Goal: Task Accomplishment & Management: Complete application form

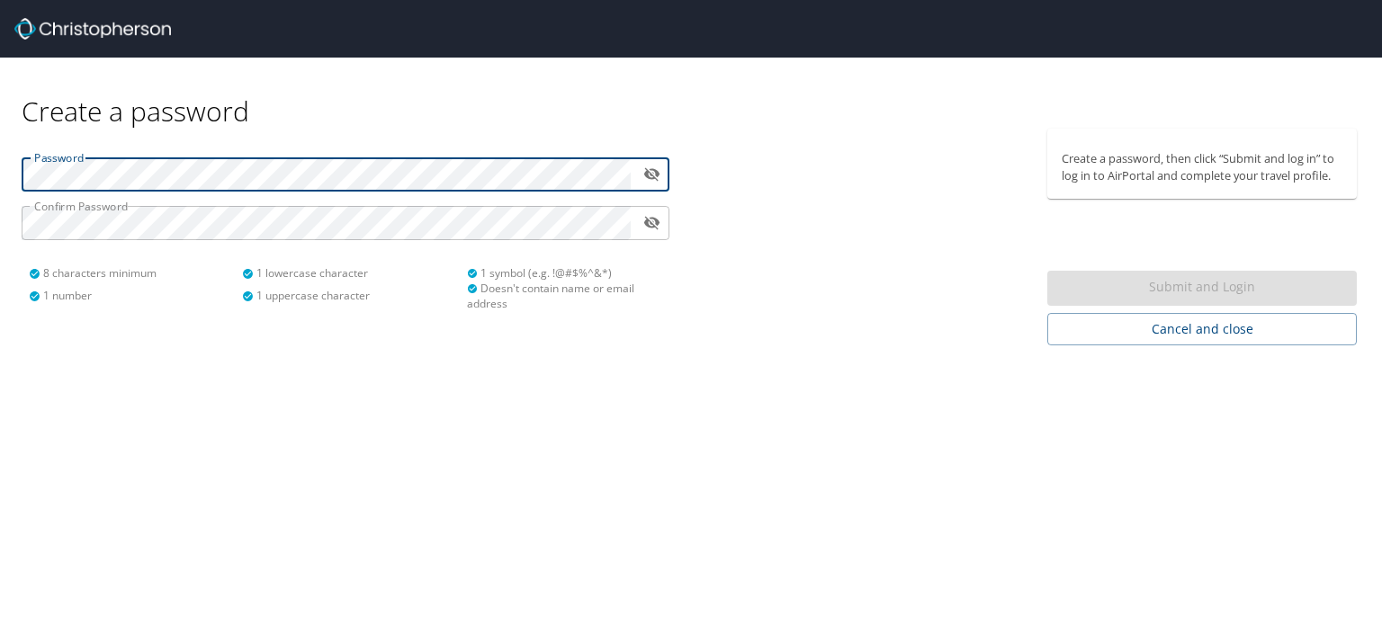
click at [0, 194] on div "Password ​ Confirm Password ​ 8 characters minimum 1 number 1 lowercase charact…" at bounding box center [345, 237] width 691 height 217
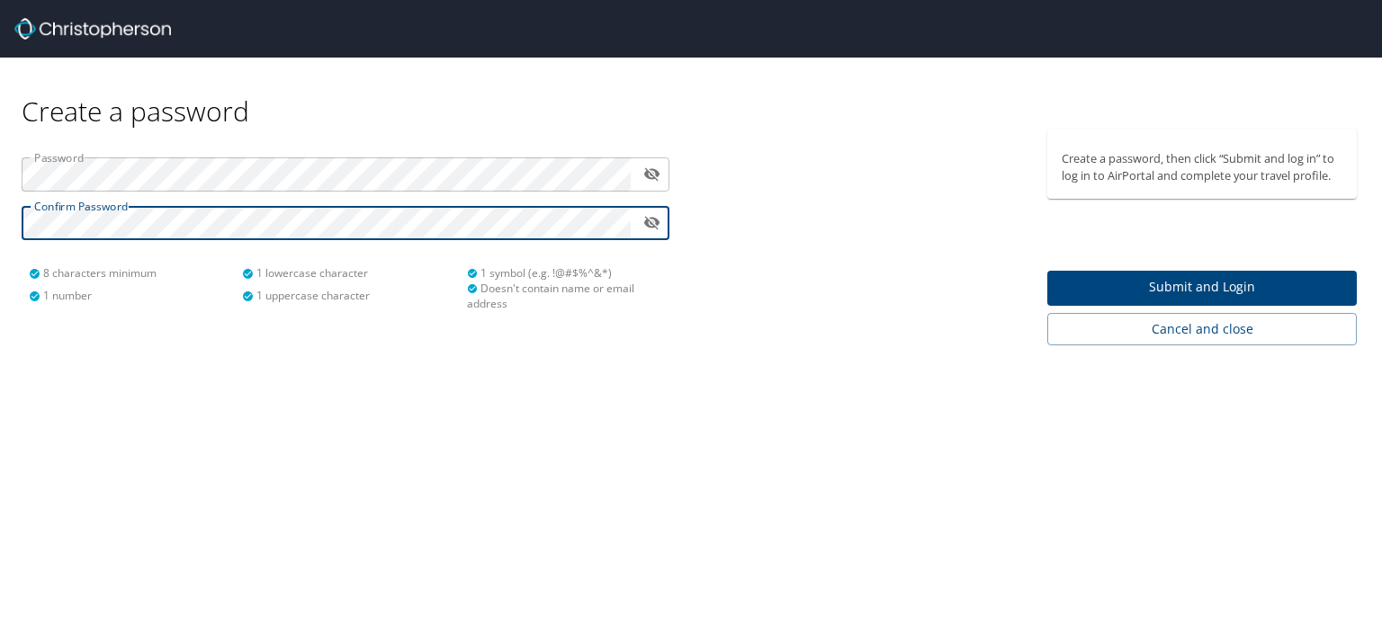
click at [1138, 281] on span "Submit and Login" at bounding box center [1202, 287] width 281 height 22
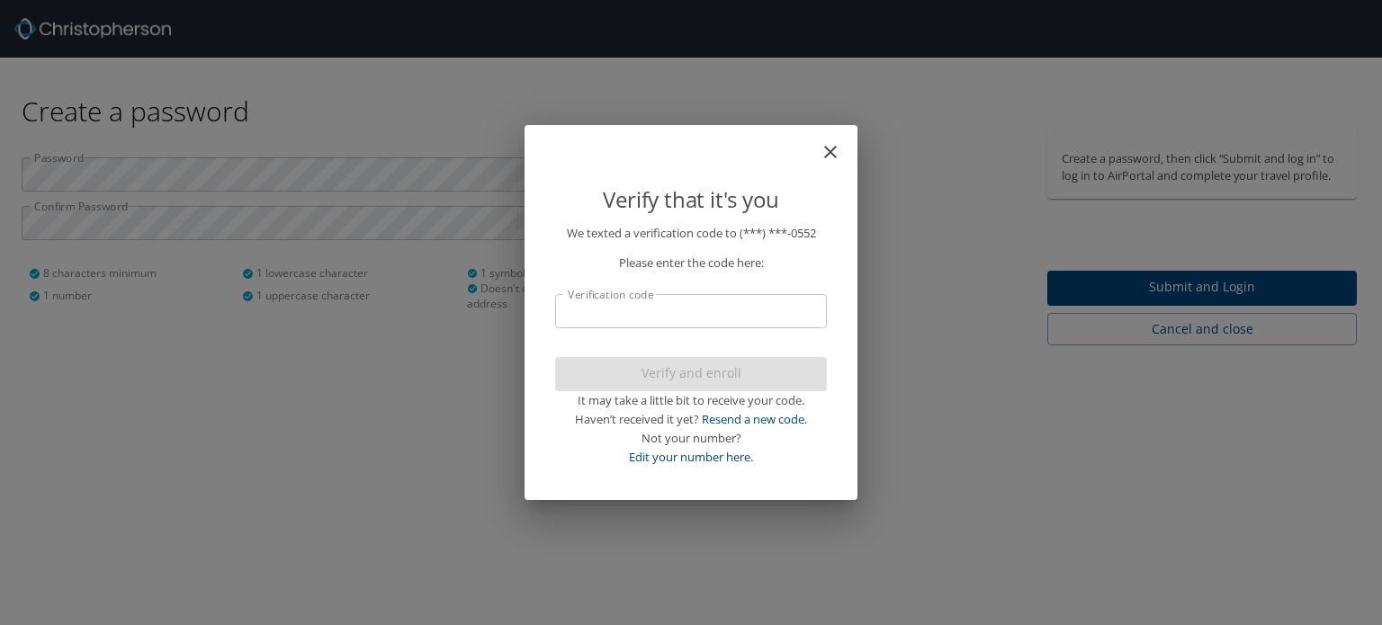
click at [716, 317] on input "Verification code" at bounding box center [691, 311] width 272 height 34
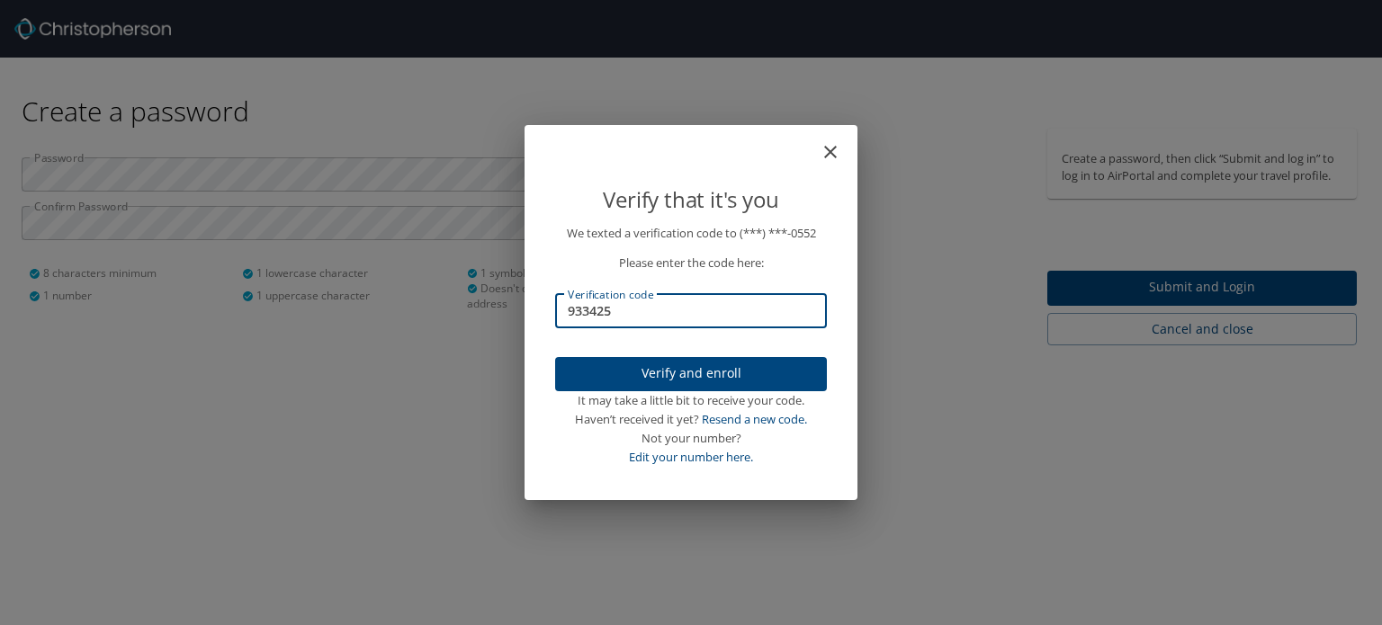
type input "933425"
click at [717, 377] on span "Verify and enroll" at bounding box center [691, 374] width 243 height 22
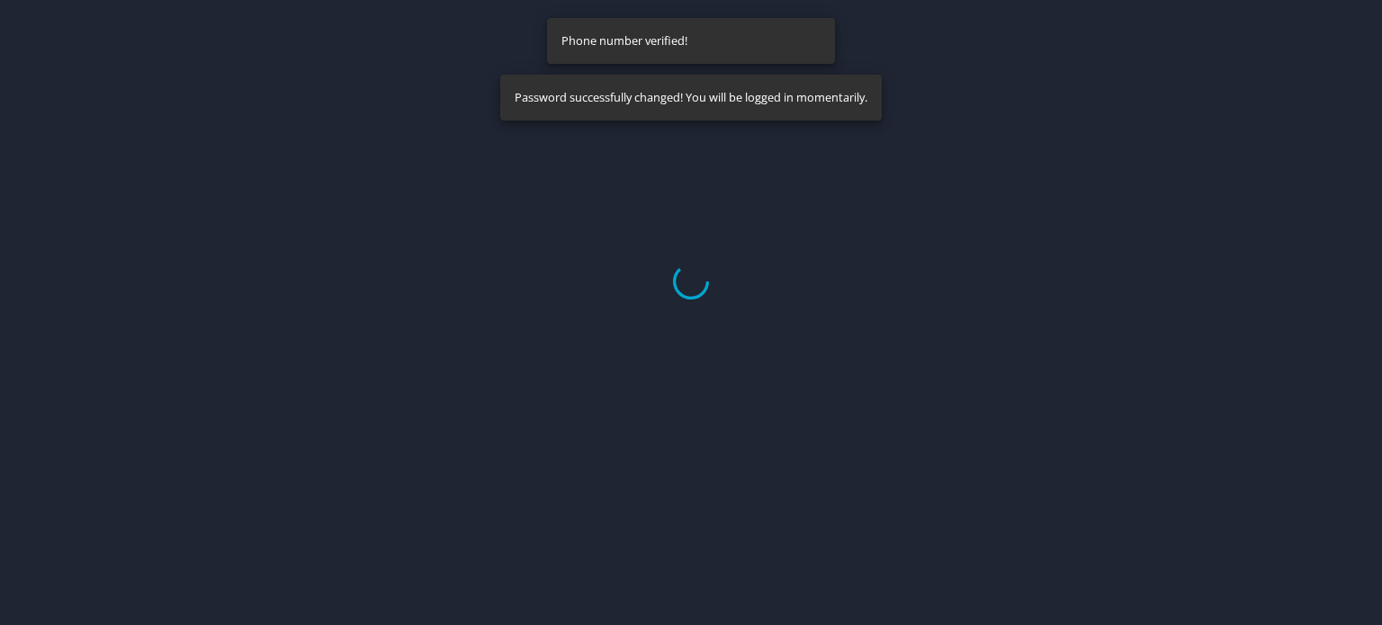
select select "US"
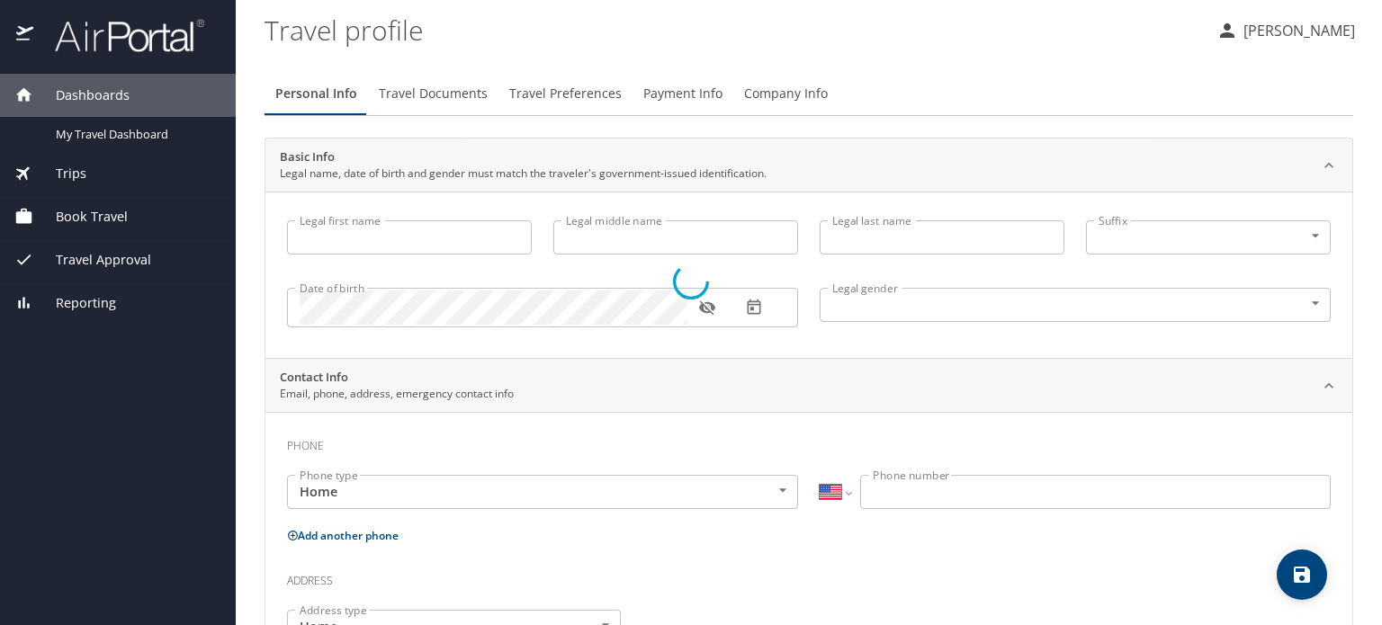
type input "Mark"
type input "Mullenix"
type input "[DEMOGRAPHIC_DATA]"
select select "US"
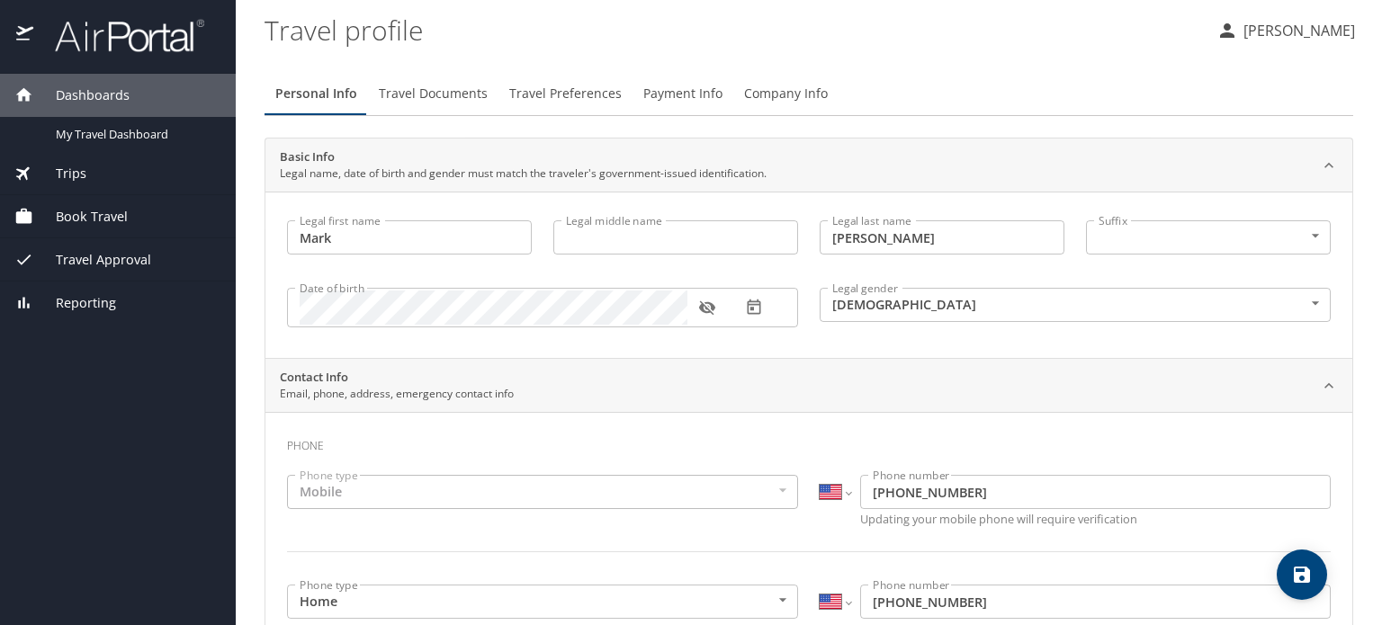
click at [679, 235] on input "Legal middle name" at bounding box center [675, 237] width 245 height 34
type input "Edward"
click at [706, 309] on icon "button" at bounding box center [706, 308] width 16 height 14
click at [706, 309] on icon "button" at bounding box center [706, 308] width 16 height 12
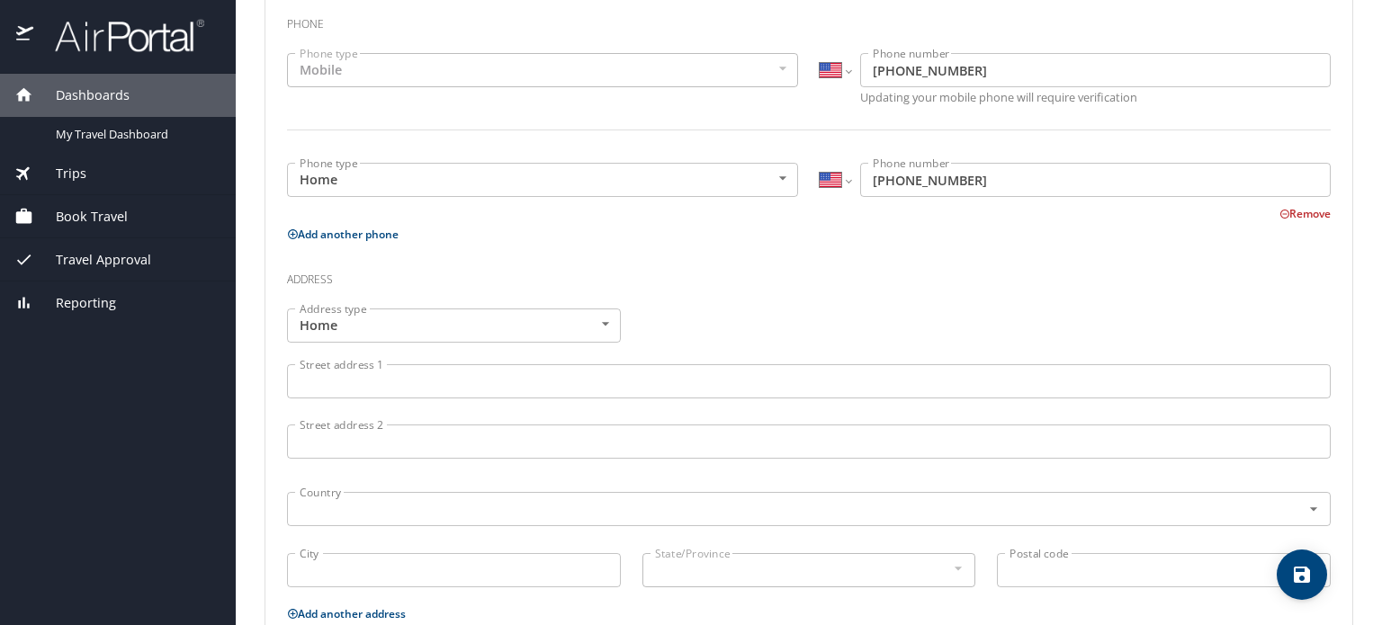
scroll to position [450, 0]
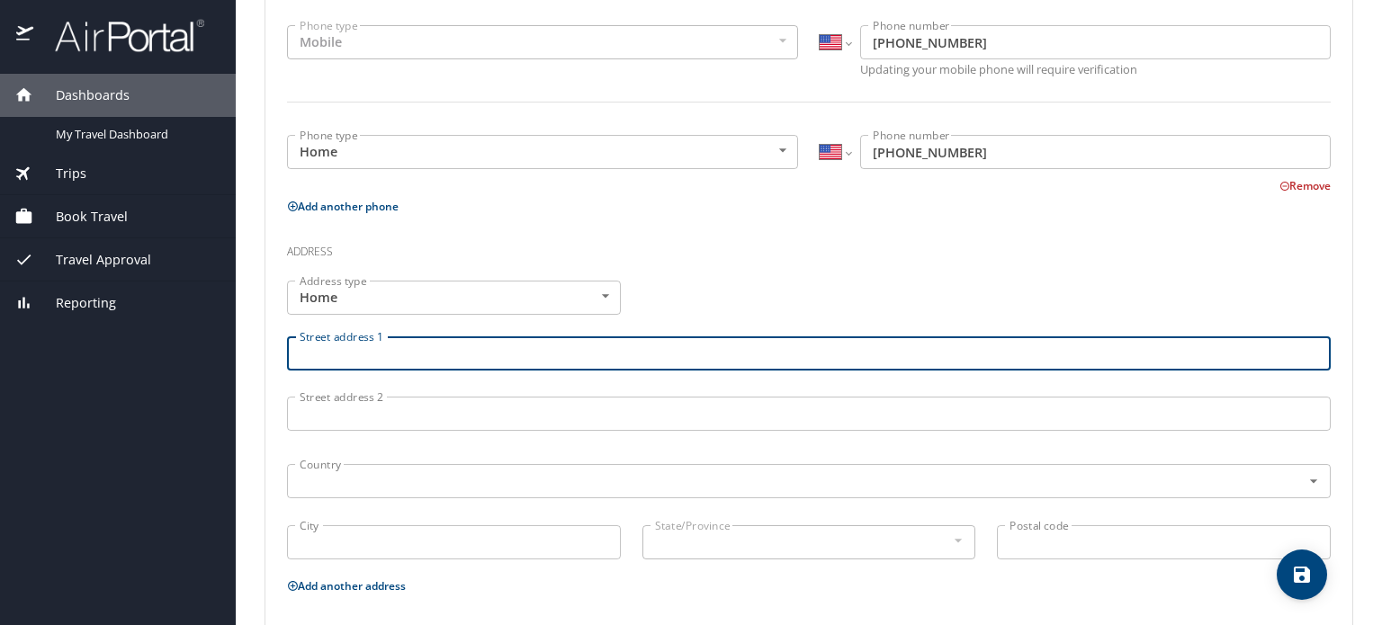
click at [611, 353] on input "Street address 1" at bounding box center [809, 354] width 1044 height 34
type input "21659 Fairfield Place"
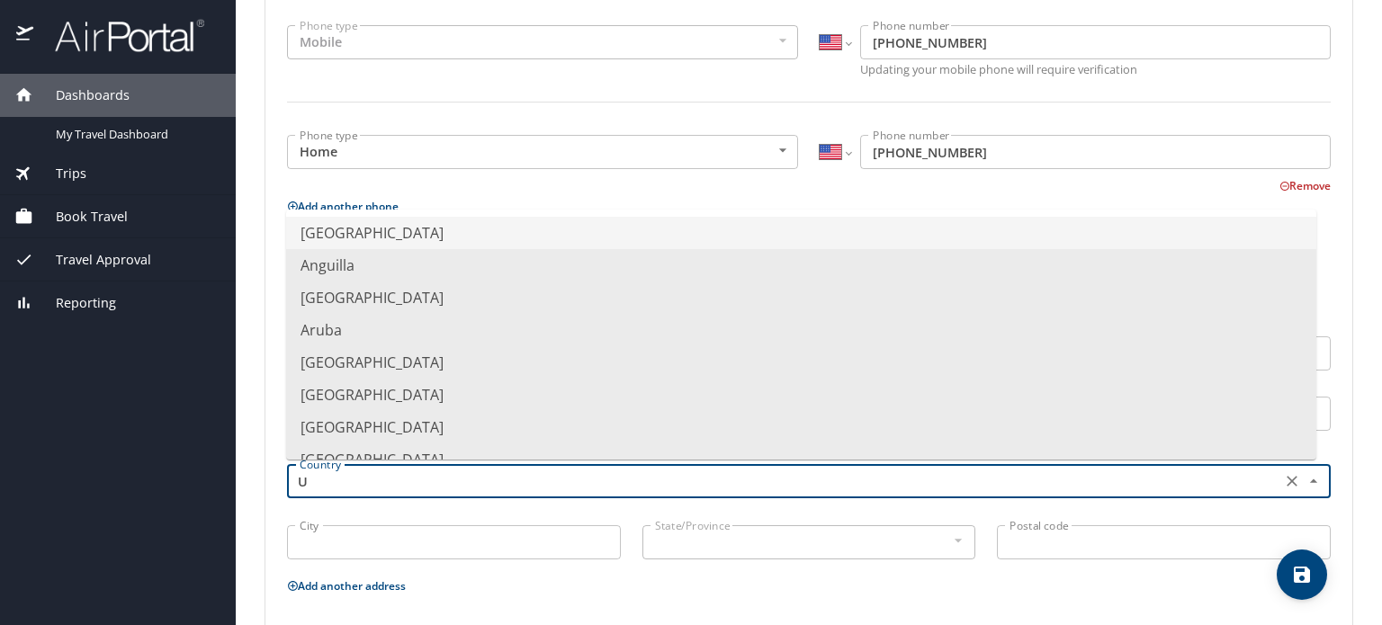
click at [457, 218] on li "United States of America" at bounding box center [801, 233] width 1030 height 32
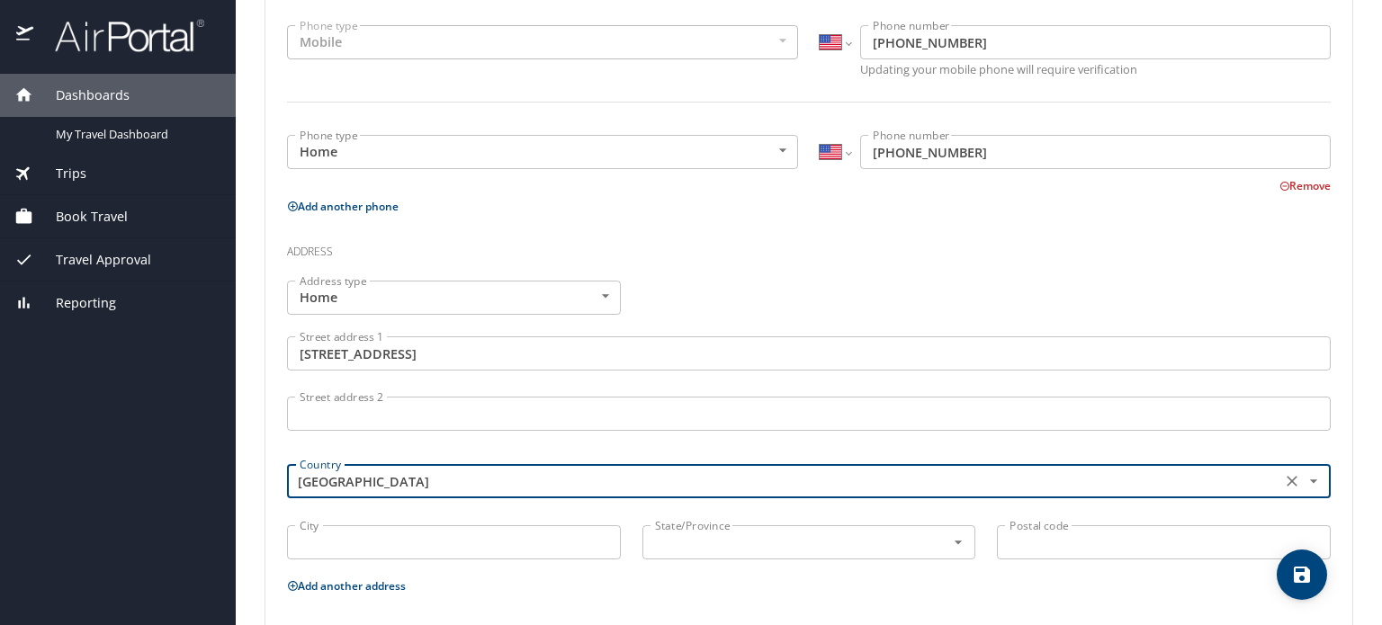
type input "United States of America"
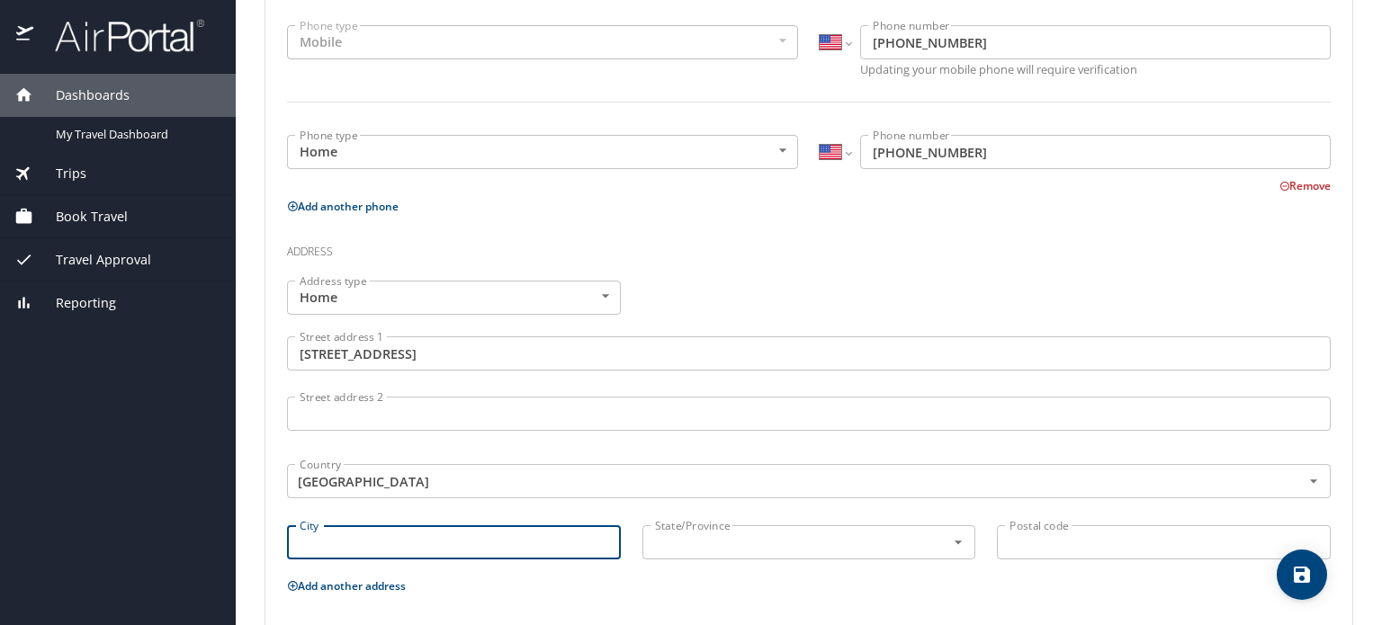
click at [402, 549] on input "City" at bounding box center [454, 543] width 334 height 34
type input "Strongsville"
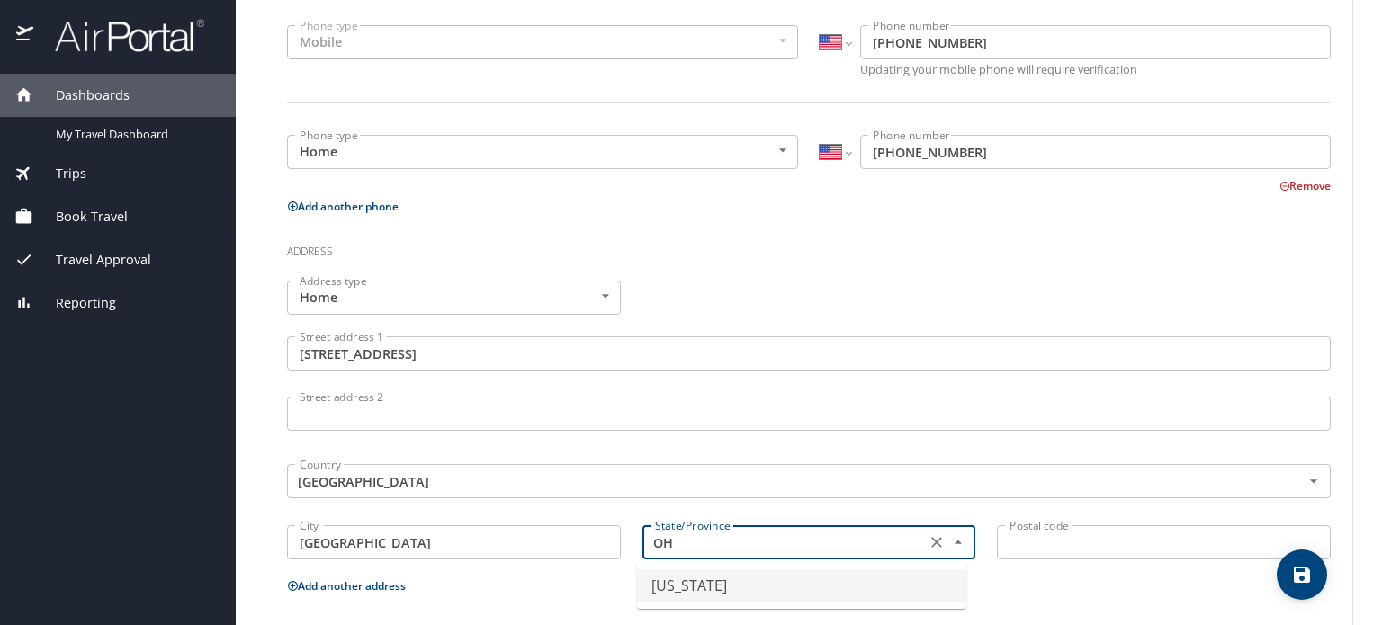
click at [652, 579] on li "Ohio" at bounding box center [801, 586] width 329 height 32
type input "Ohio"
click at [1007, 538] on input "Postal code" at bounding box center [1164, 543] width 334 height 34
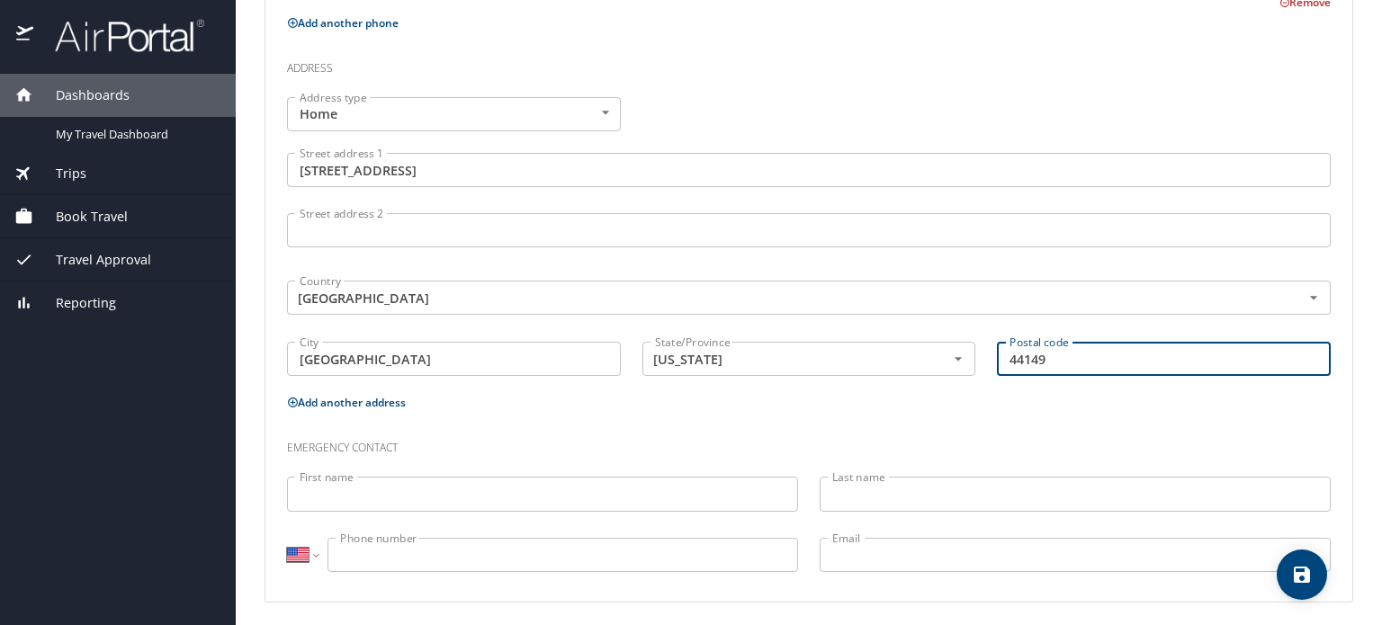
scroll to position [637, 0]
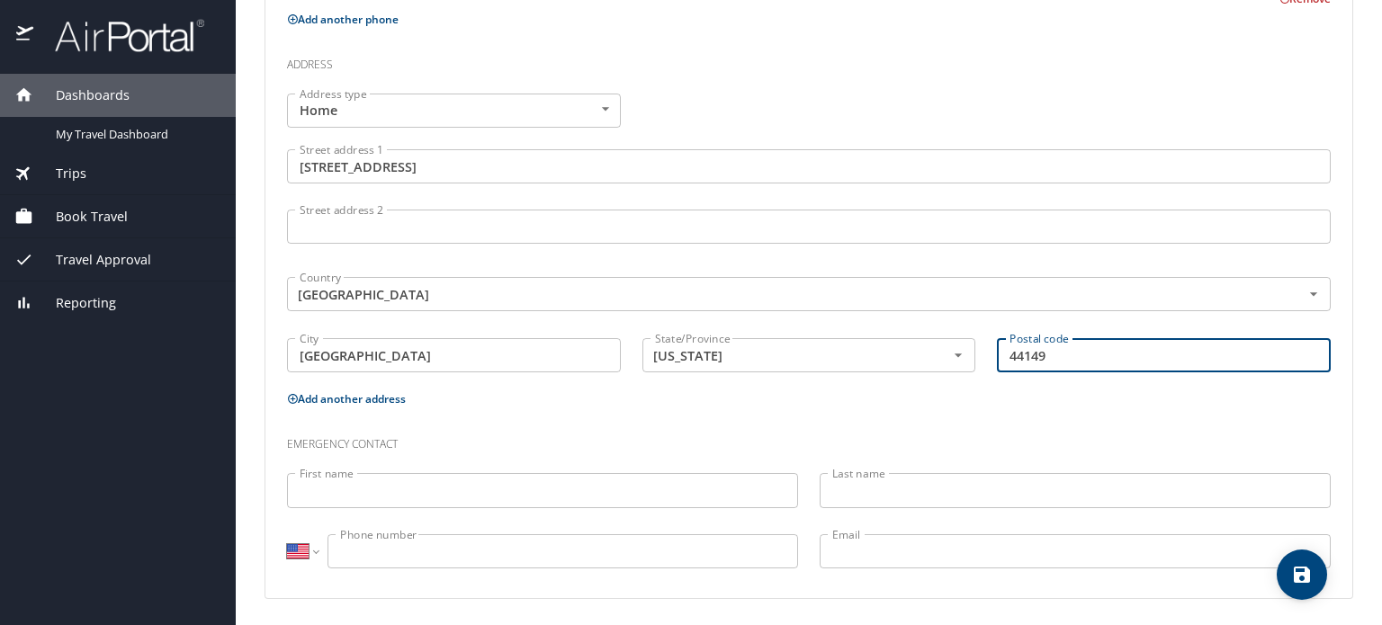
type input "44149"
click at [667, 430] on h3 "Emergency contact" at bounding box center [809, 440] width 1044 height 31
click at [464, 483] on input "First name" at bounding box center [542, 490] width 511 height 34
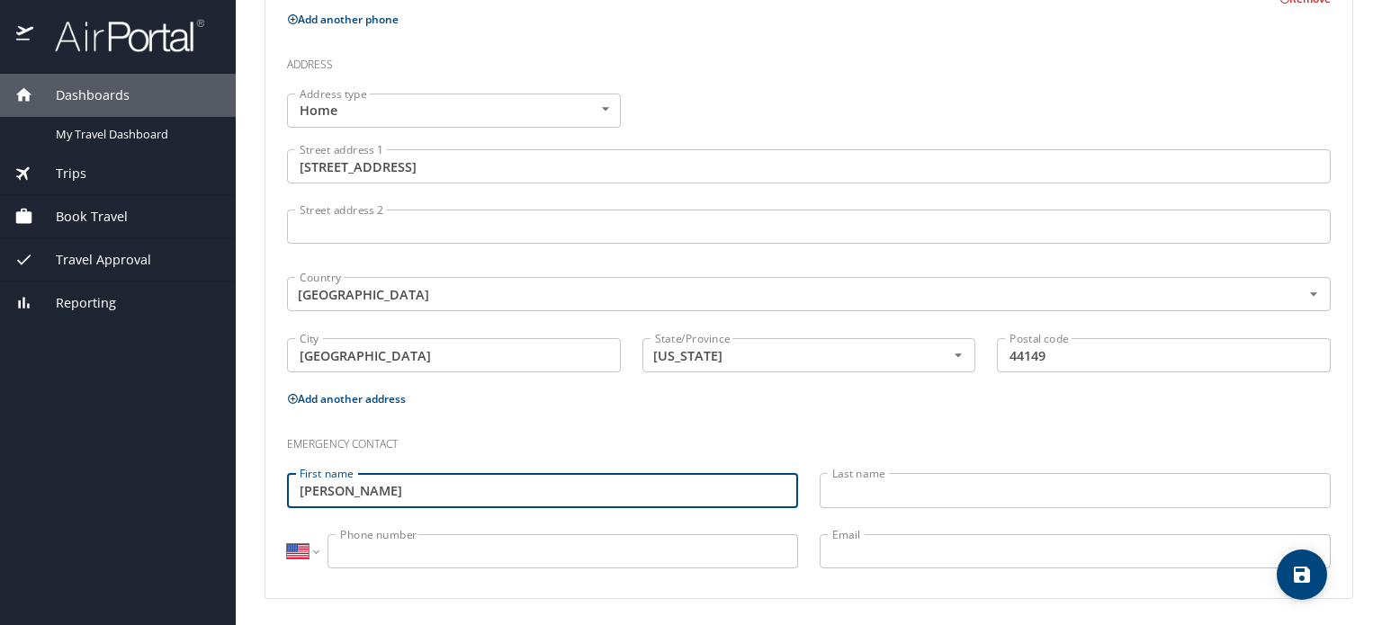
type input "Candace"
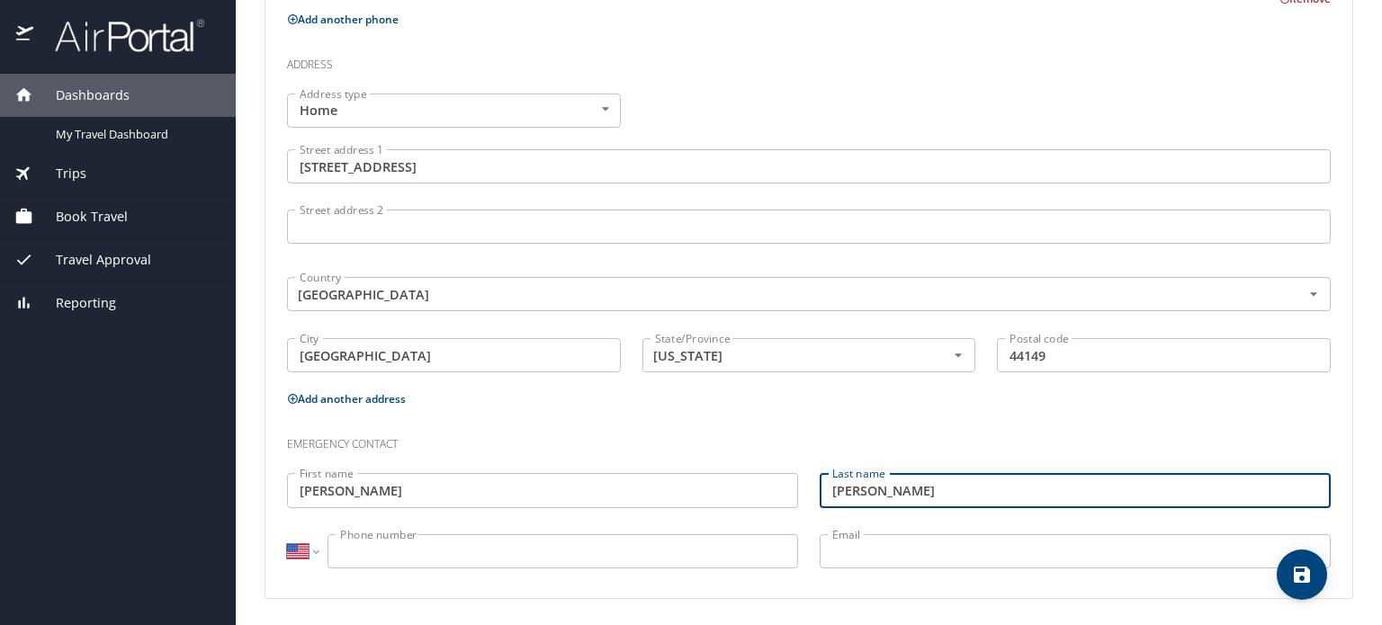
type input "Mullenix"
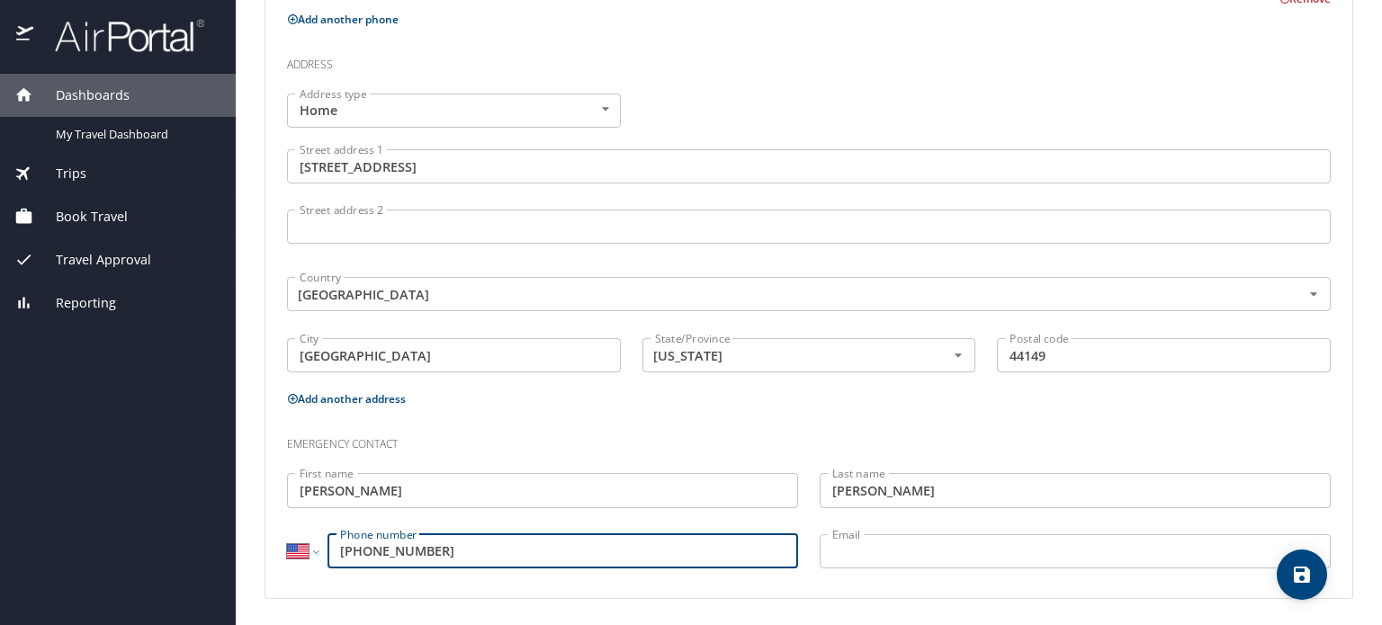
type input "(623) 512-5486"
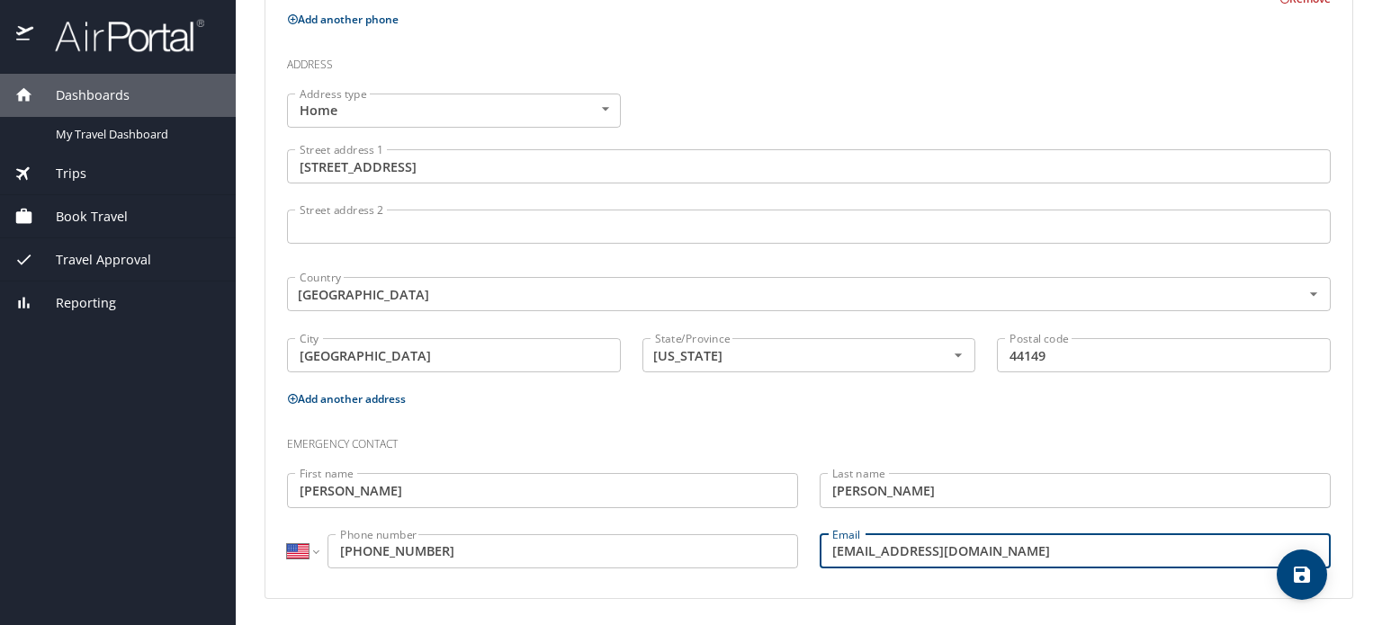
type input "cmullenix96@gmail.com"
click at [821, 438] on h3 "Emergency contact" at bounding box center [809, 440] width 1044 height 31
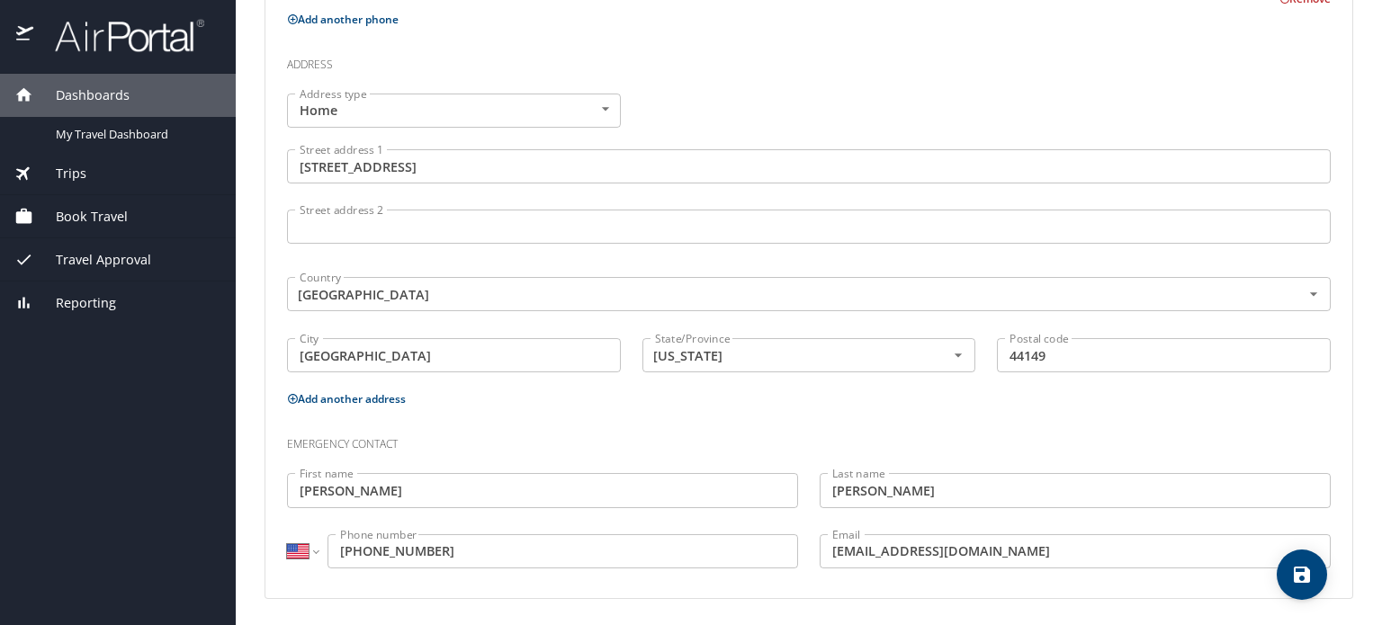
click at [971, 448] on h3 "Emergency contact" at bounding box center [809, 440] width 1044 height 31
click at [605, 435] on h3 "Emergency contact" at bounding box center [809, 440] width 1044 height 31
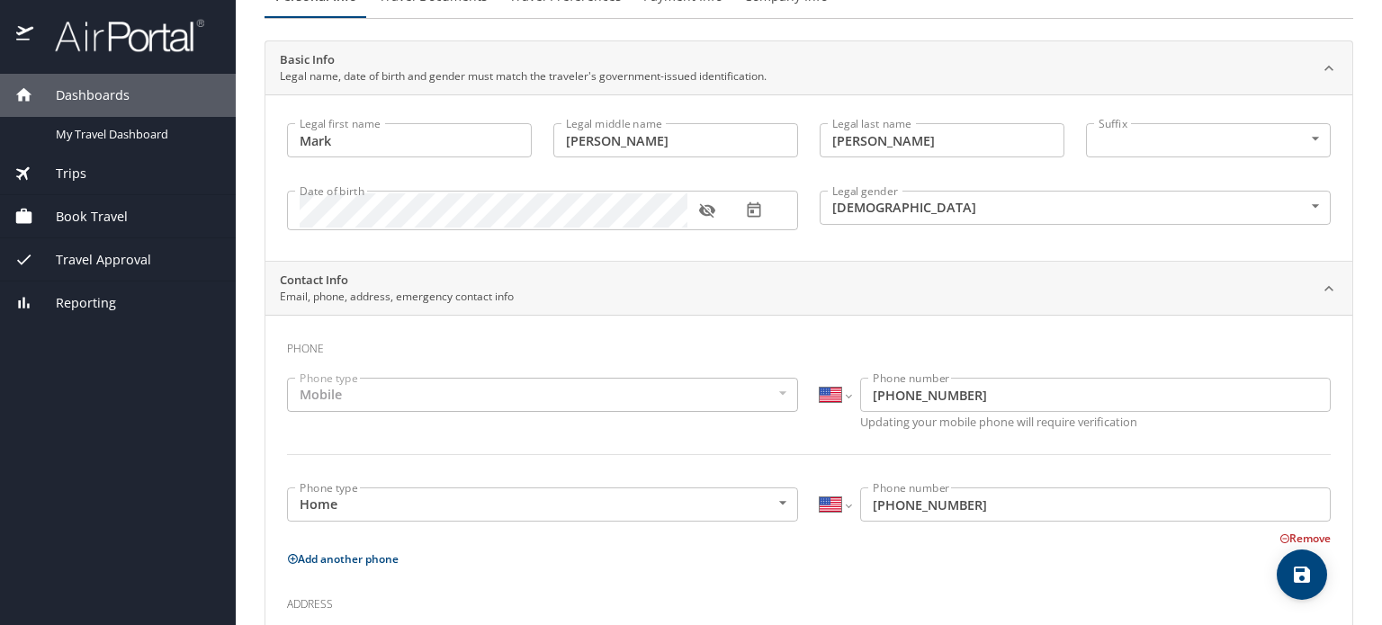
scroll to position [0, 0]
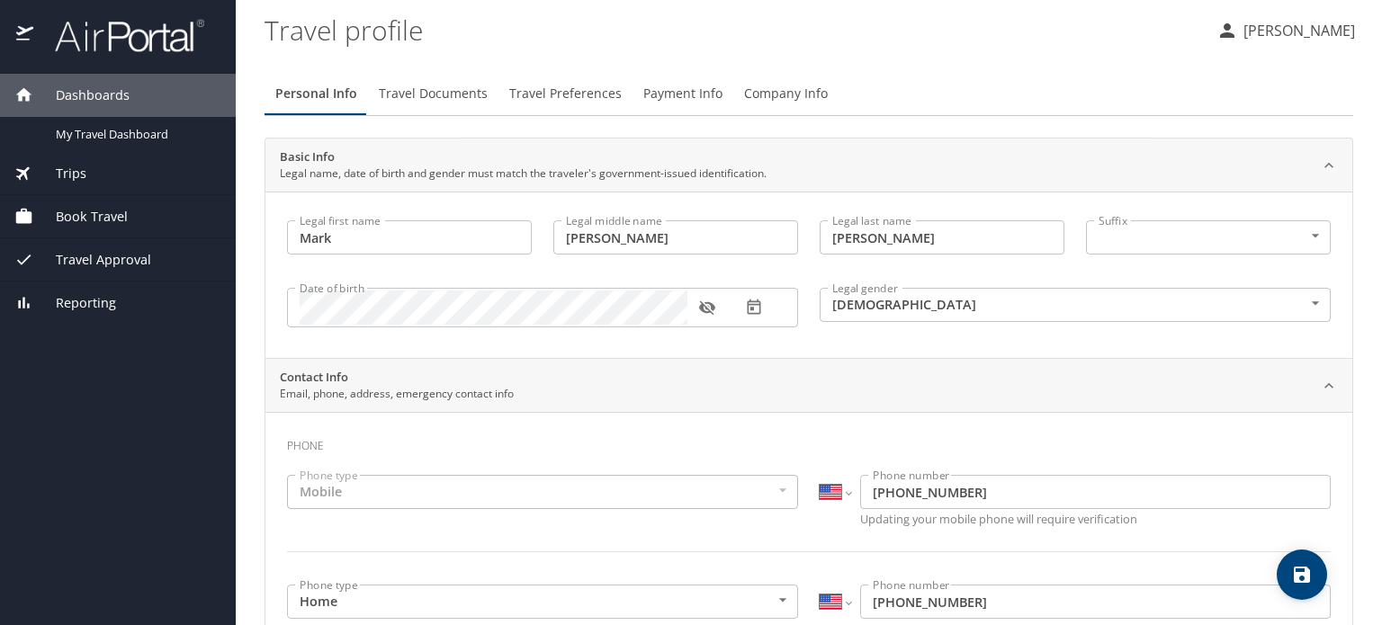
click at [1305, 571] on icon "save" at bounding box center [1302, 575] width 16 height 16
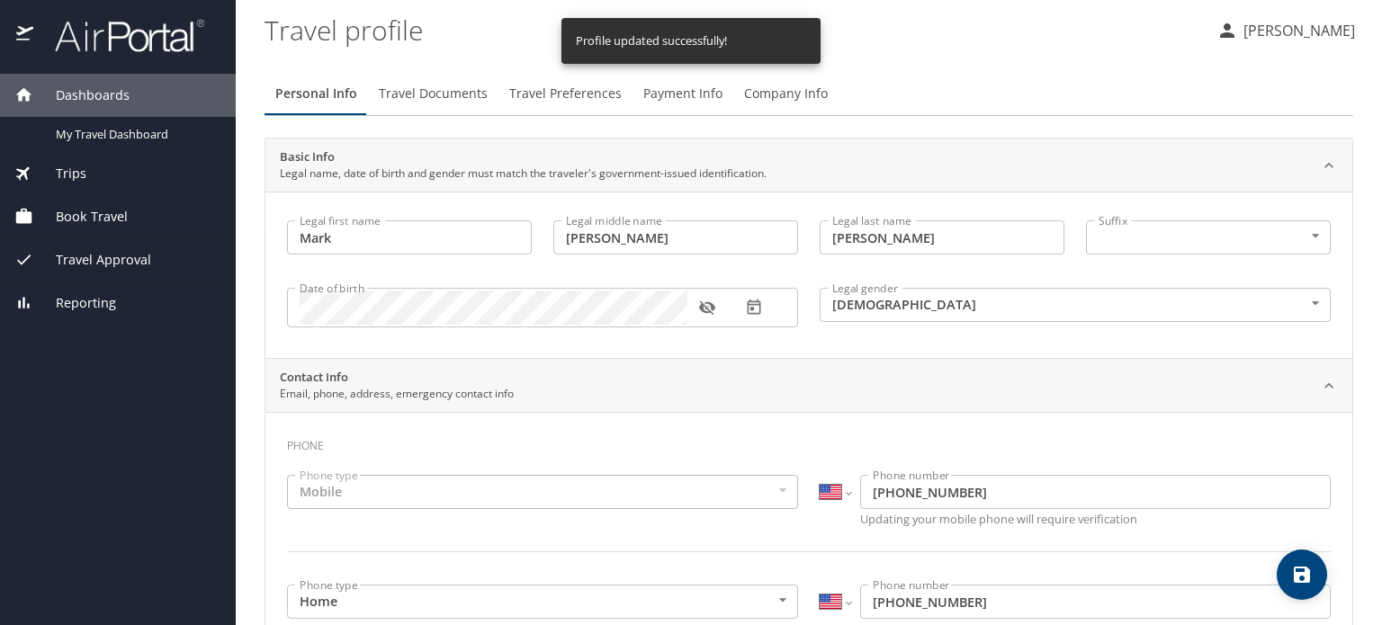
select select "US"
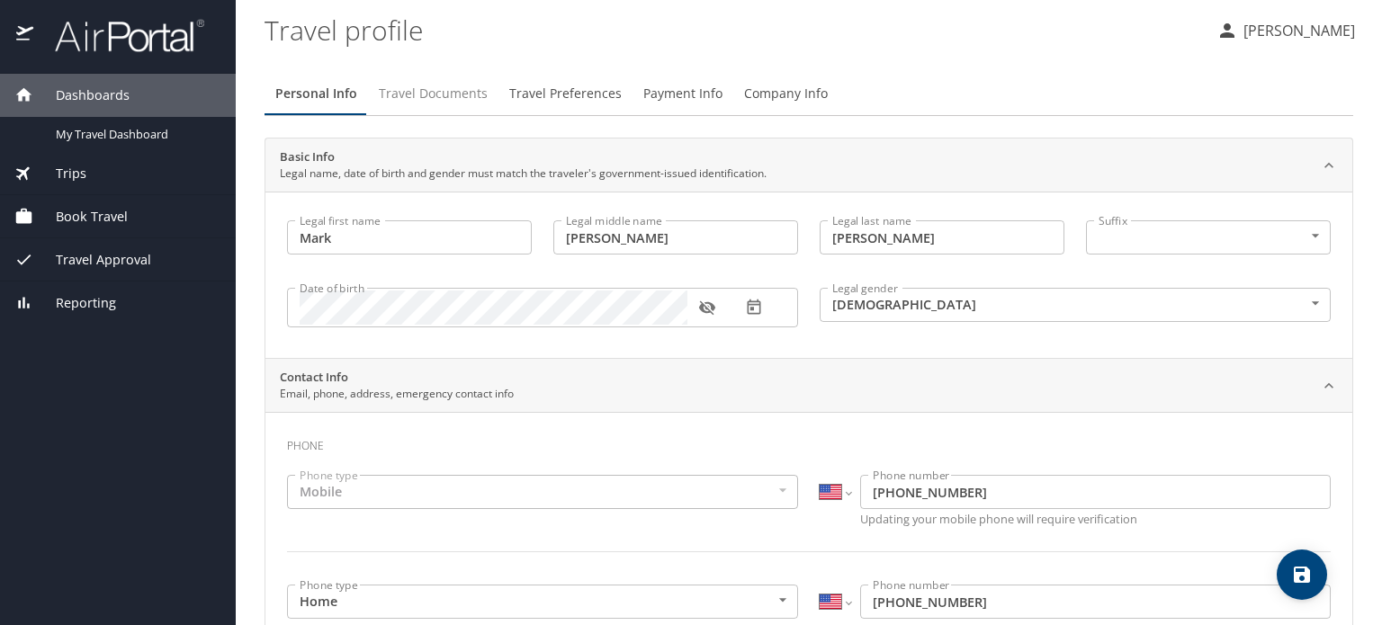
click at [434, 97] on span "Travel Documents" at bounding box center [433, 94] width 109 height 22
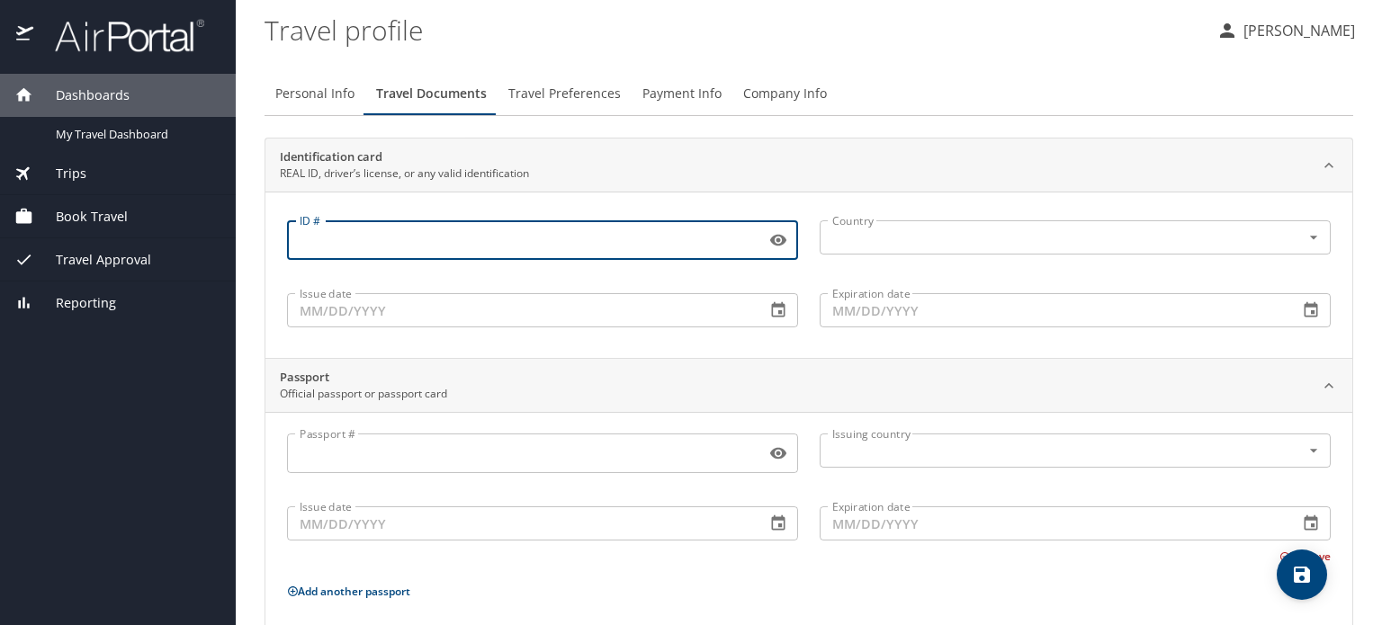
click at [484, 236] on input "ID #" at bounding box center [523, 240] width 472 height 34
type input "RB386971"
click at [892, 235] on input "text" at bounding box center [1048, 237] width 447 height 23
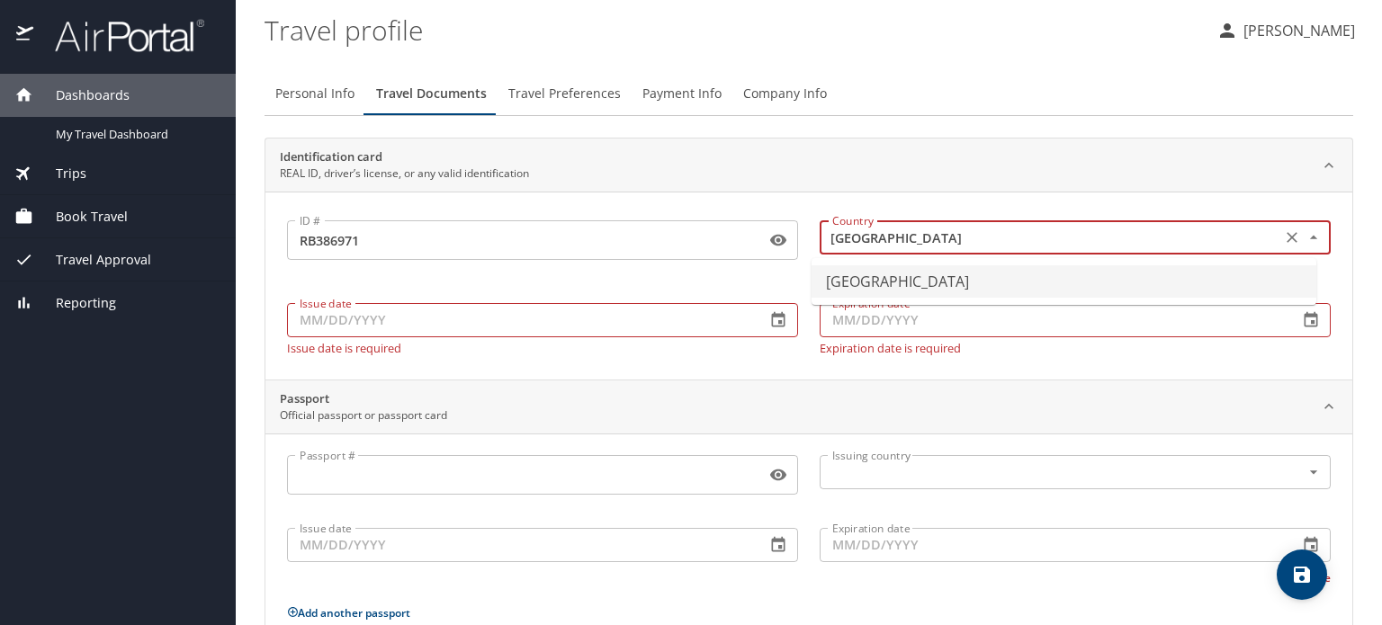
type input "United States of America"
click at [539, 331] on div "Issue date Issue date Issue date is required" at bounding box center [542, 325] width 533 height 80
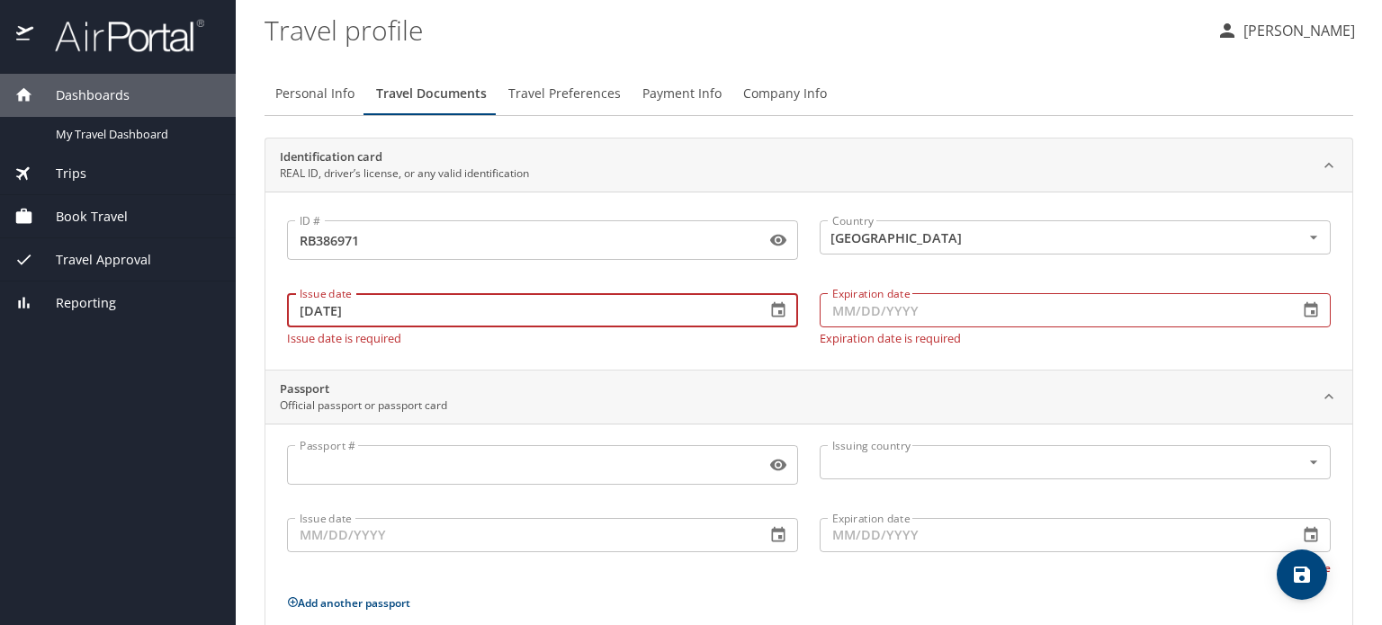
type input "01/02/2024"
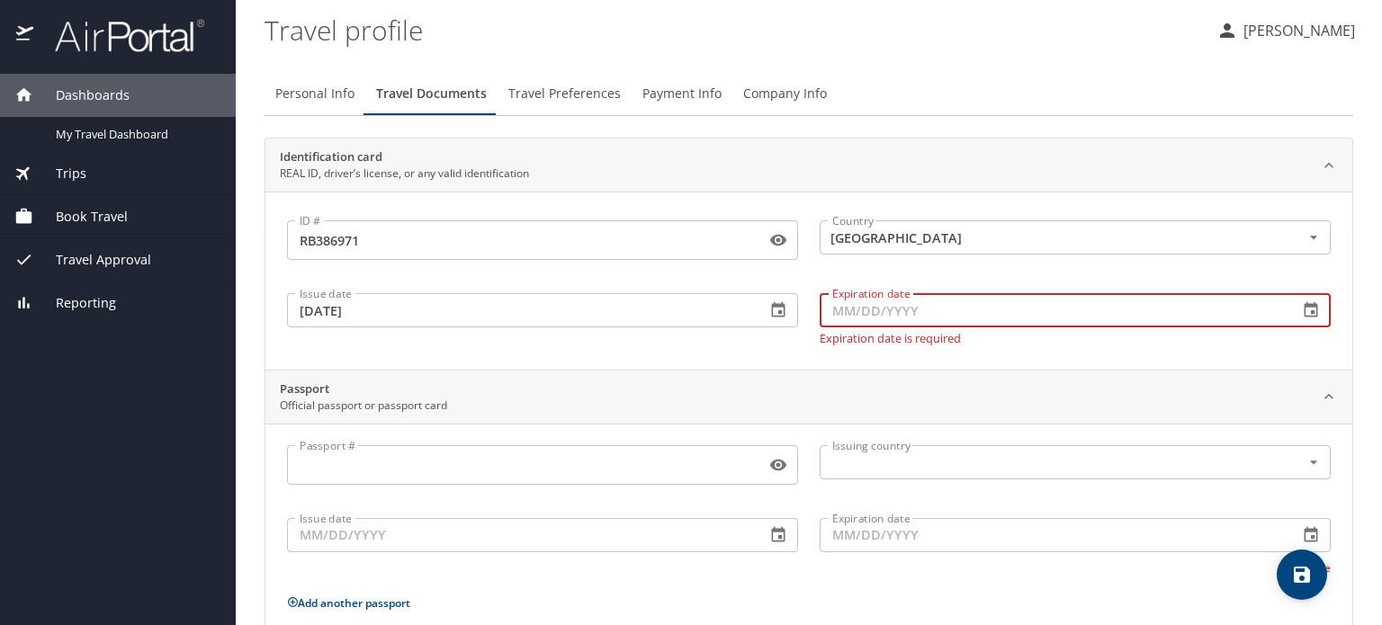
click at [859, 302] on input "Expiration date" at bounding box center [1052, 310] width 464 height 34
type input "04/10/2027"
click at [549, 458] on input "Passport #" at bounding box center [523, 465] width 472 height 34
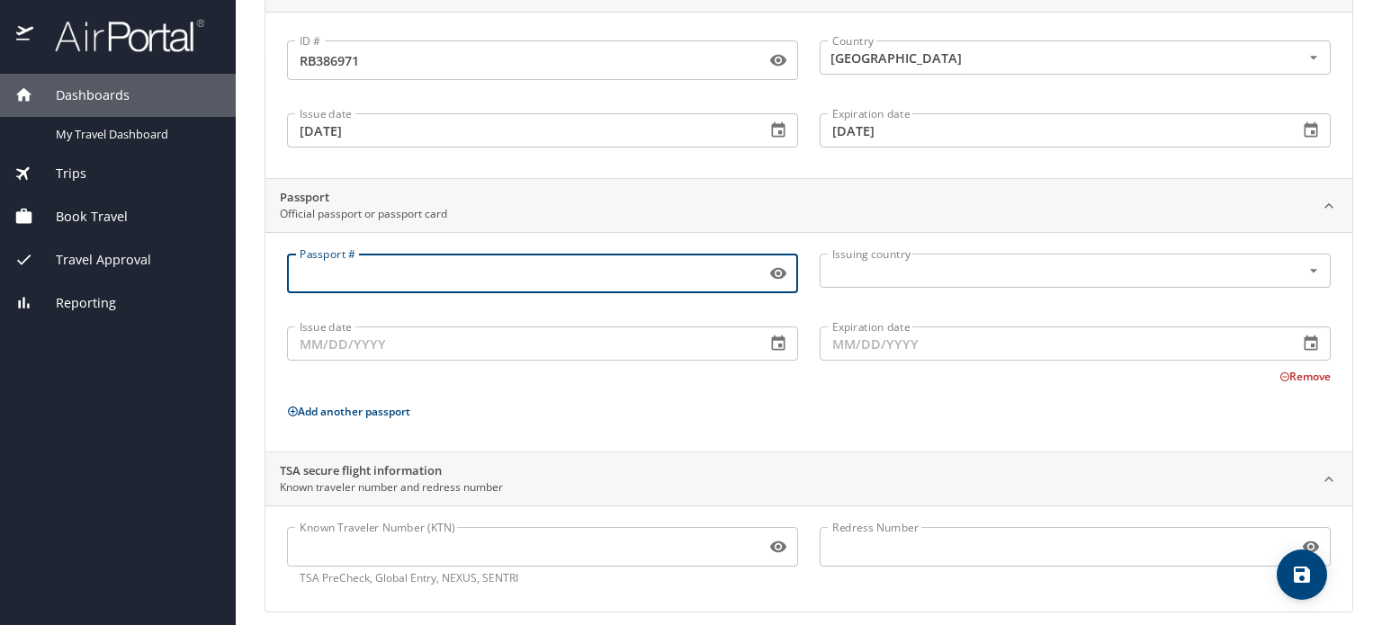
scroll to position [194, 0]
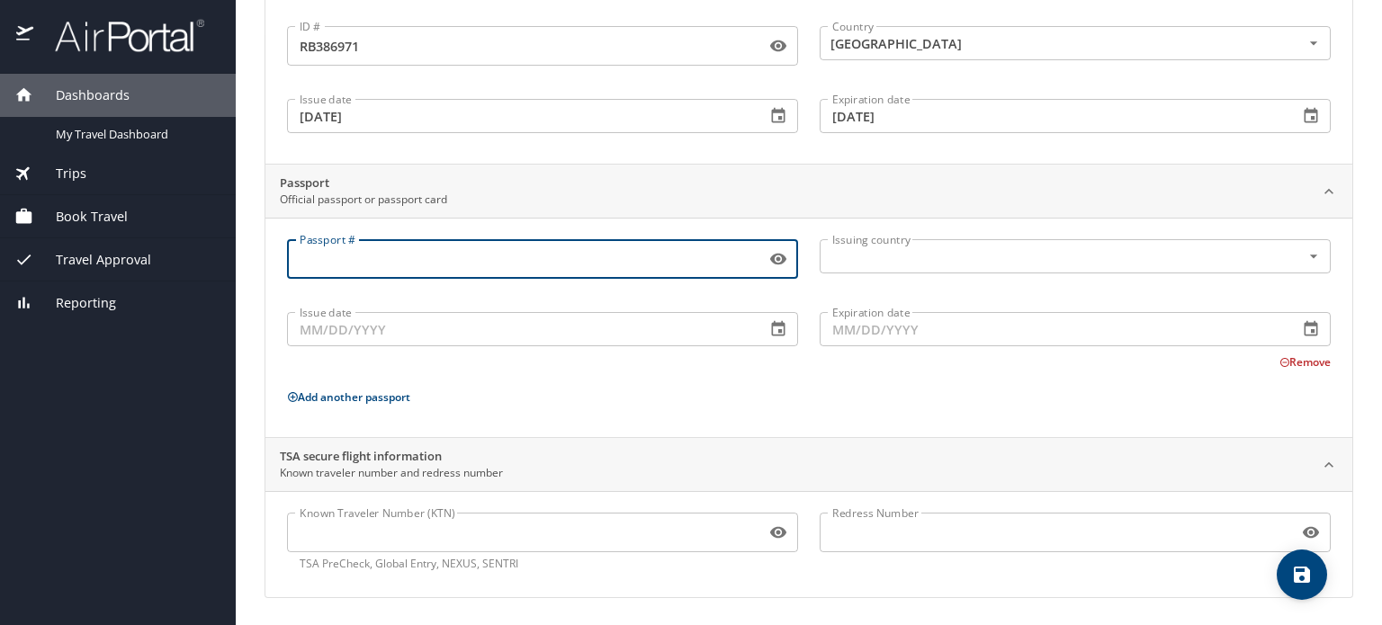
click at [396, 525] on input "Known Traveler Number (KTN)" at bounding box center [523, 533] width 472 height 34
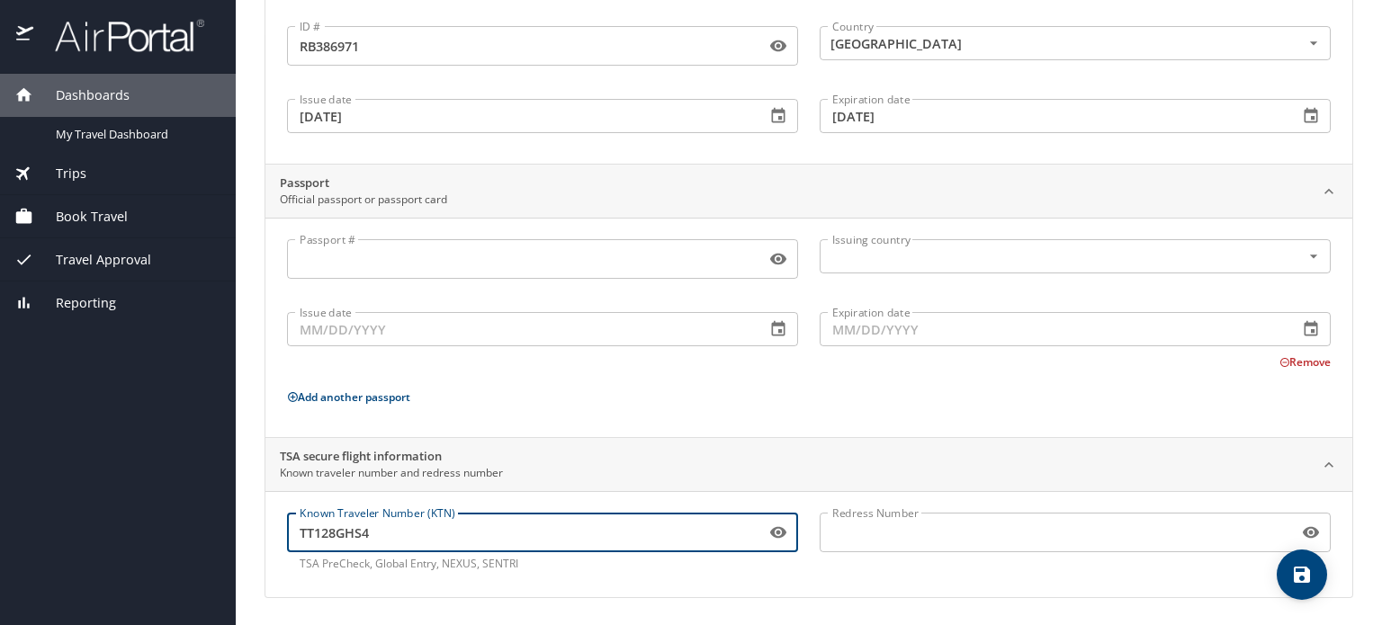
type input "TT128GHS4"
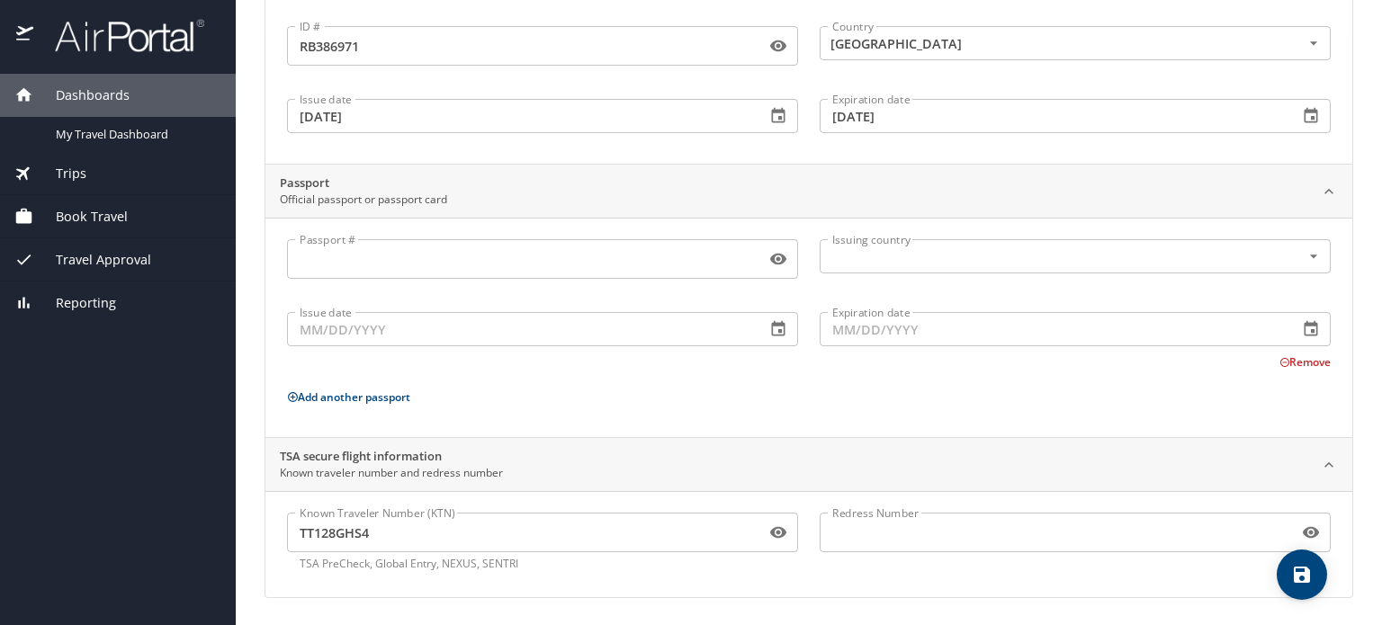
click at [895, 577] on div "Redress Number Redress Number" at bounding box center [1075, 542] width 533 height 81
click at [508, 251] on input "Passport #" at bounding box center [523, 259] width 472 height 34
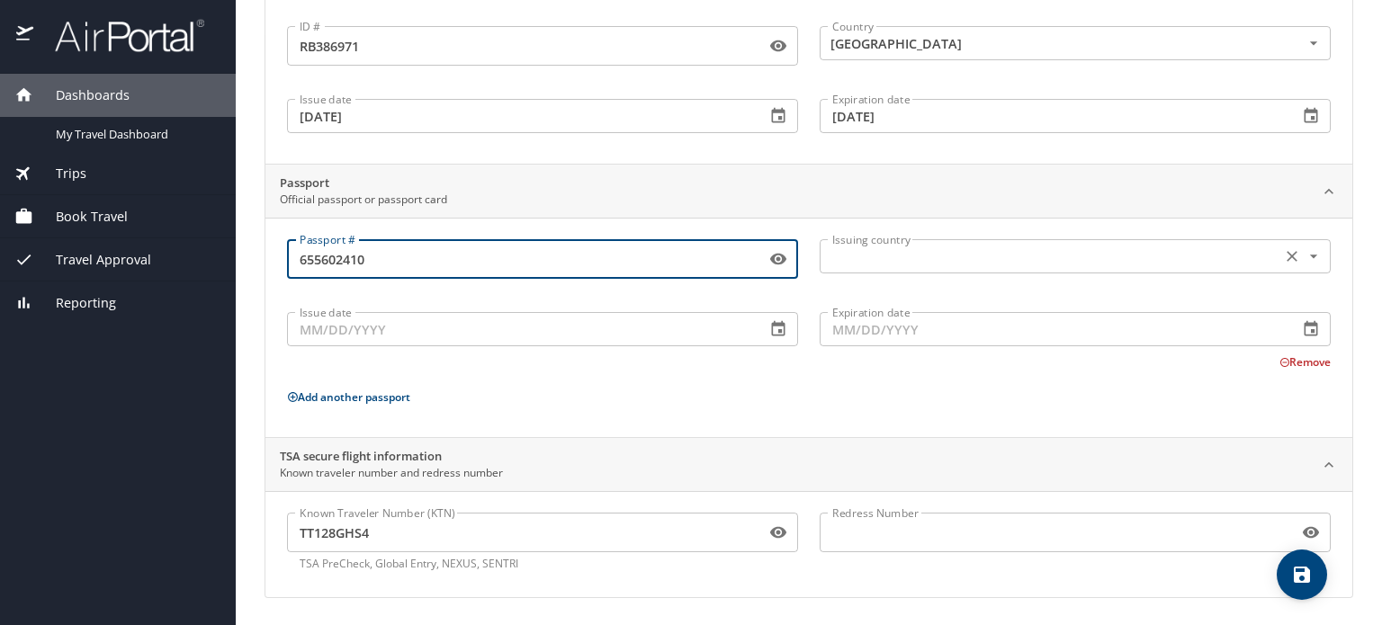
type input "655602410"
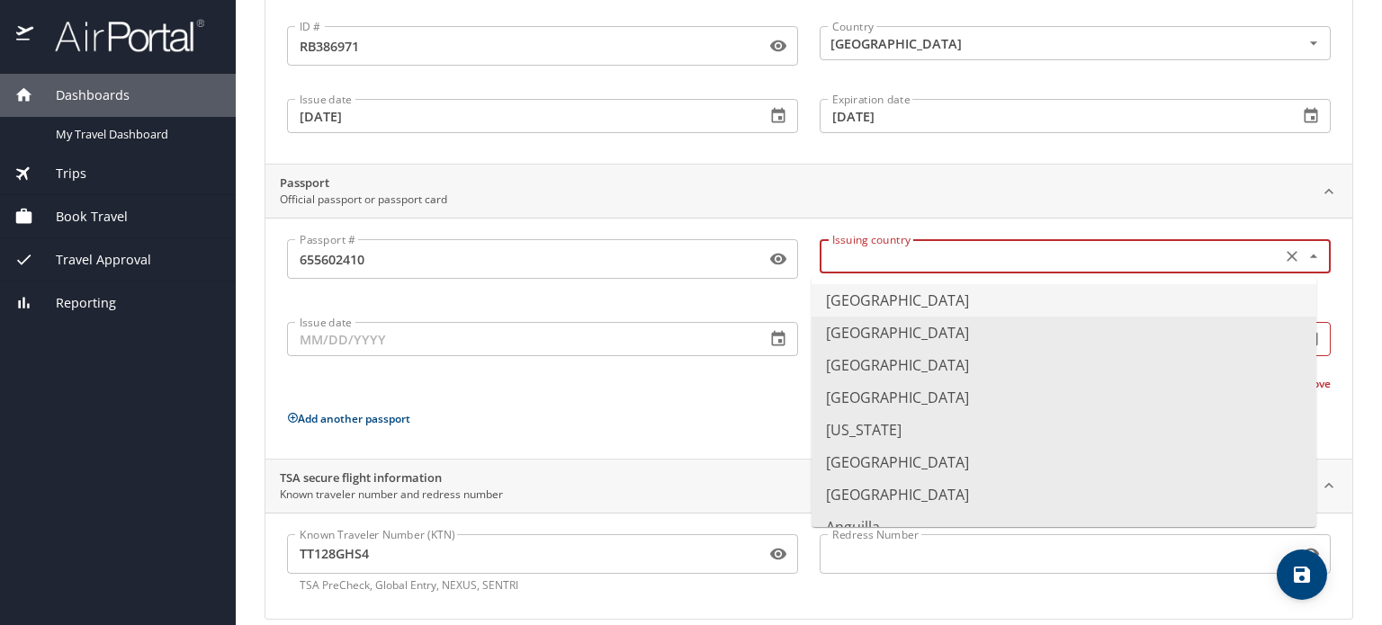
click at [966, 252] on input "text" at bounding box center [1048, 256] width 447 height 23
click at [850, 299] on li "United States of America" at bounding box center [1064, 300] width 505 height 32
type input "United States of America"
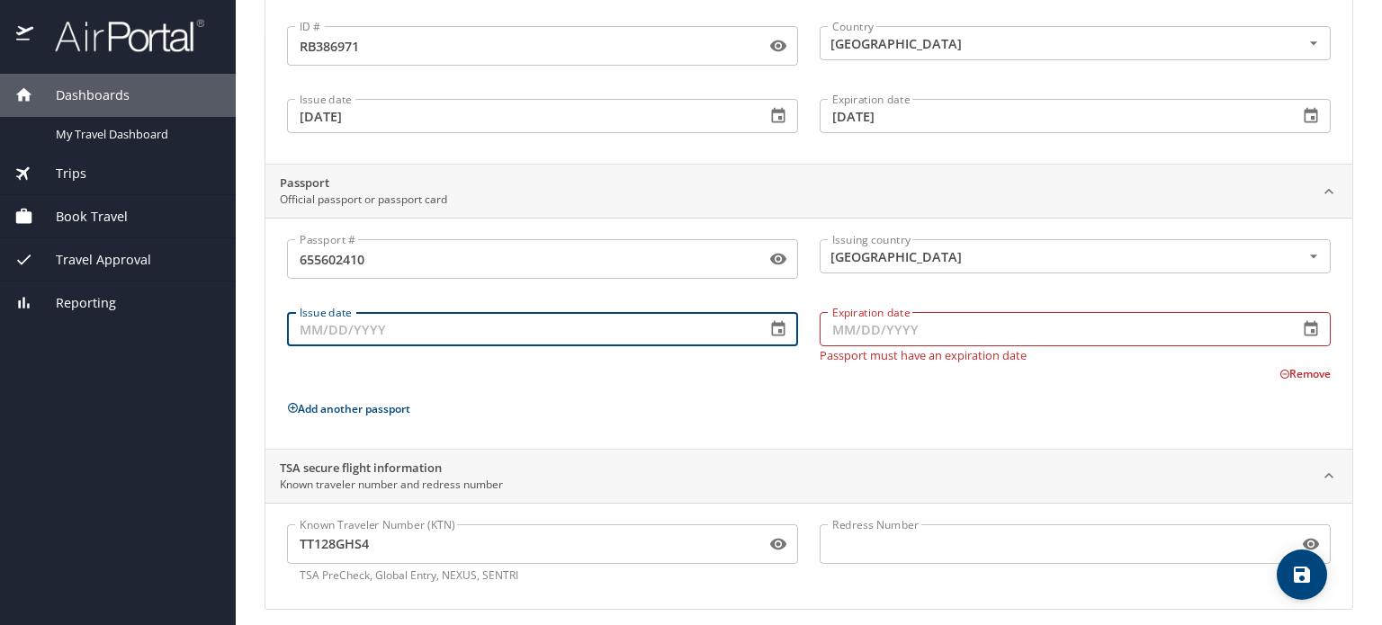
click at [470, 342] on input "Issue date" at bounding box center [519, 329] width 464 height 34
type input "08/14/2020"
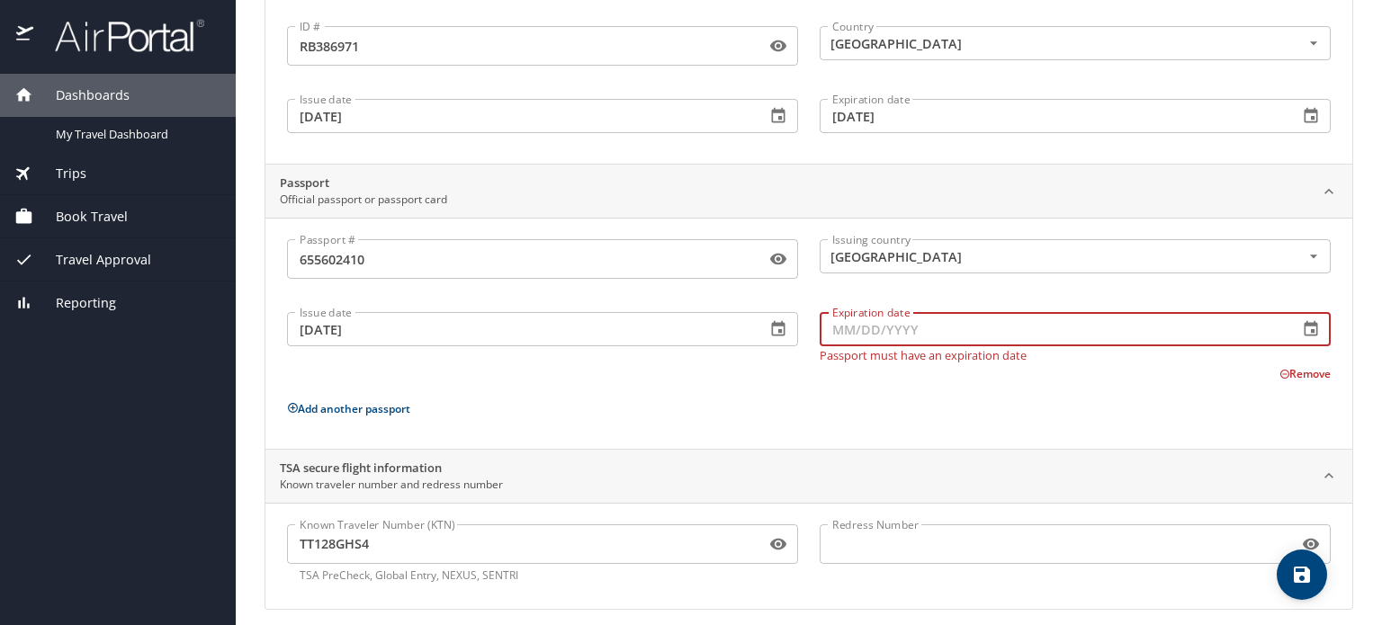
click at [890, 319] on input "Expiration date" at bounding box center [1052, 329] width 464 height 34
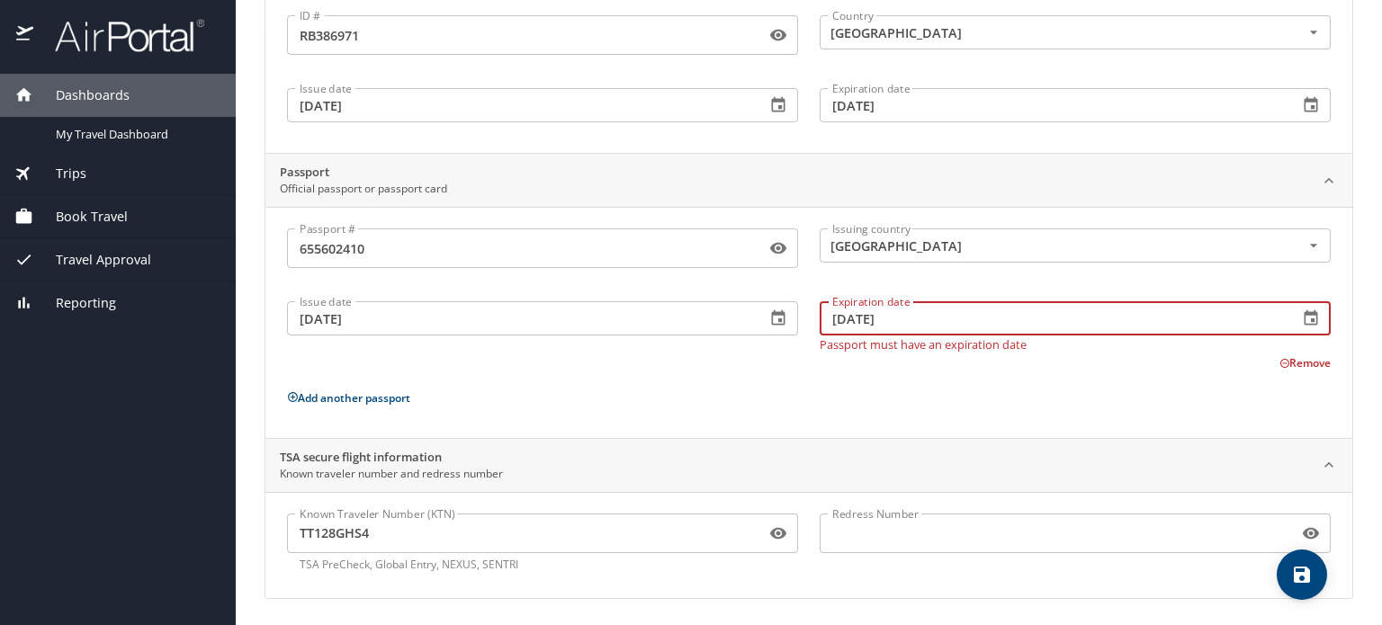
type input "08/13/2030"
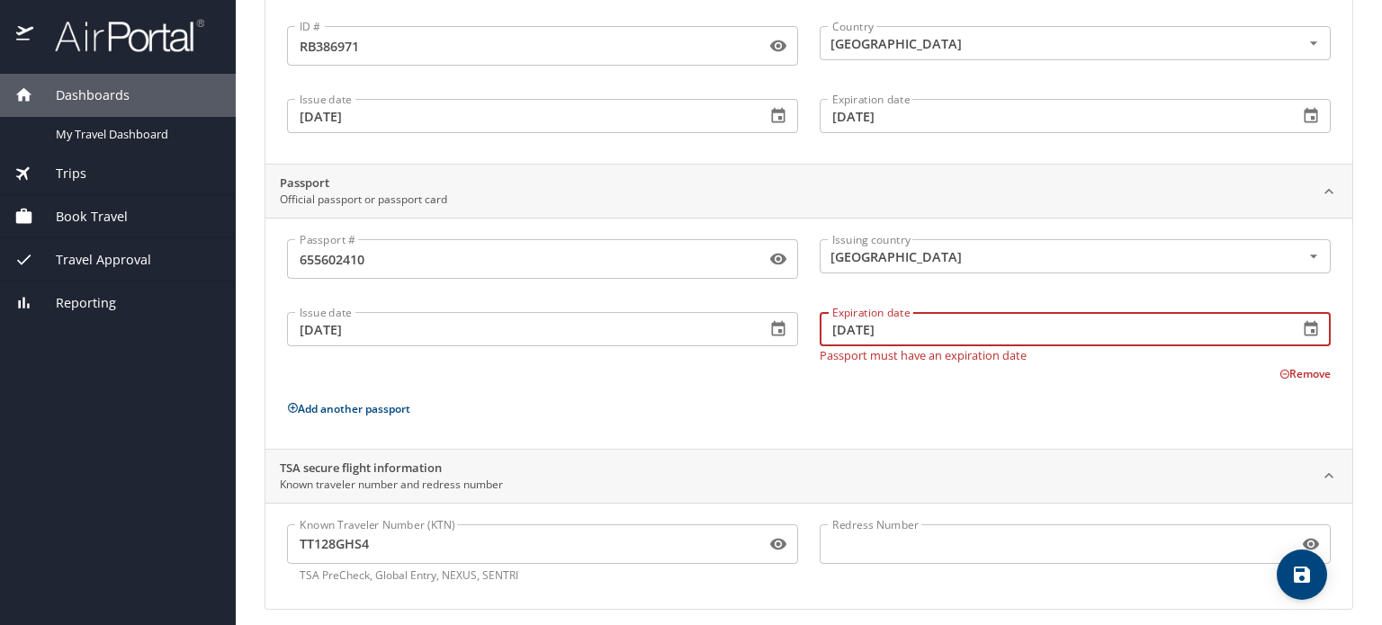
click at [695, 398] on p "Add another passport" at bounding box center [809, 409] width 1044 height 22
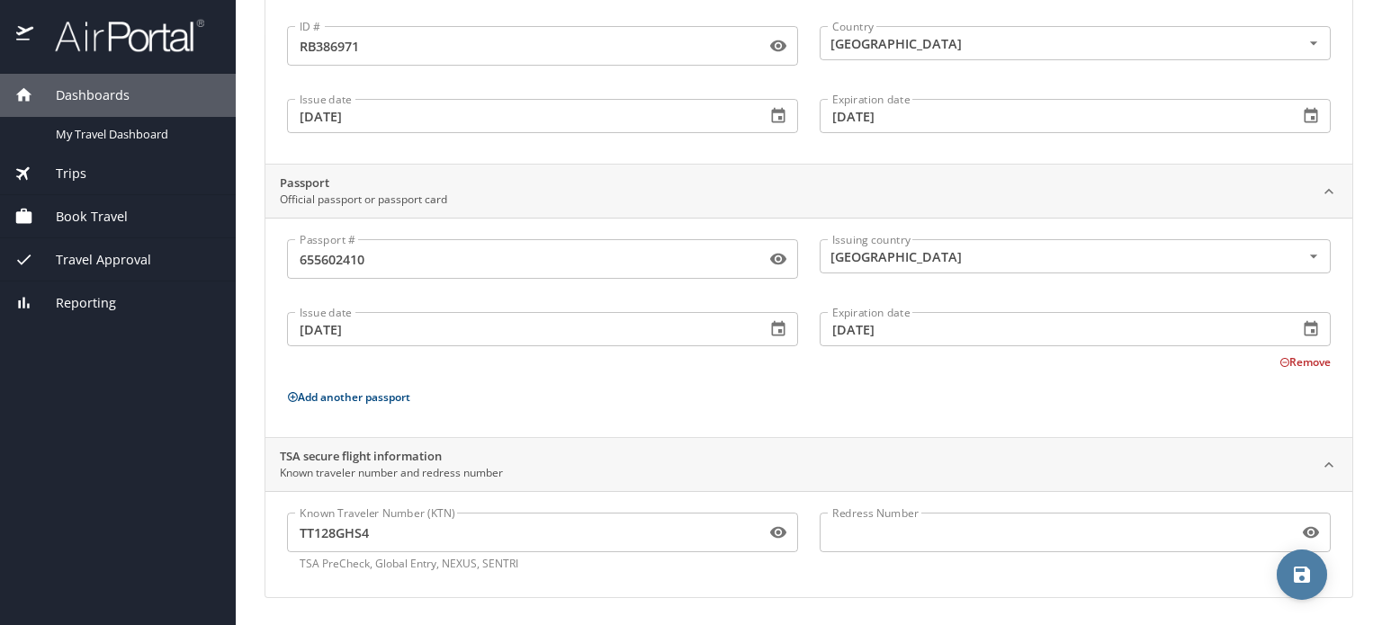
click at [1313, 579] on span "save" at bounding box center [1302, 575] width 50 height 22
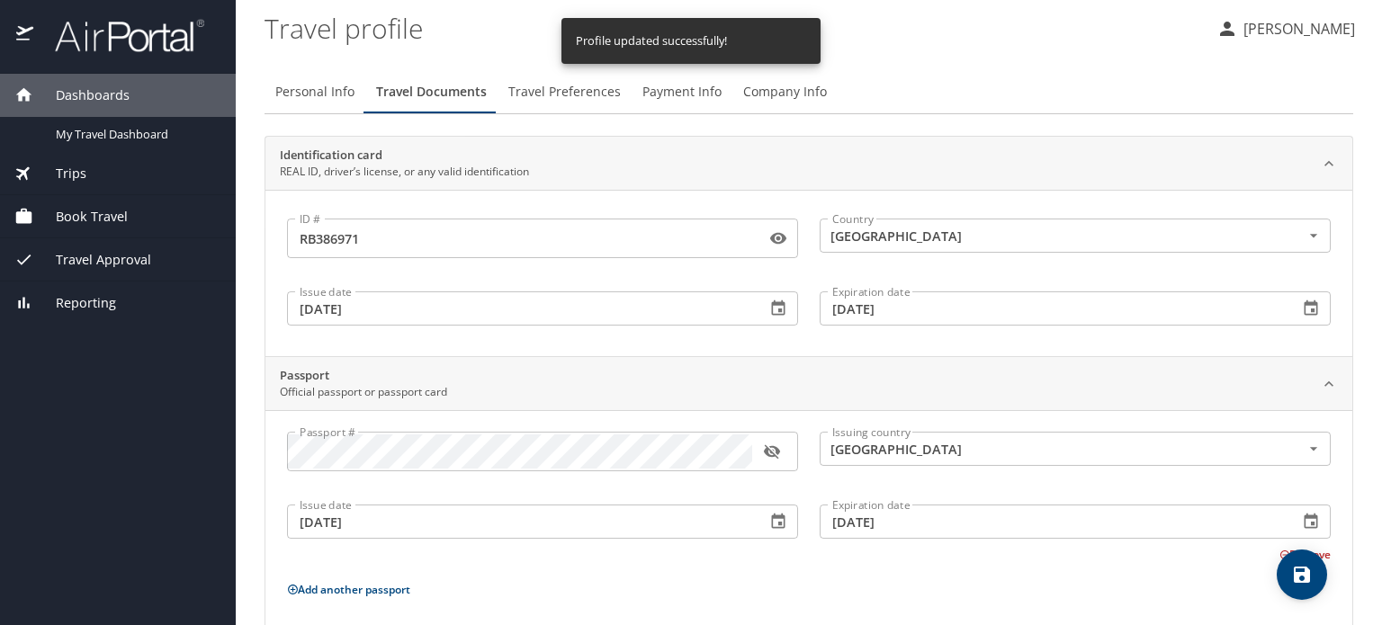
scroll to position [0, 0]
click at [535, 99] on span "Travel Preferences" at bounding box center [564, 94] width 112 height 22
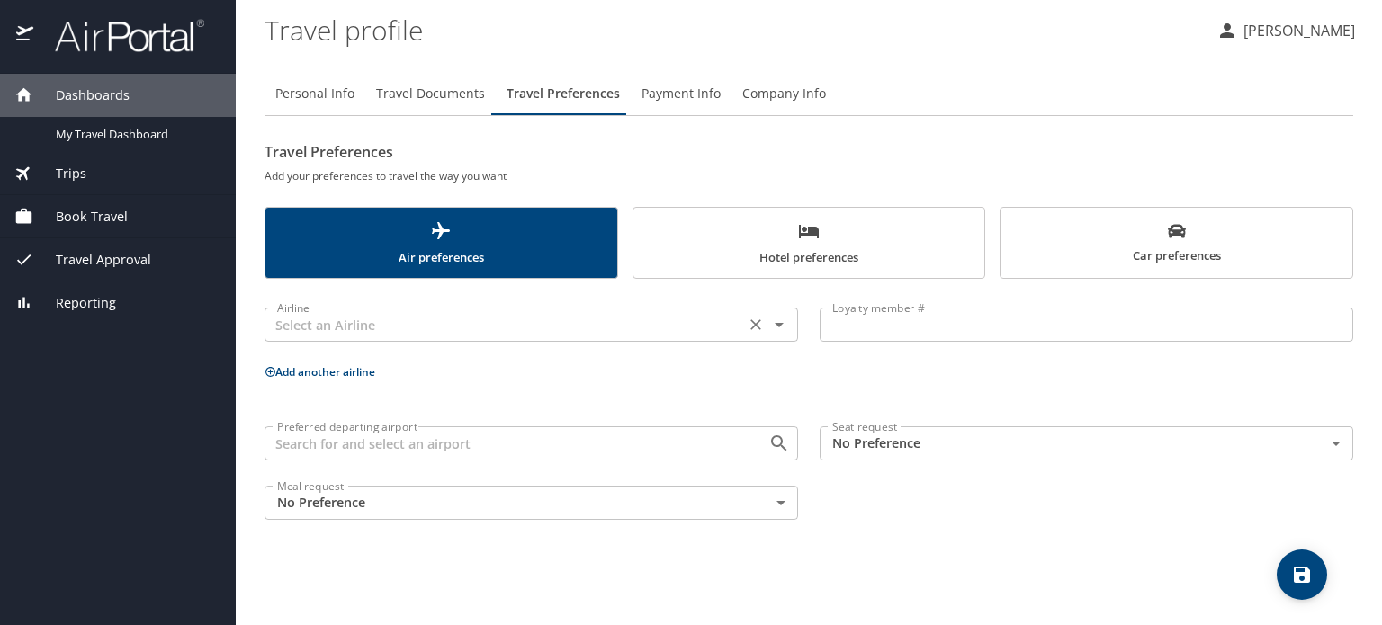
click at [463, 323] on input "text" at bounding box center [505, 324] width 470 height 23
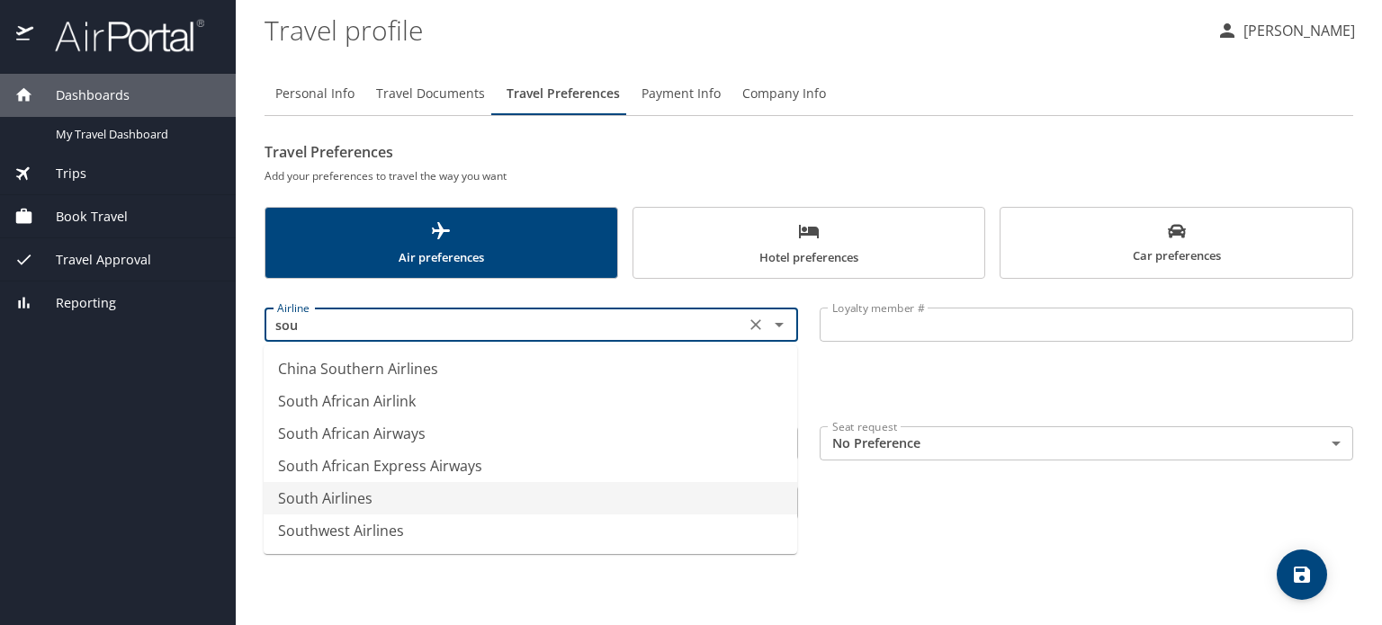
click at [331, 499] on li "South Airlines" at bounding box center [531, 498] width 534 height 32
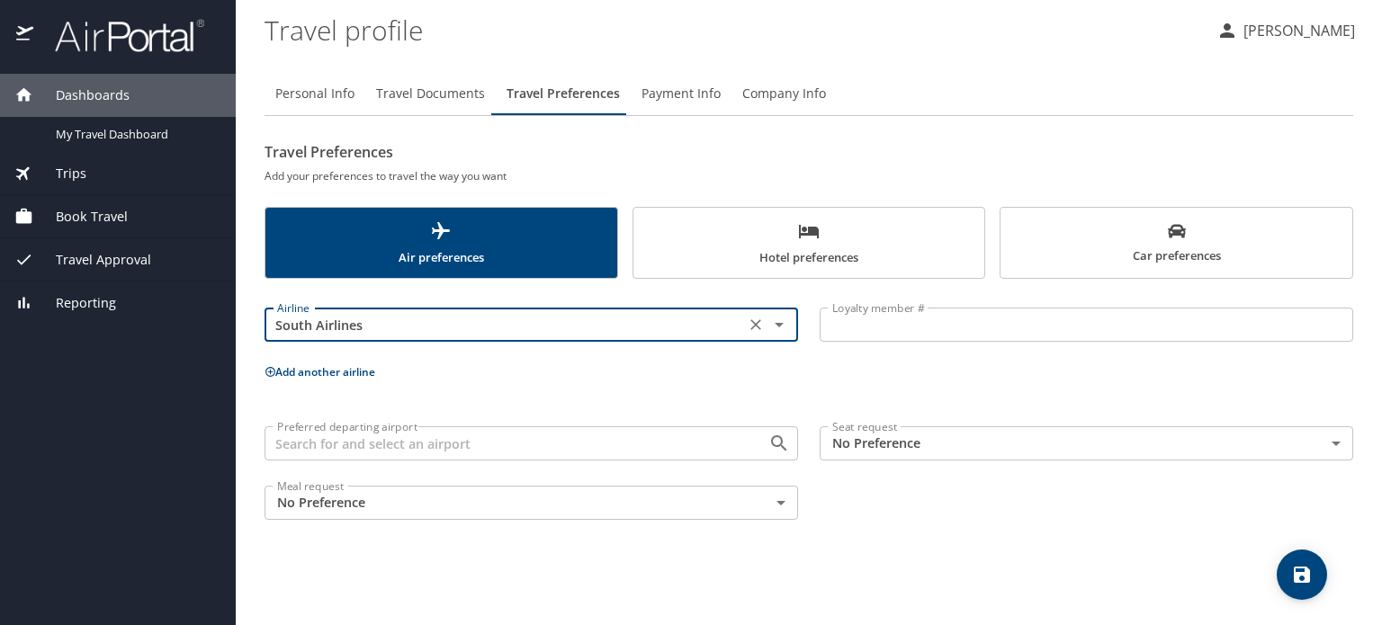
type input "South Airlines"
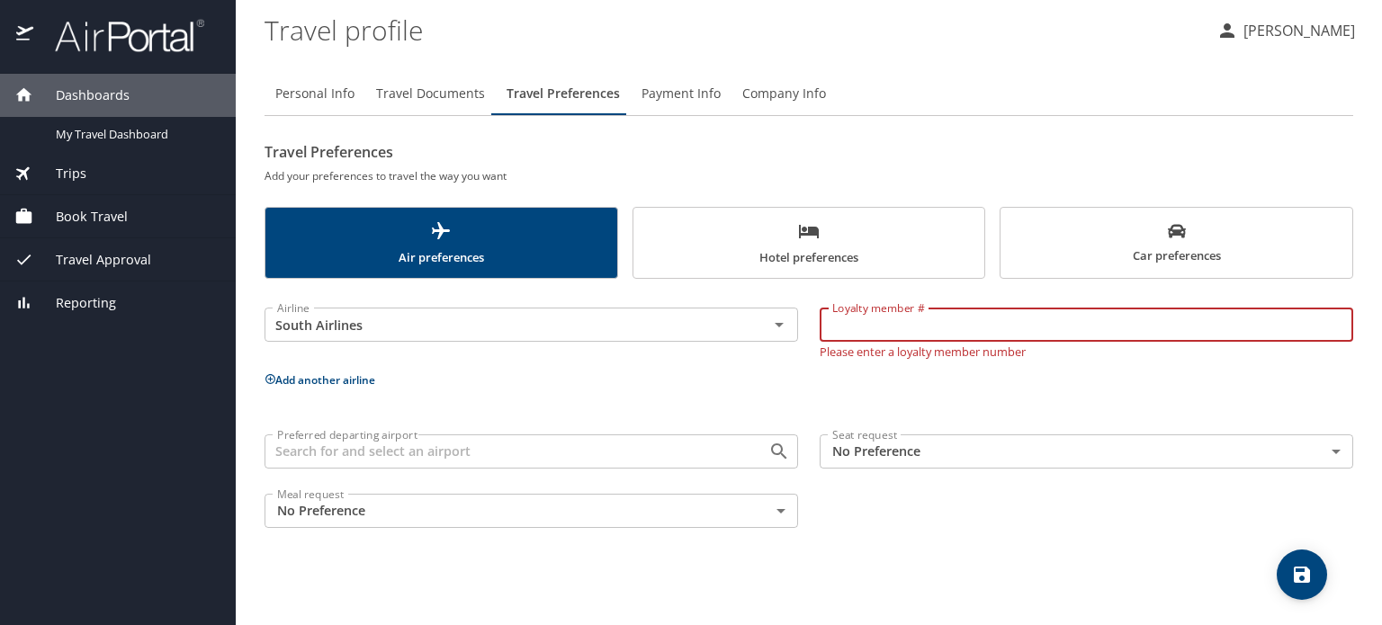
click at [993, 328] on input "Loyalty member #" at bounding box center [1087, 325] width 534 height 34
type input "1019870283"
click at [622, 328] on input "South Airlines" at bounding box center [505, 324] width 470 height 23
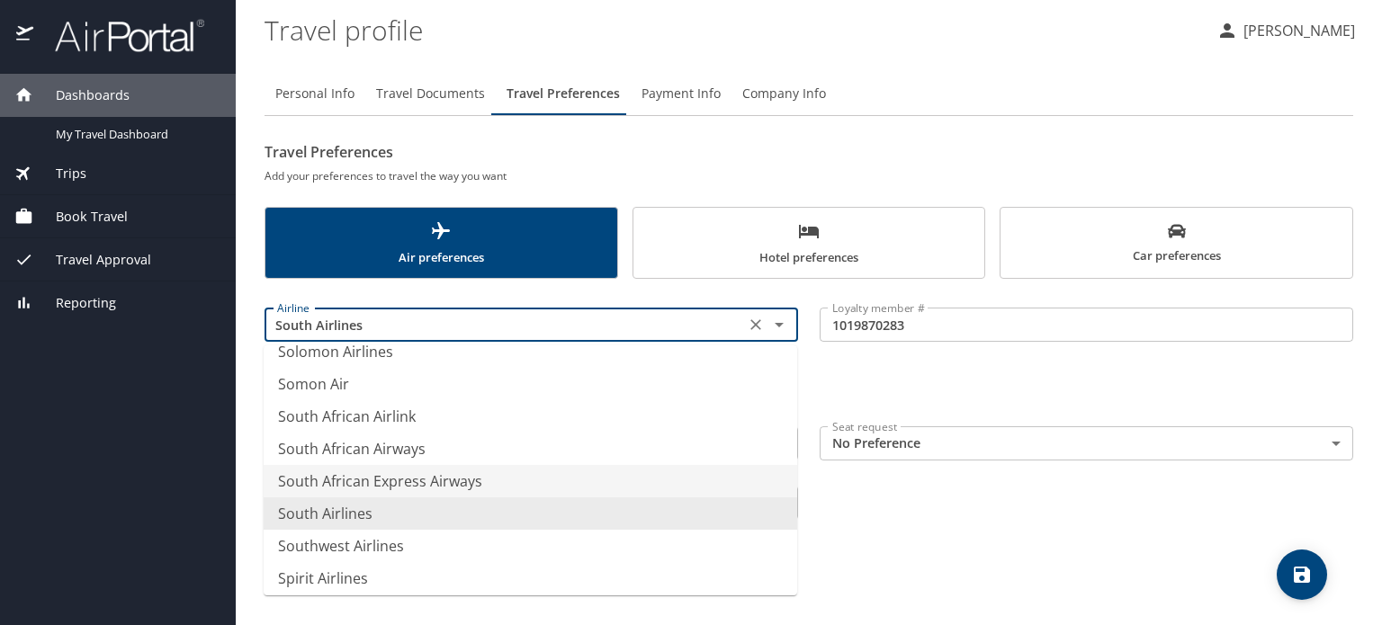
scroll to position [12065, 0]
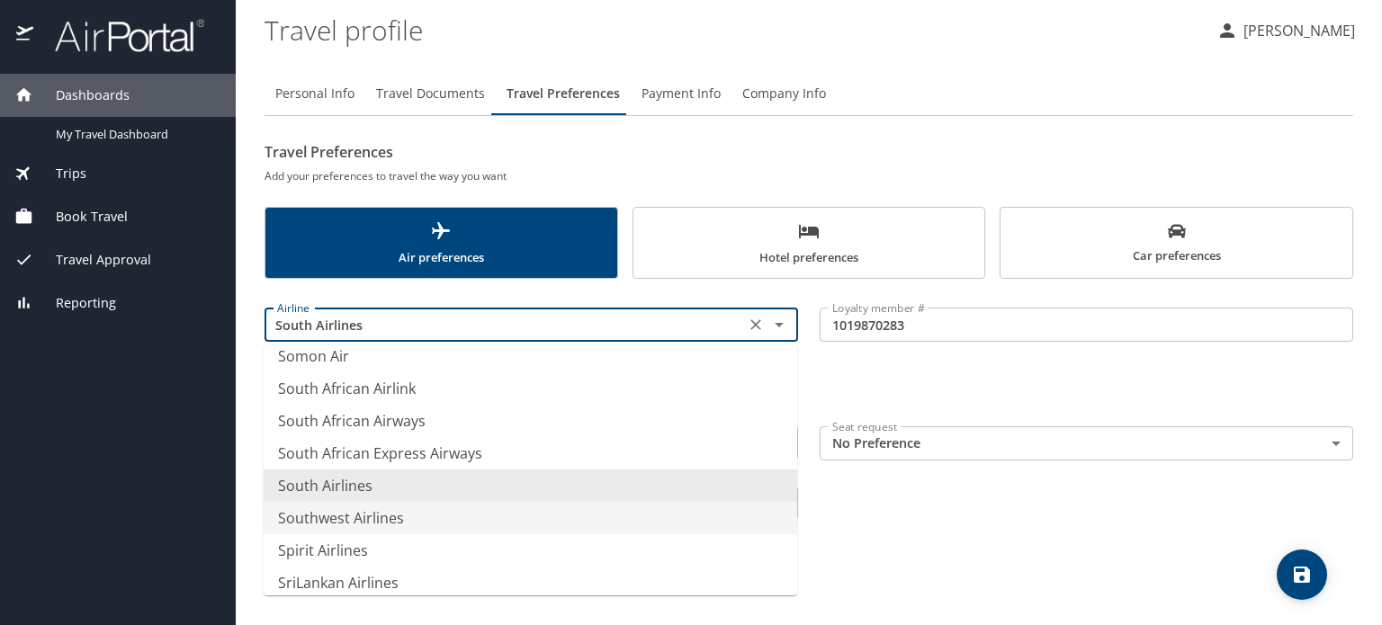
click at [332, 518] on li "Southwest Airlines" at bounding box center [531, 518] width 534 height 32
type input "Southwest Airlines"
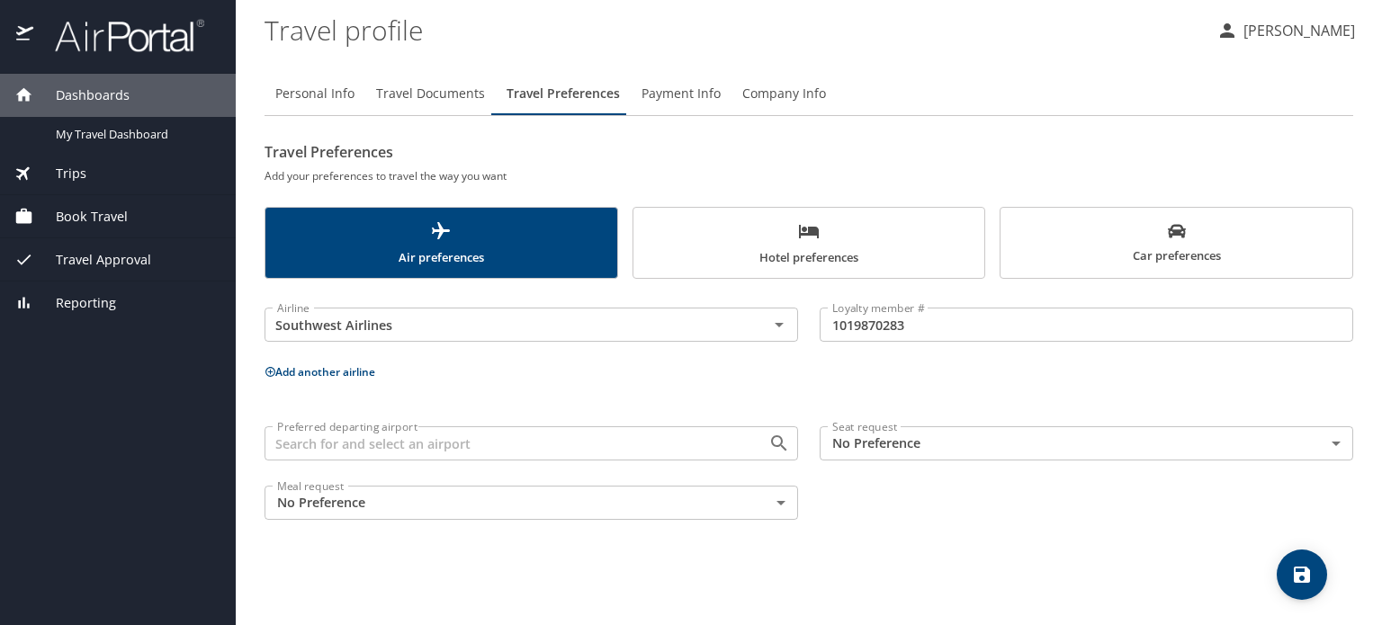
click at [560, 391] on div "Airline Southwest Airlines Airline Loyalty member # 1019870283 Loyalty member #…" at bounding box center [809, 410] width 1089 height 241
click at [513, 391] on div "Airline Southwest Airlines Airline Loyalty member # 1019870283 Loyalty member #…" at bounding box center [809, 410] width 1089 height 241
click at [481, 363] on p "Add another airline" at bounding box center [809, 372] width 1089 height 22
click at [688, 368] on p "Add another airline" at bounding box center [809, 372] width 1089 height 22
click at [373, 373] on button "Add another airline" at bounding box center [320, 371] width 111 height 15
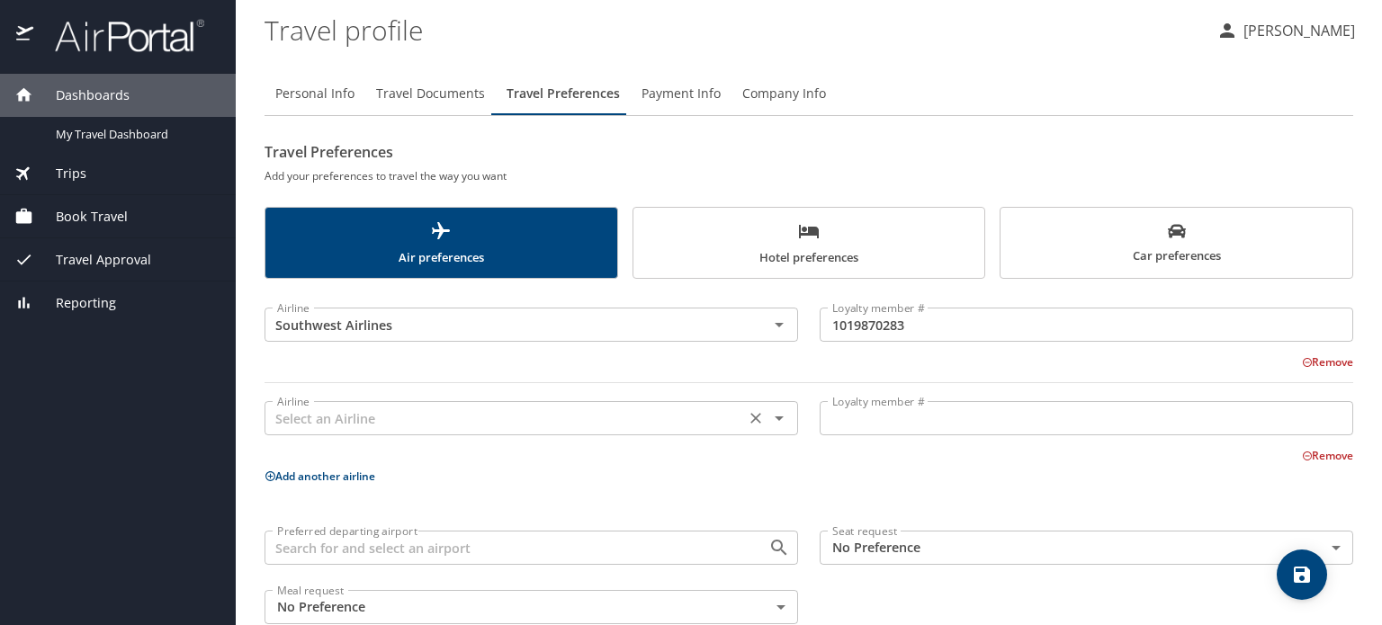
click at [373, 420] on input "text" at bounding box center [505, 418] width 470 height 23
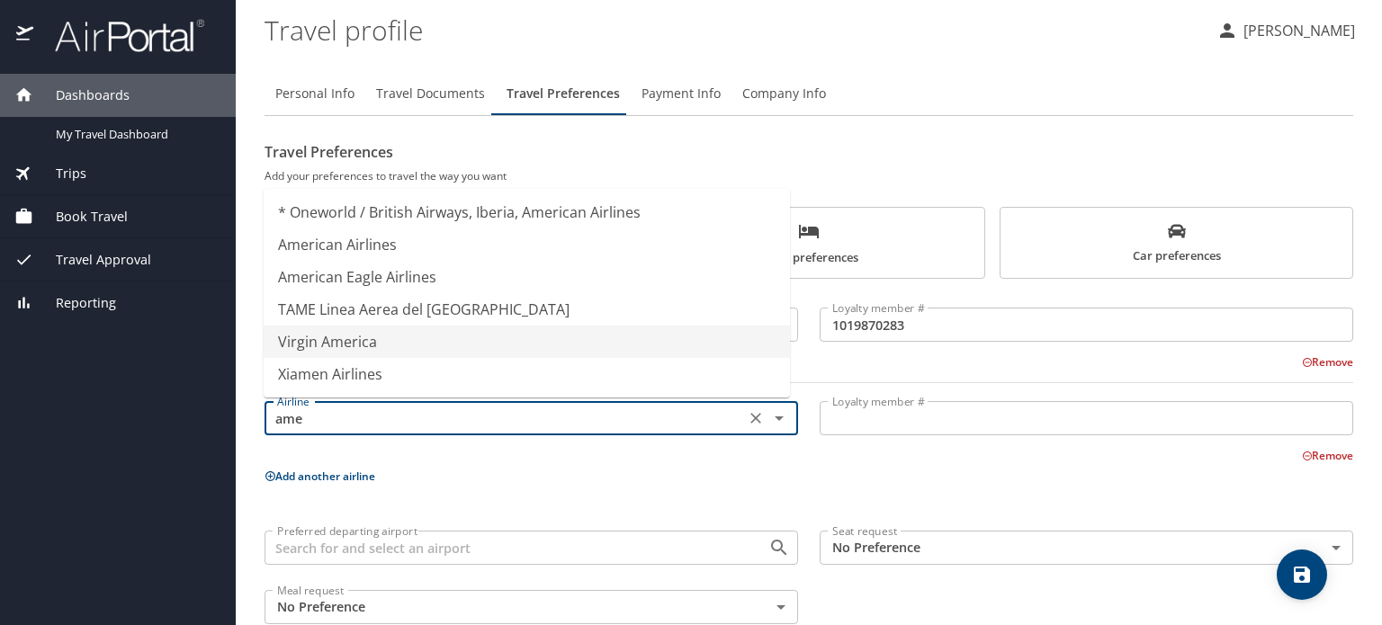
scroll to position [0, 0]
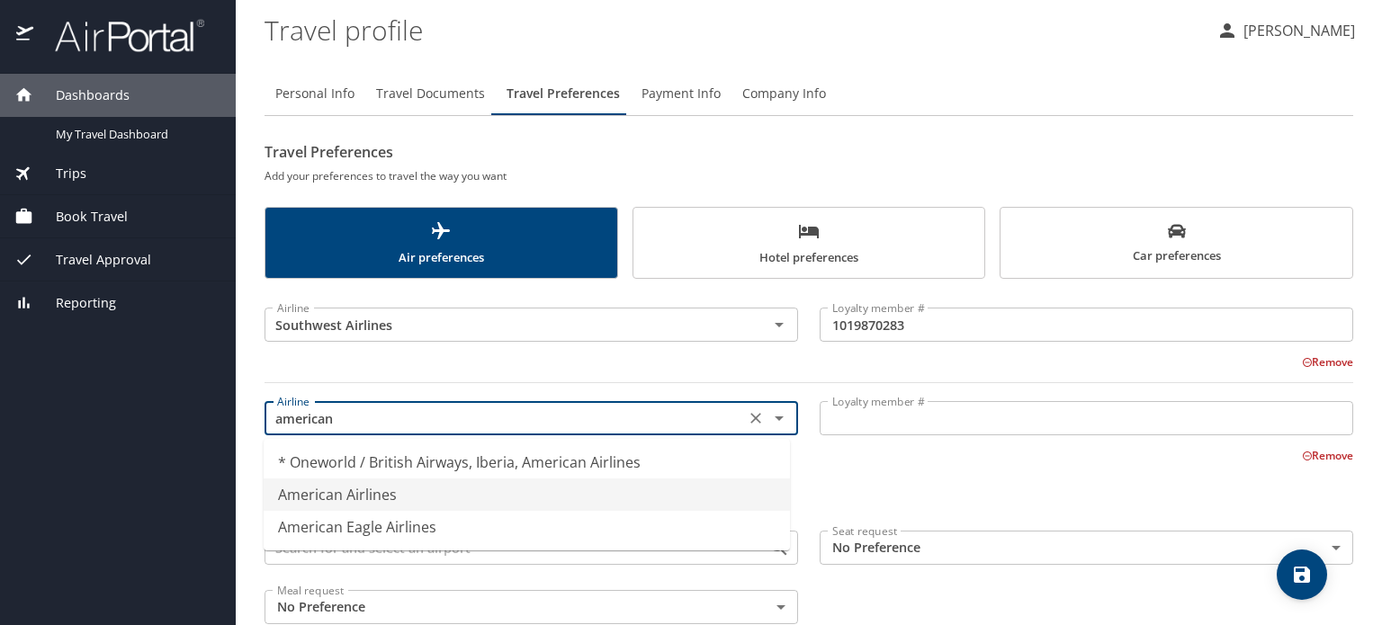
click at [377, 488] on li "American Airlines" at bounding box center [527, 495] width 526 height 32
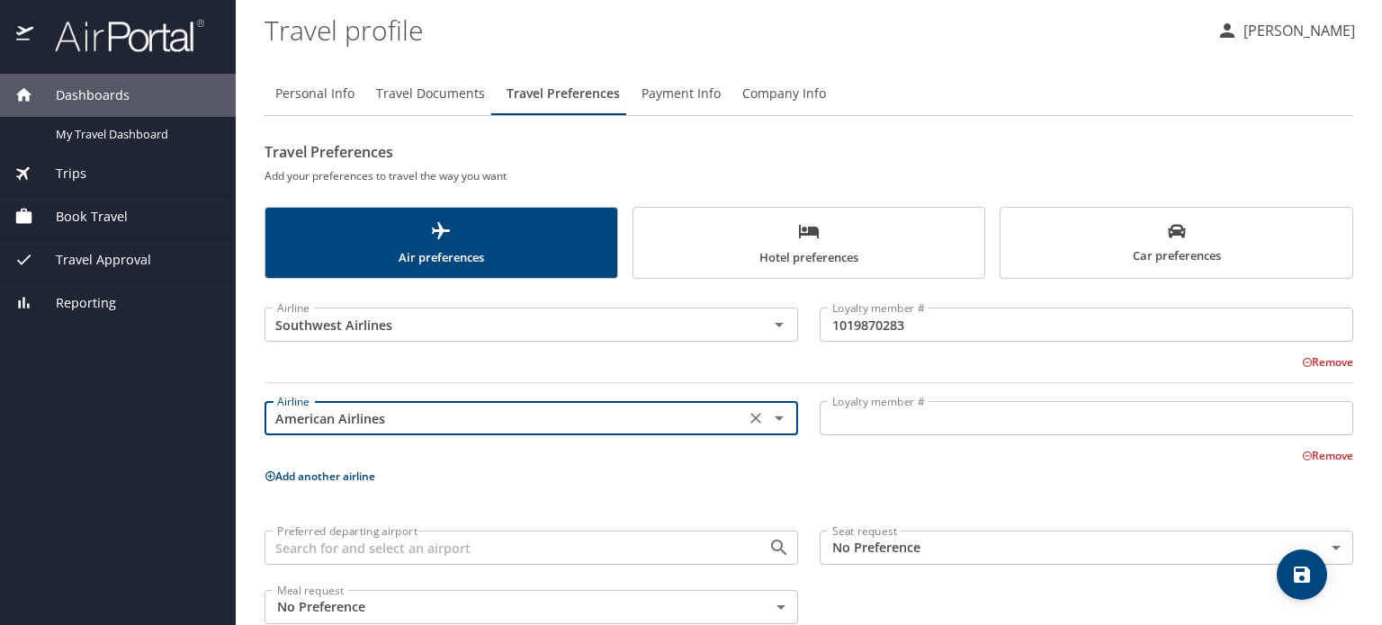
type input "American Airlines"
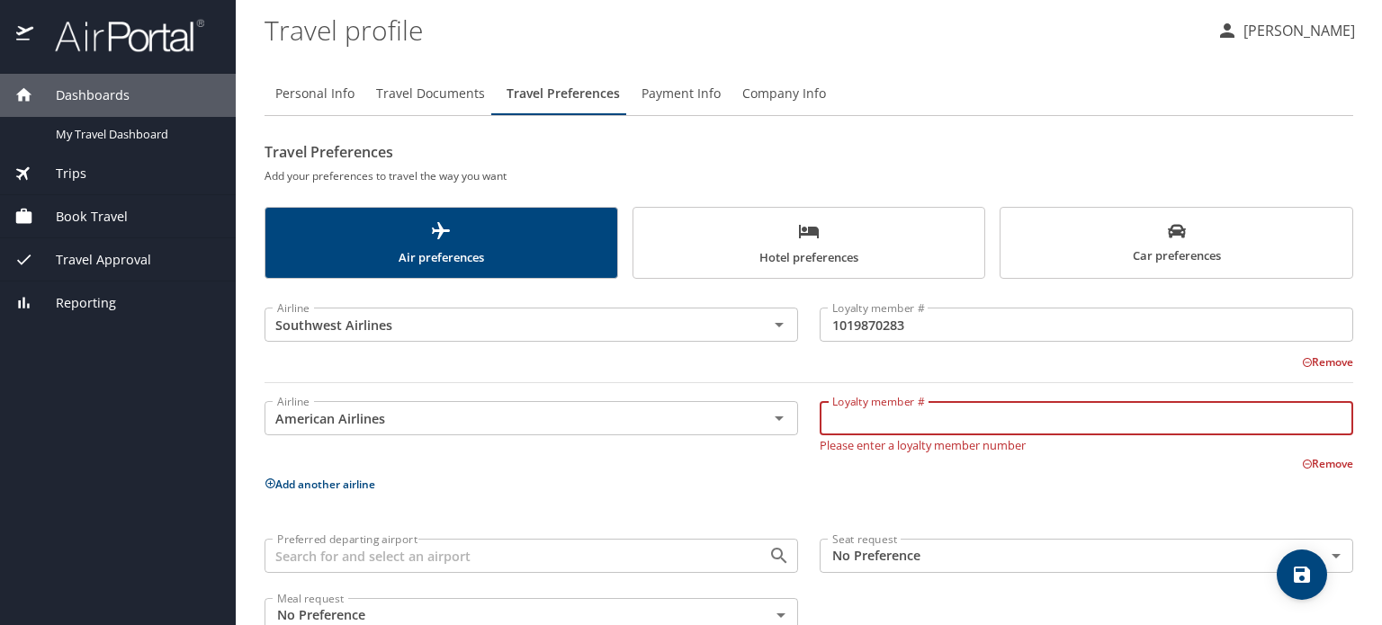
click at [971, 427] on input "Loyalty member #" at bounding box center [1087, 418] width 534 height 34
type input "B176MY6"
click at [917, 488] on div "Airline Southwest Airlines Airline Loyalty member # 1019870283 Loyalty member #…" at bounding box center [809, 467] width 1089 height 354
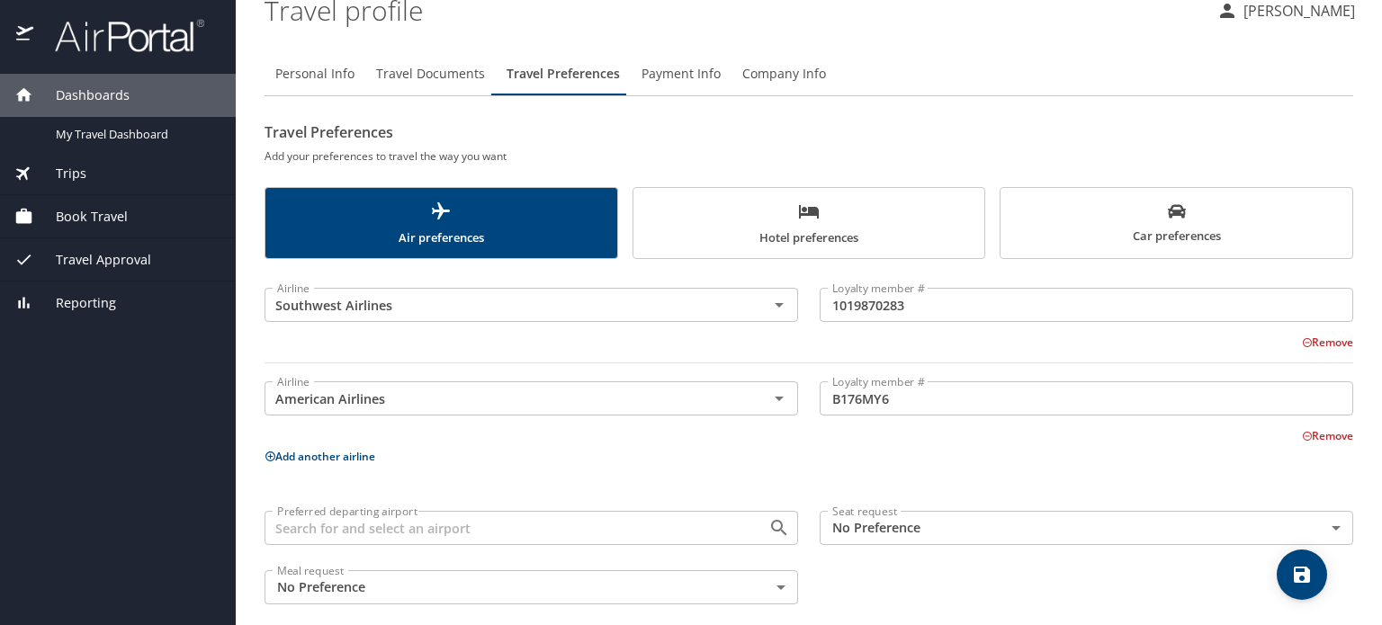
scroll to position [37, 0]
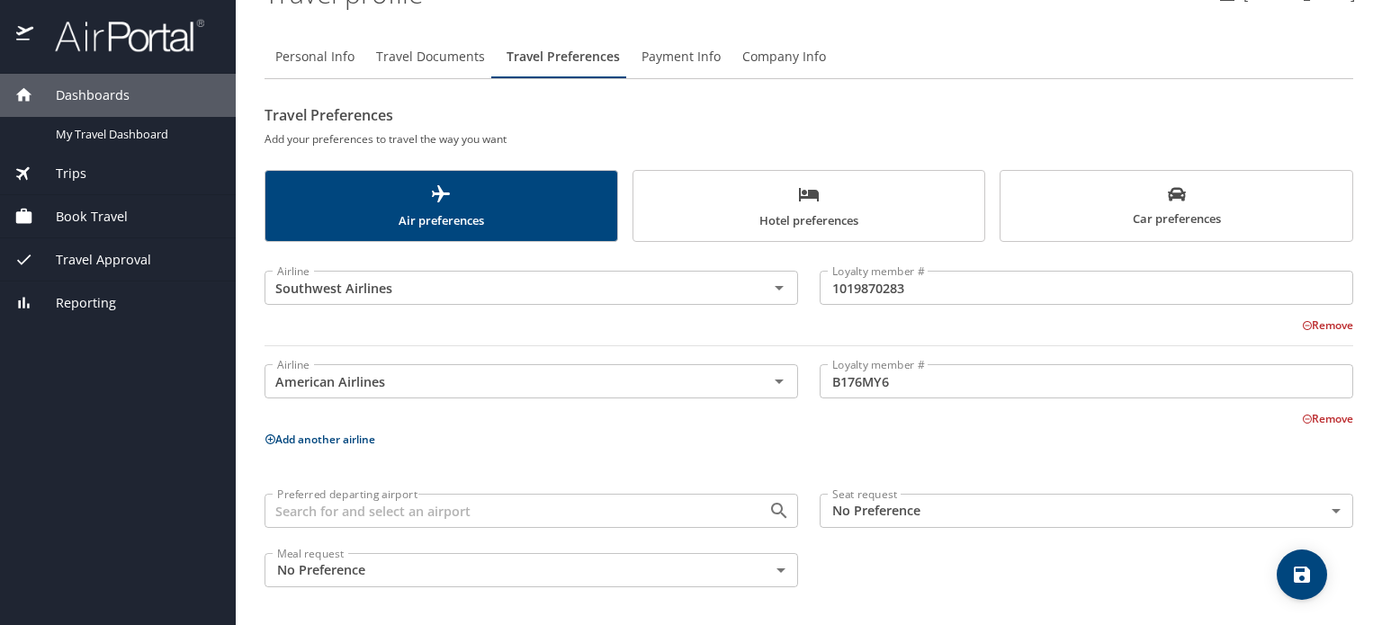
click at [743, 514] on div at bounding box center [766, 511] width 47 height 25
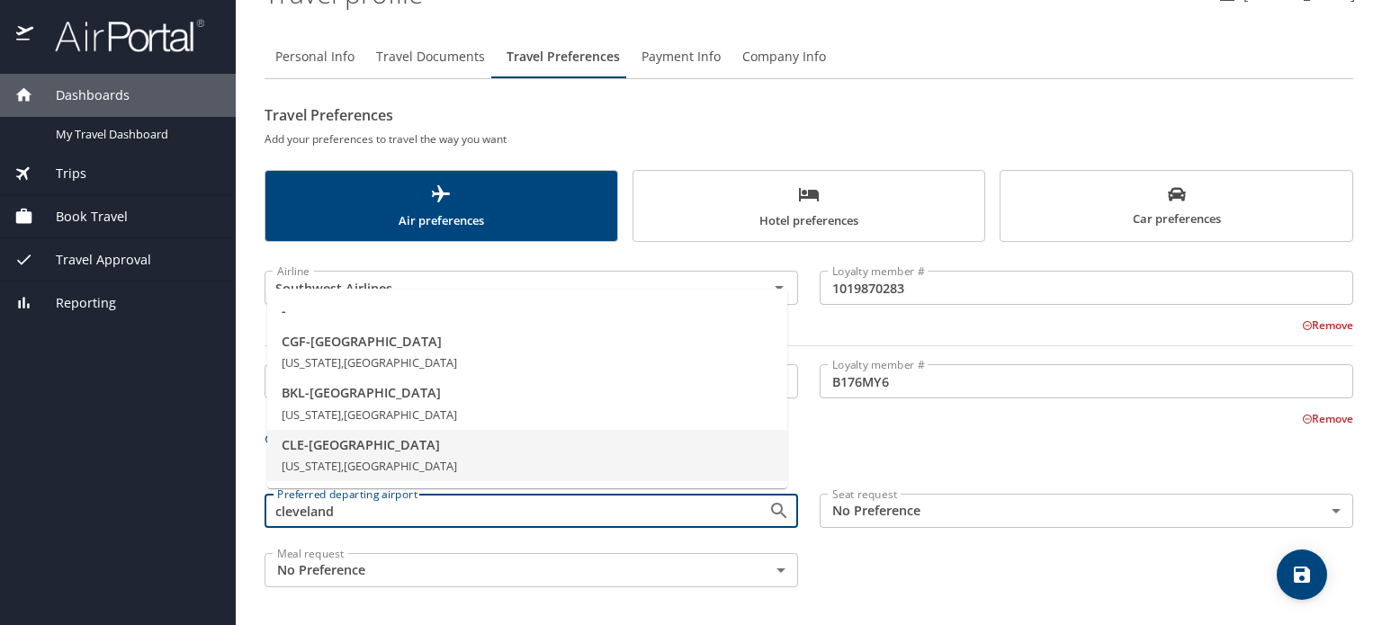
click at [364, 445] on span "CLE - Cleveland" at bounding box center [527, 446] width 491 height 20
type input "CLE - Cleveland"
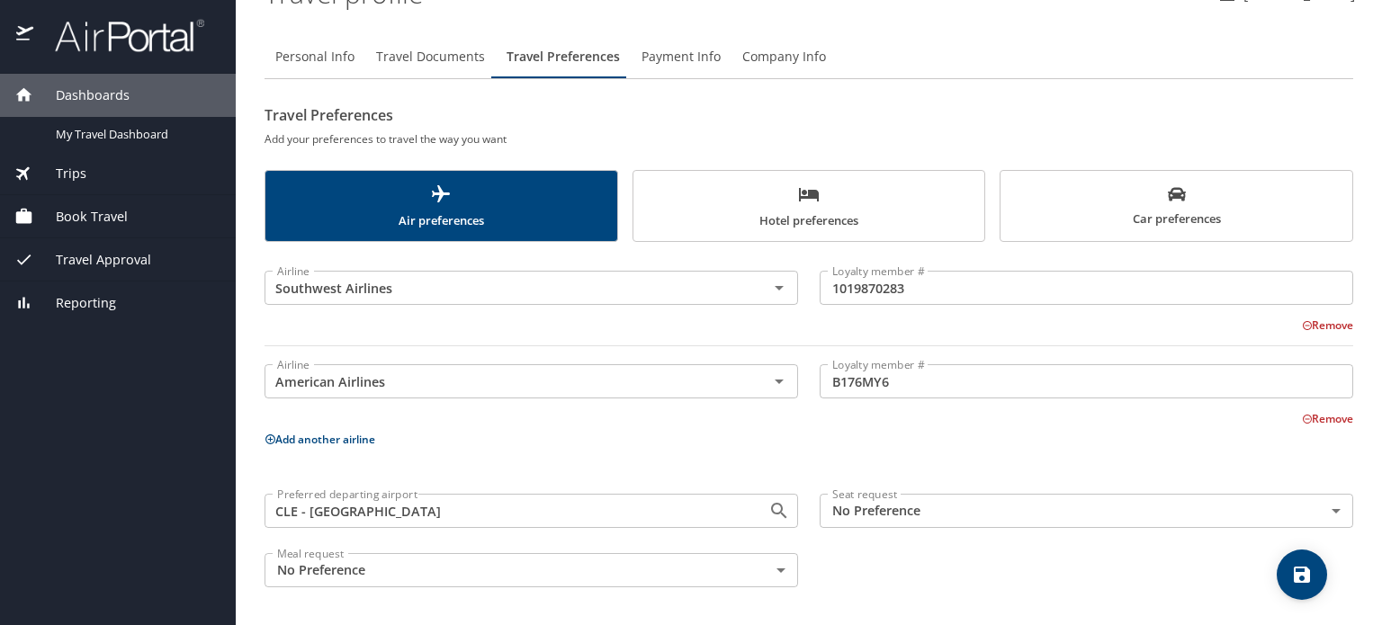
click at [940, 506] on body "Dashboards My Travel Dashboard Trips Current / Future Trips Past Trips Trips Mi…" at bounding box center [691, 312] width 1382 height 625
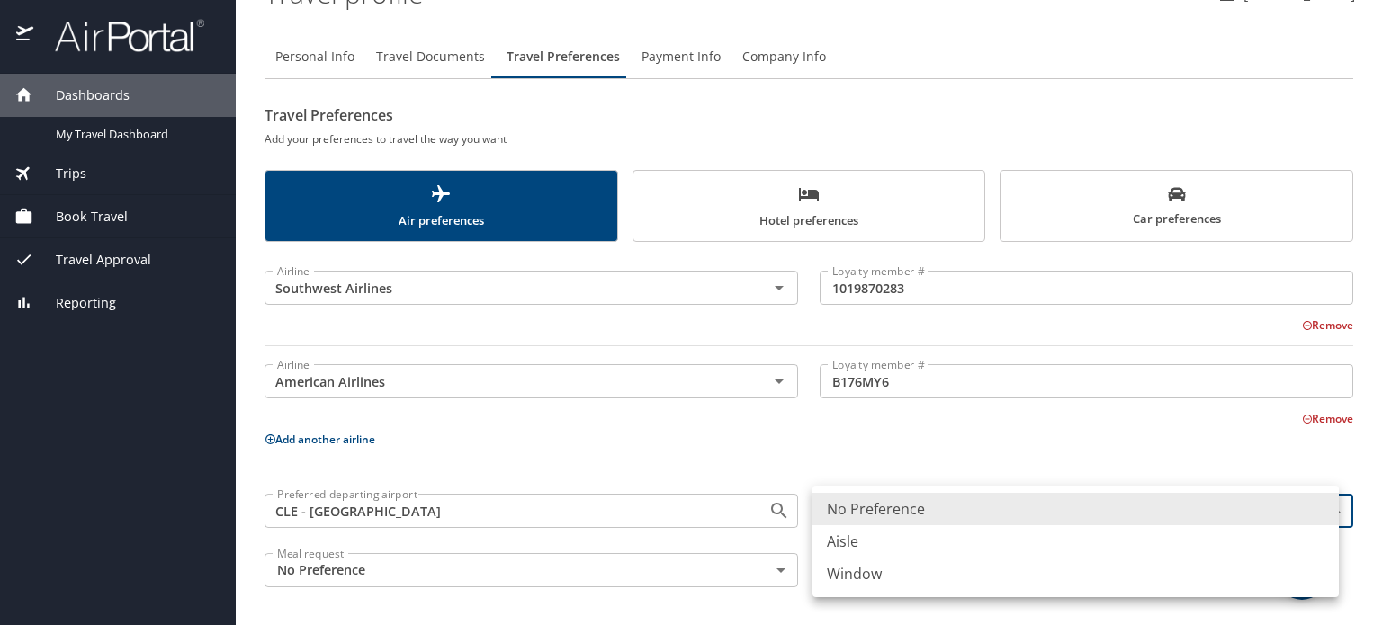
click at [870, 572] on li "Window" at bounding box center [1076, 574] width 526 height 32
type input "Window"
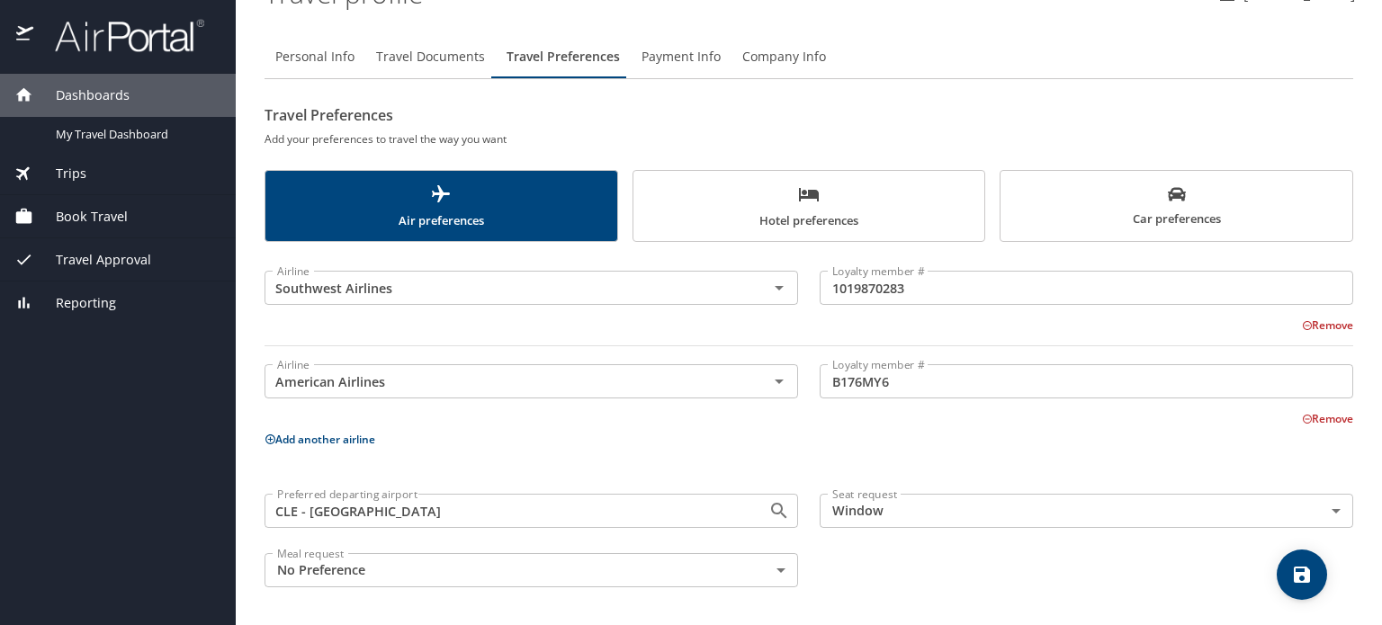
click at [794, 472] on div "Airline Southwest Airlines Airline Loyalty member # 1019870283 Loyalty member #…" at bounding box center [809, 426] width 1089 height 346
click at [576, 570] on body "Dashboards My Travel Dashboard Trips Current / Future Trips Past Trips Trips Mi…" at bounding box center [691, 312] width 1382 height 625
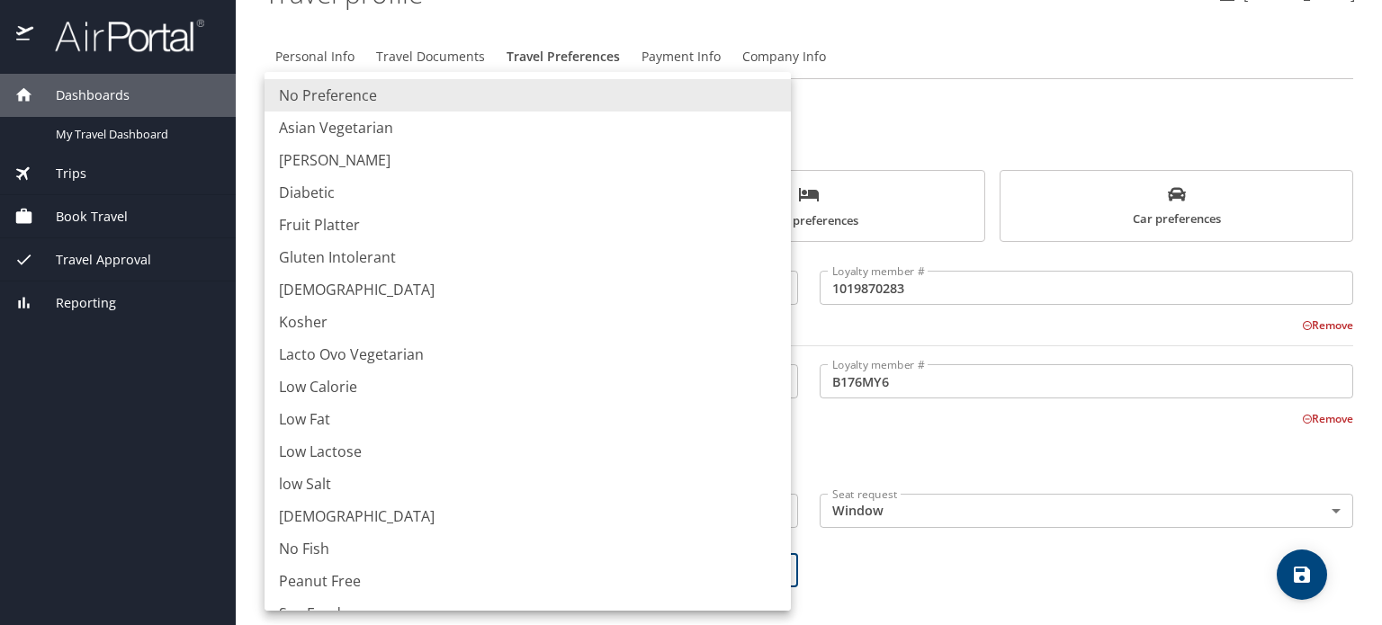
click at [999, 575] on div at bounding box center [691, 312] width 1382 height 625
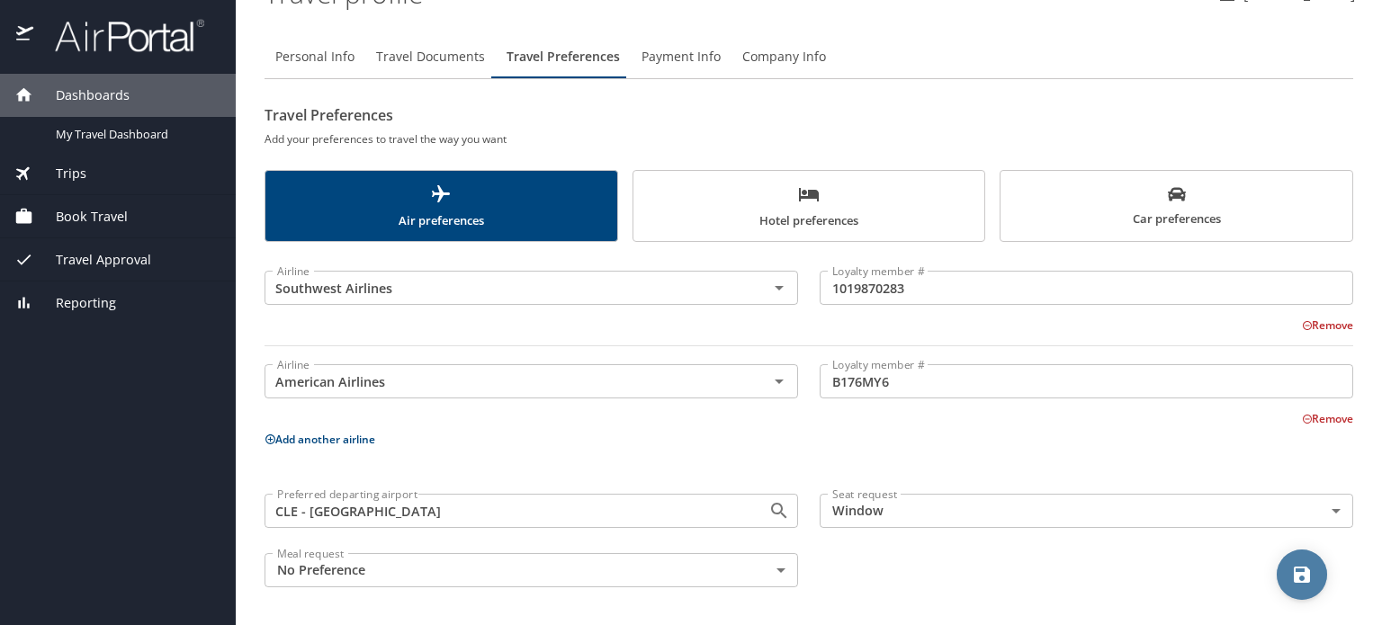
click at [1298, 583] on icon "save" at bounding box center [1302, 575] width 22 height 22
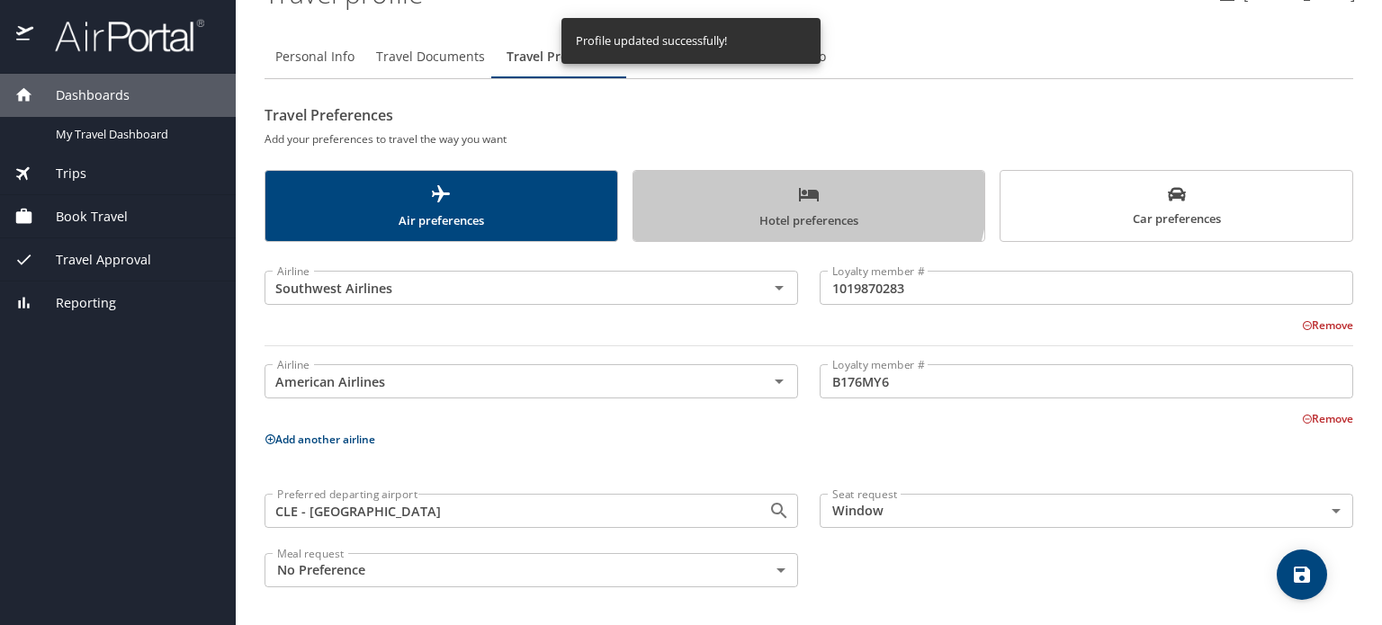
click at [802, 193] on icon "scrollable force tabs example" at bounding box center [809, 194] width 20 height 13
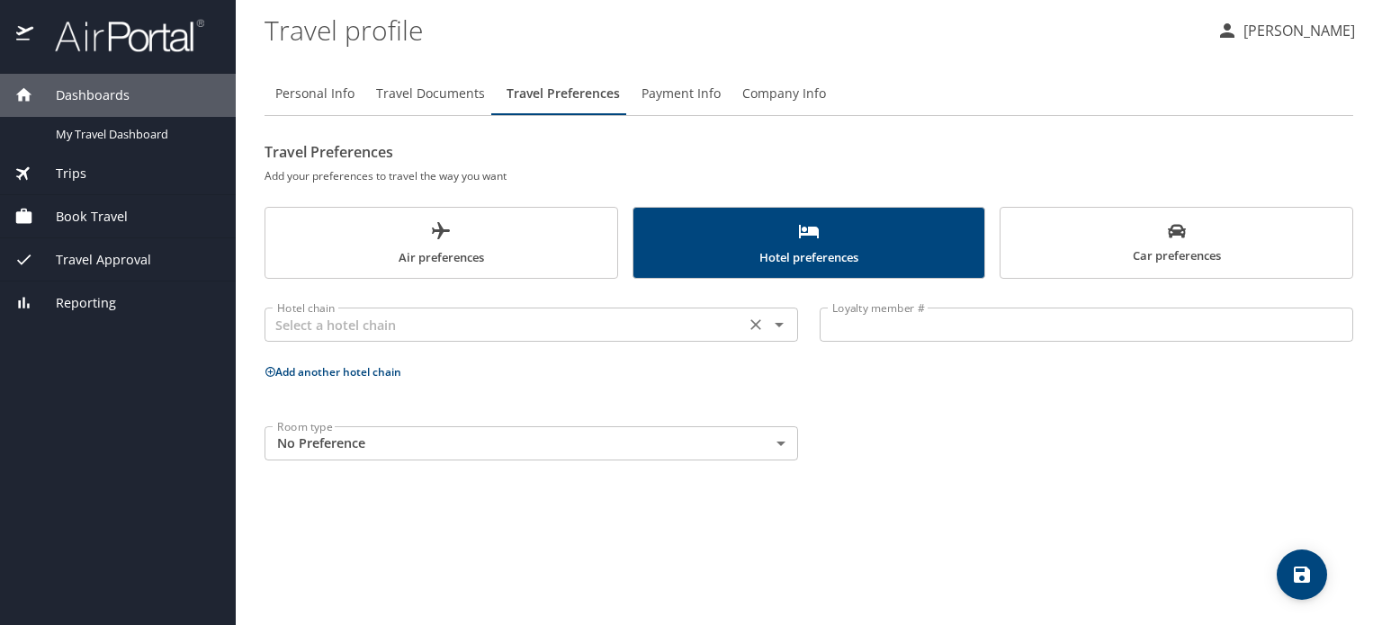
click at [770, 327] on icon "Open" at bounding box center [780, 325] width 22 height 22
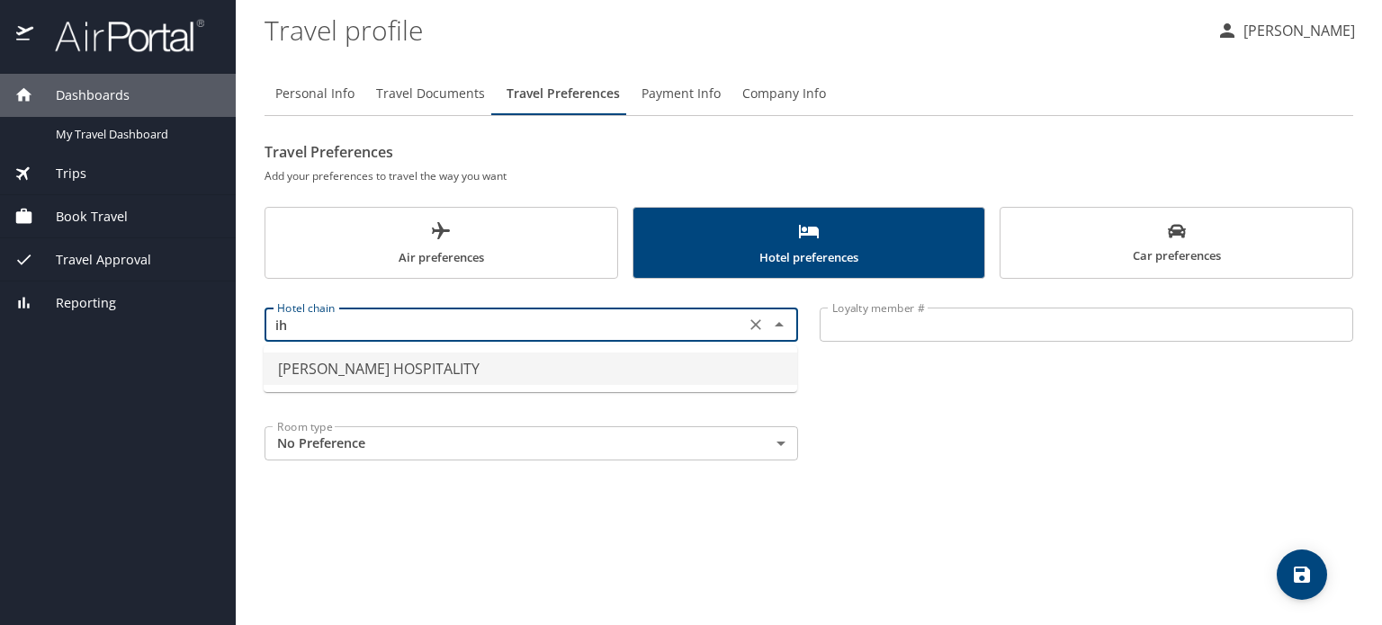
type input "i"
click at [346, 370] on li "HOLIDAY INN" at bounding box center [531, 369] width 534 height 32
type input "HOLIDAY INN"
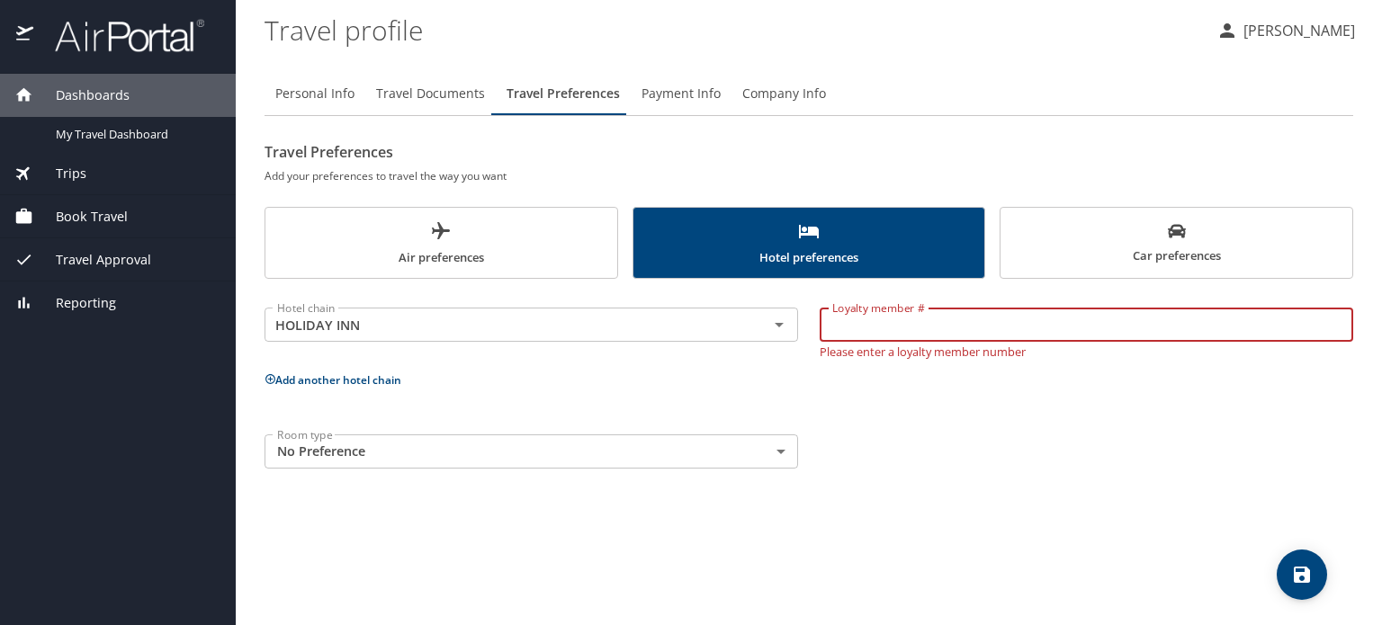
click at [889, 328] on input "Loyalty member #" at bounding box center [1087, 325] width 534 height 34
type input "330781287"
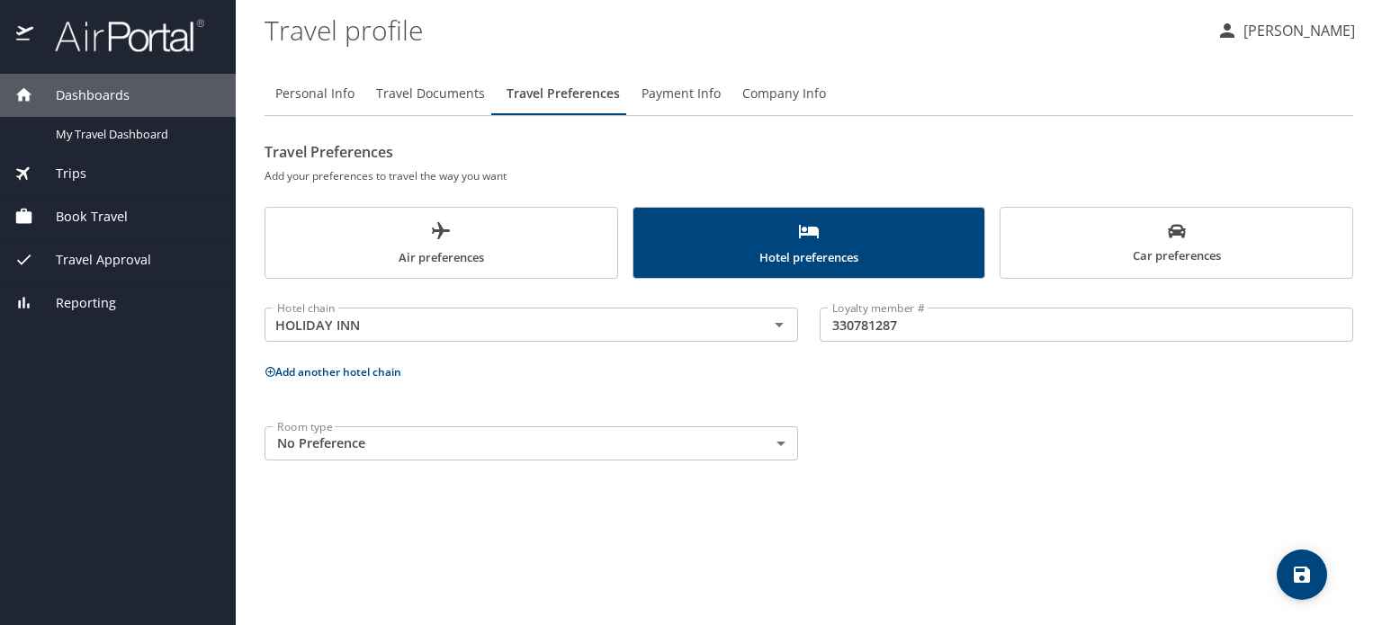
click at [387, 380] on p "Add another hotel chain" at bounding box center [809, 372] width 1089 height 22
click at [331, 373] on button "Add another hotel chain" at bounding box center [333, 371] width 137 height 15
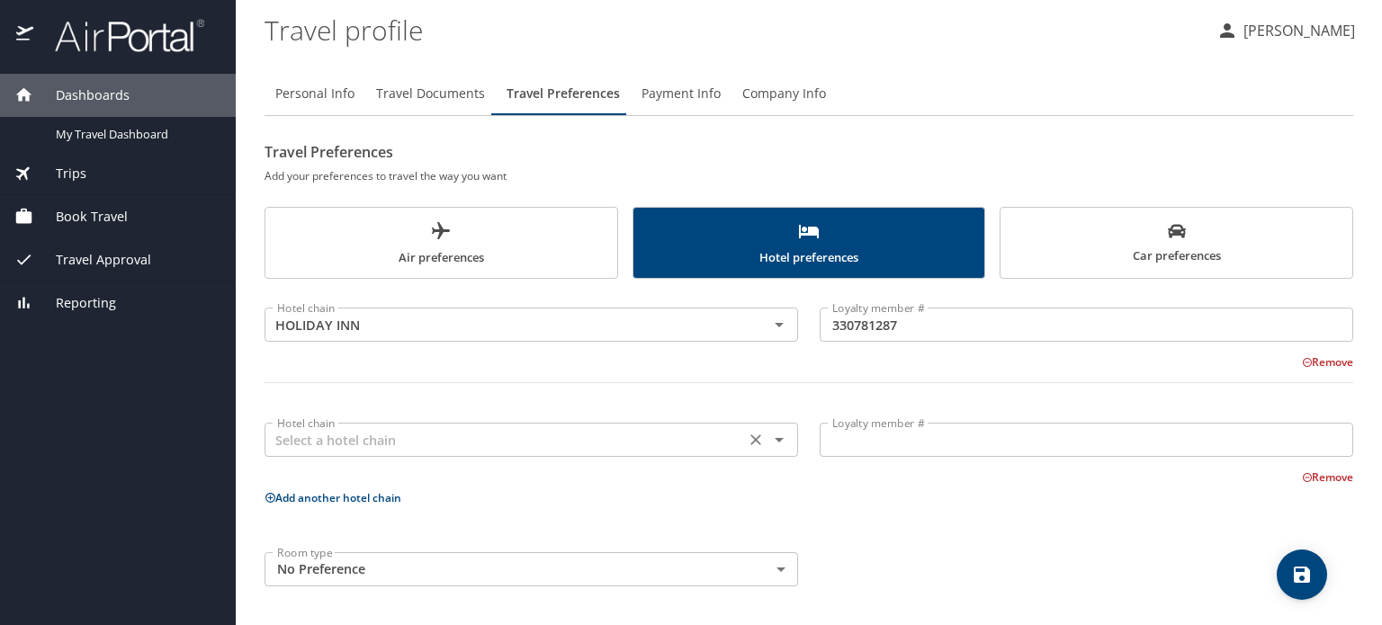
click at [333, 442] on input "text" at bounding box center [505, 439] width 470 height 23
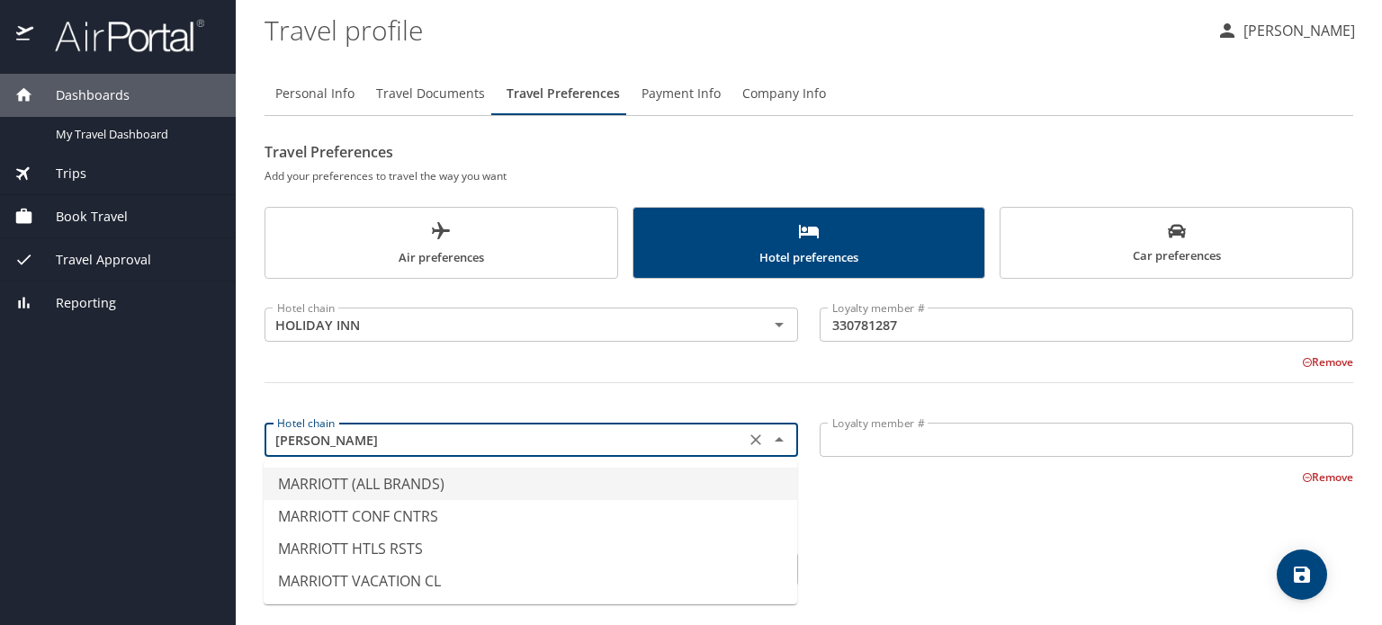
click at [369, 485] on li "MARRIOTT (ALL BRANDS)" at bounding box center [531, 484] width 534 height 32
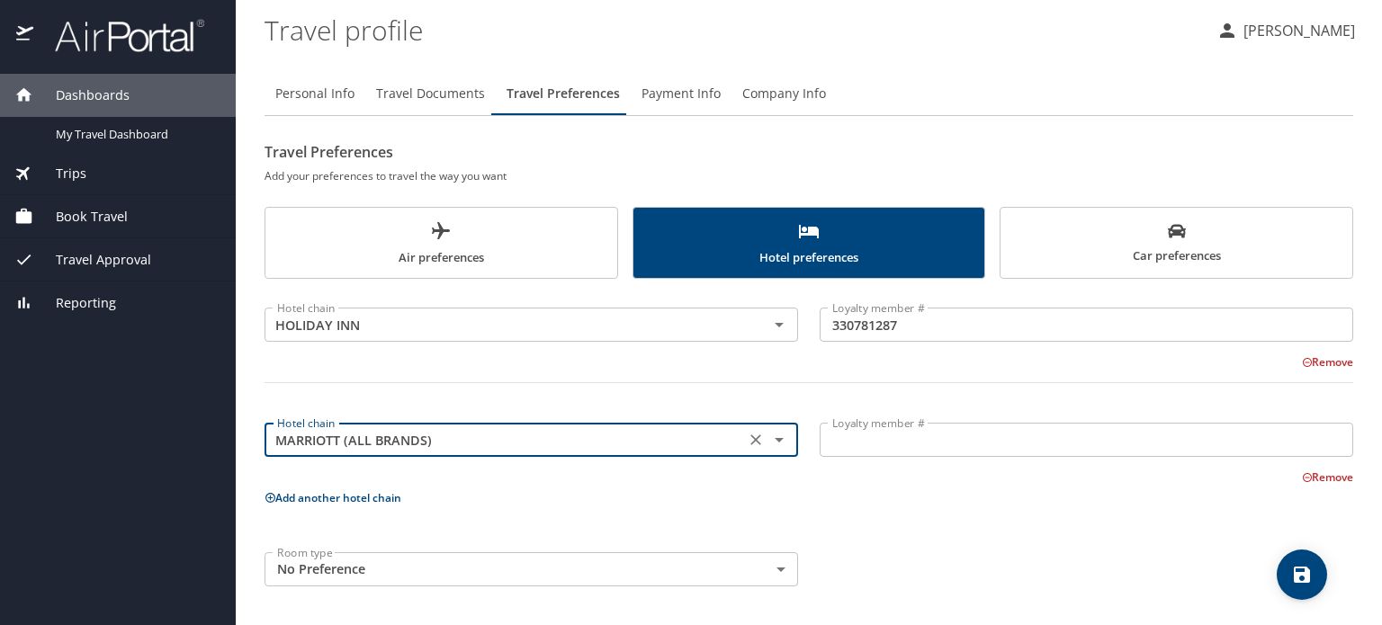
type input "MARRIOTT (ALL BRANDS)"
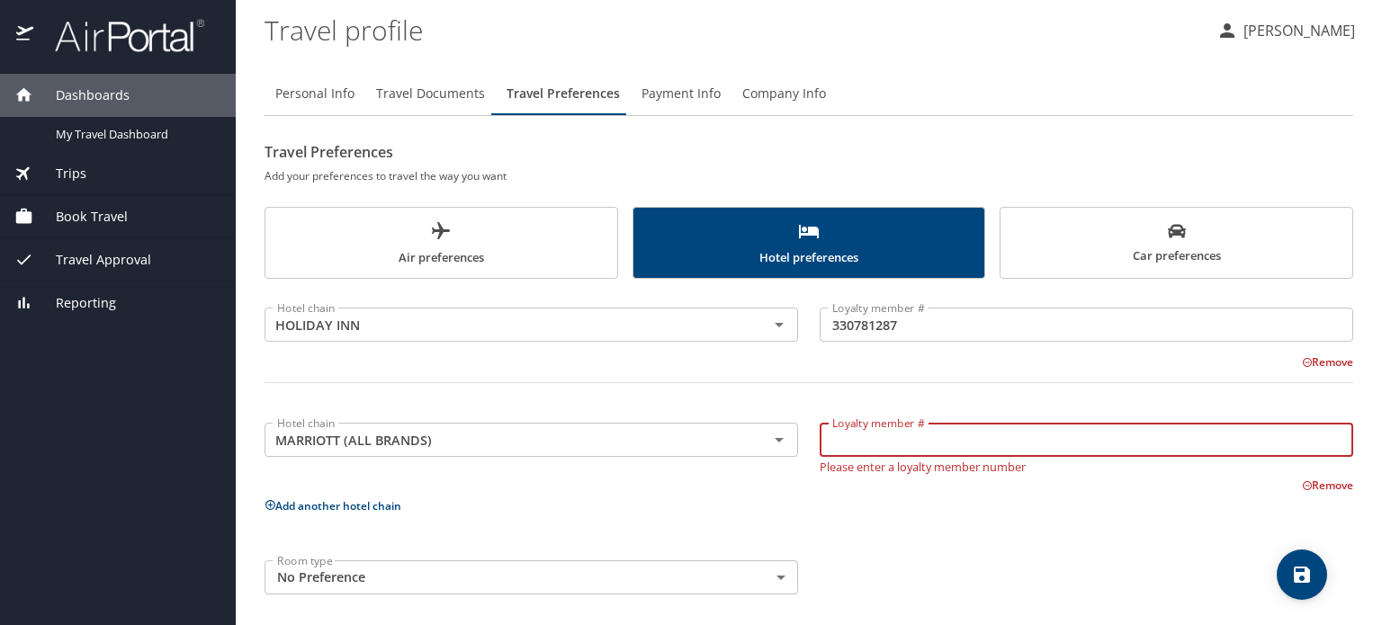
click at [914, 446] on input "Loyalty member #" at bounding box center [1087, 440] width 534 height 34
type input "270423371"
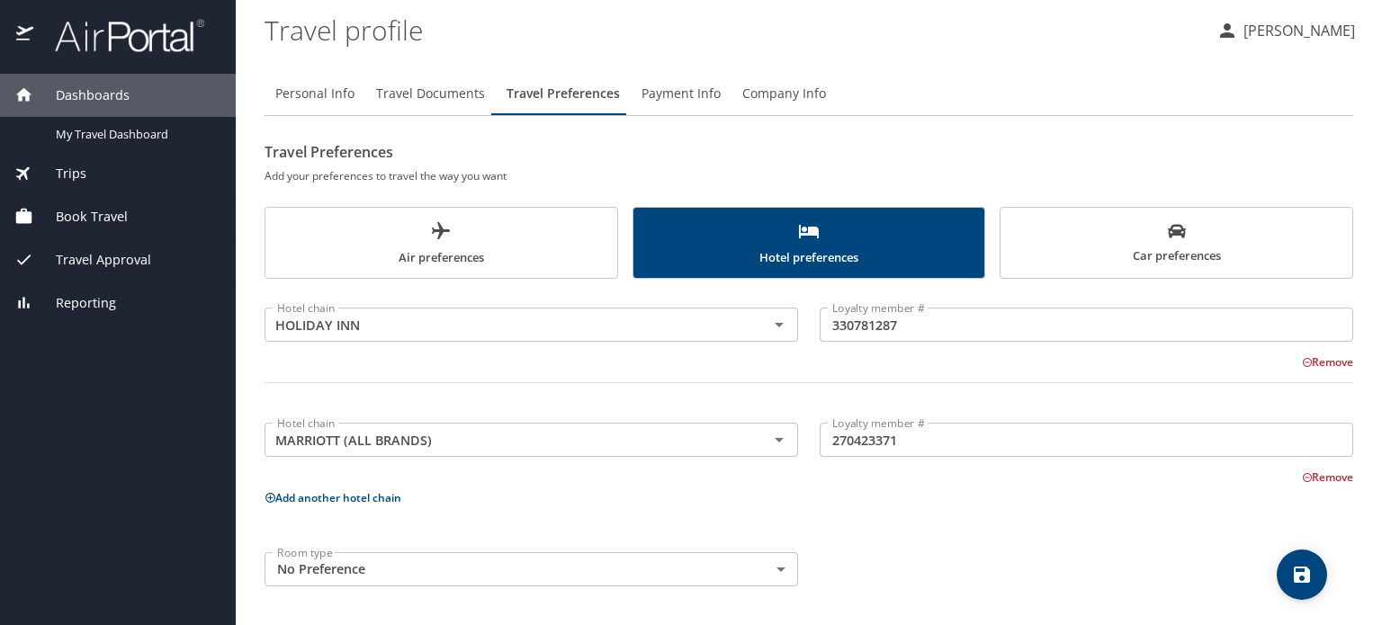
click at [688, 508] on div "Hotel chain HOLIDAY INN Hotel chain Loyalty member # 330781287 Loyalty member #…" at bounding box center [809, 444] width 1089 height 308
click at [387, 501] on button "Add another hotel chain" at bounding box center [333, 497] width 137 height 15
click at [382, 552] on input "text" at bounding box center [505, 555] width 470 height 23
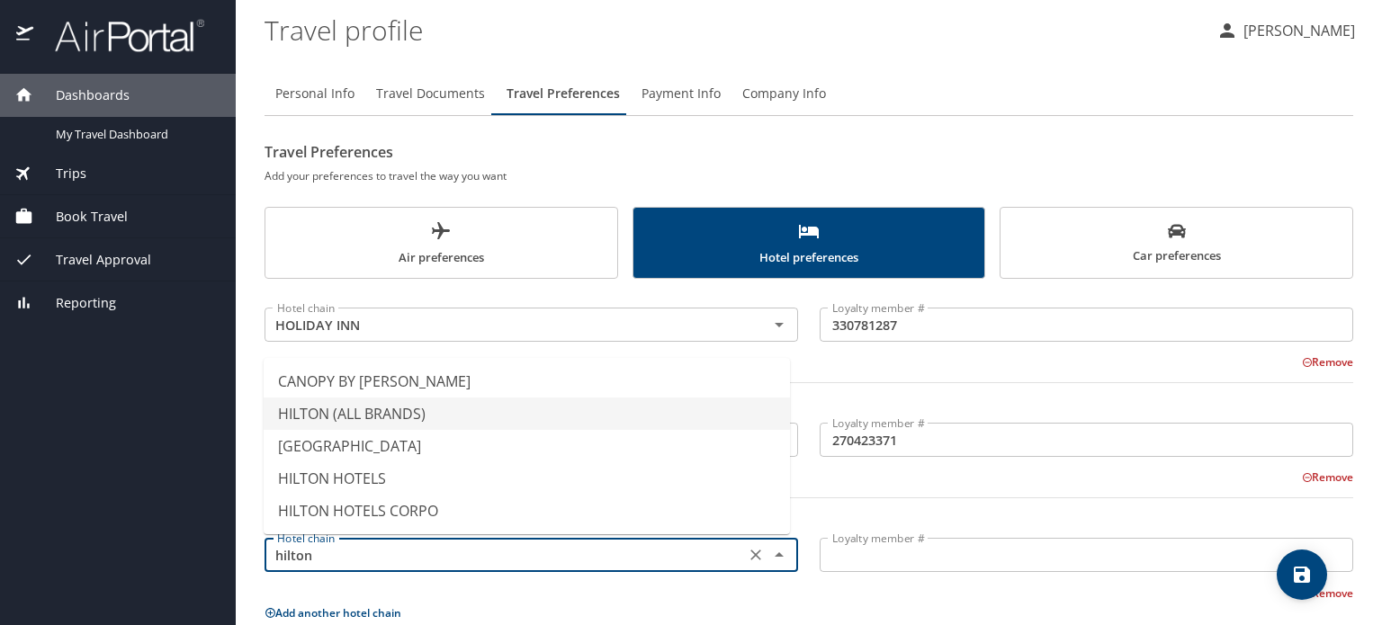
click at [385, 410] on li "HILTON (ALL BRANDS)" at bounding box center [527, 414] width 526 height 32
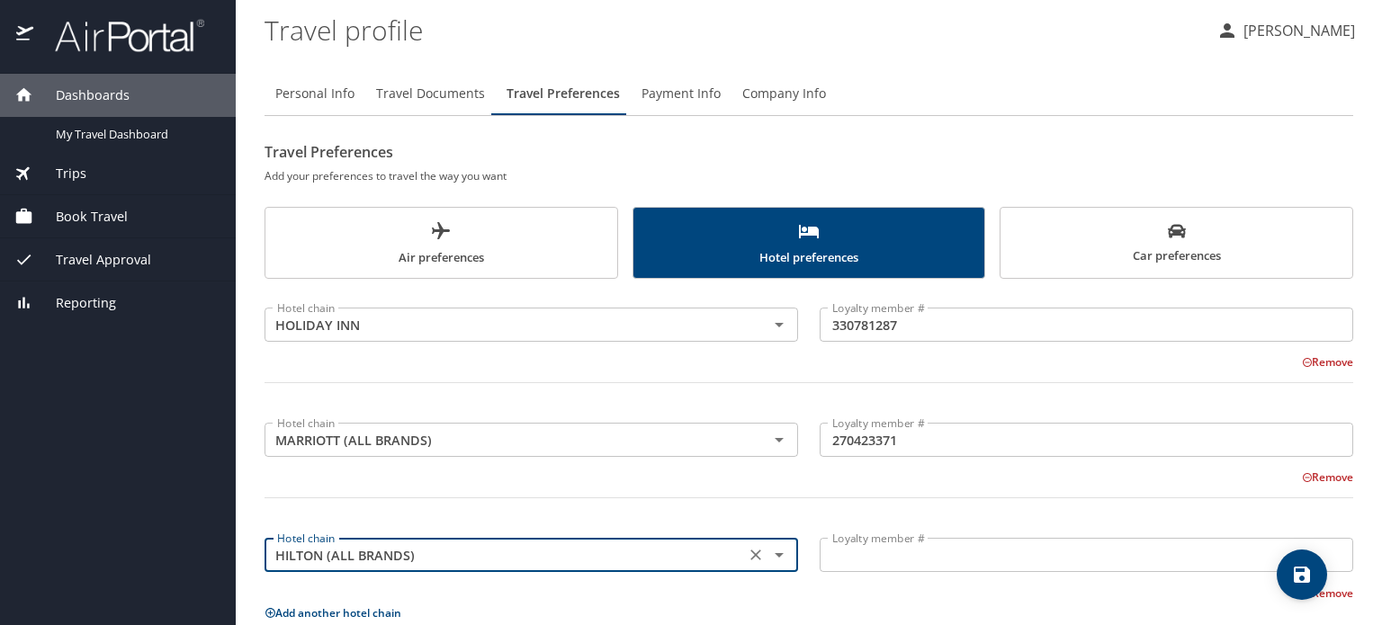
type input "HILTON (ALL BRANDS)"
click at [965, 559] on input "Loyalty member #" at bounding box center [1087, 555] width 534 height 34
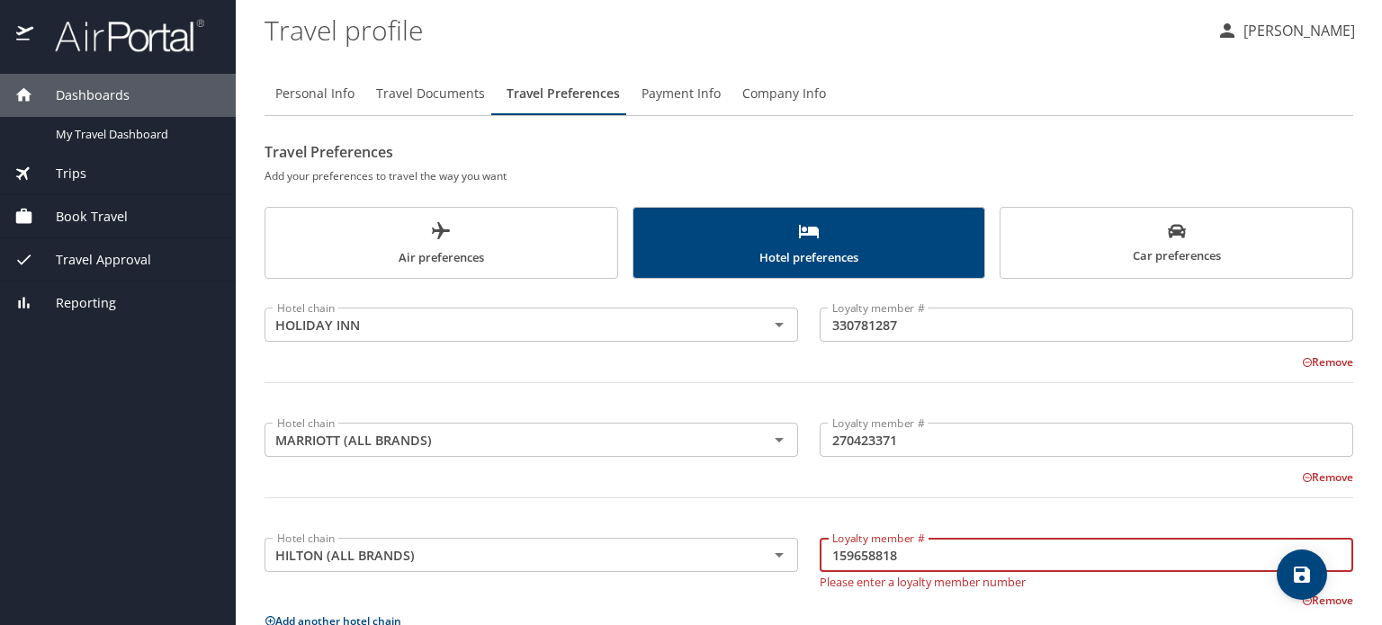
type input "159658818"
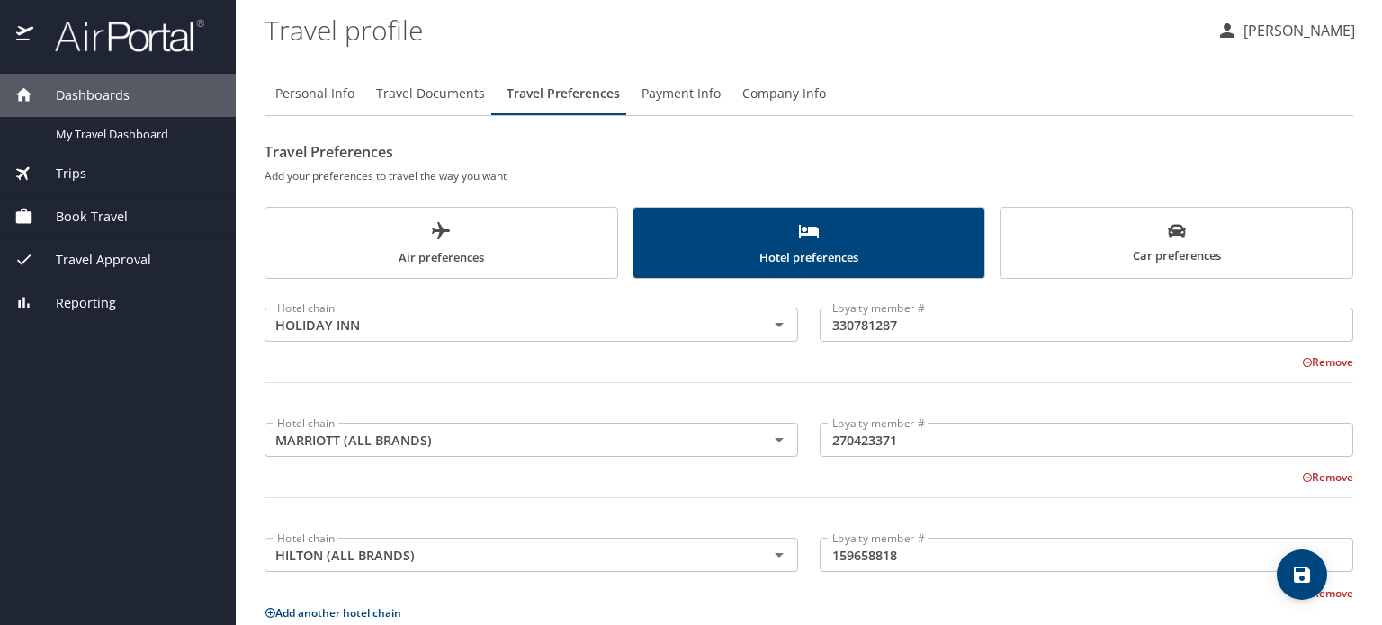
click at [1080, 508] on div at bounding box center [809, 509] width 1111 height 44
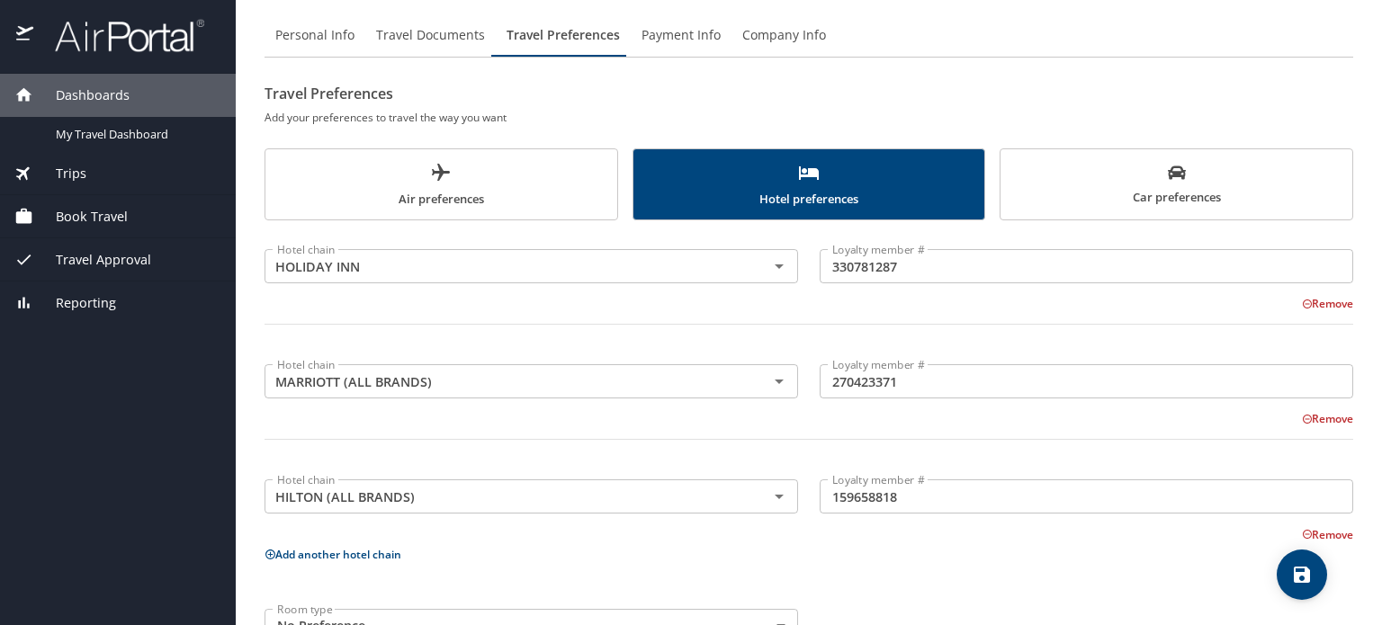
scroll to position [115, 0]
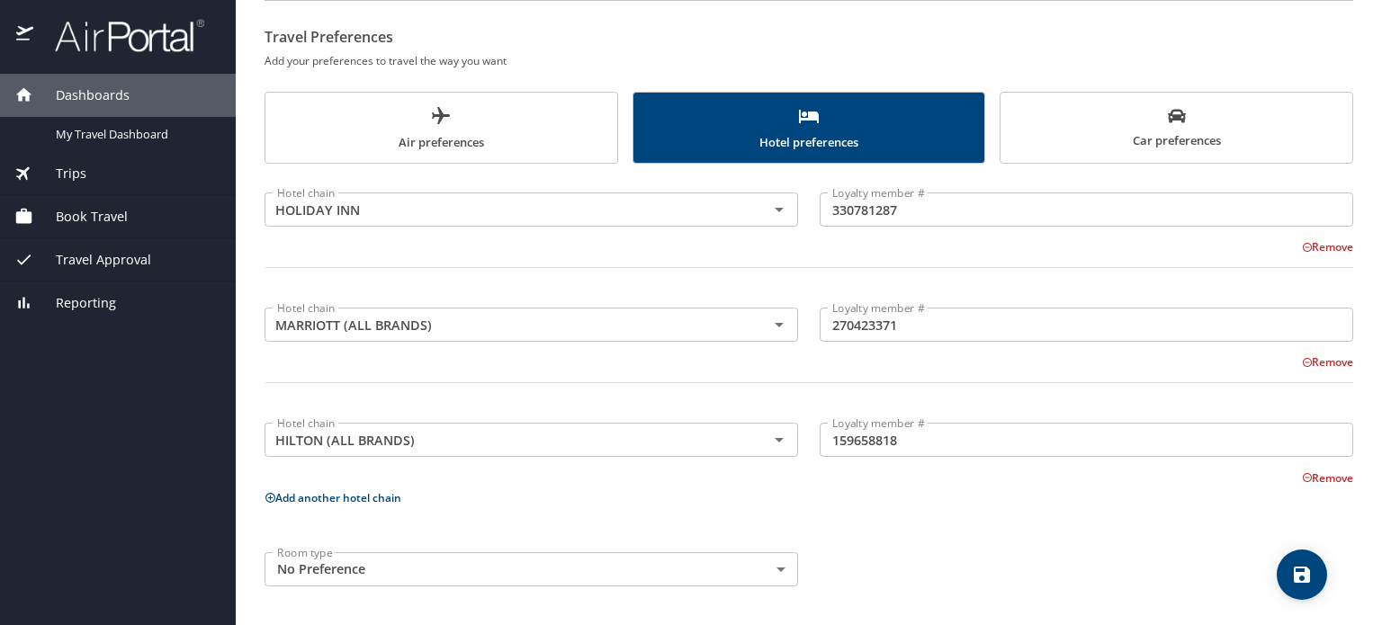
click at [662, 521] on div "Hotel chain HOLIDAY INN Hotel chain Loyalty member # 330781287 Loyalty member #…" at bounding box center [809, 386] width 1089 height 423
click at [778, 567] on body "Dashboards My Travel Dashboard Trips Current / Future Trips Past Trips Trips Mi…" at bounding box center [691, 312] width 1382 height 625
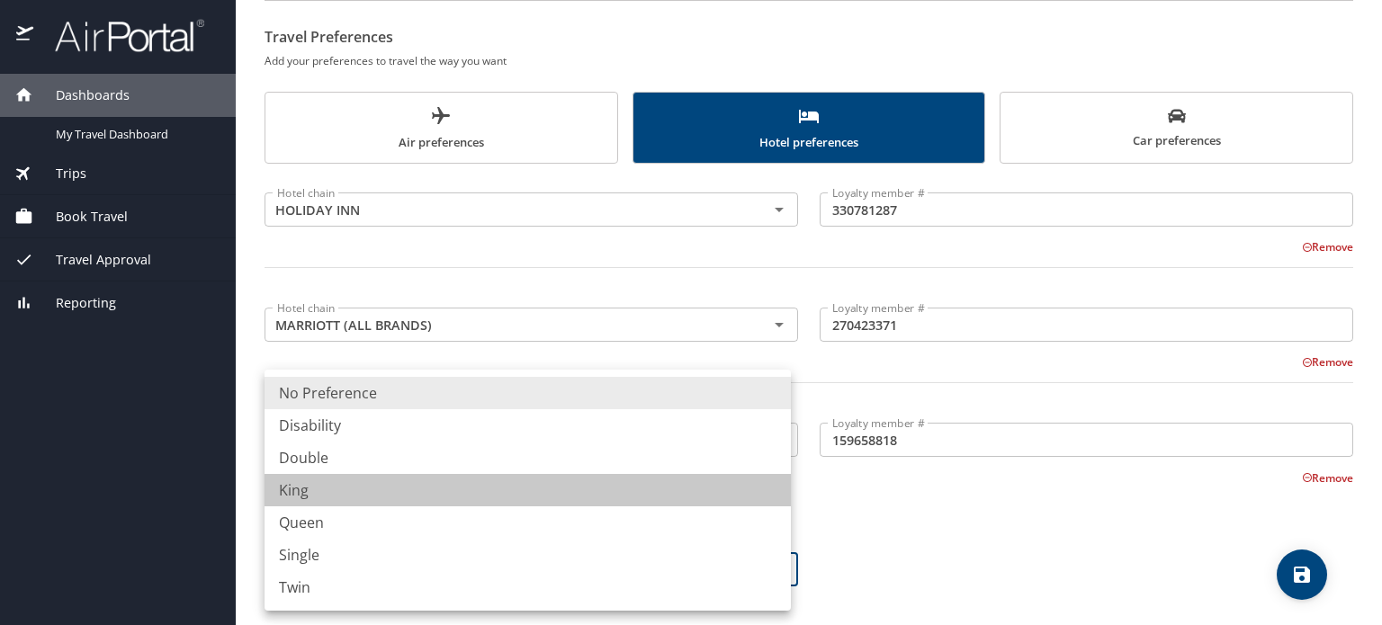
click at [454, 483] on li "King" at bounding box center [528, 490] width 526 height 32
type input "King"
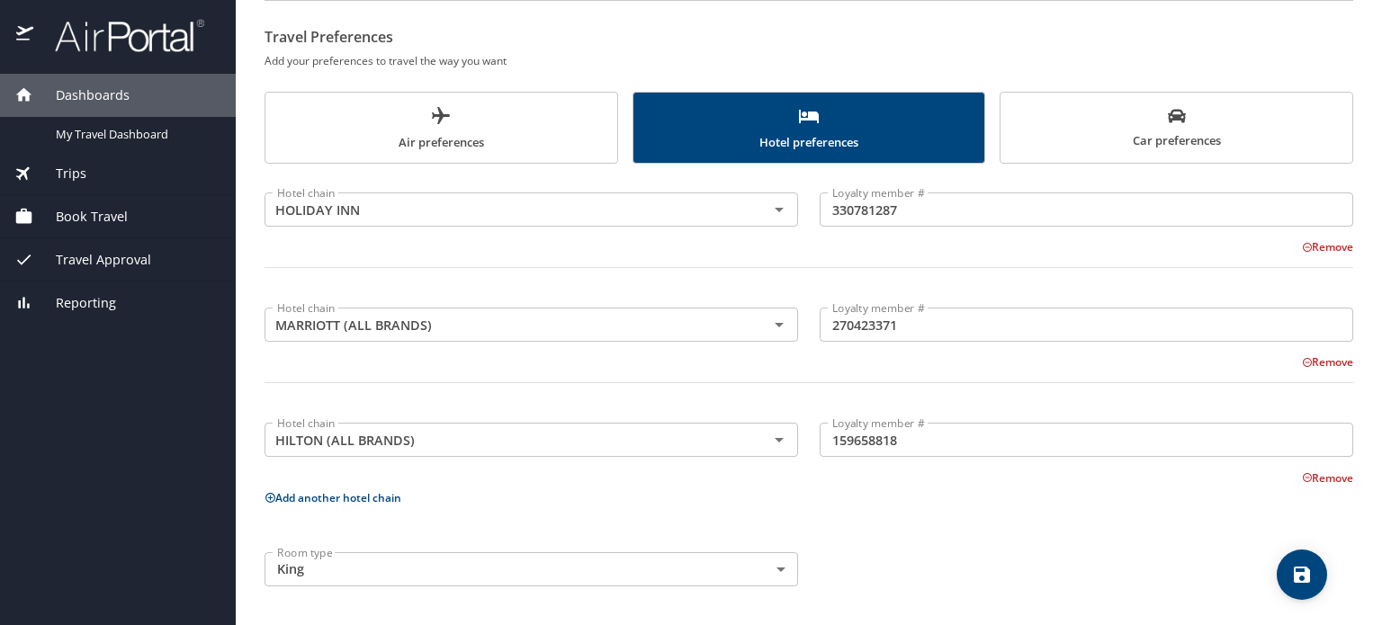
drag, startPoint x: 751, startPoint y: 515, endPoint x: 1022, endPoint y: 514, distance: 270.9
click at [752, 515] on div "Hotel chain HOLIDAY INN Hotel chain Loyalty member # 330781287 Loyalty member #…" at bounding box center [809, 386] width 1089 height 423
click at [1300, 571] on icon "save" at bounding box center [1302, 575] width 22 height 22
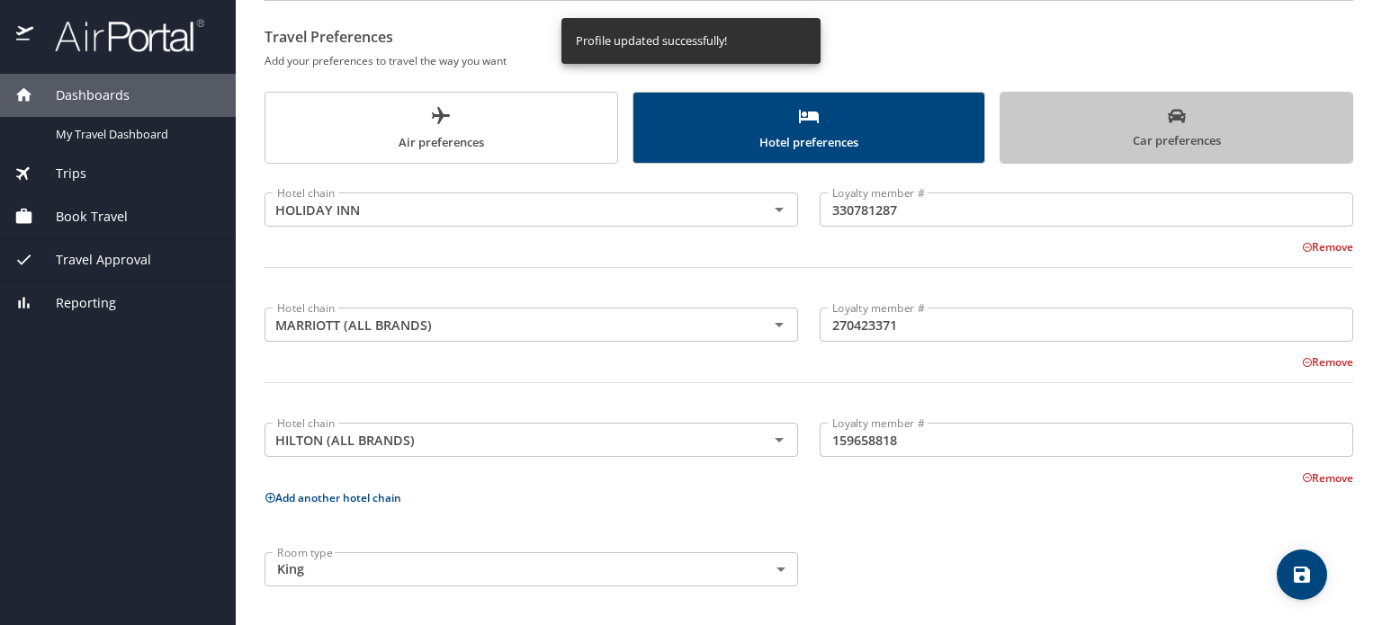
click at [1169, 117] on icon "scrollable force tabs example" at bounding box center [1177, 116] width 18 height 13
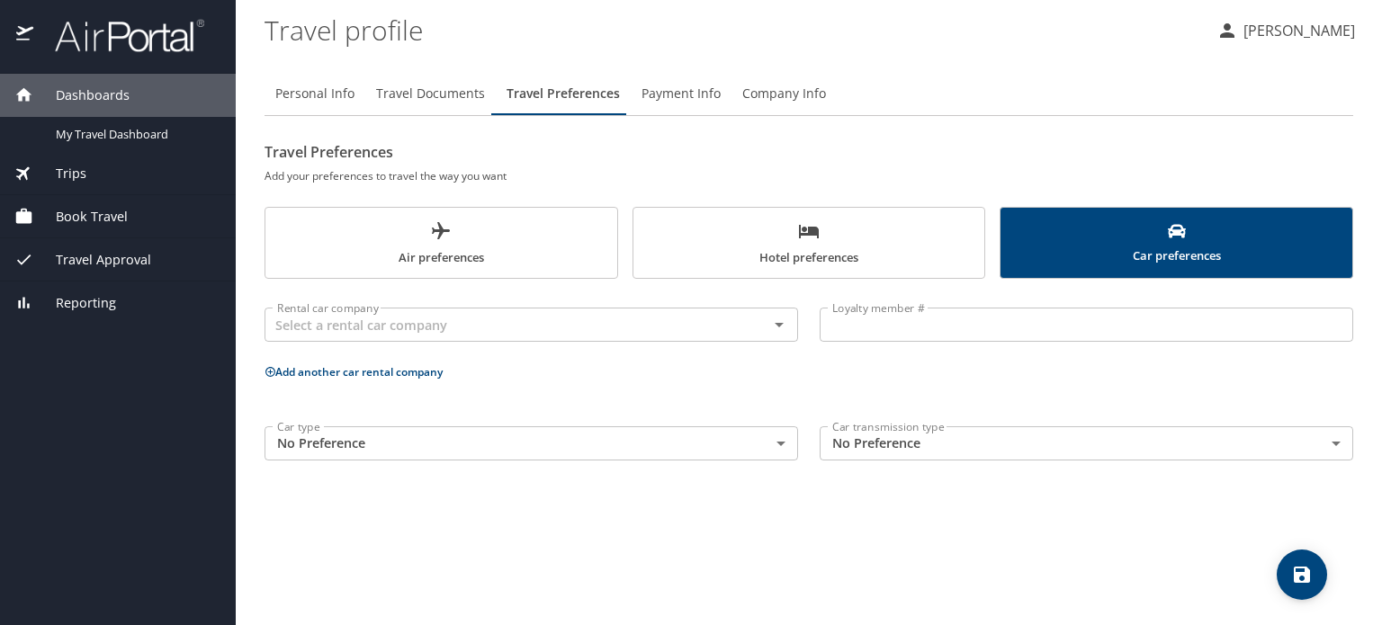
click at [778, 440] on body "Dashboards My Travel Dashboard Trips Current / Future Trips Past Trips Trips Mi…" at bounding box center [691, 312] width 1382 height 625
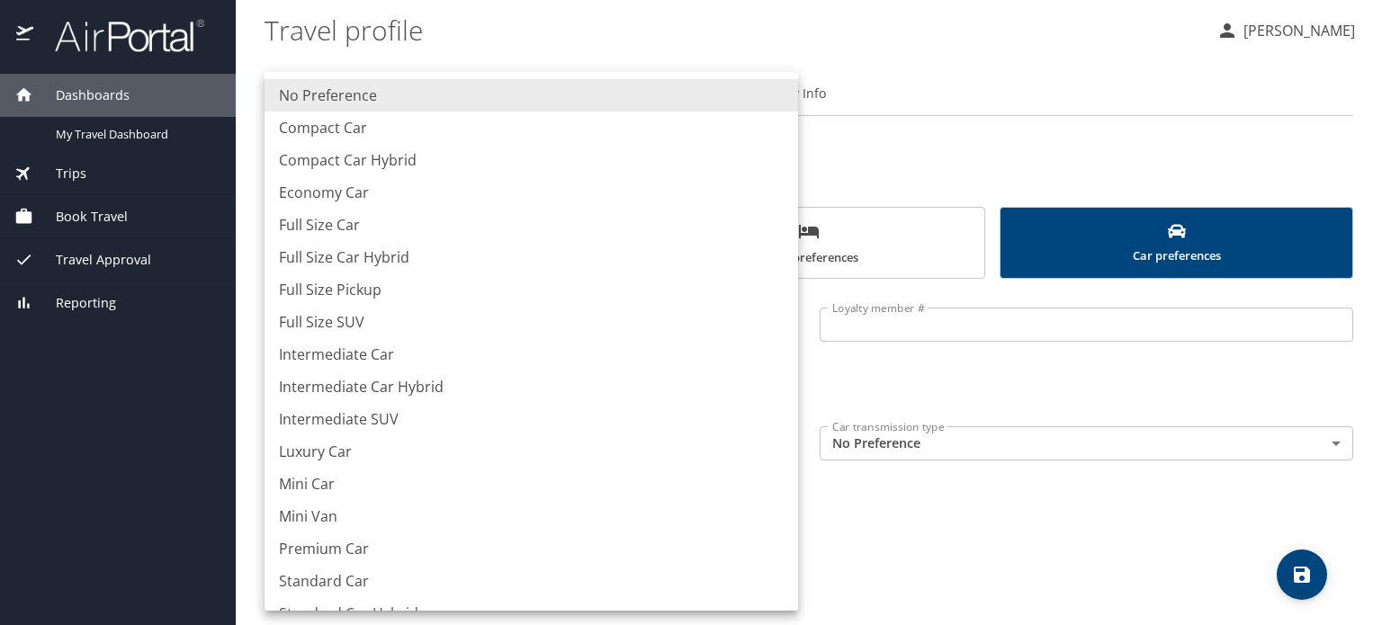
click at [860, 500] on div at bounding box center [691, 312] width 1382 height 625
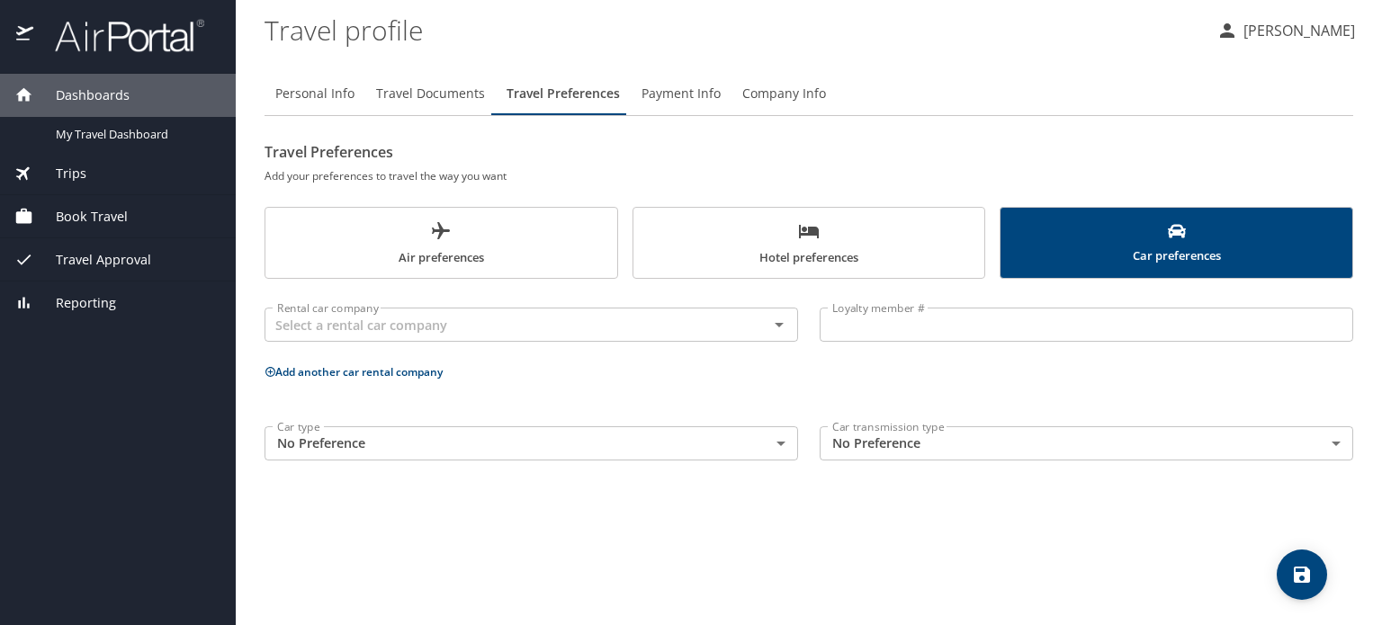
click at [787, 368] on p "Add another car rental company" at bounding box center [809, 372] width 1089 height 22
click at [492, 518] on div "Personal Info Travel Documents Travel Preferences Payment Info Company Info Tra…" at bounding box center [809, 342] width 1089 height 568
click at [697, 94] on span "Payment Info" at bounding box center [681, 94] width 79 height 22
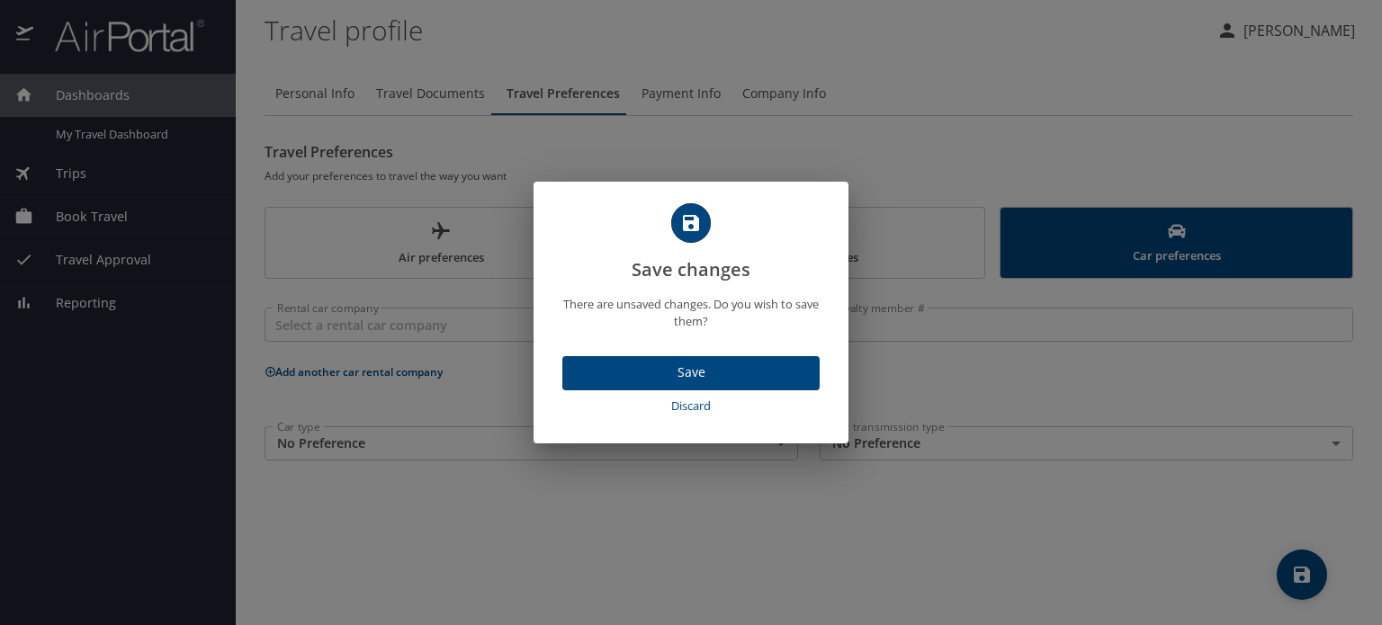
click at [698, 373] on span "Save" at bounding box center [691, 373] width 229 height 22
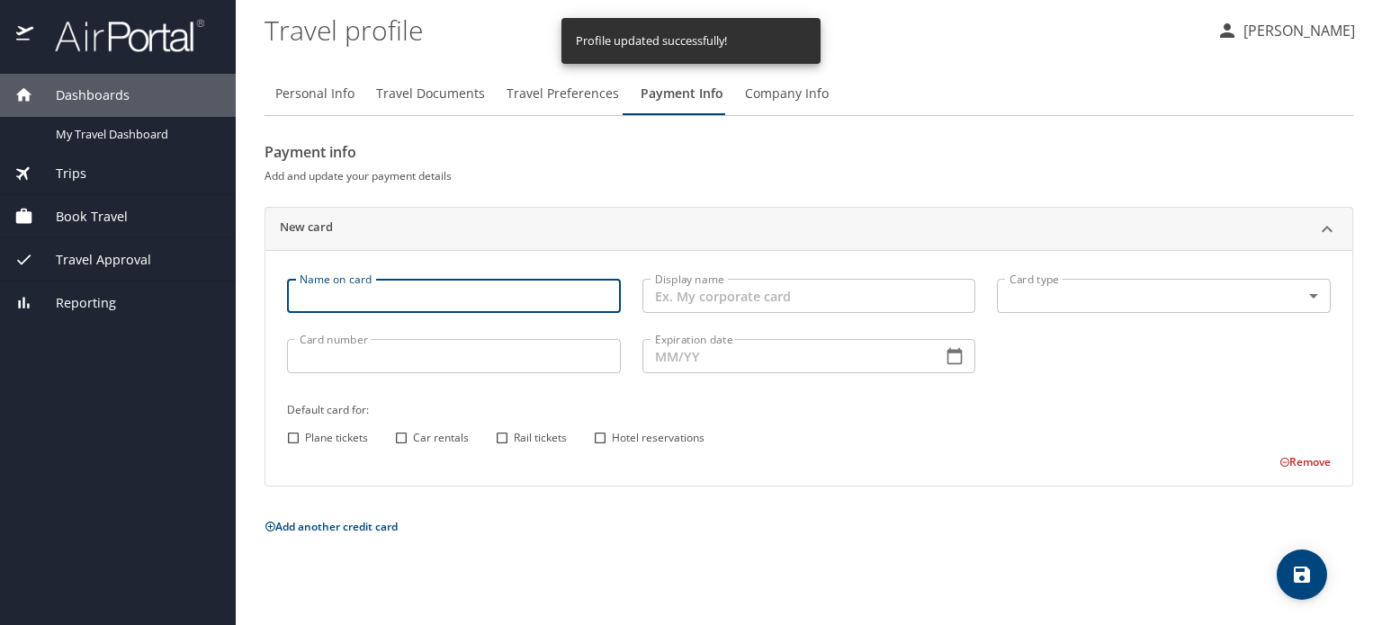
click at [394, 291] on input "Name on card" at bounding box center [454, 296] width 334 height 34
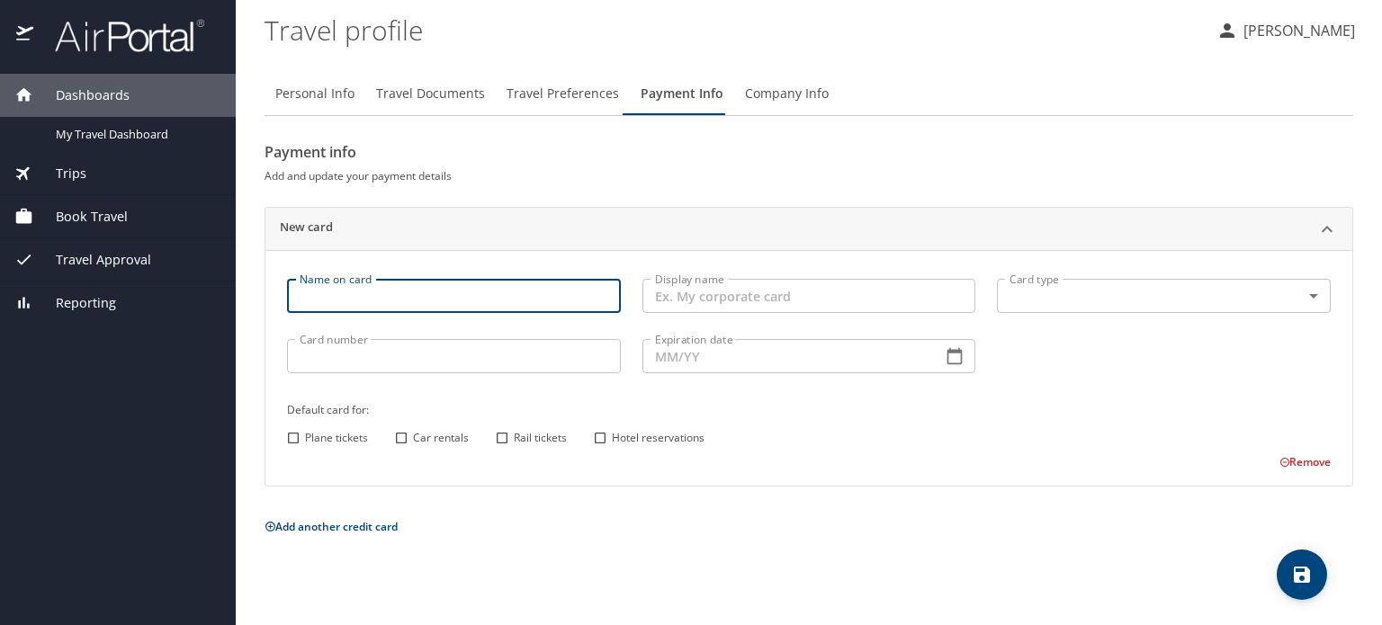
type input "[PERSON_NAME]"
click at [750, 301] on input "Display name" at bounding box center [810, 296] width 334 height 34
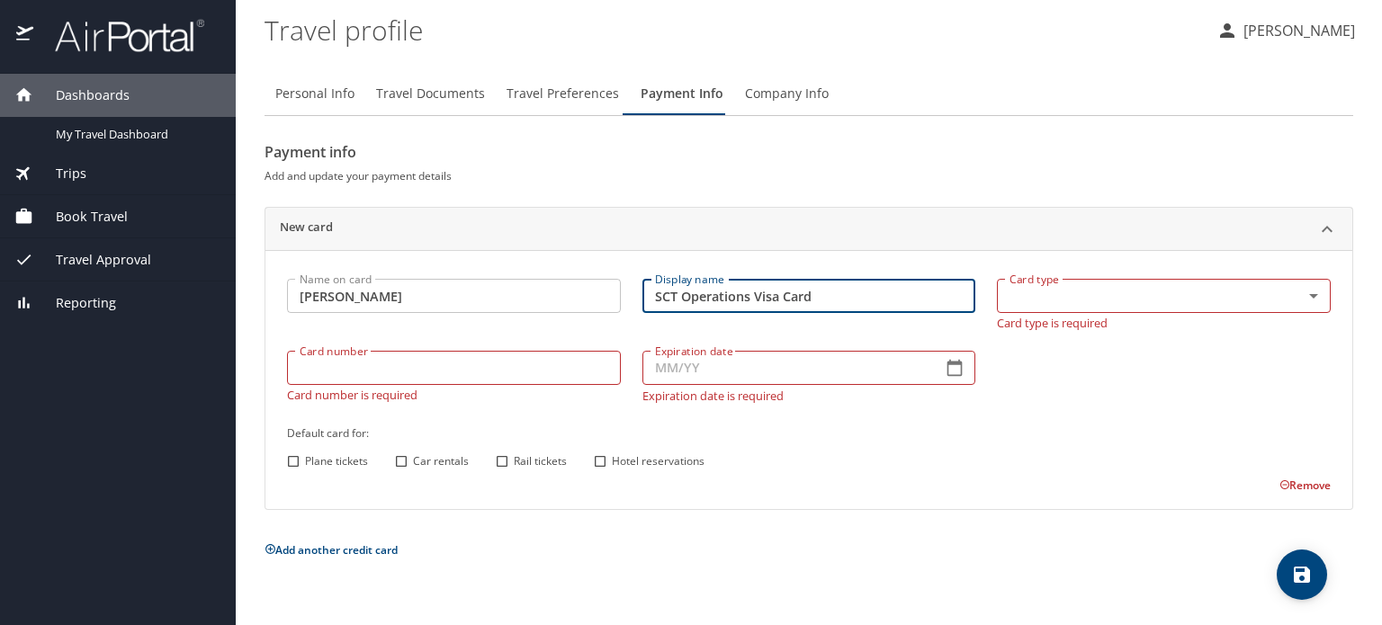
type input "SCT Operations Visa Card"
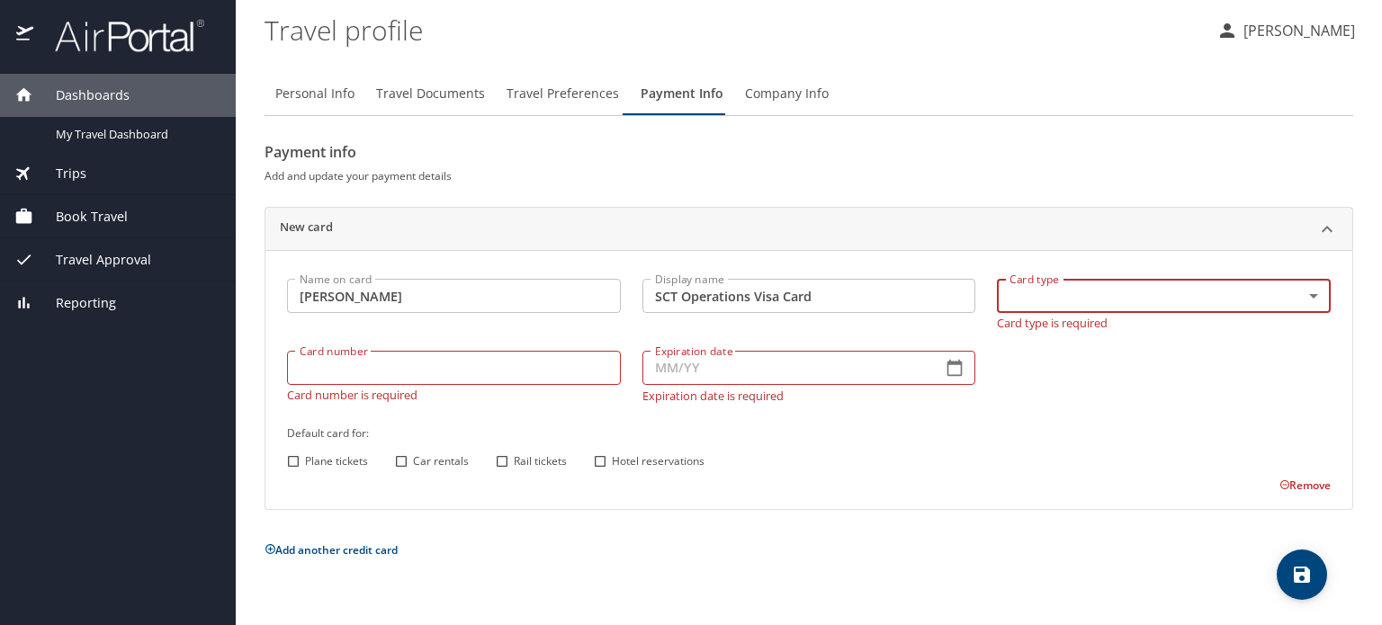
click at [1214, 295] on body "Dashboards My Travel Dashboard Trips Current / Future Trips Past Trips Trips Mi…" at bounding box center [691, 312] width 1382 height 625
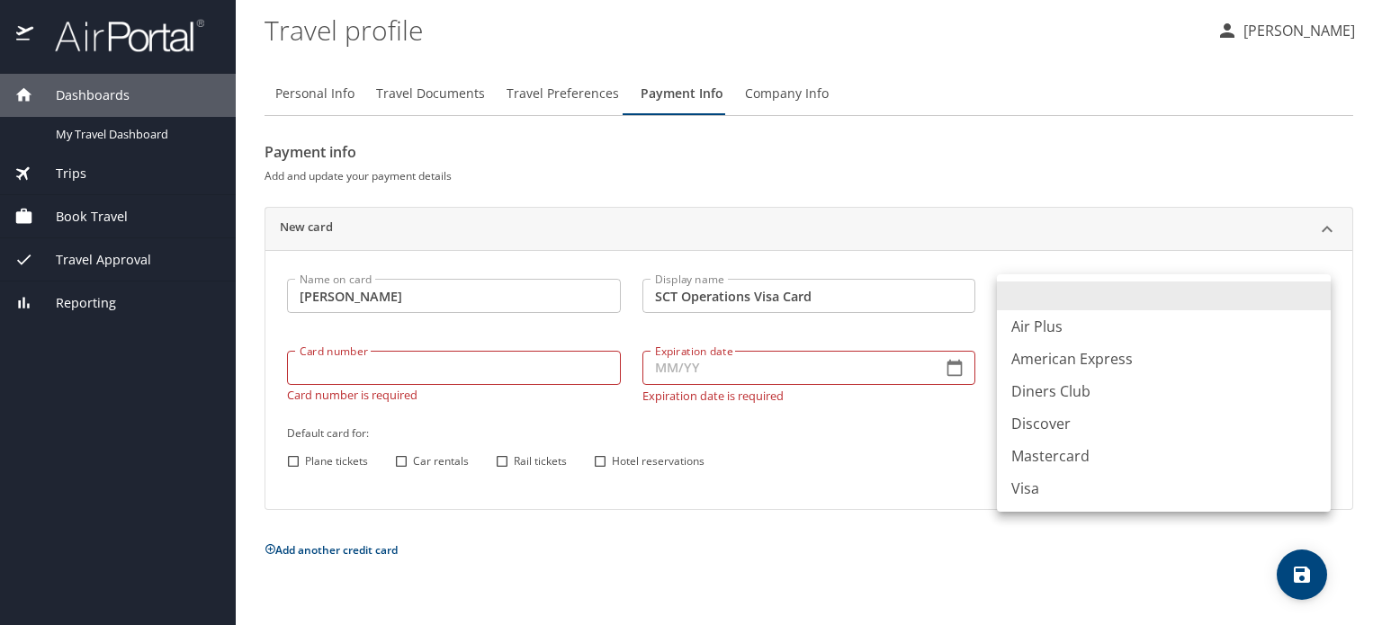
click at [1021, 478] on li "Visa" at bounding box center [1164, 488] width 334 height 32
type input "VI"
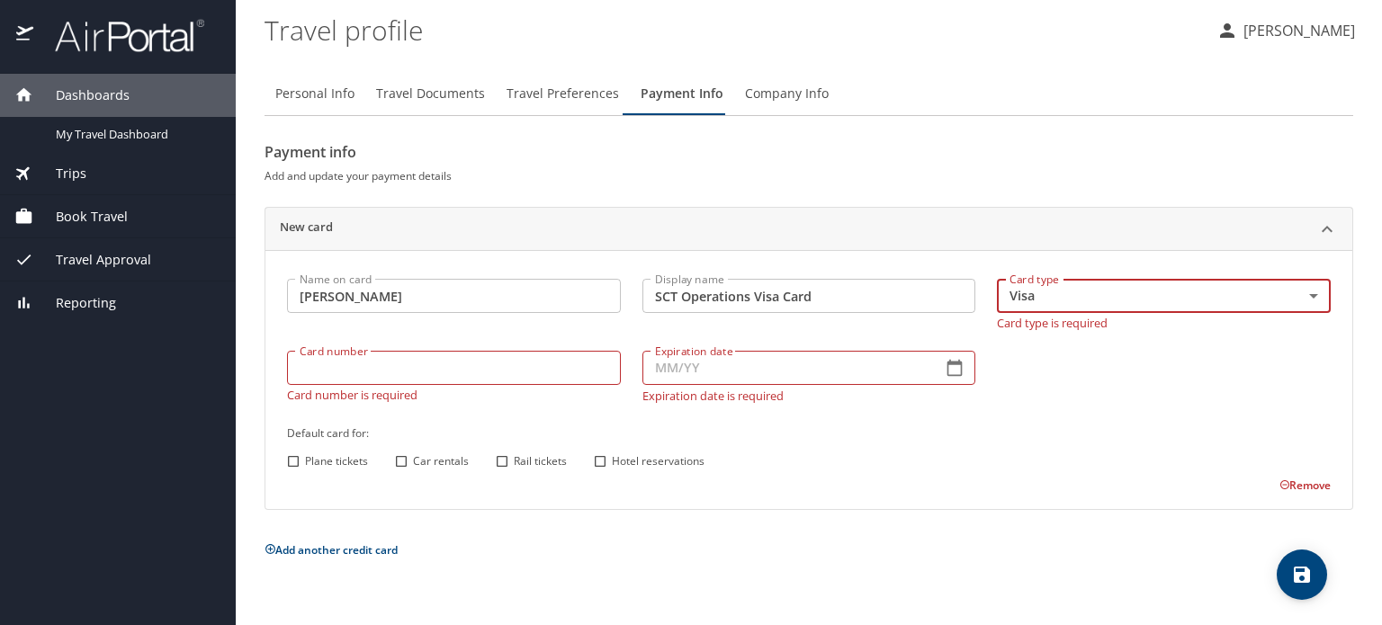
click at [524, 354] on input "Card number" at bounding box center [454, 368] width 334 height 34
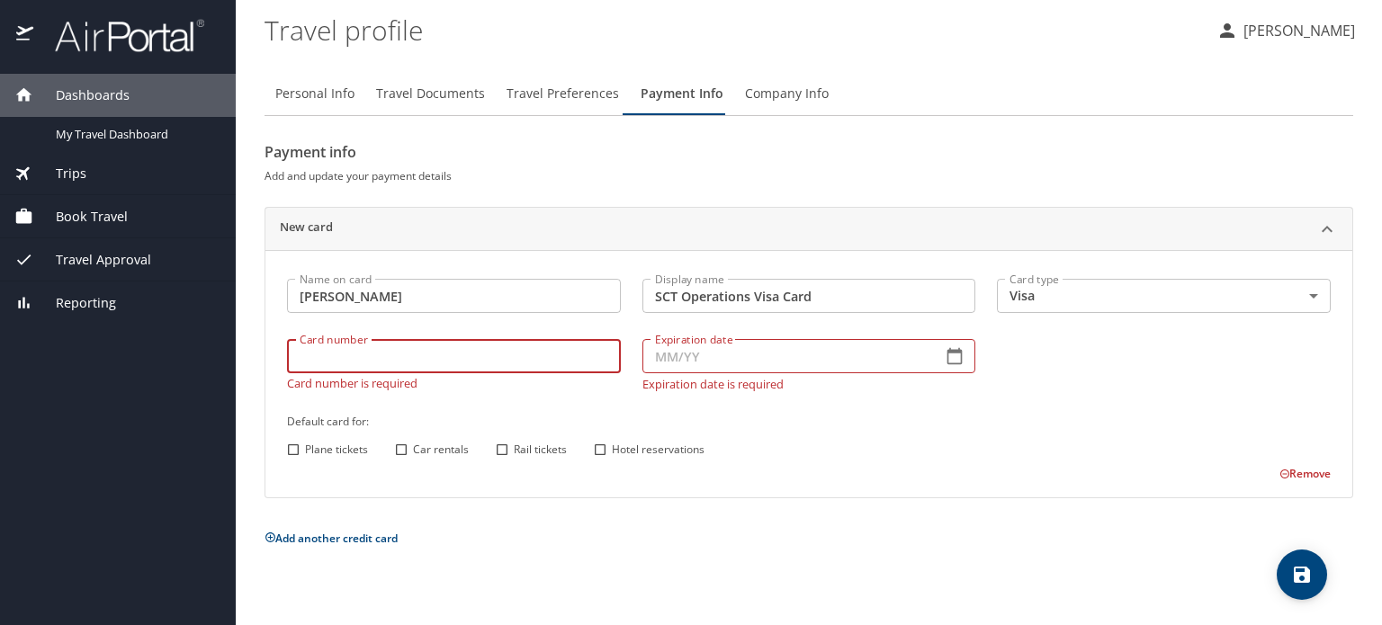
click at [513, 345] on input "Card number" at bounding box center [454, 356] width 334 height 34
type input "4246315445866591"
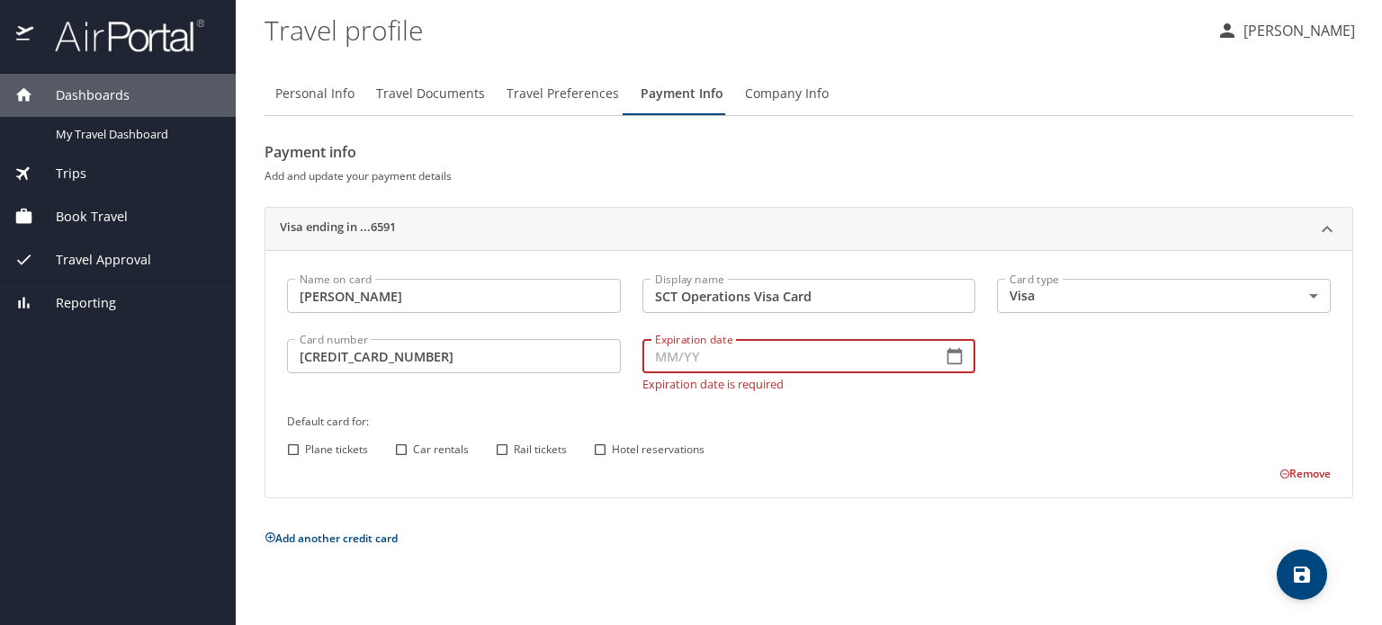
click at [691, 364] on input "Expiration date" at bounding box center [786, 356] width 286 height 34
type input "03/30"
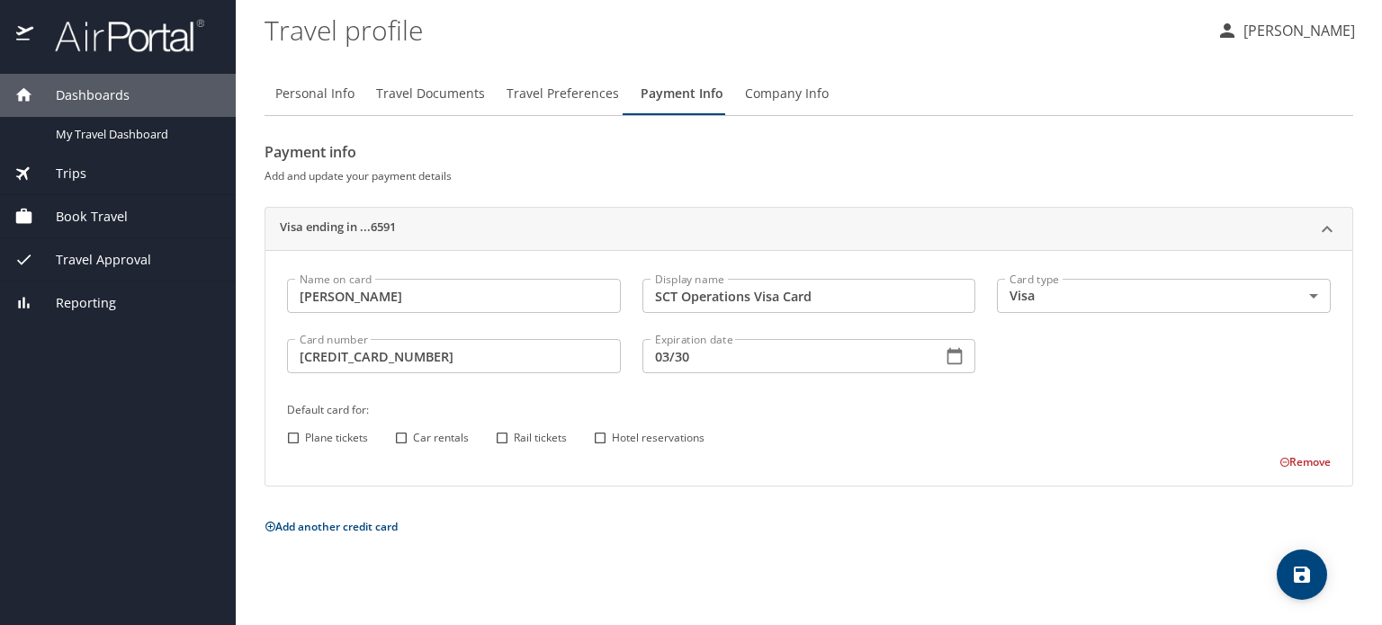
click at [763, 424] on div "Default card for: Plane tickets Car rentals Rail tickets Hotel reservations" at bounding box center [809, 425] width 1066 height 71
click at [294, 439] on input "Plane tickets" at bounding box center [293, 438] width 23 height 23
checkbox input "true"
click at [405, 441] on input "Car rentals" at bounding box center [401, 438] width 23 height 23
checkbox input "true"
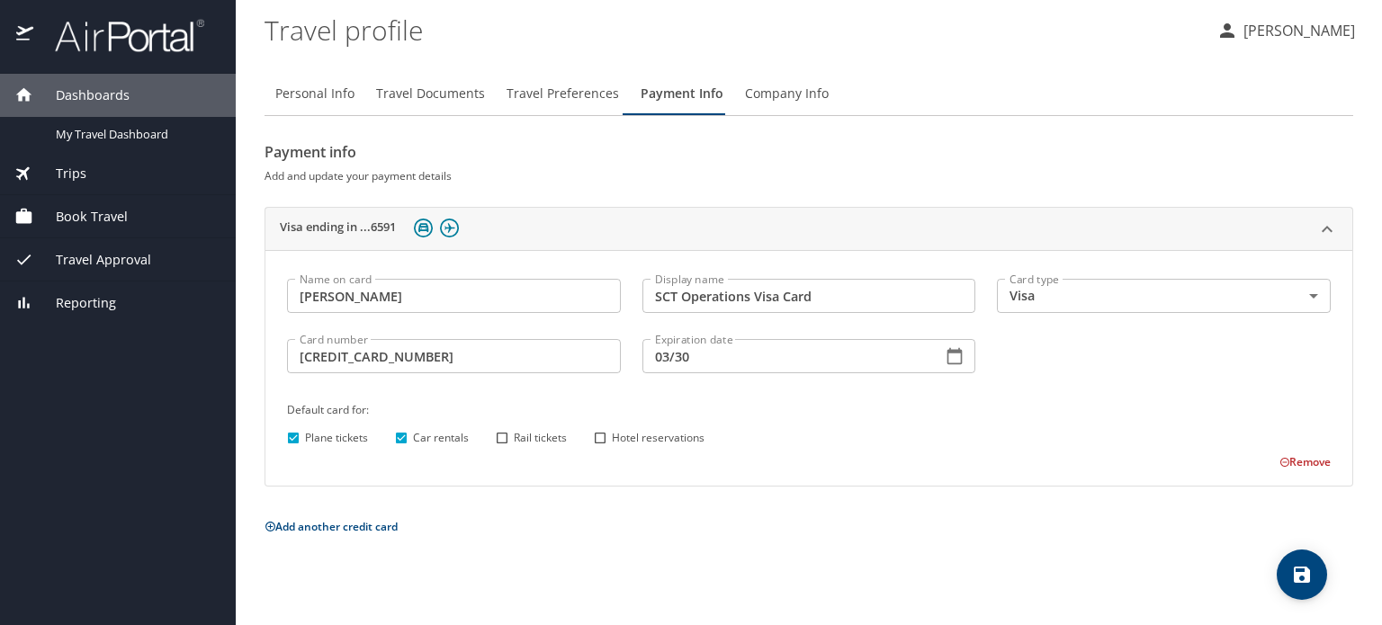
click at [598, 436] on input "Hotel reservations" at bounding box center [600, 438] width 23 height 23
checkbox input "true"
click at [506, 440] on input "Rail tickets" at bounding box center [501, 438] width 23 height 23
checkbox input "true"
click at [858, 474] on div "Name on card Mark Mullenix Name on card Display name SCT Operations Visa Card D…" at bounding box center [808, 368] width 1087 height 236
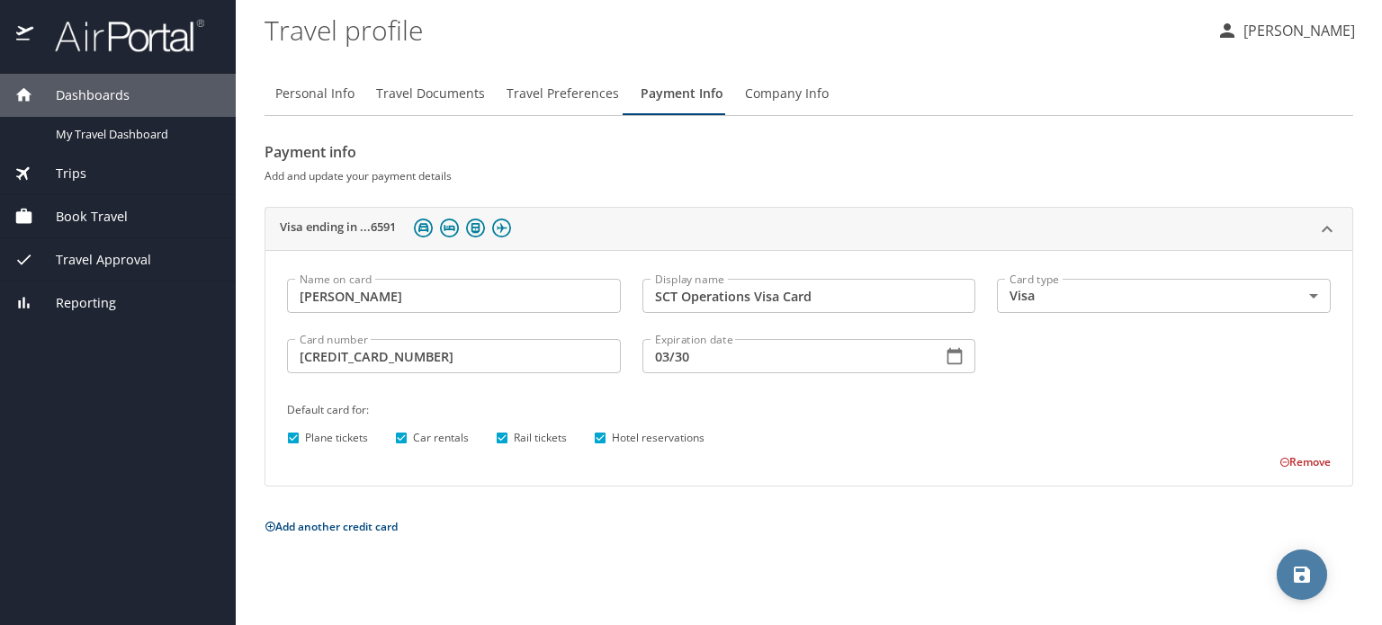
click at [1299, 574] on icon "save" at bounding box center [1302, 575] width 16 height 16
click at [782, 91] on span "Company Info" at bounding box center [787, 94] width 84 height 22
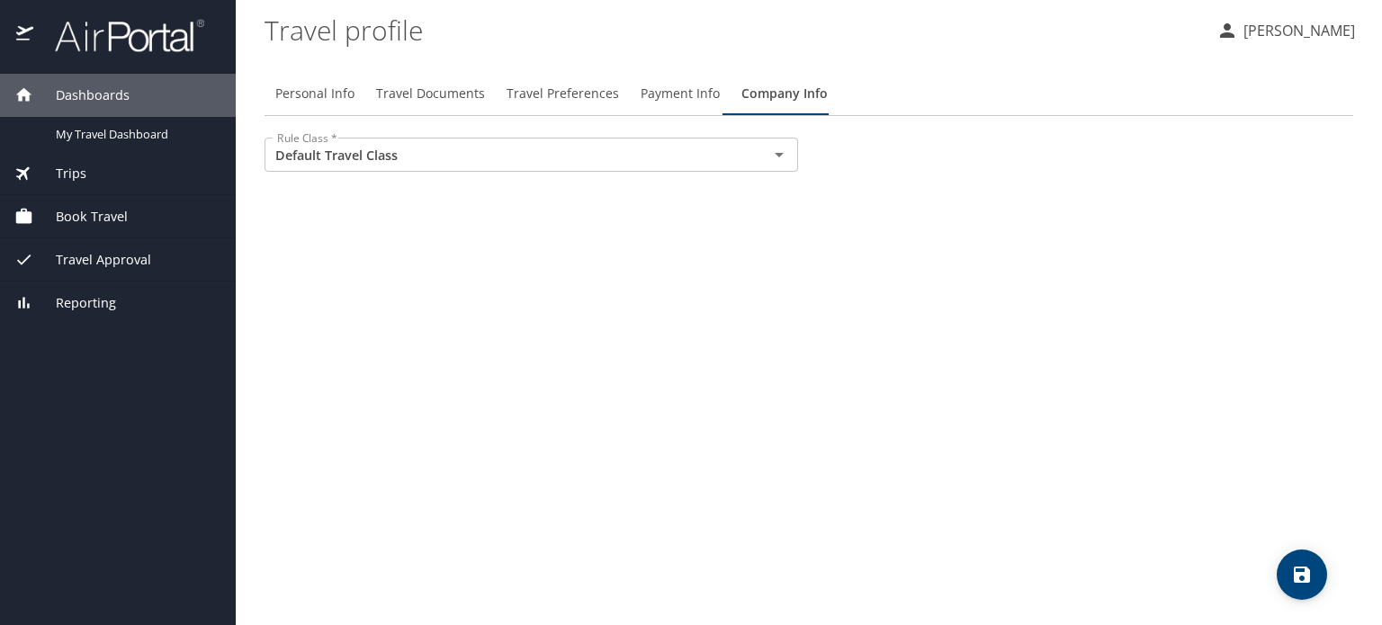
click at [482, 274] on div "Personal Info Travel Documents Travel Preferences Payment Info Company Info Rul…" at bounding box center [809, 342] width 1089 height 568
click at [784, 157] on icon "Open" at bounding box center [780, 155] width 22 height 22
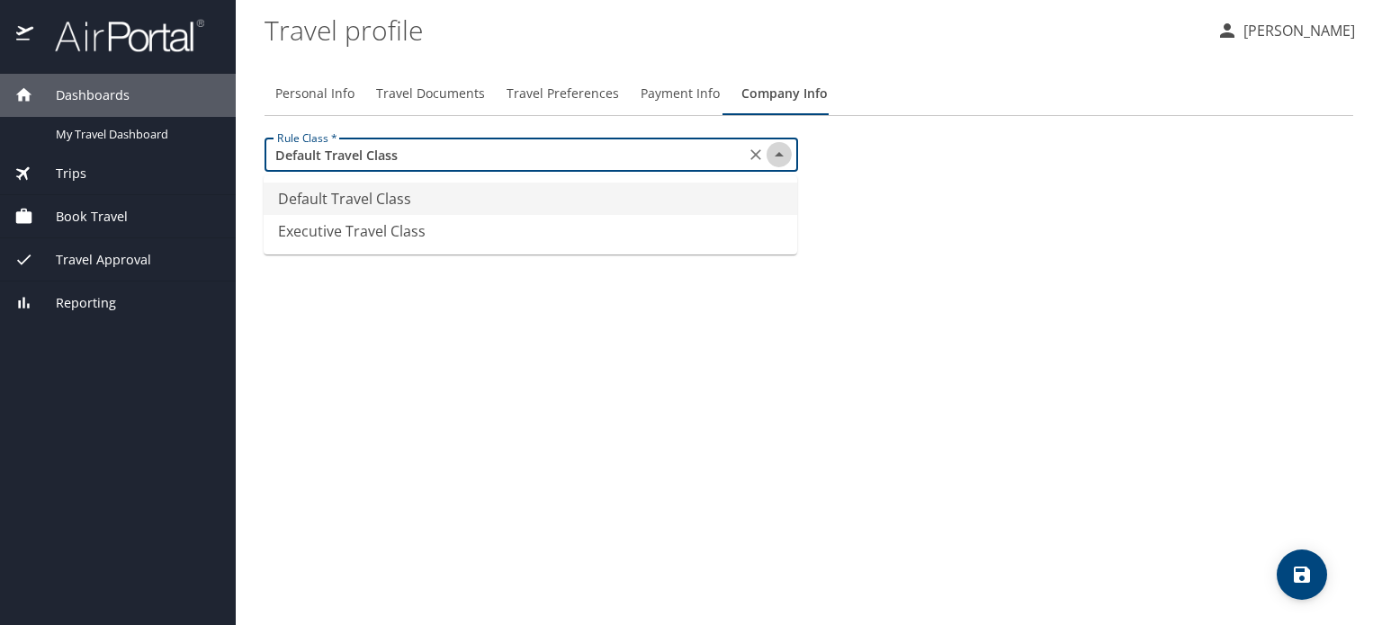
click at [781, 158] on icon "Close" at bounding box center [780, 155] width 22 height 22
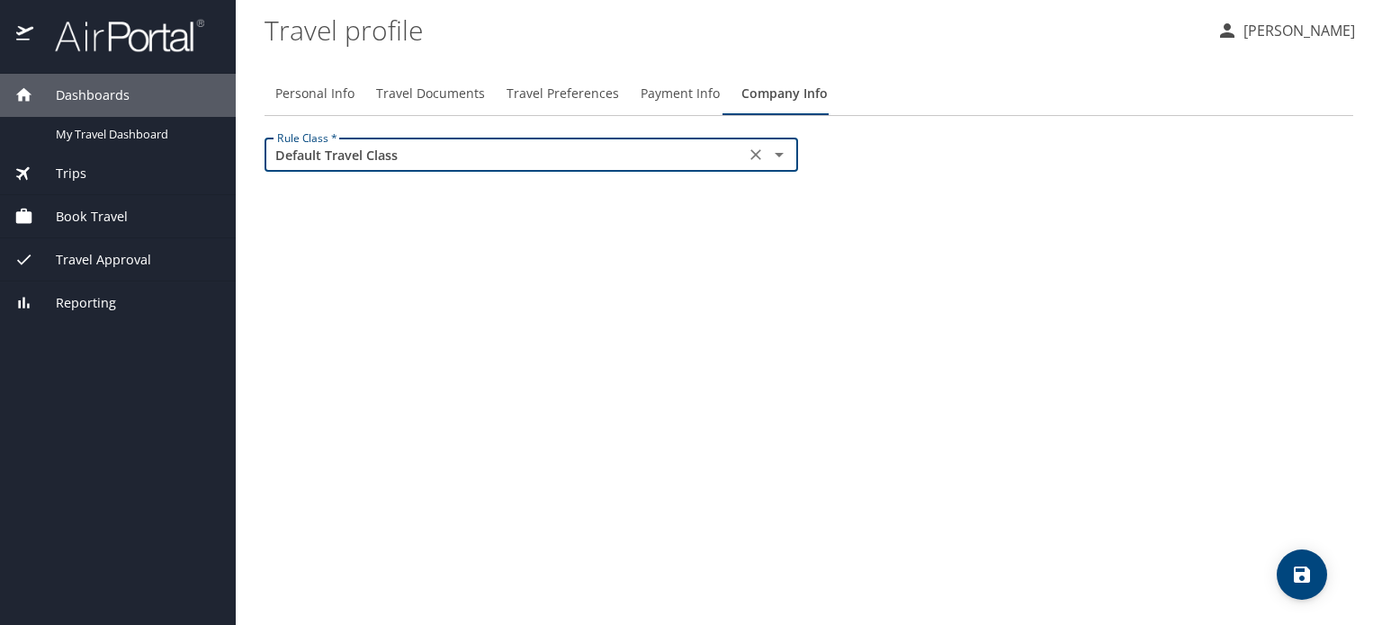
click at [785, 244] on div "Personal Info Travel Documents Travel Preferences Payment Info Company Info Rul…" at bounding box center [809, 342] width 1089 height 568
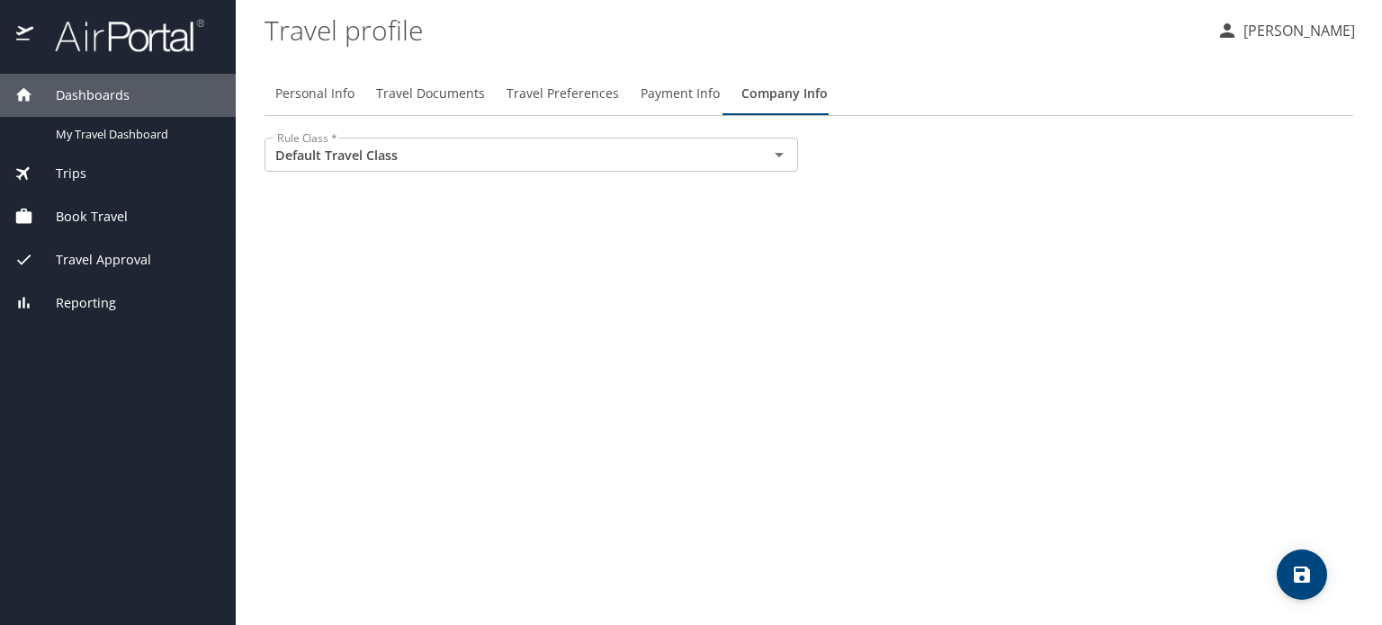
click at [646, 285] on div "Personal Info Travel Documents Travel Preferences Payment Info Company Info Rul…" at bounding box center [809, 342] width 1089 height 568
click at [295, 267] on div "Personal Info Travel Documents Travel Preferences Payment Info Company Info Rul…" at bounding box center [809, 342] width 1089 height 568
click at [672, 94] on span "Payment Info" at bounding box center [680, 94] width 79 height 22
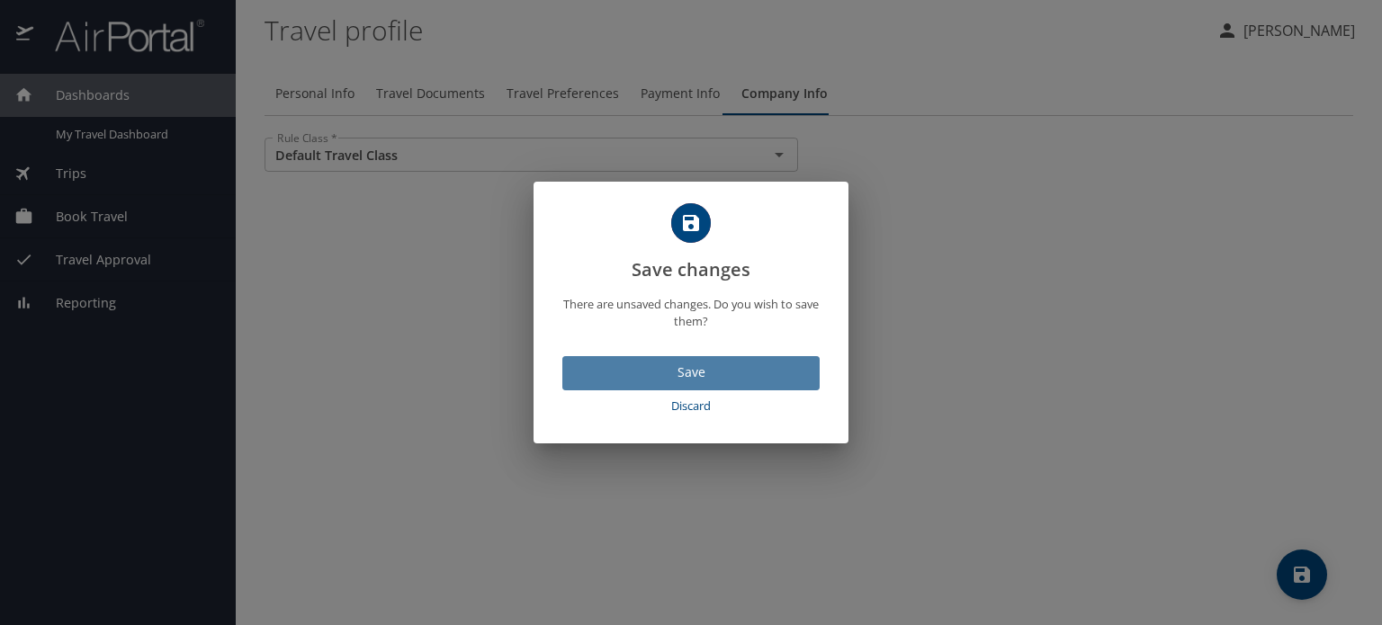
click at [688, 384] on button "Save" at bounding box center [690, 373] width 257 height 35
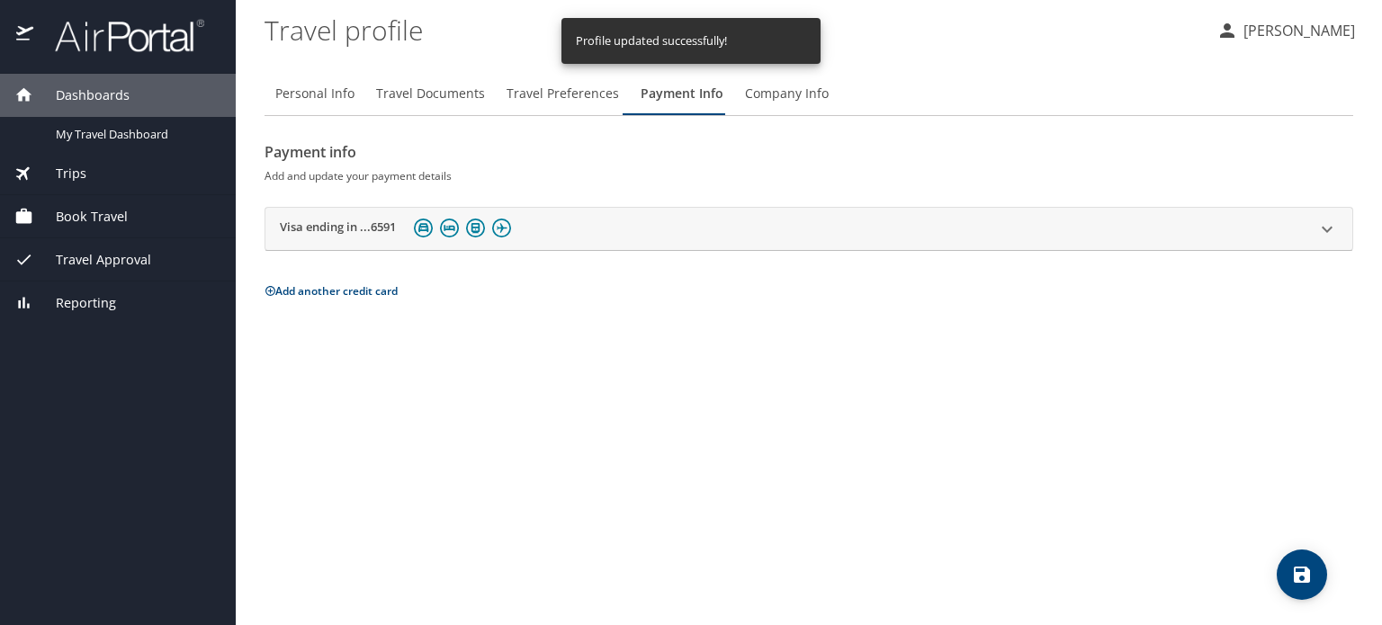
click at [644, 319] on div "Personal Info Travel Documents Travel Preferences Payment Info Company Info Pay…" at bounding box center [809, 342] width 1089 height 568
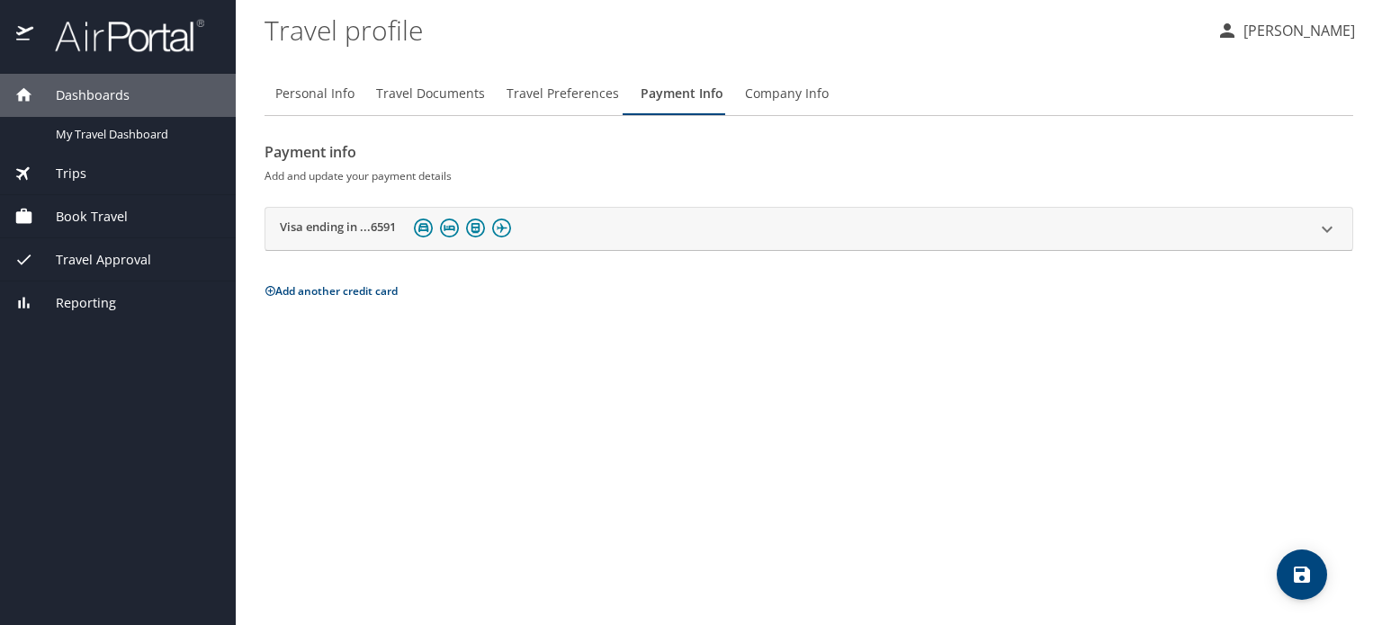
click at [116, 216] on span "Book Travel" at bounding box center [80, 217] width 94 height 20
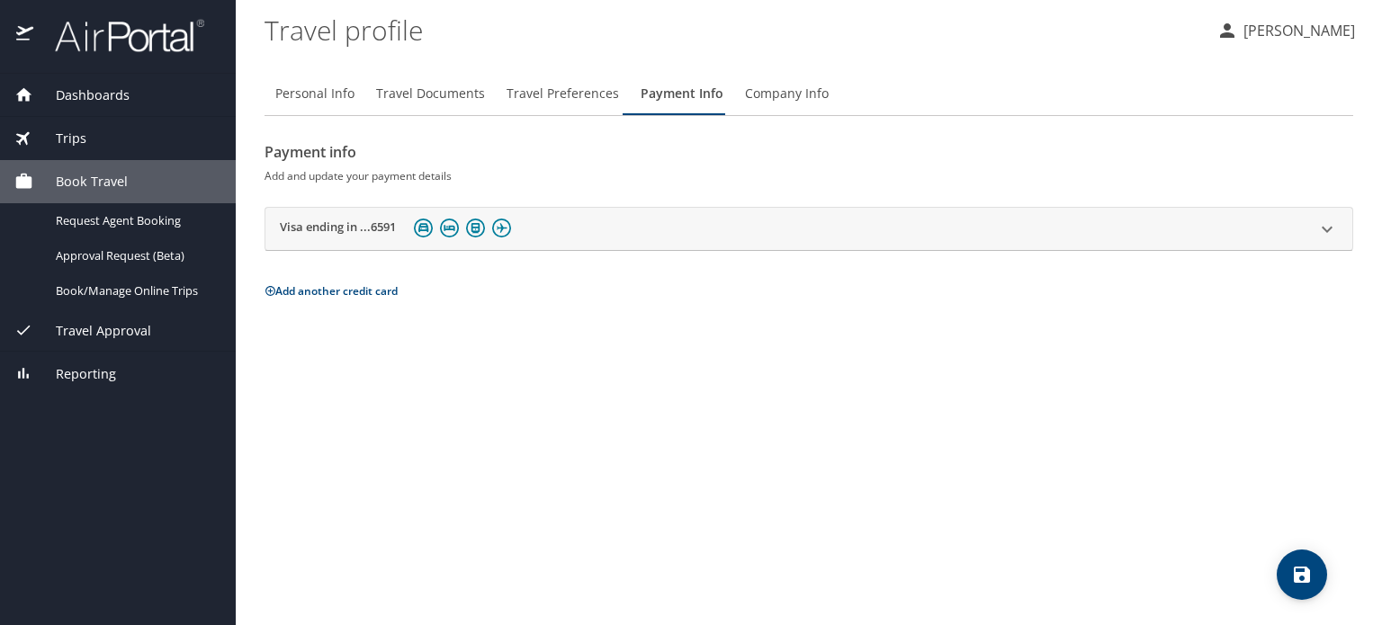
click at [808, 52] on profile "Travel profile" at bounding box center [734, 30] width 938 height 56
click at [1332, 229] on icon at bounding box center [1328, 230] width 22 height 22
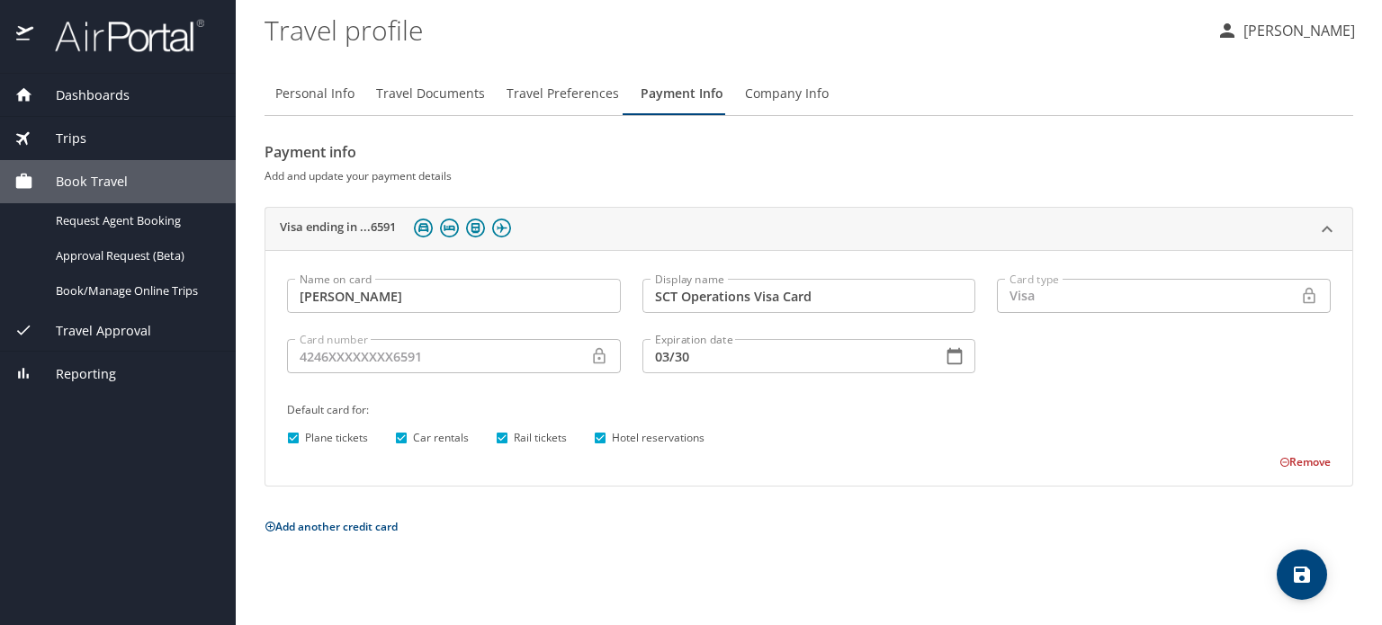
click at [1296, 462] on button "Remove" at bounding box center [1305, 461] width 51 height 15
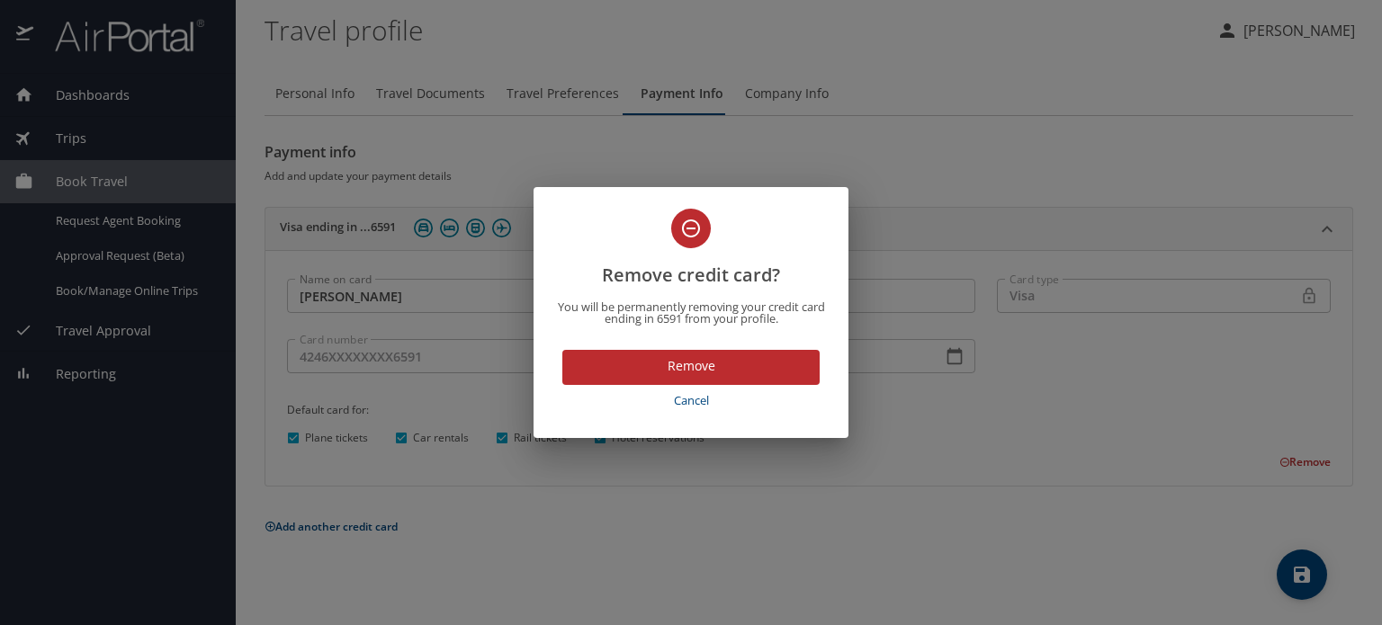
click at [709, 373] on span "Remove" at bounding box center [691, 366] width 229 height 22
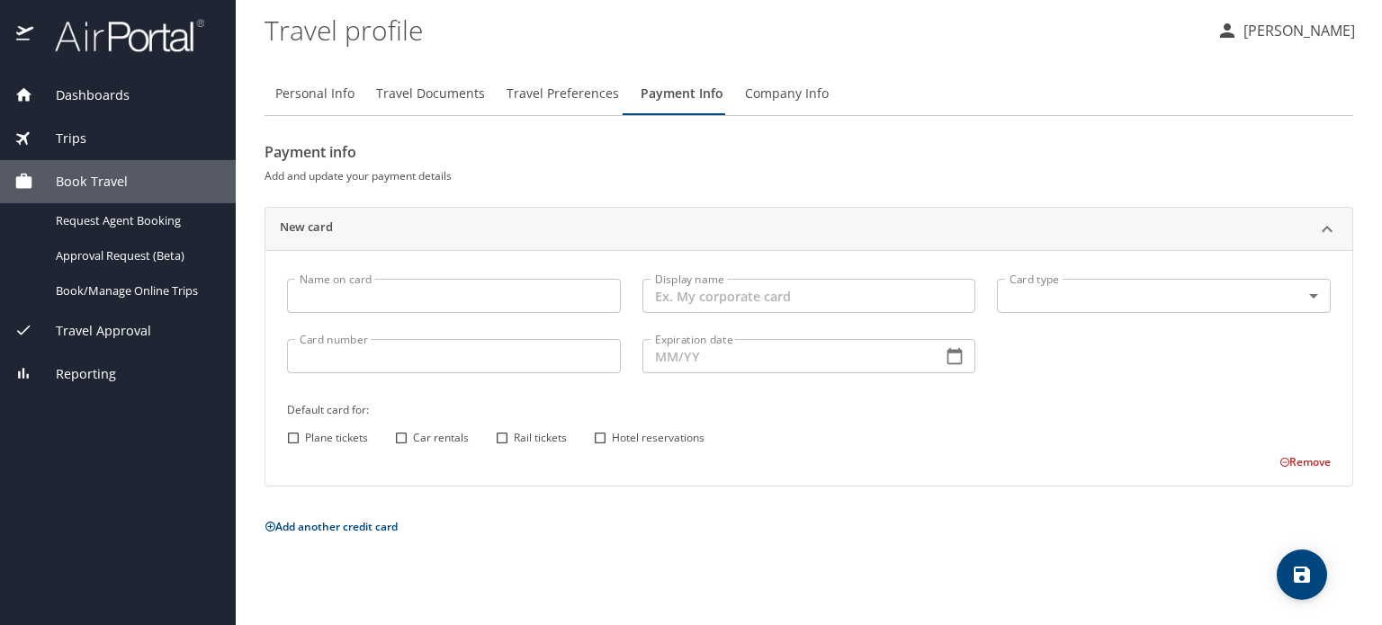
click at [91, 327] on span "Travel Approval" at bounding box center [92, 331] width 118 height 20
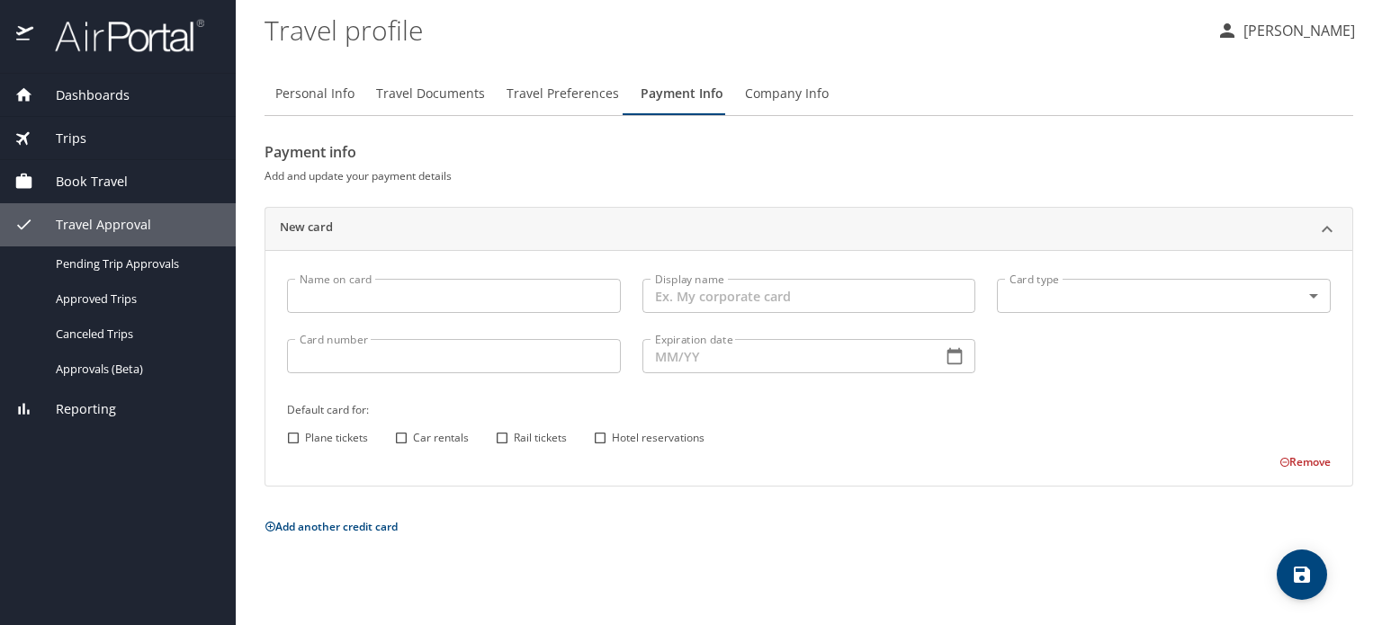
click at [101, 186] on span "Book Travel" at bounding box center [80, 182] width 94 height 20
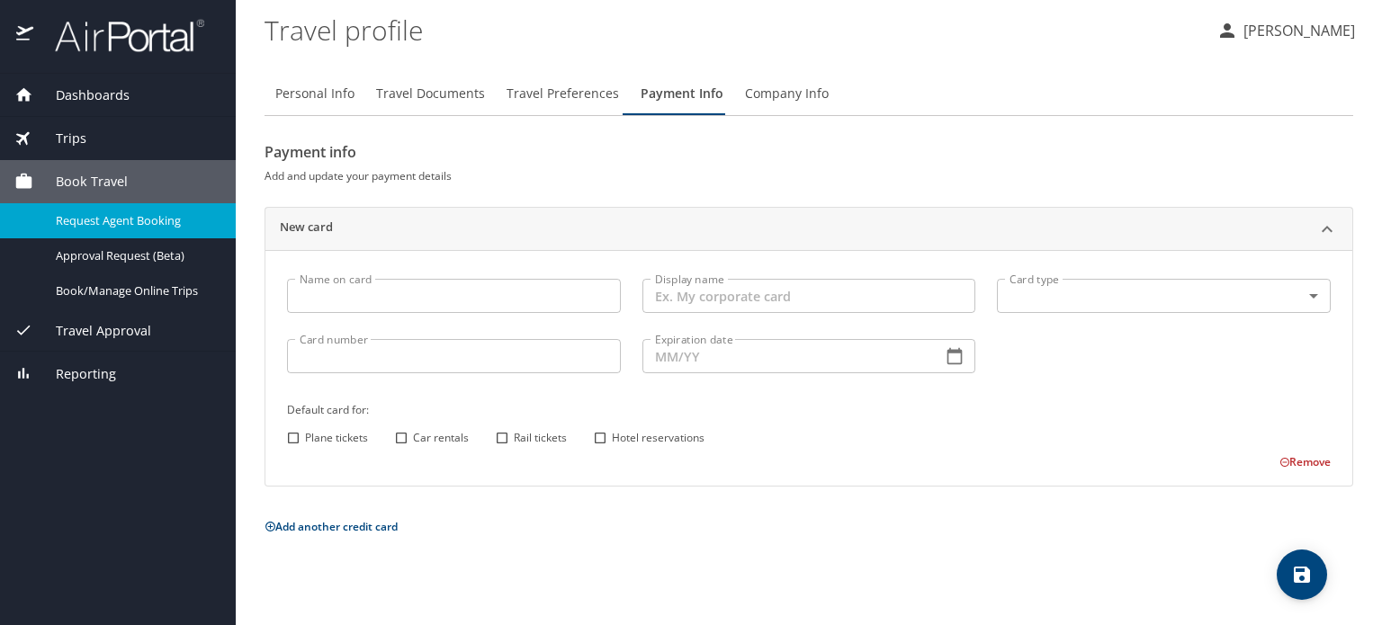
click at [99, 220] on span "Request Agent Booking" at bounding box center [135, 220] width 158 height 17
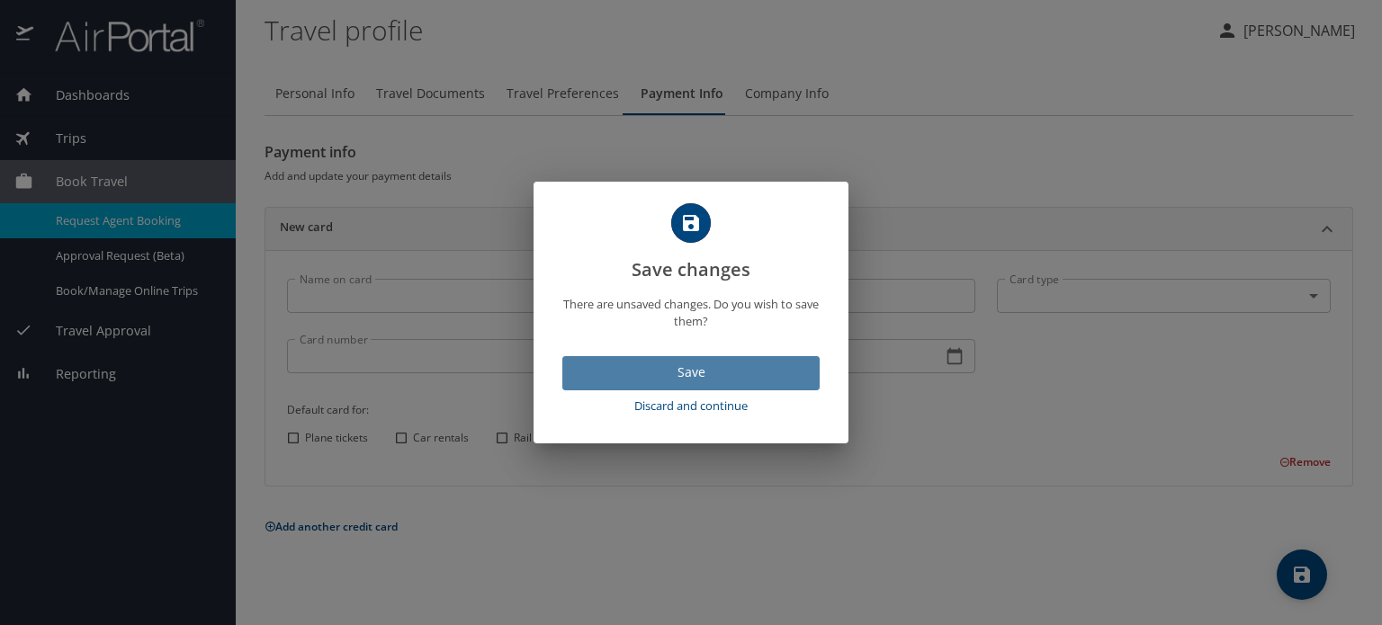
click at [697, 377] on span "Save" at bounding box center [691, 373] width 229 height 22
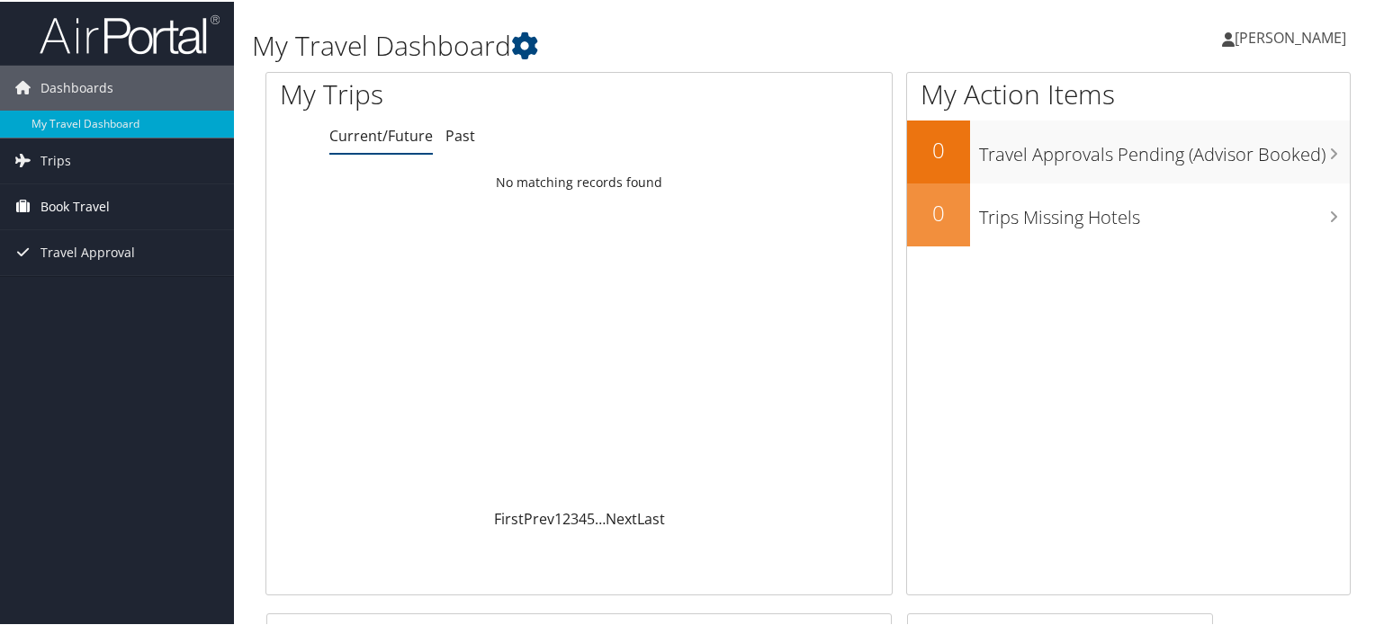
click at [52, 201] on span "Book Travel" at bounding box center [74, 205] width 69 height 45
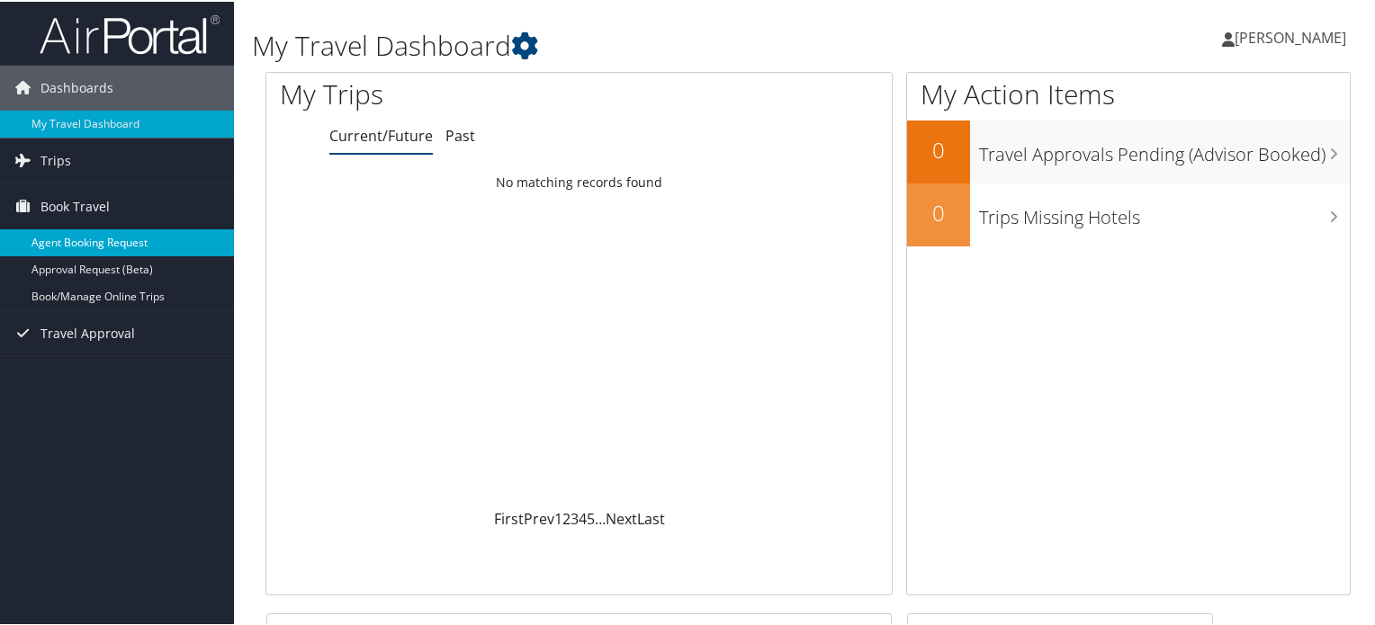
click at [67, 242] on link "Agent Booking Request" at bounding box center [117, 241] width 234 height 27
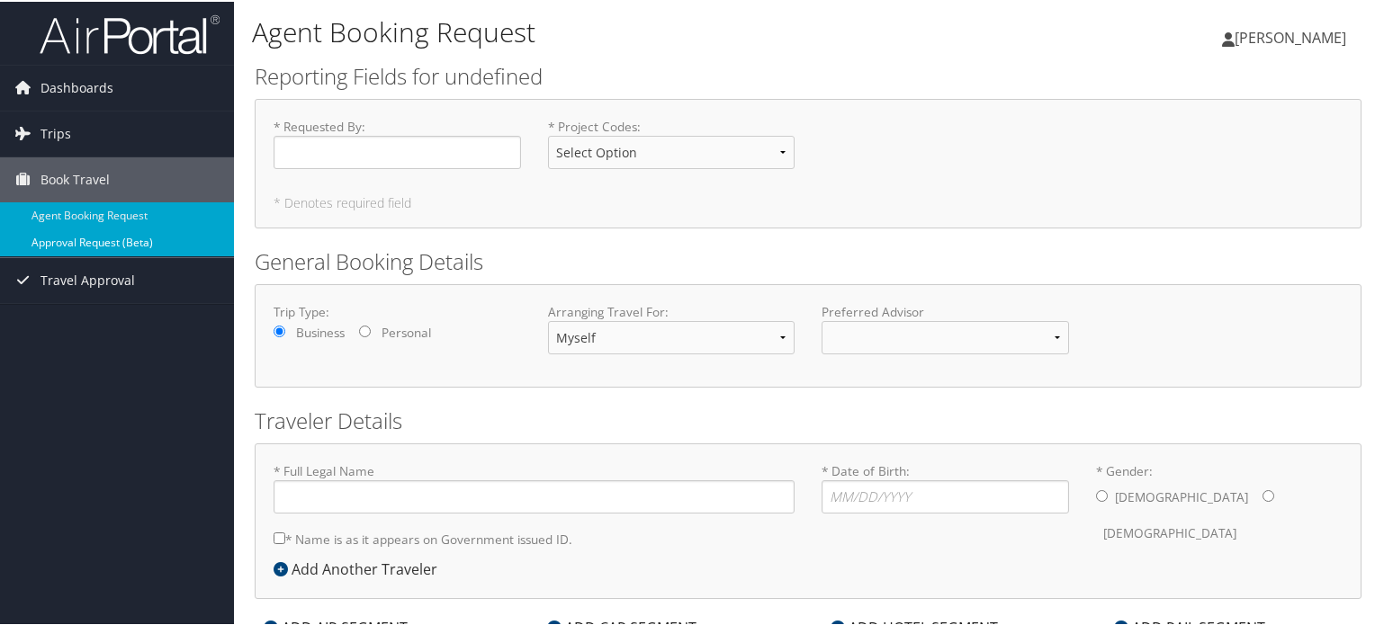
type input "[PERSON_NAME]"
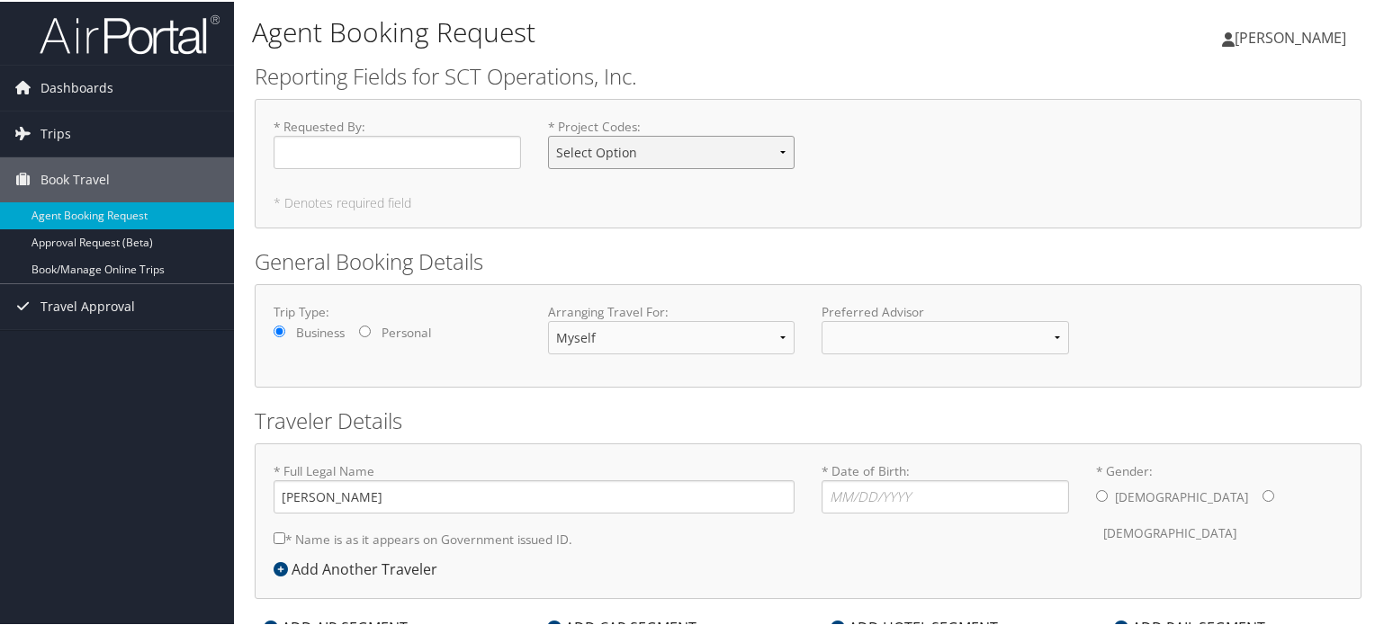
click at [783, 154] on select "Select Option 21.GAL0612 21.HAL0881 AR-Dunkirk GUARD0904 Guest LILJA-OH LJA-Win…" at bounding box center [671, 150] width 247 height 33
click at [934, 160] on div "* Requested By : Required * Project Codes : Select Option 21.GAL0612 21.HAL0881…" at bounding box center [808, 149] width 1096 height 66
click at [447, 154] on input "* Requested By : Required" at bounding box center [397, 150] width 247 height 33
click at [635, 156] on select "Select Option 21.GAL0612 21.HAL0881 AR-Dunkirk GUARD0904 Guest LILJA-OH LJA-Win…" at bounding box center [671, 150] width 247 height 33
click at [862, 145] on div "* Requested By : Required * Project Codes : Select Option 21.GAL0612 21.HAL0881…" at bounding box center [808, 149] width 1096 height 66
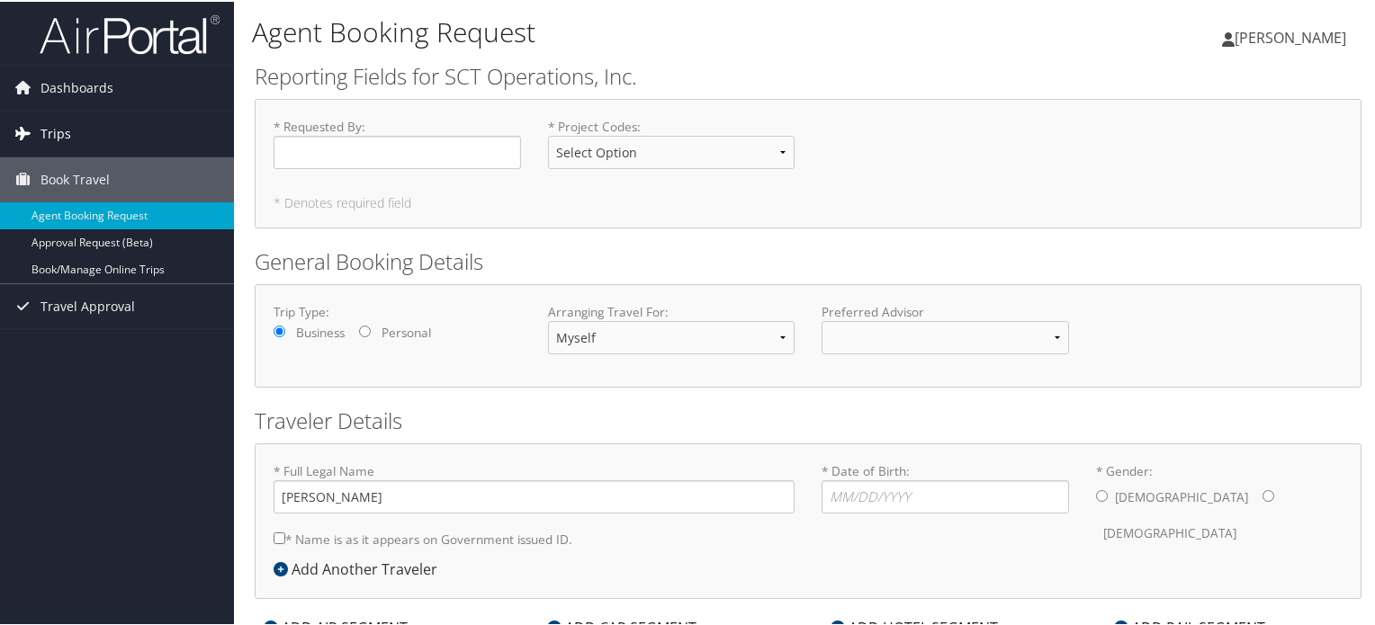
click at [51, 129] on span "Trips" at bounding box center [55, 132] width 31 height 45
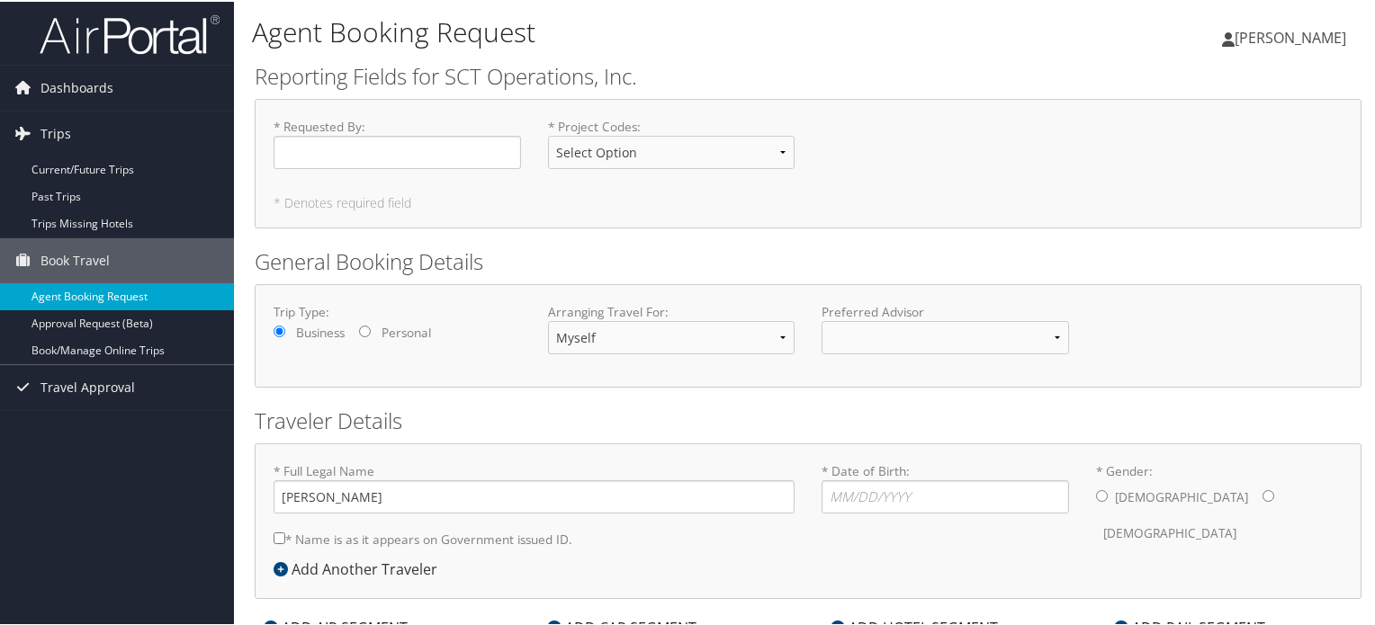
click at [78, 295] on link "Agent Booking Request" at bounding box center [117, 295] width 234 height 27
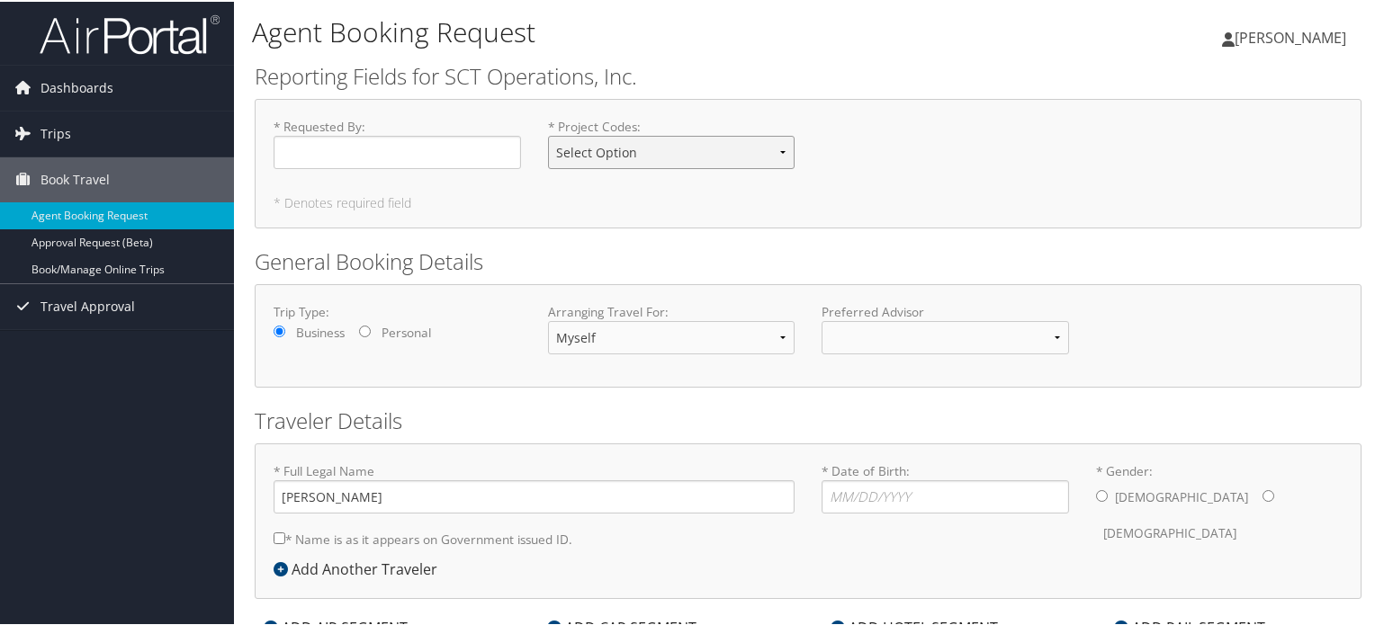
click at [695, 161] on select "Select Option 21.GAL0612 21.HAL0881 AR-Dunkirk GUARD0904 Guest LILJA-OH LJA-Win…" at bounding box center [671, 150] width 247 height 33
click at [846, 139] on div "* Requested By : Required * Project Codes : Select Option 21.GAL0612 21.HAL0881…" at bounding box center [808, 149] width 1096 height 66
click at [857, 340] on select at bounding box center [945, 335] width 247 height 33
click at [1051, 338] on select at bounding box center [945, 335] width 247 height 33
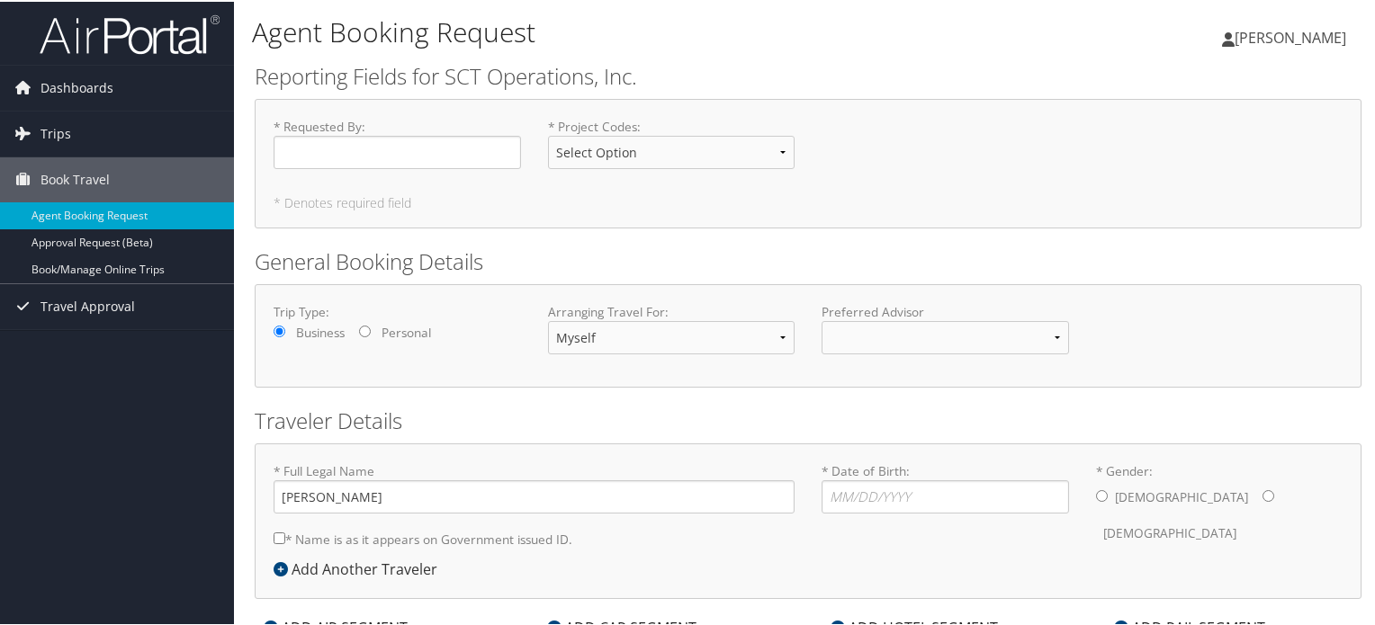
click at [720, 381] on div "Trip Type: Business Personal Arranging Travel For: Myself Another Traveler Gues…" at bounding box center [808, 334] width 1107 height 103
click at [448, 143] on input "* Requested By : Required" at bounding box center [397, 150] width 247 height 33
click at [628, 150] on select "Select Option 21.GAL0612 21.HAL0881 AR-Dunkirk GUARD0904 Guest LILJA-OH LJA-Win…" at bounding box center [671, 150] width 247 height 33
click at [630, 151] on select "Select Option 21.GAL0612 21.HAL0881 AR-Dunkirk GUARD0904 Guest LILJA-OH LJA-Win…" at bounding box center [671, 150] width 247 height 33
click at [634, 157] on select "Select Option 21.GAL0612 21.HAL0881 AR-Dunkirk GUARD0904 Guest LILJA-OH LJA-Win…" at bounding box center [671, 150] width 247 height 33
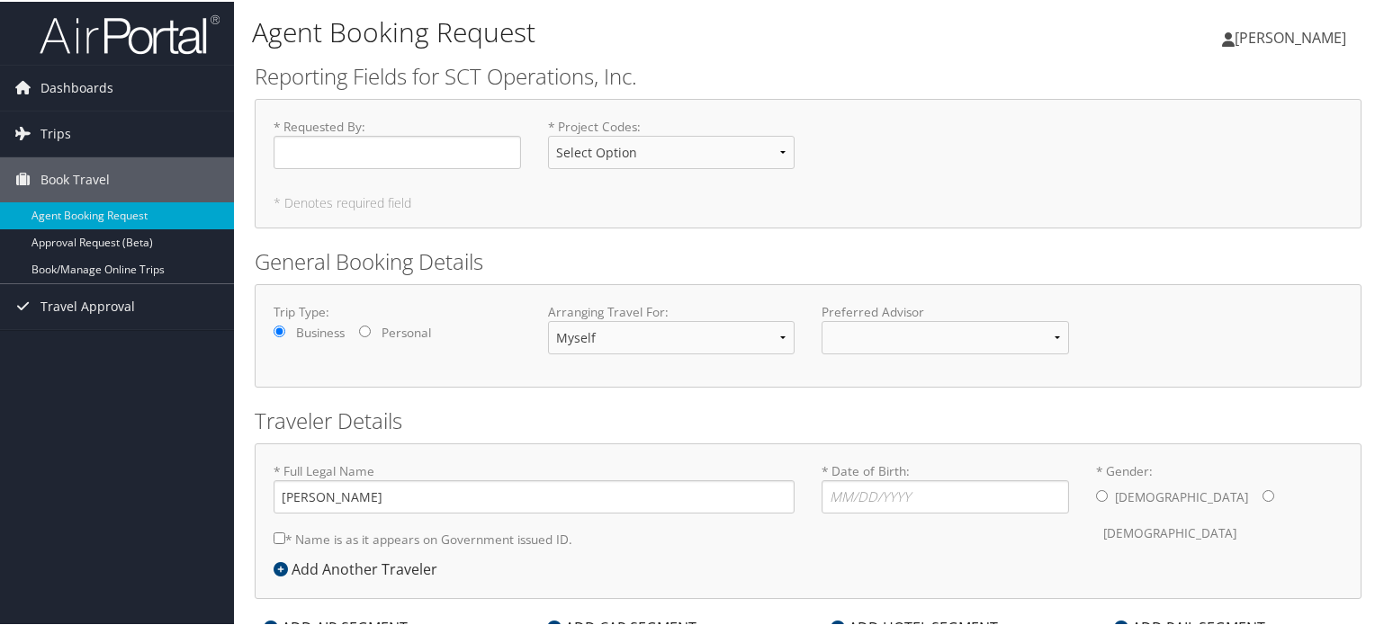
click at [923, 89] on h2 "Reporting Fields for SCT Operations, Inc." at bounding box center [808, 74] width 1107 height 31
click at [922, 49] on div "[PERSON_NAME] [PERSON_NAME] My Settings Travel Agency Contacts View Travel Prof…" at bounding box center [1152, 43] width 461 height 69
click at [658, 154] on select "Select Option 21.GAL0612 21.HAL0881 AR-Dunkirk GUARD0904 Guest LILJA-OH LJA-Win…" at bounding box center [671, 150] width 247 height 33
select select "Guest"
click at [548, 134] on select "Select Option 21.GAL0612 21.HAL0881 AR-Dunkirk GUARD0904 Guest LILJA-OH LJA-Win…" at bounding box center [671, 150] width 247 height 33
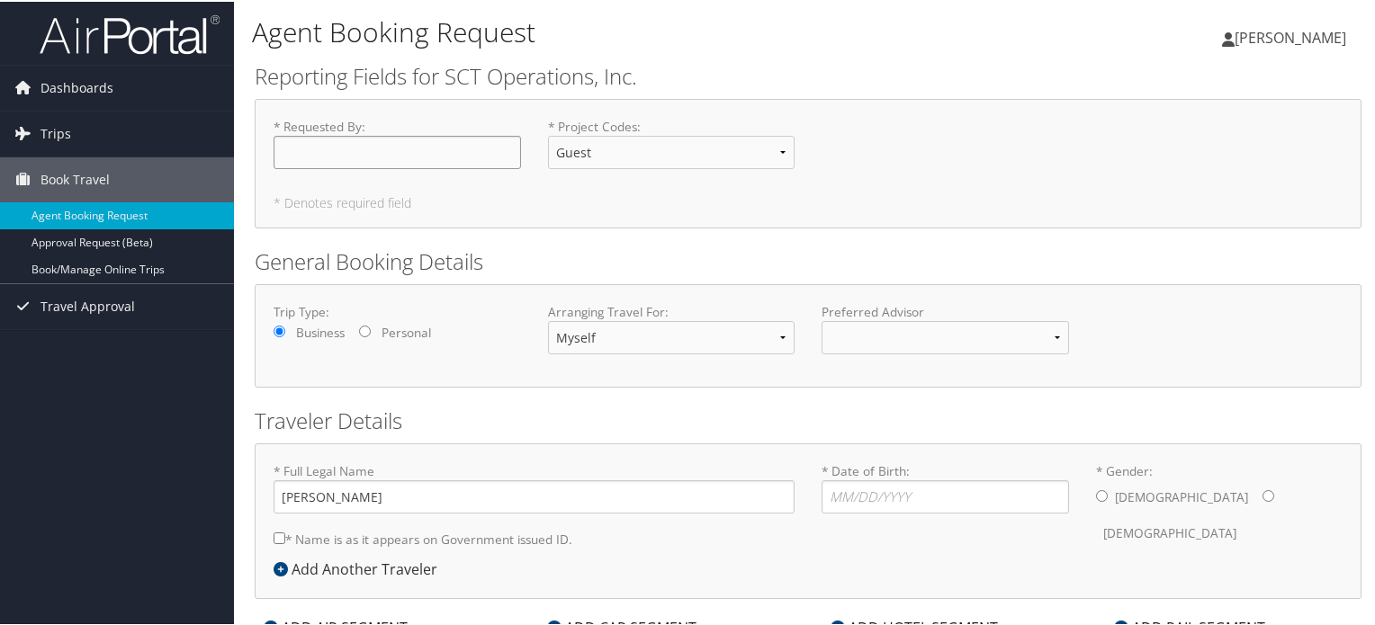
click at [395, 147] on input "* Requested By : Required" at bounding box center [397, 150] width 247 height 33
type input "[PERSON_NAME]"
click at [521, 246] on h2 "General Booking Details" at bounding box center [808, 260] width 1107 height 31
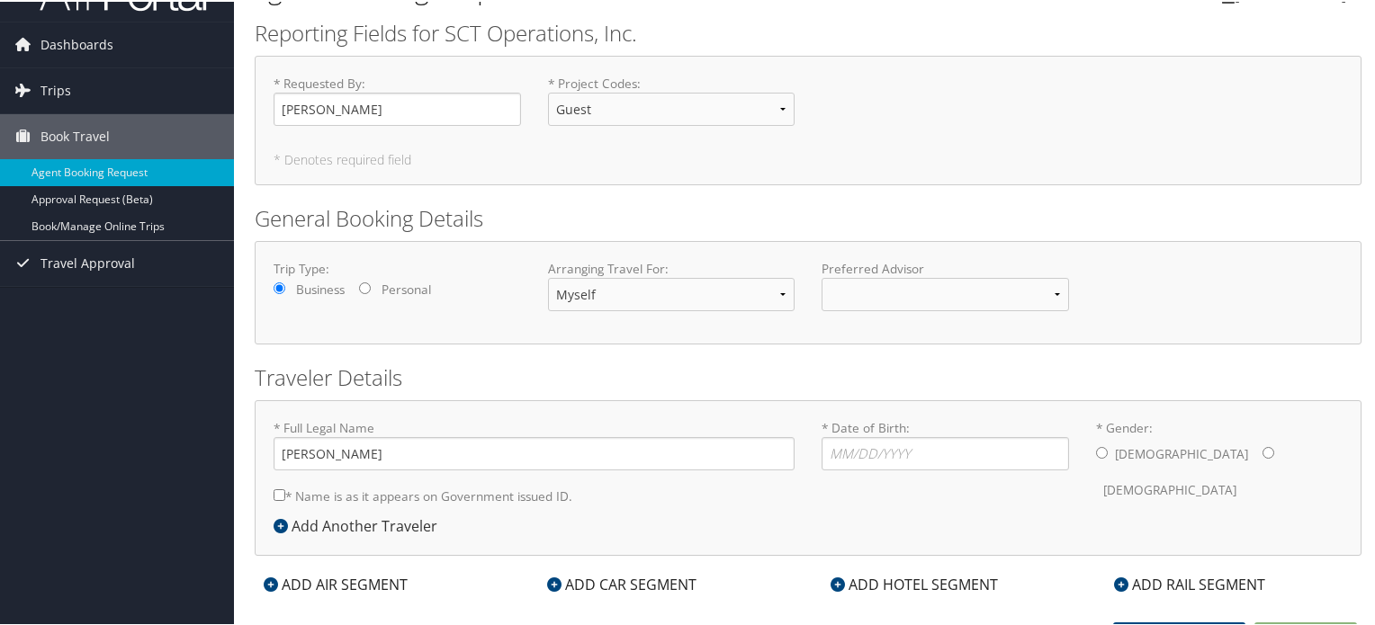
scroll to position [65, 0]
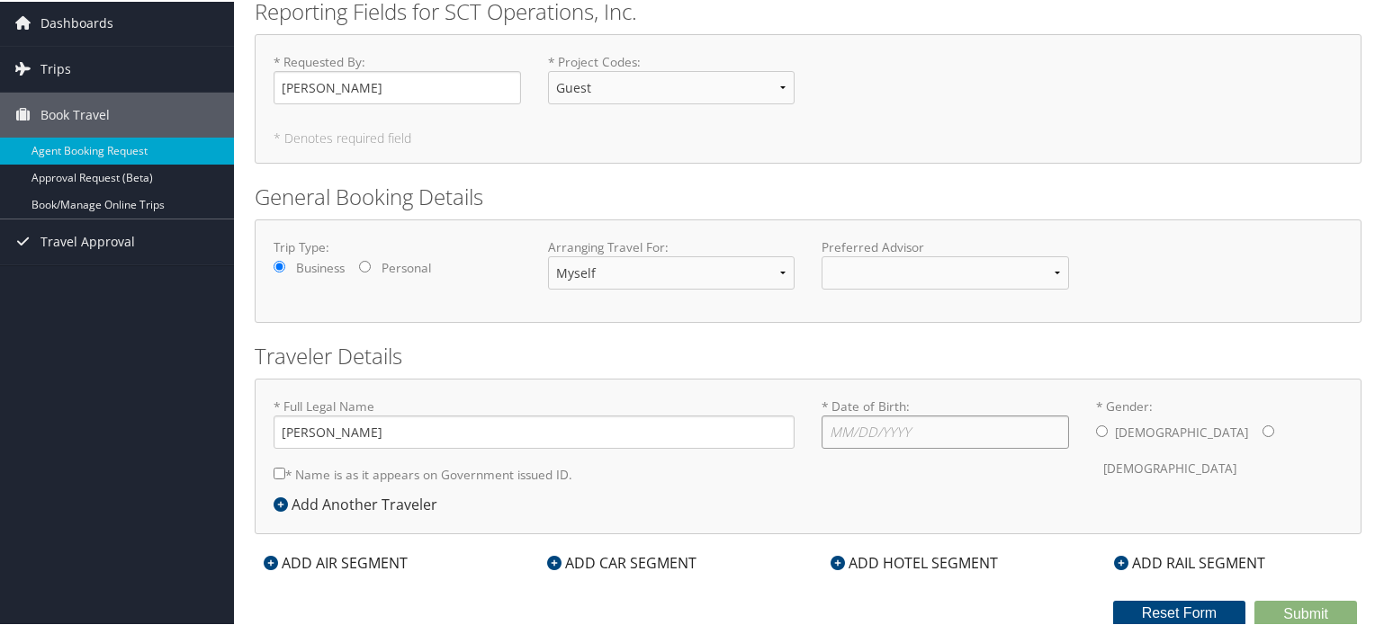
click at [928, 426] on input "* Date of Birth: Invalid Date" at bounding box center [945, 430] width 247 height 33
type input "[DATE]"
click at [1099, 427] on input "* Gender: [DEMOGRAPHIC_DATA] [DEMOGRAPHIC_DATA]" at bounding box center [1102, 430] width 12 height 12
radio input "true"
click at [280, 471] on input "* Name is as it appears on Government issued ID." at bounding box center [280, 472] width 12 height 12
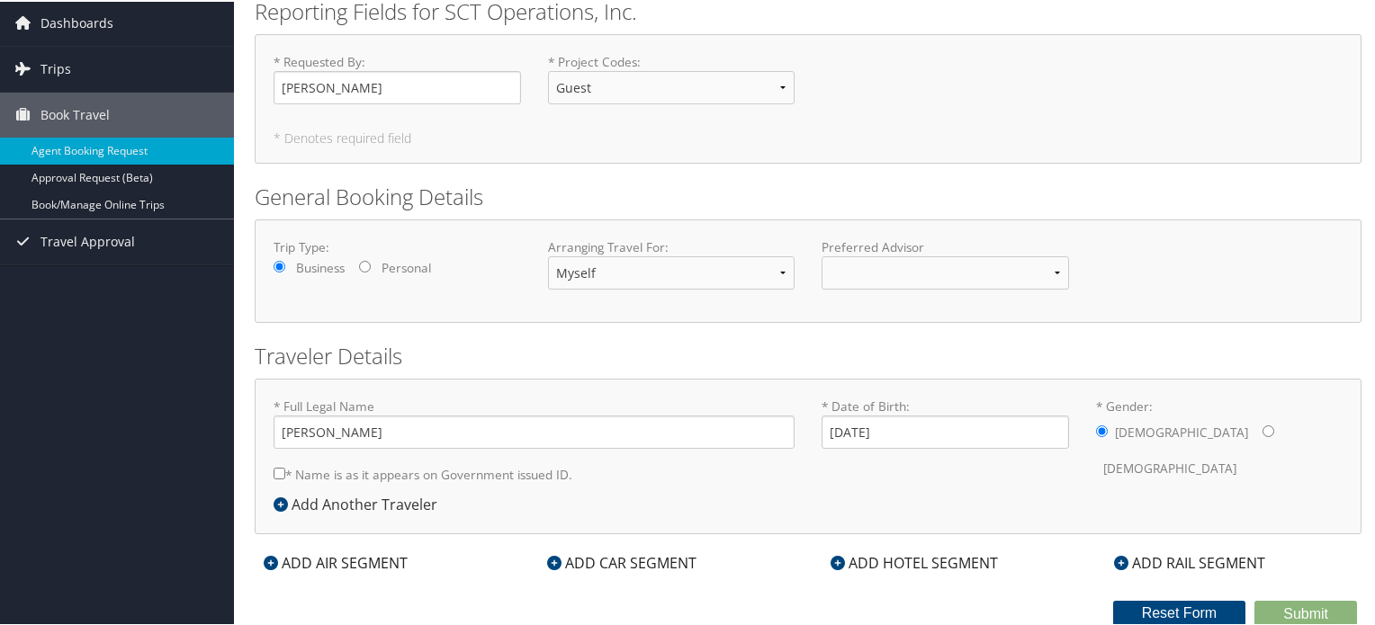
checkbox input "true"
click at [274, 561] on icon at bounding box center [271, 561] width 14 height 14
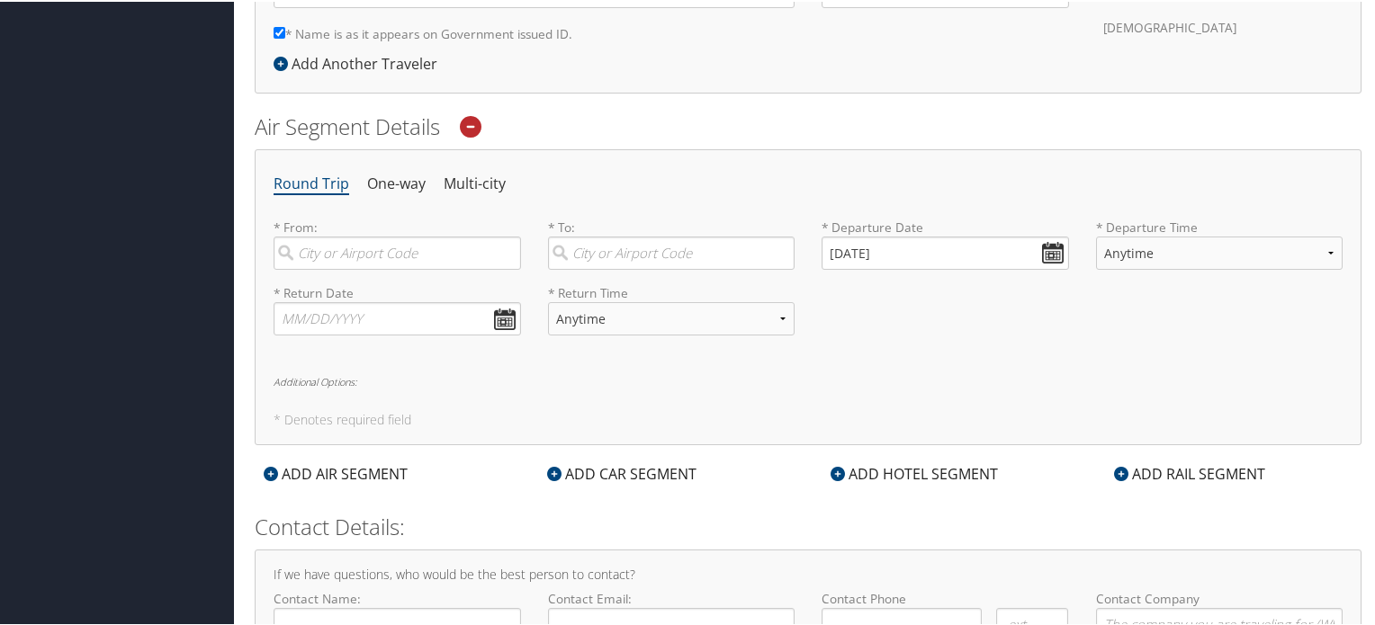
scroll to position [515, 0]
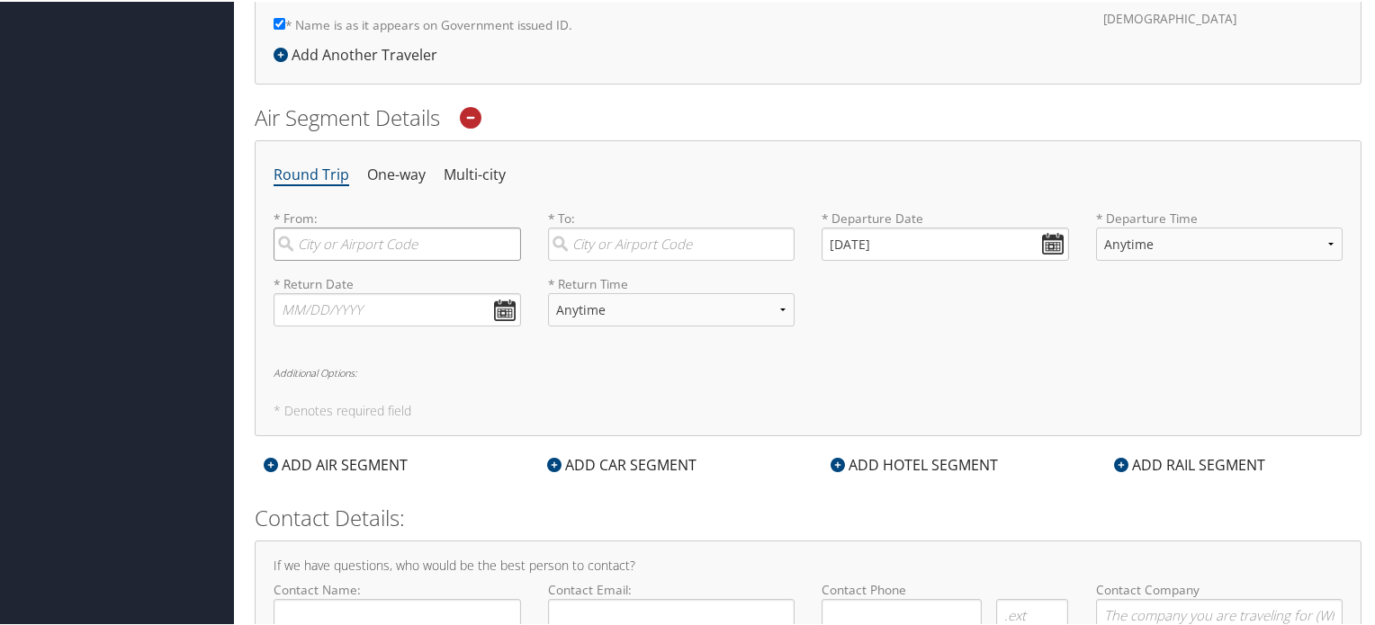
click at [423, 250] on input "search" at bounding box center [397, 242] width 247 height 33
type input "P"
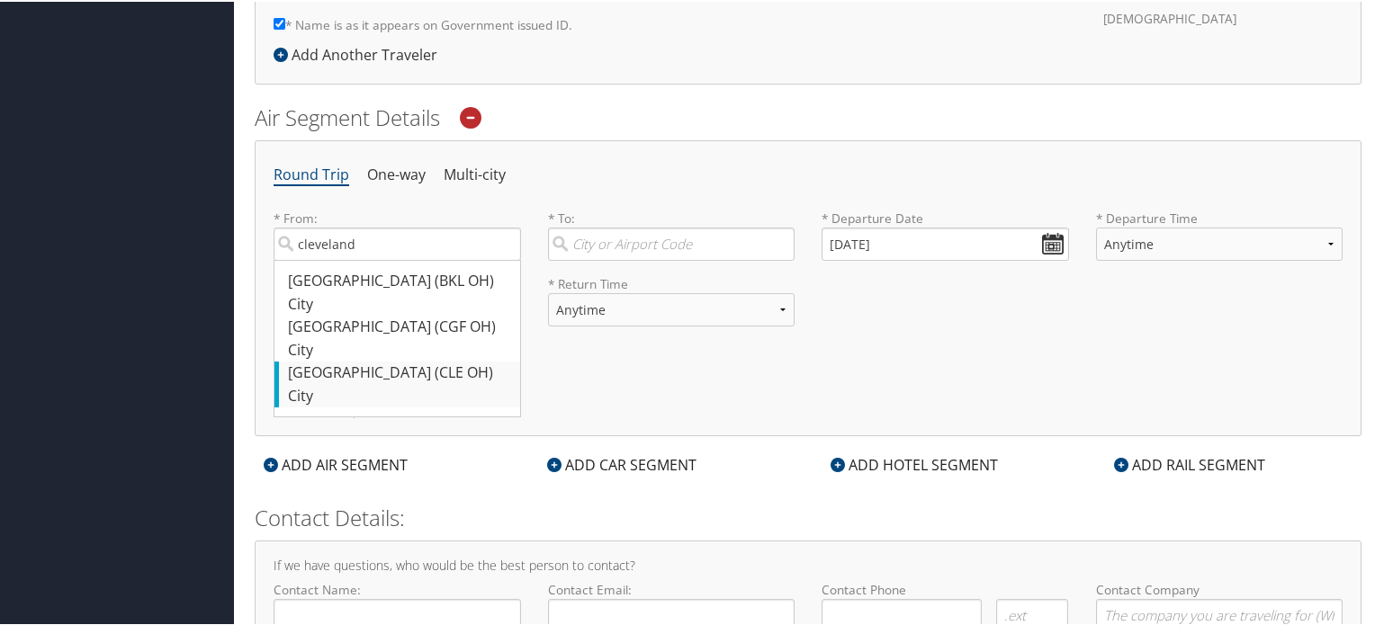
click at [334, 370] on div "[GEOGRAPHIC_DATA] (CLE OH)" at bounding box center [399, 371] width 223 height 23
click at [334, 259] on input "cleveland" at bounding box center [397, 242] width 247 height 33
type input "[GEOGRAPHIC_DATA] (CLE OH)"
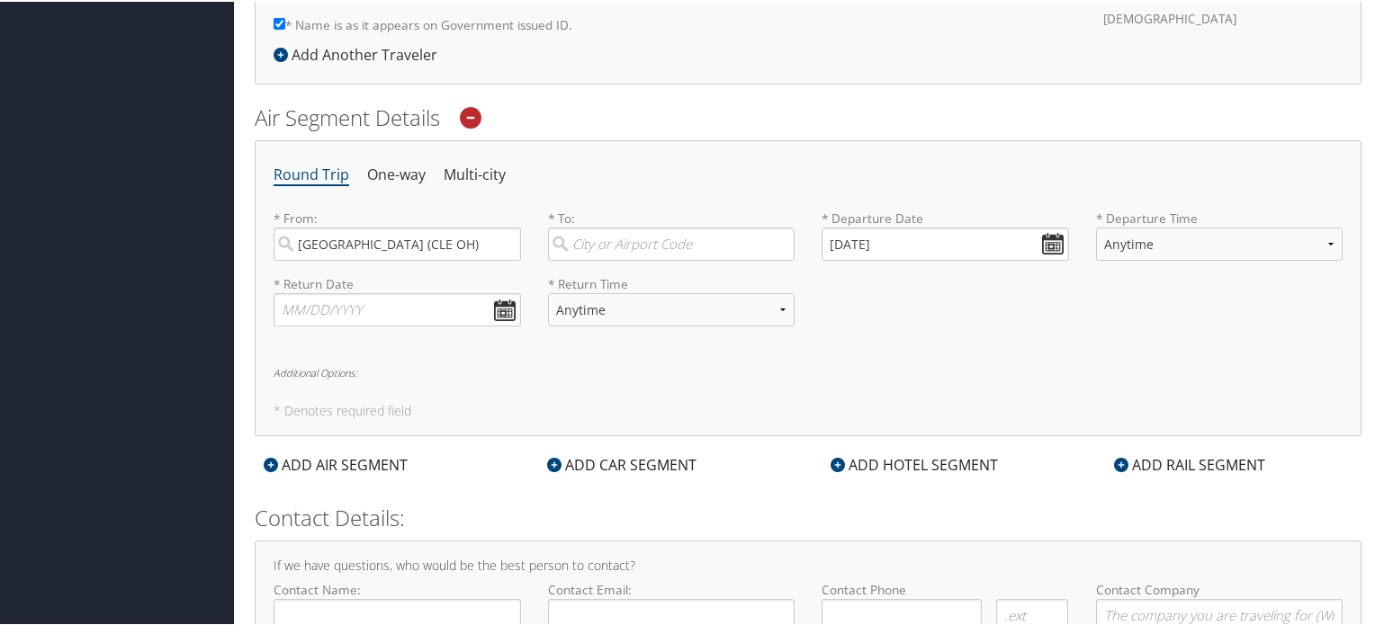
click at [634, 366] on h6 "Additional Options:" at bounding box center [808, 371] width 1069 height 10
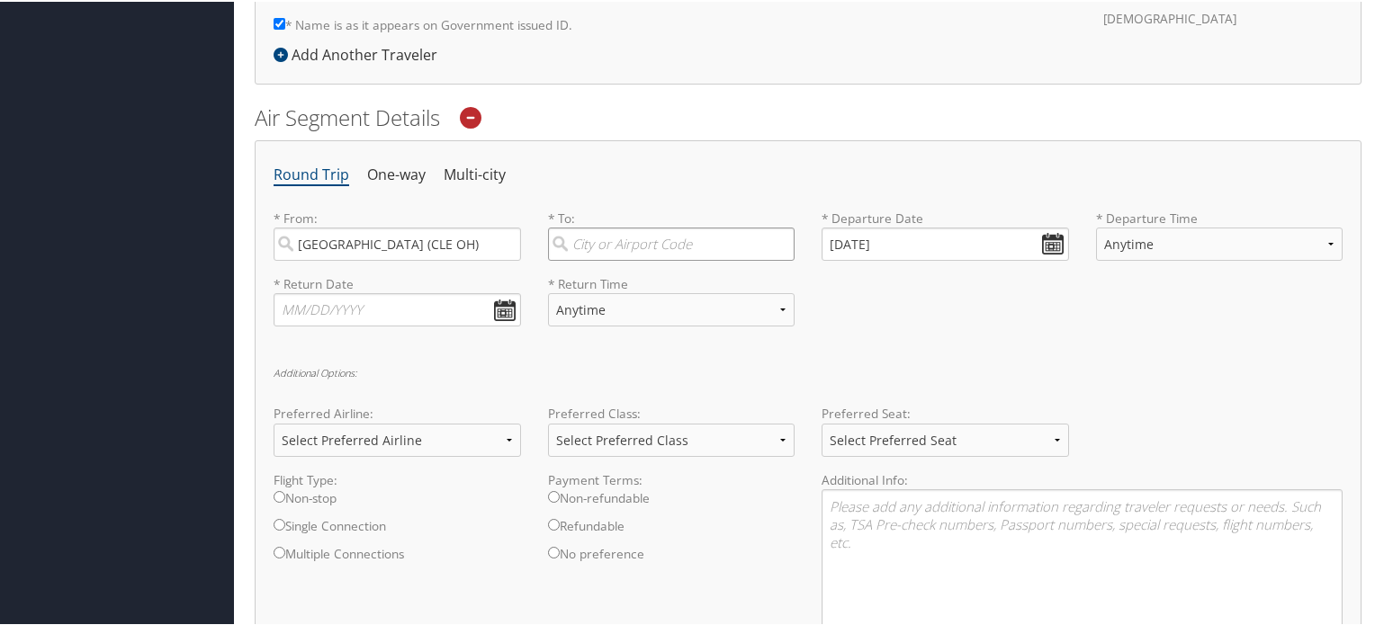
click at [635, 240] on input "search" at bounding box center [671, 242] width 247 height 33
click at [623, 322] on div "Phoenix (PHX AZ)" at bounding box center [673, 325] width 223 height 23
click at [623, 259] on input "phoenix" at bounding box center [671, 242] width 247 height 33
type input "Phoenix (PHX AZ)"
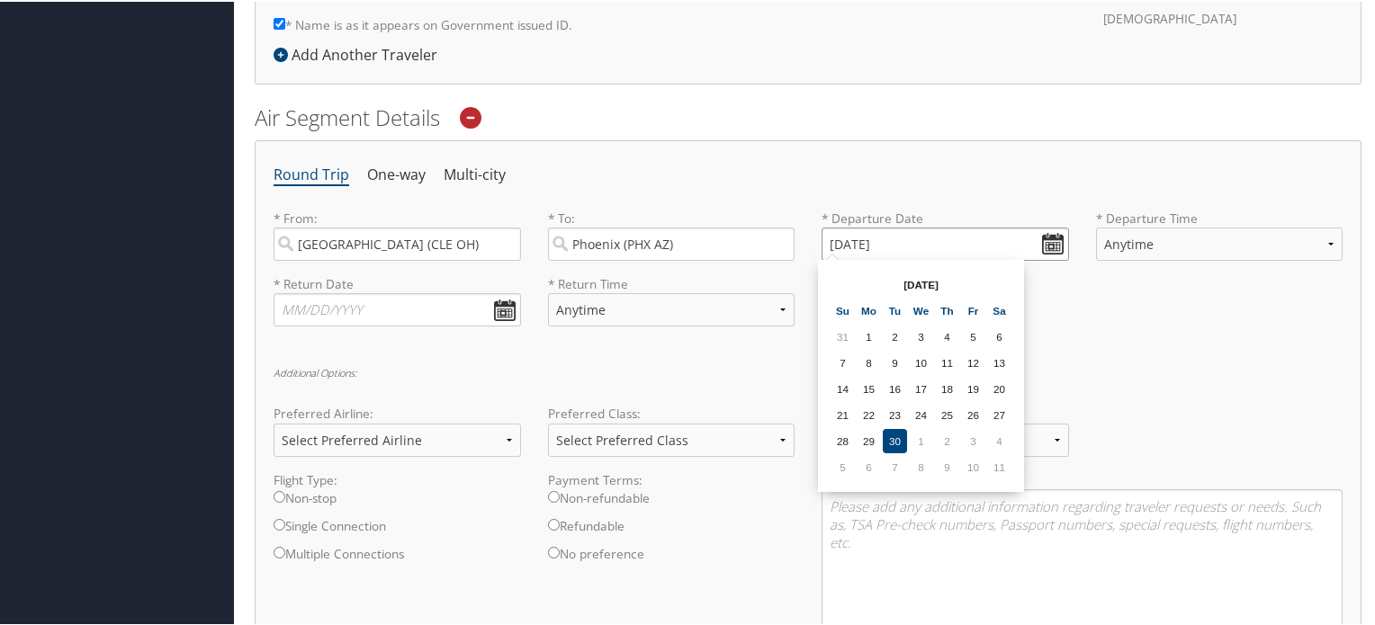
click at [920, 248] on input "[DATE]" at bounding box center [945, 242] width 247 height 33
click at [1112, 370] on h6 "Additional Options:" at bounding box center [808, 371] width 1069 height 10
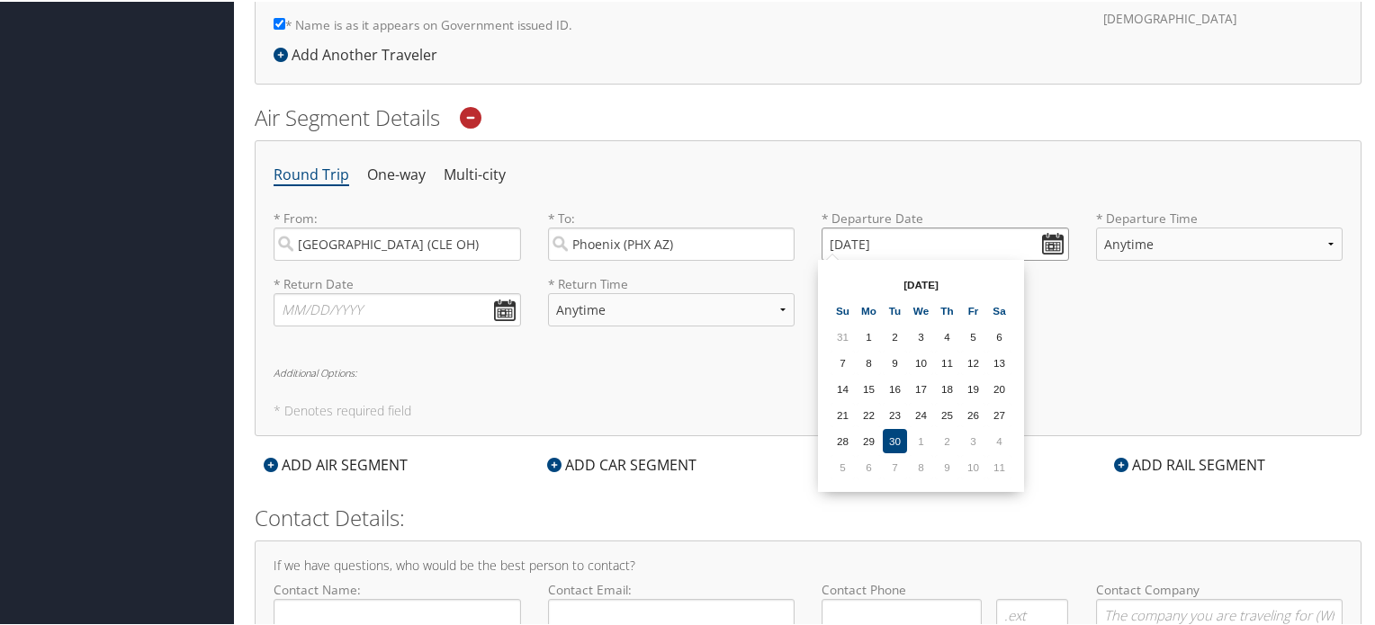
click at [1056, 240] on input "[DATE]" at bounding box center [945, 242] width 247 height 33
click at [994, 281] on th at bounding box center [999, 283] width 24 height 24
click at [869, 414] on td "20" at bounding box center [869, 413] width 24 height 24
type input "[DATE]"
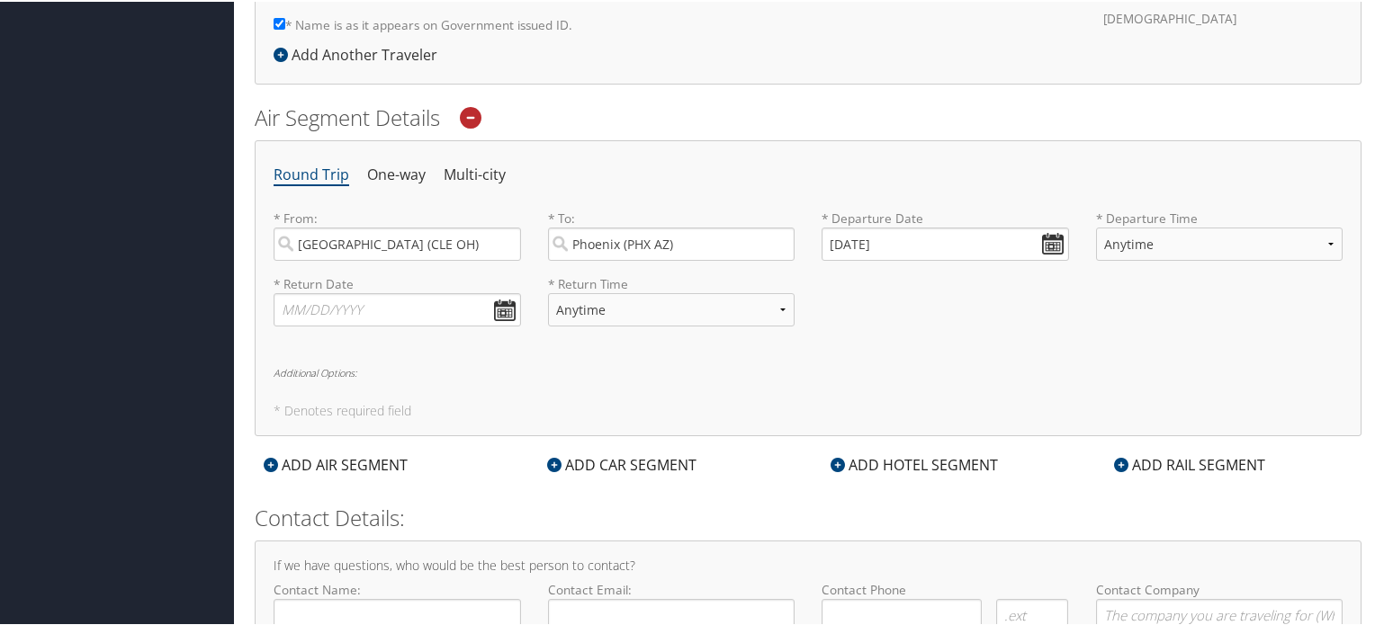
click at [1074, 359] on div "Round Trip One-way Multi-city * From: [GEOGRAPHIC_DATA] ([GEOGRAPHIC_DATA]) Req…" at bounding box center [808, 287] width 1107 height 296
click at [1287, 246] on select "Anytime Early Morning (5AM-7AM) Morning (7AM-12PM) Afternoon (12PM-5PM) Evening…" at bounding box center [1219, 242] width 247 height 33
select select "5AM-7AM"
click at [1096, 226] on select "Anytime Early Morning (5AM-7AM) Morning (7AM-12PM) Afternoon (12PM-5PM) Evening…" at bounding box center [1219, 242] width 247 height 33
click at [1246, 314] on div "* Return Date Dates must be valid * Return Time Anytime Early Morning (5AM-7AM)…" at bounding box center [808, 307] width 1096 height 66
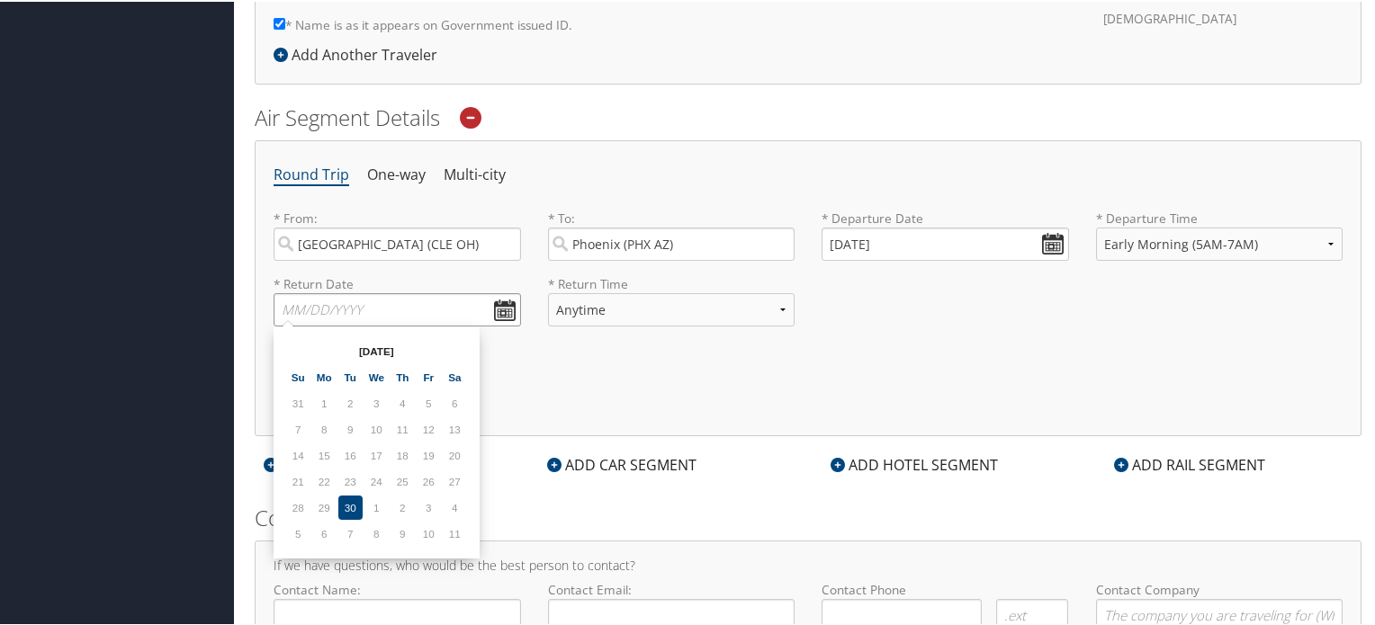
click at [417, 305] on input "text" at bounding box center [397, 308] width 247 height 33
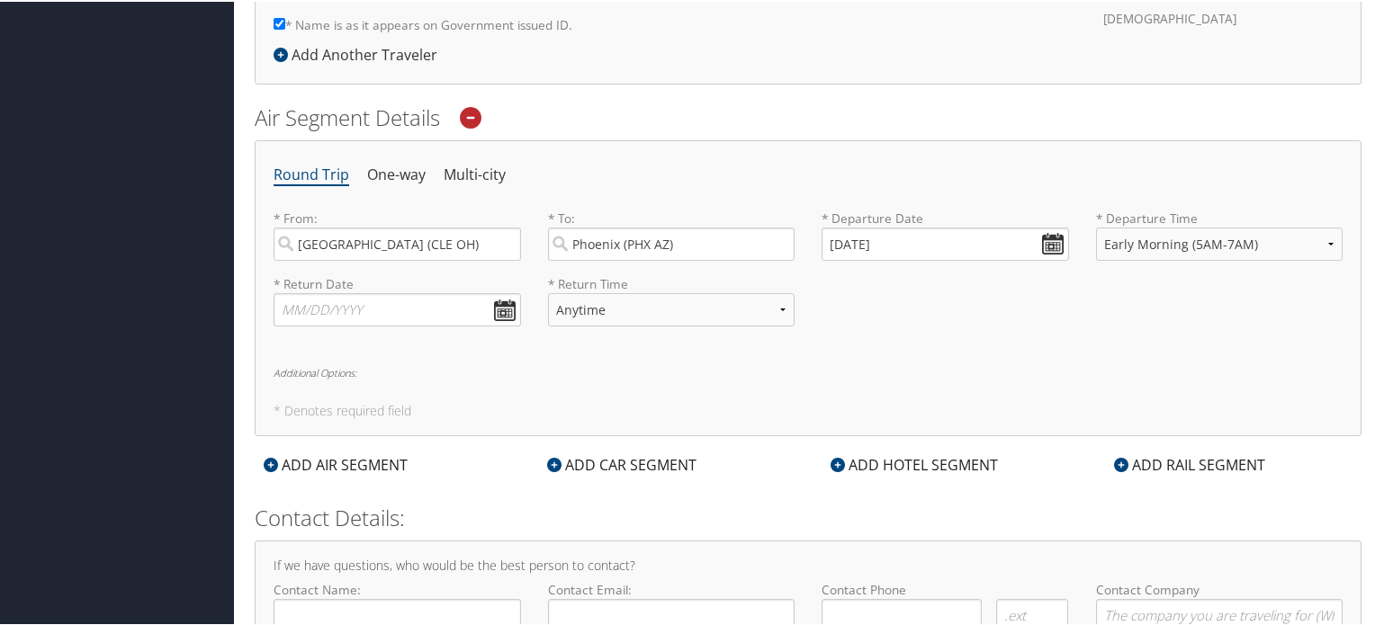
click at [528, 391] on div "Round Trip One-way Multi-city * From: [GEOGRAPHIC_DATA] ([GEOGRAPHIC_DATA]) Req…" at bounding box center [808, 287] width 1107 height 296
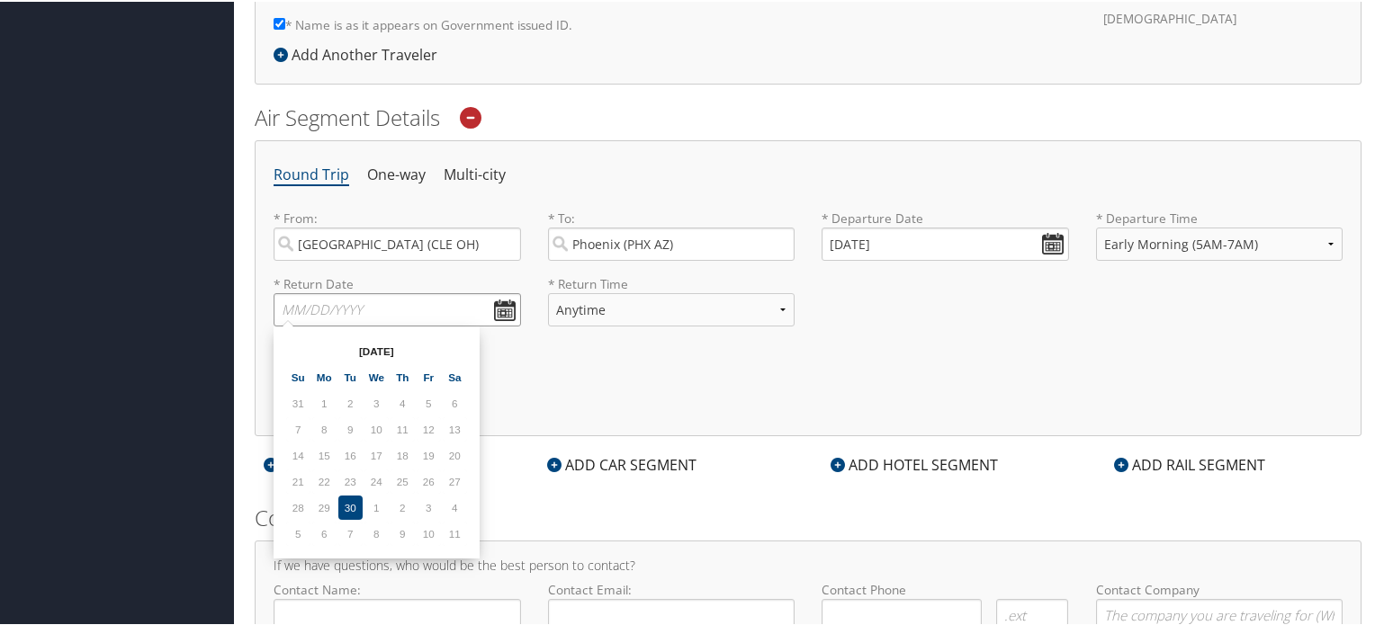
click at [435, 316] on input "text" at bounding box center [397, 308] width 247 height 33
click at [450, 347] on th at bounding box center [455, 349] width 24 height 24
click at [400, 474] on td "23" at bounding box center [403, 480] width 24 height 24
type input "[DATE]"
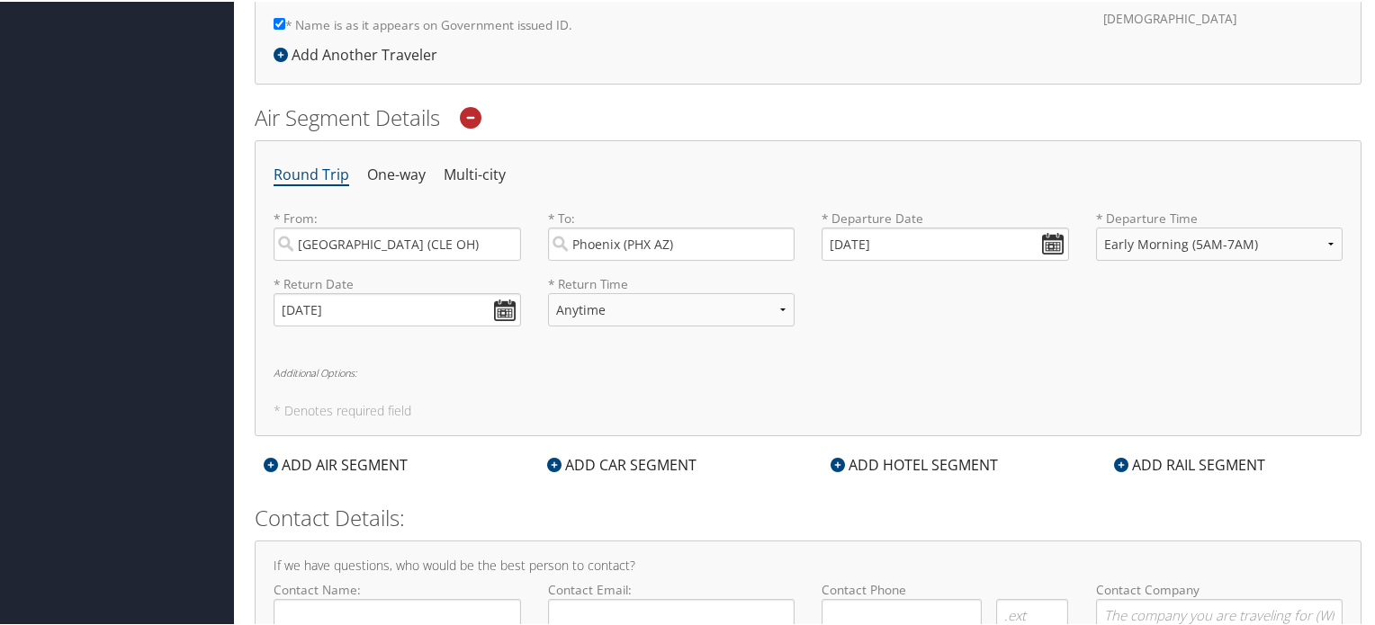
click at [479, 403] on h5 "* Denotes required field" at bounding box center [808, 409] width 1069 height 13
click at [652, 300] on select "Anytime Early Morning (5AM-7AM) Morning (7AM-12PM) Afternoon (12PM-5PM) Evening…" at bounding box center [671, 308] width 247 height 33
select select "7AM-12PM"
click at [548, 292] on select "Anytime Early Morning (5AM-7AM) Morning (7AM-12PM) Afternoon (12PM-5PM) Evening…" at bounding box center [671, 308] width 247 height 33
click at [571, 356] on div "Round Trip One-way Multi-city * From: [GEOGRAPHIC_DATA] ([GEOGRAPHIC_DATA]) Req…" at bounding box center [808, 287] width 1107 height 296
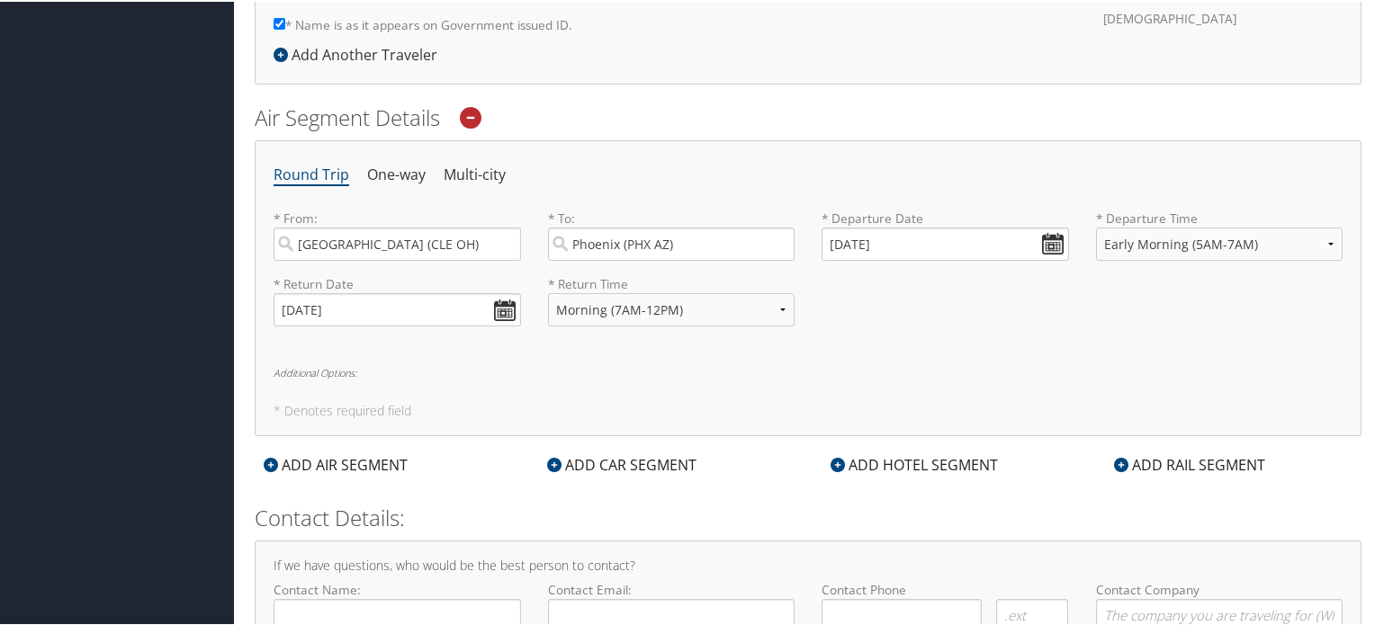
click at [301, 370] on h6 "Additional Options:" at bounding box center [808, 371] width 1069 height 10
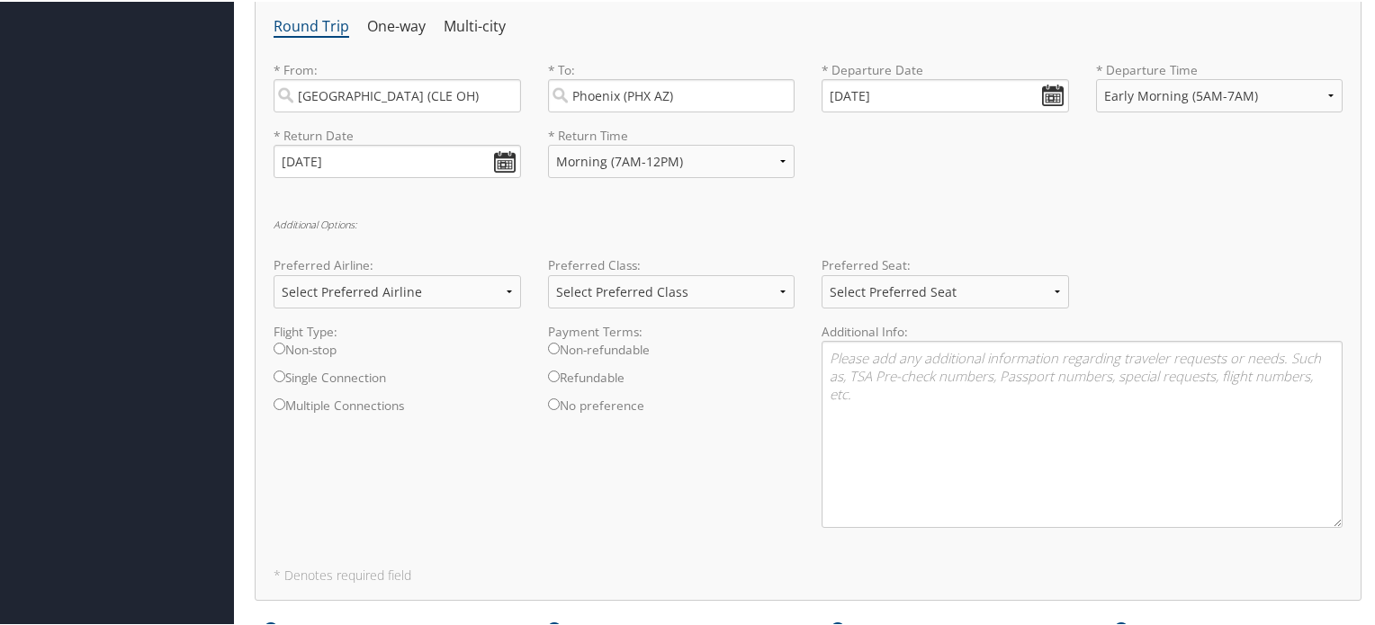
scroll to position [695, 0]
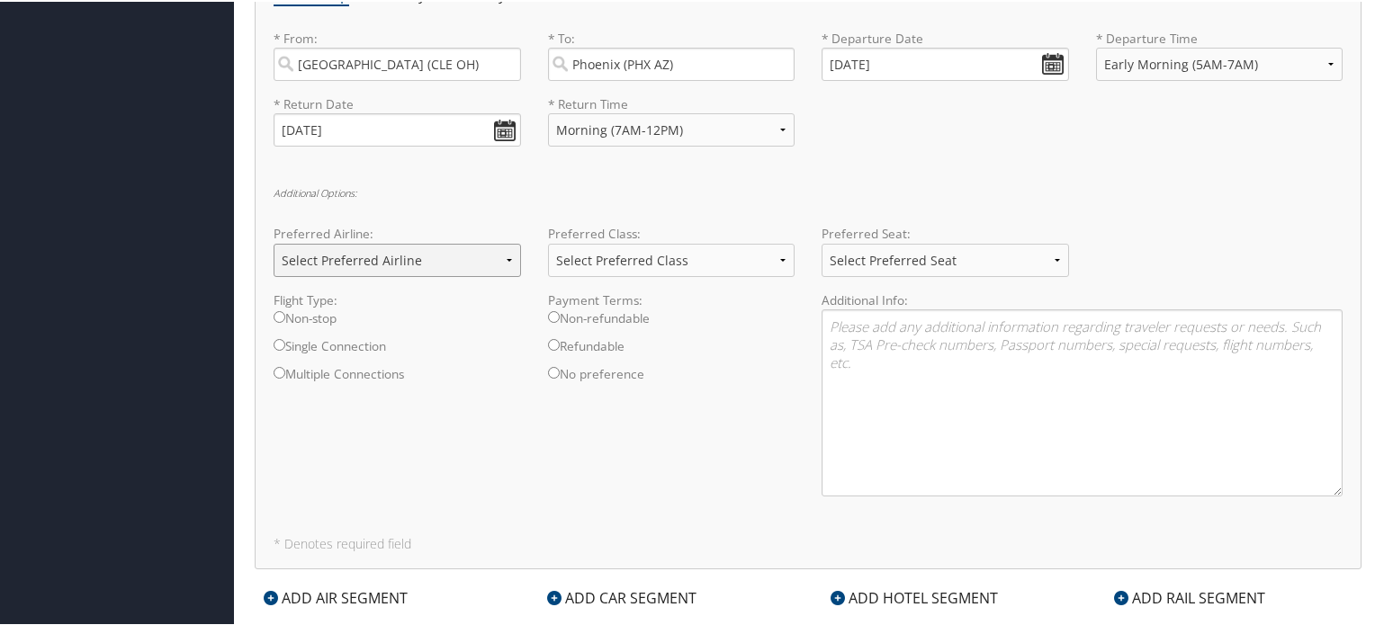
click at [505, 260] on select "Select Preferred Airline Delta United Airlines American Airlines Southwest Airl…" at bounding box center [397, 258] width 247 height 33
select select "Southwest Airlines(WN)"
click at [274, 242] on select "Select Preferred Airline Delta United Airlines American Airlines Southwest Airl…" at bounding box center [397, 258] width 247 height 33
click at [774, 262] on select "Select Preferred Class Economy Economy Plus Business First Class" at bounding box center [671, 258] width 247 height 33
select select "Economy"
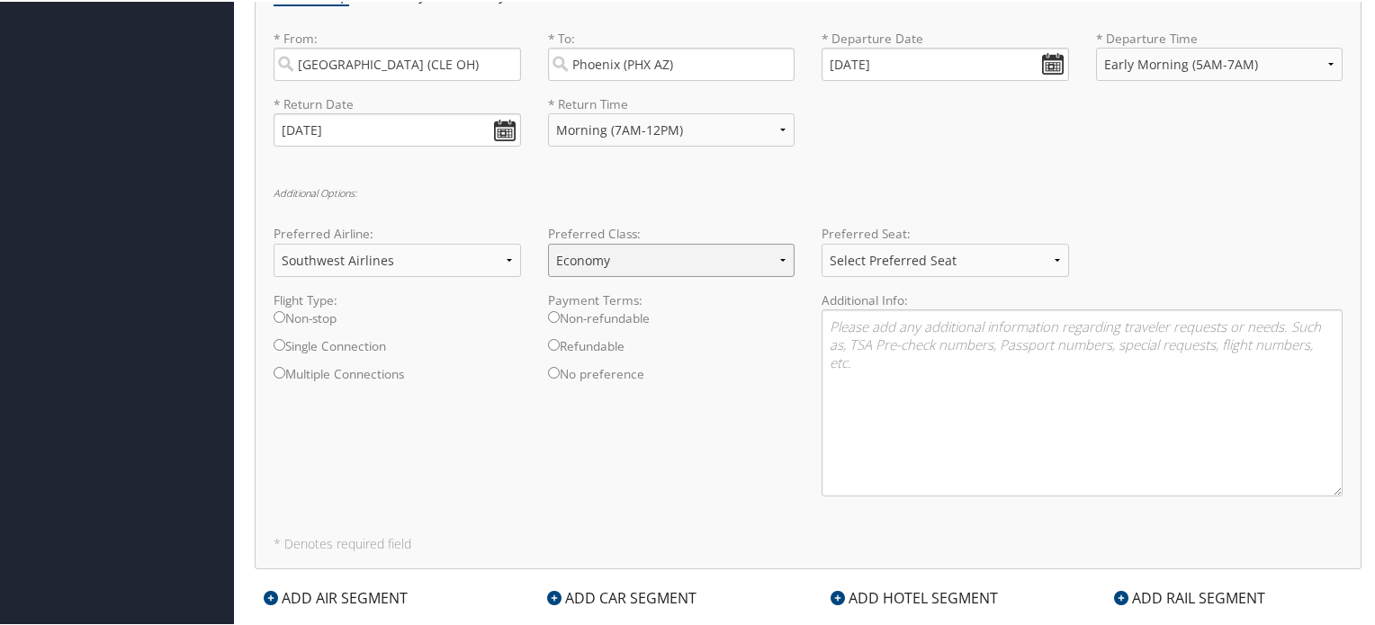
click at [548, 242] on select "Select Preferred Class Economy Economy Plus Business First Class" at bounding box center [671, 258] width 247 height 33
click at [882, 264] on select "Select Preferred Seat Aisle Window Middle" at bounding box center [945, 258] width 247 height 33
select select "Window"
click at [822, 242] on select "Select Preferred Seat Aisle Window Middle" at bounding box center [945, 258] width 247 height 33
click at [701, 405] on div "Flight Type: Non-stop Single Connection Multiple Connections Payment Terms: Non…" at bounding box center [808, 400] width 1096 height 220
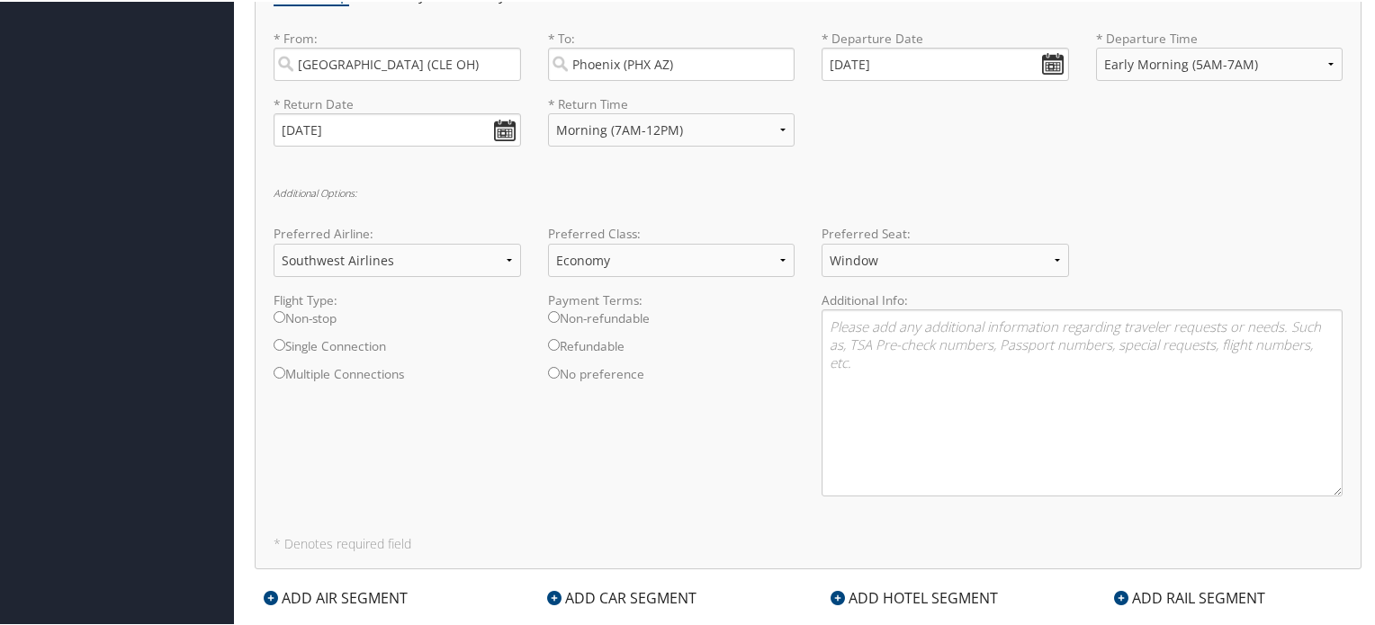
click at [274, 312] on input "Non-stop" at bounding box center [280, 316] width 12 height 12
radio input "true"
click at [281, 346] on input "Single Connection" at bounding box center [280, 343] width 12 height 12
radio input "true"
click at [279, 315] on input "Non-stop" at bounding box center [280, 316] width 12 height 12
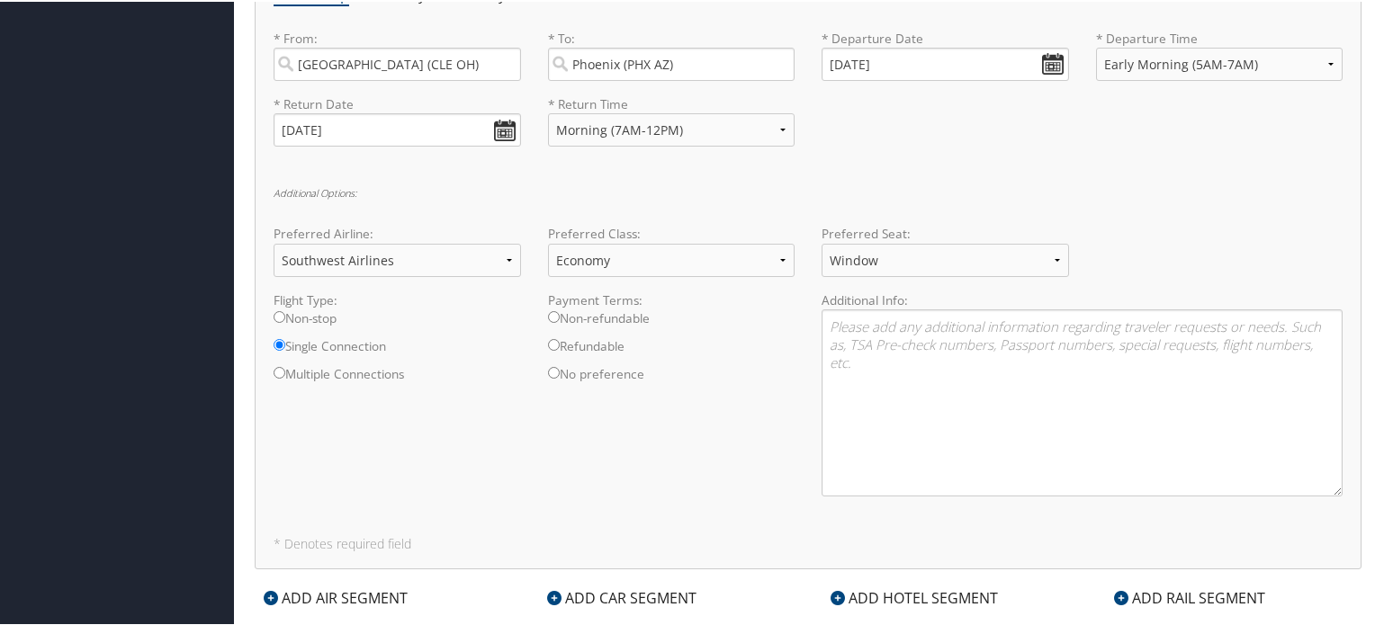
radio input "true"
click at [549, 312] on input "Non-refundable" at bounding box center [554, 316] width 12 height 12
radio input "true"
click at [486, 370] on label "Multiple Connections" at bounding box center [397, 378] width 247 height 28
click at [285, 370] on input "Multiple Connections" at bounding box center [280, 371] width 12 height 12
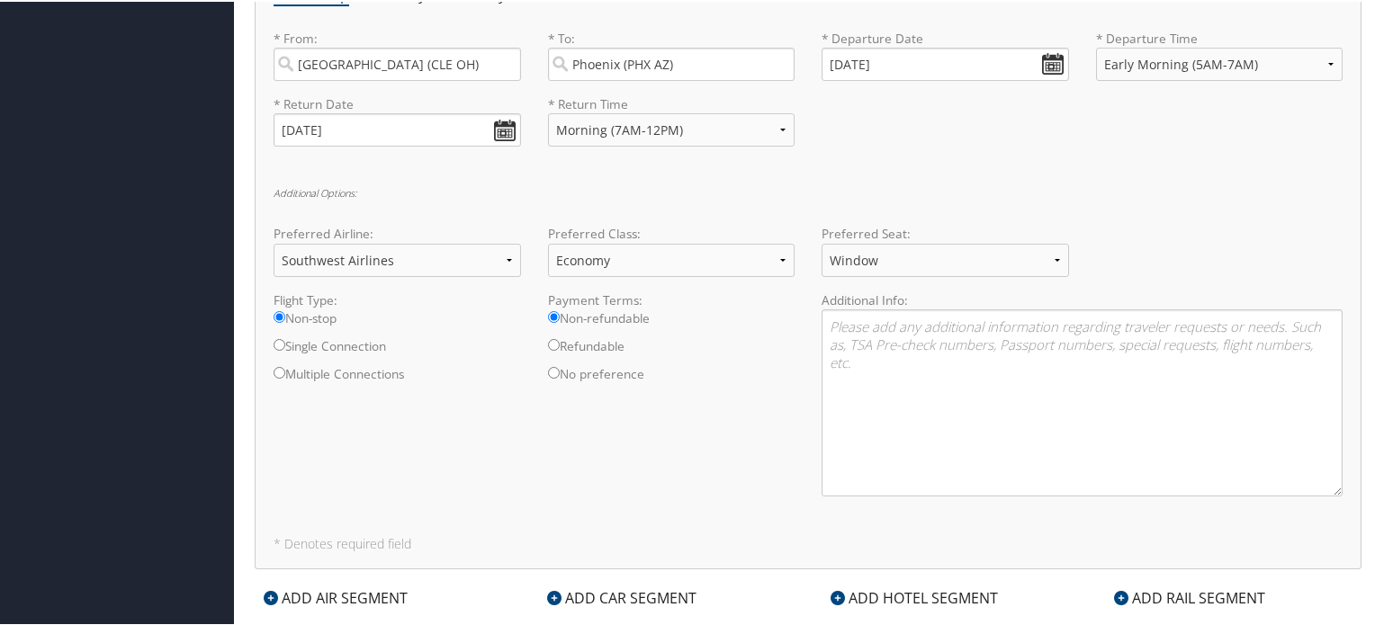
radio input "true"
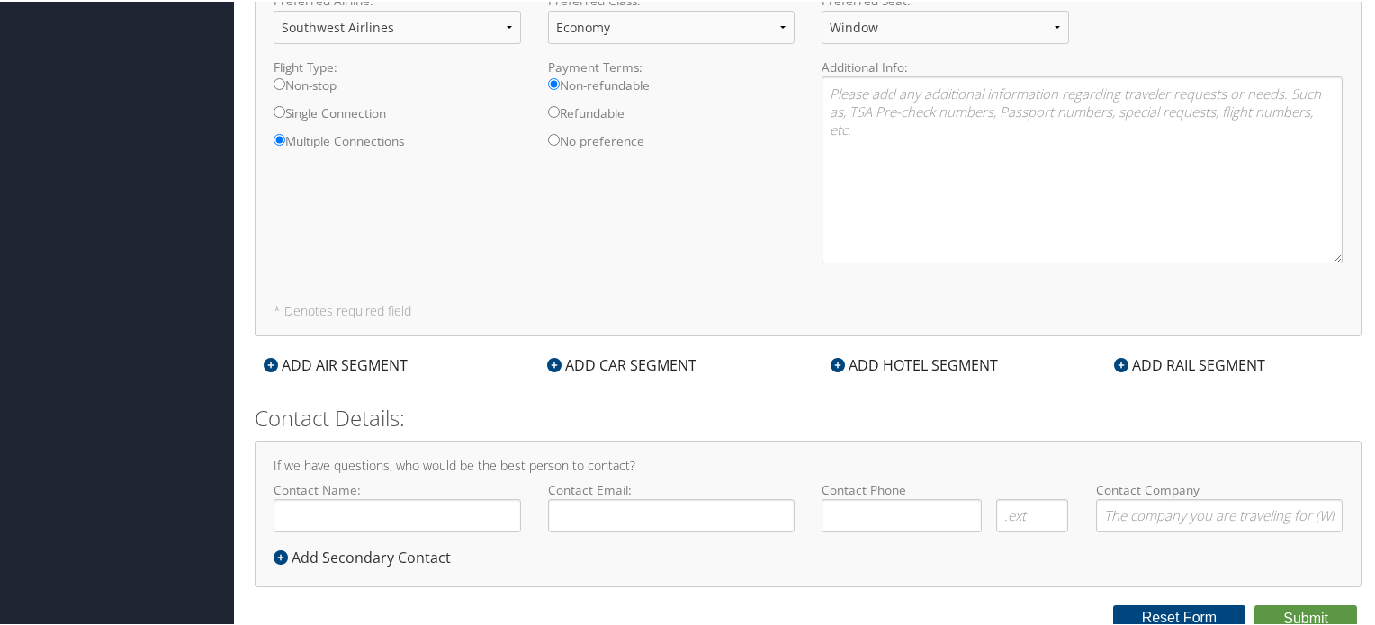
scroll to position [932, 0]
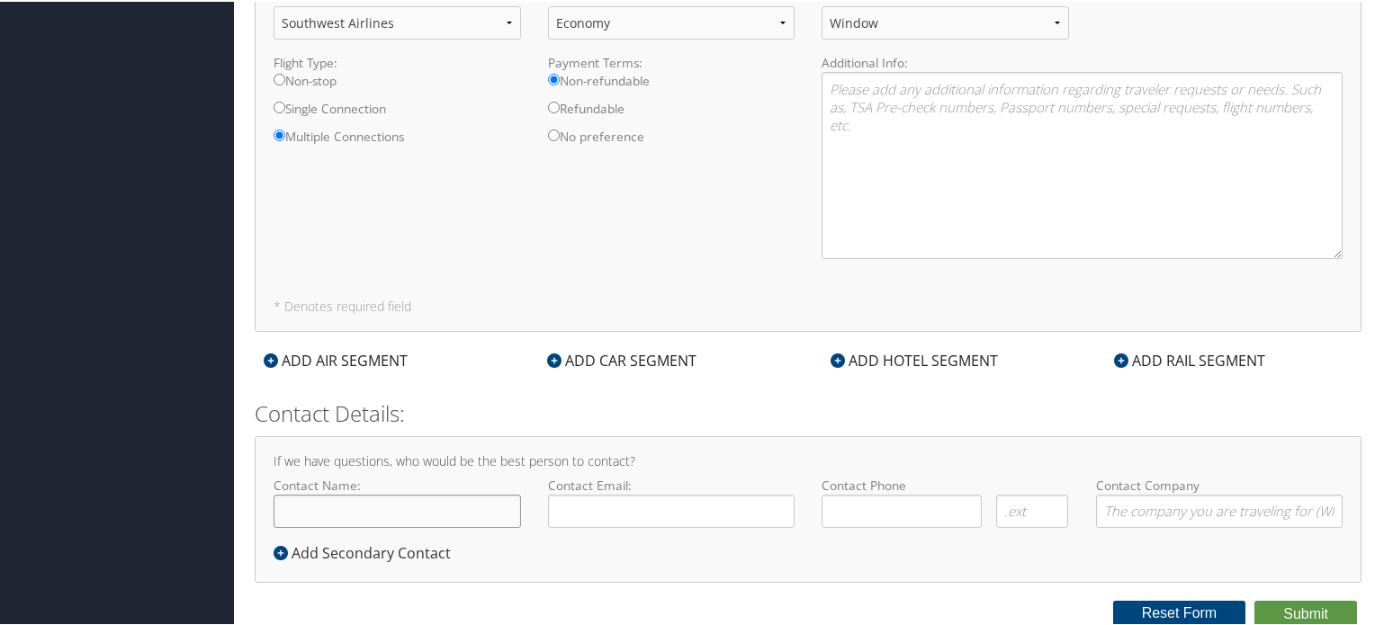
click at [454, 521] on input "Contact Name:" at bounding box center [397, 509] width 247 height 33
type input "[PERSON_NAME]"
type input "[EMAIL_ADDRESS][DOMAIN_NAME]"
type input "( ) -"
type input "SCT Operations, Inc."
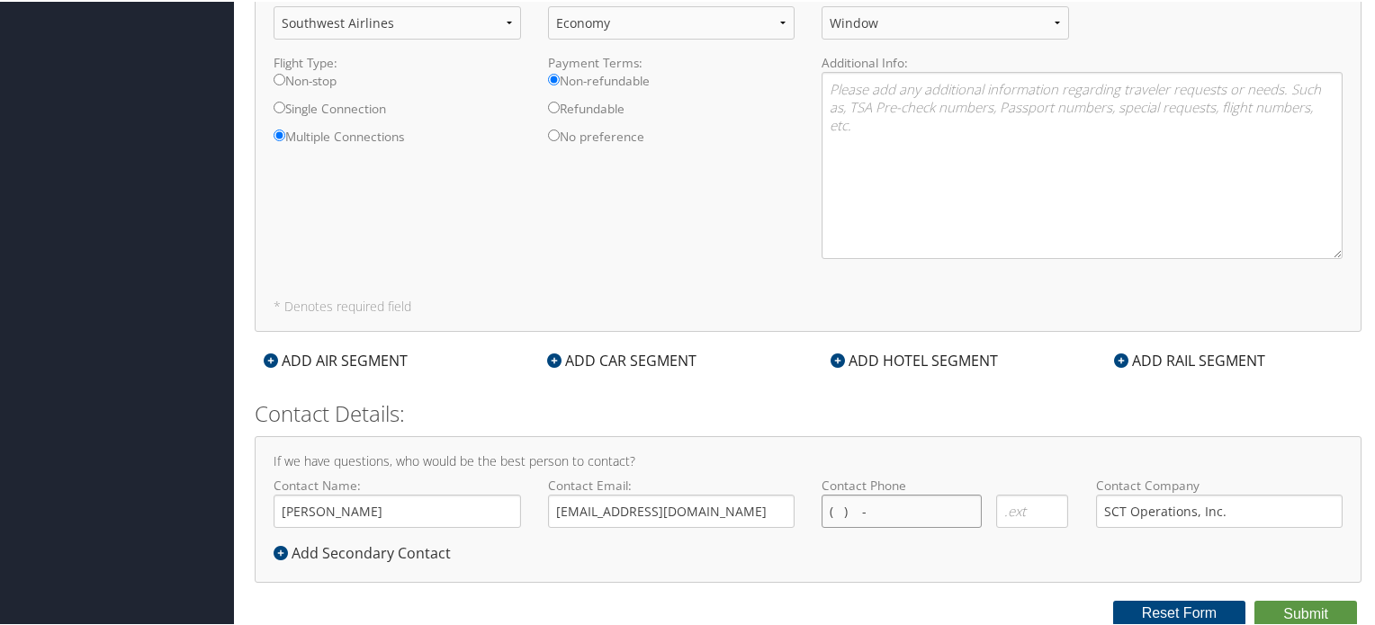
click at [850, 508] on input "( ) -" at bounding box center [902, 509] width 160 height 33
type input "[PHONE_NUMBER]"
click at [968, 456] on h4 "If we have questions, who would be the best person to contact?" at bounding box center [808, 460] width 1069 height 13
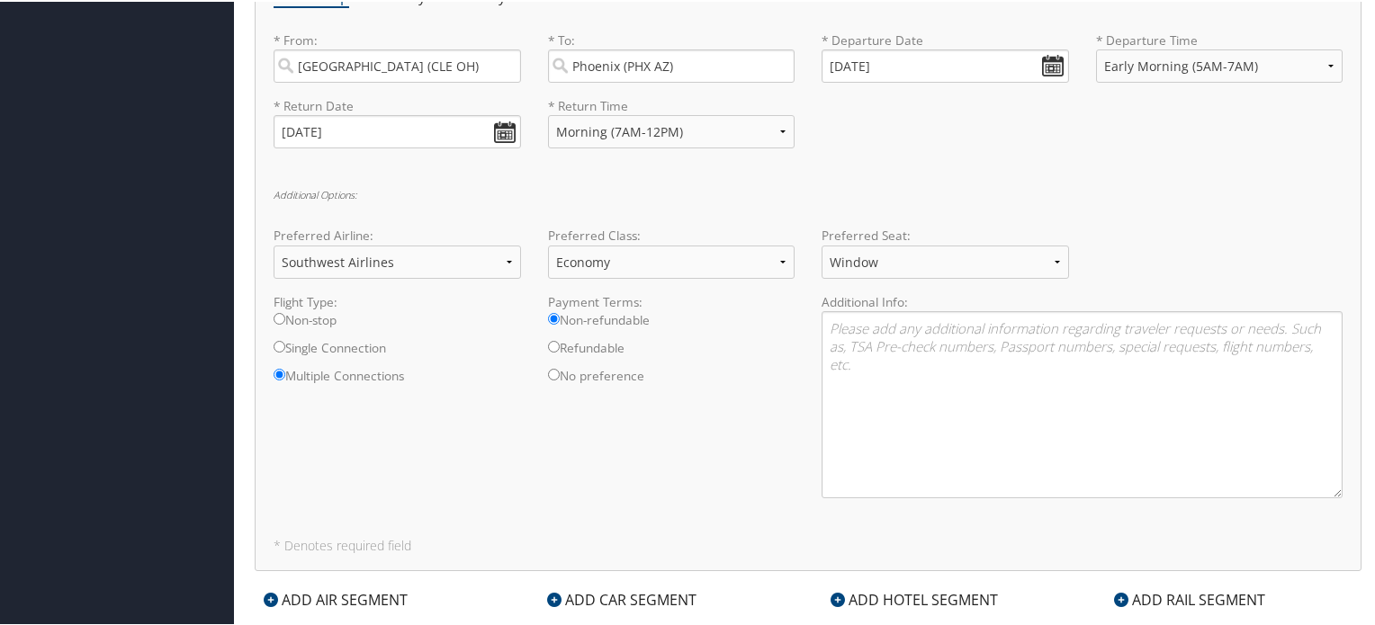
scroll to position [662, 0]
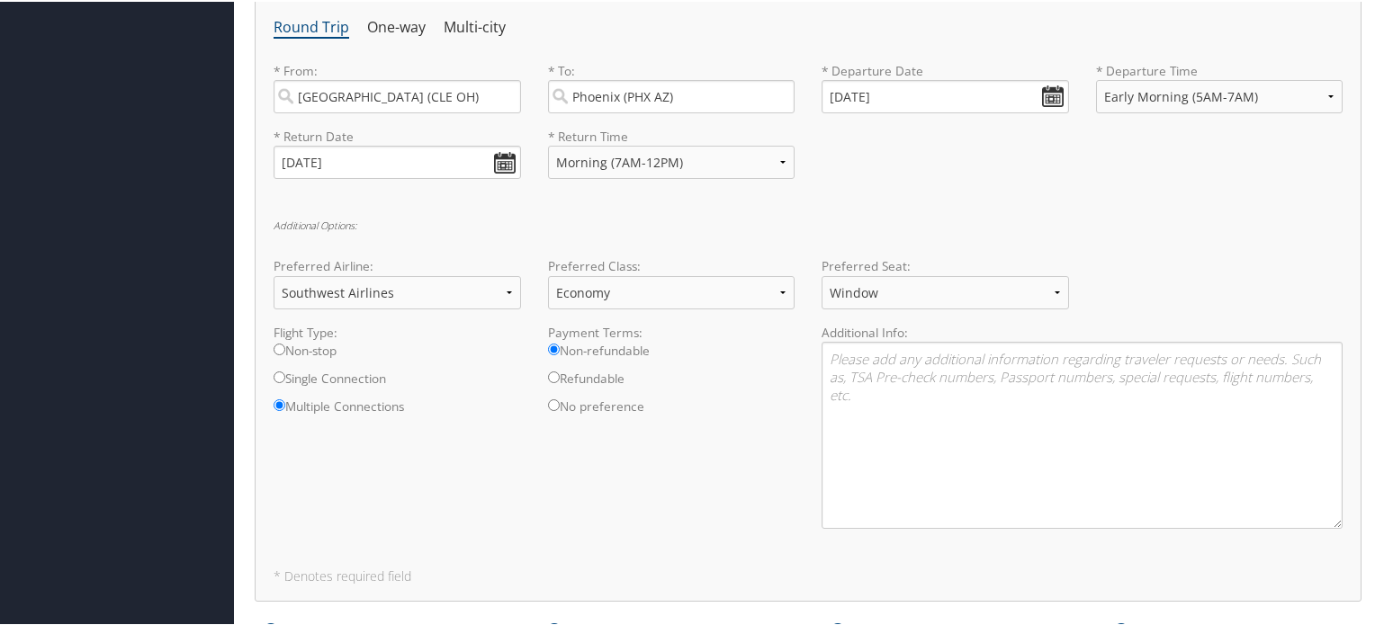
click at [550, 373] on input "Refundable" at bounding box center [554, 376] width 12 height 12
radio input "true"
click at [552, 345] on input "Non-refundable" at bounding box center [554, 348] width 12 height 12
radio input "true"
click at [731, 396] on label "No preference" at bounding box center [671, 410] width 247 height 28
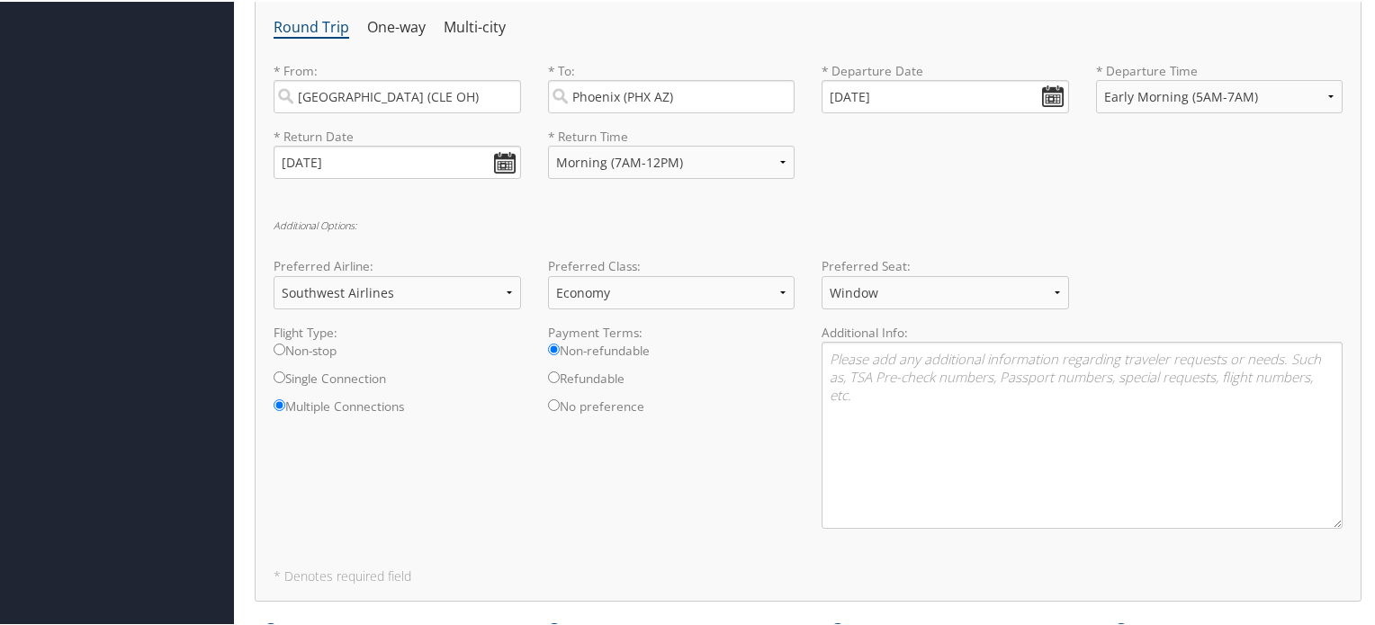
click at [560, 398] on input "No preference" at bounding box center [554, 404] width 12 height 12
radio input "true"
click at [709, 426] on div "Flight Type: Non-stop Single Connection Multiple Connections Payment Terms: Non…" at bounding box center [808, 432] width 1096 height 220
click at [1257, 243] on div "Additional Options: Preferred Airline: Select Preferred Airline Delta United Ai…" at bounding box center [808, 380] width 1069 height 323
click at [278, 342] on input "Non-stop" at bounding box center [280, 348] width 12 height 12
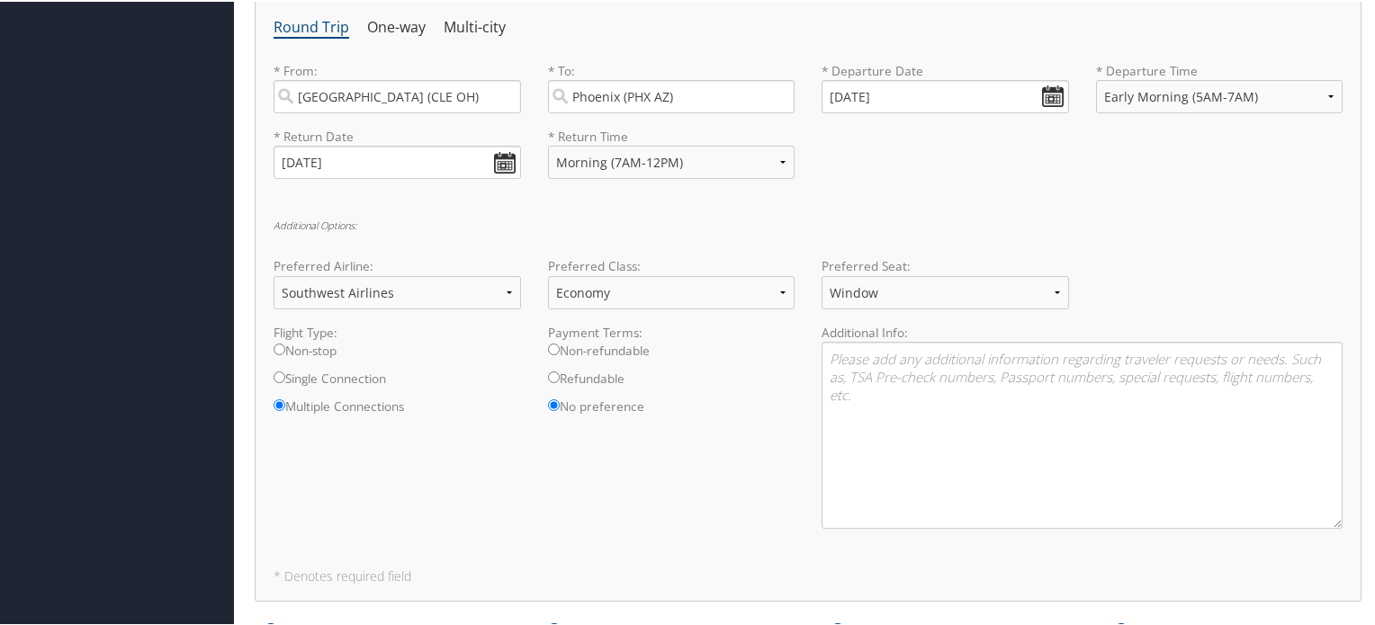
radio input "true"
click at [454, 478] on div "Flight Type: Non-stop Single Connection Multiple Connections Payment Terms: Non…" at bounding box center [808, 432] width 1096 height 220
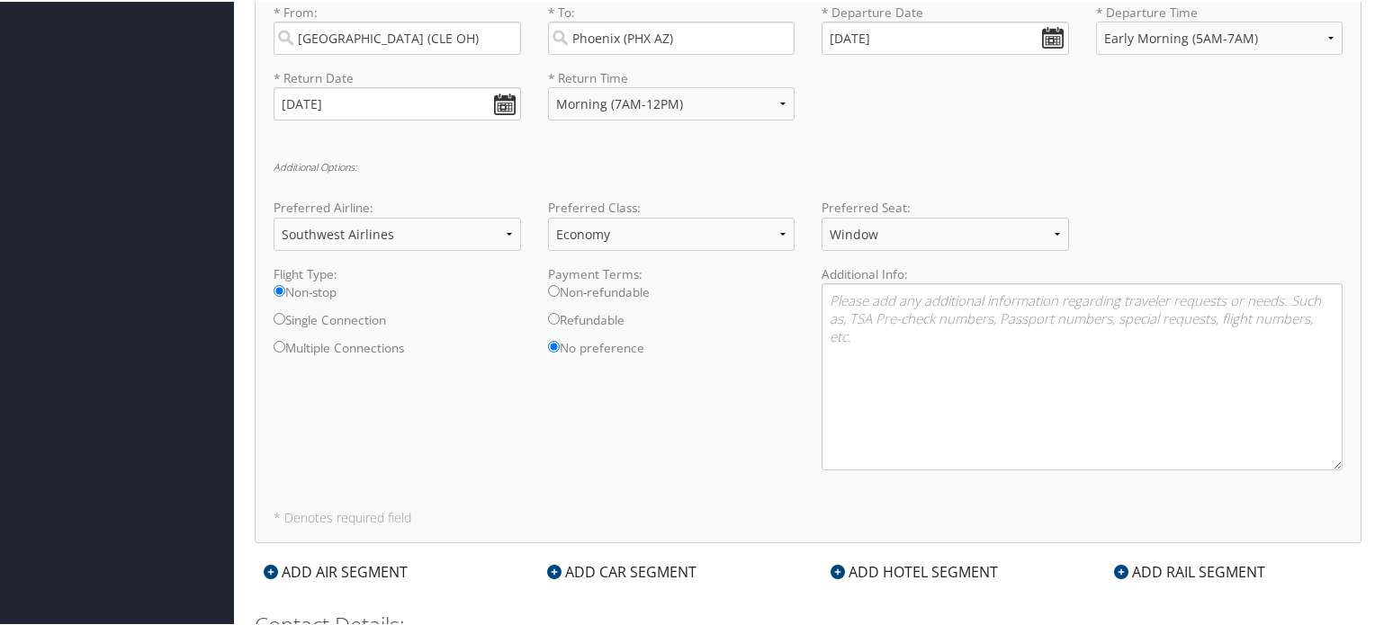
scroll to position [752, 0]
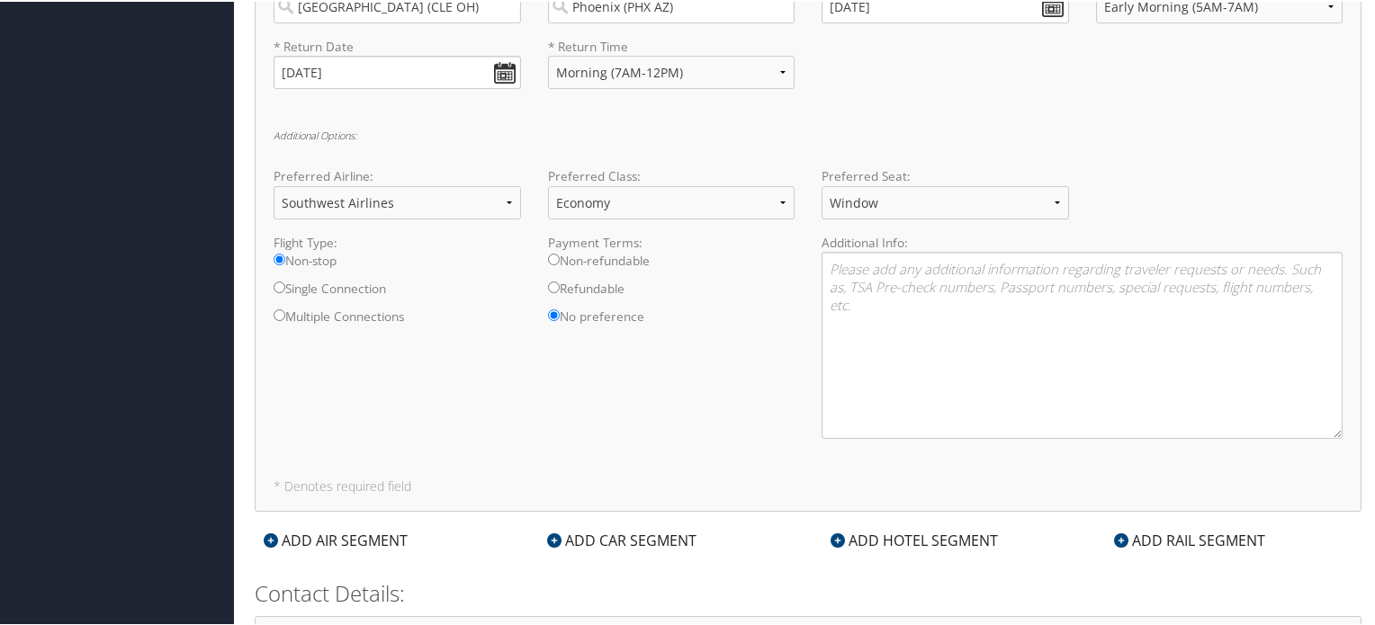
click at [337, 129] on h6 "Additional Options:" at bounding box center [808, 134] width 1069 height 10
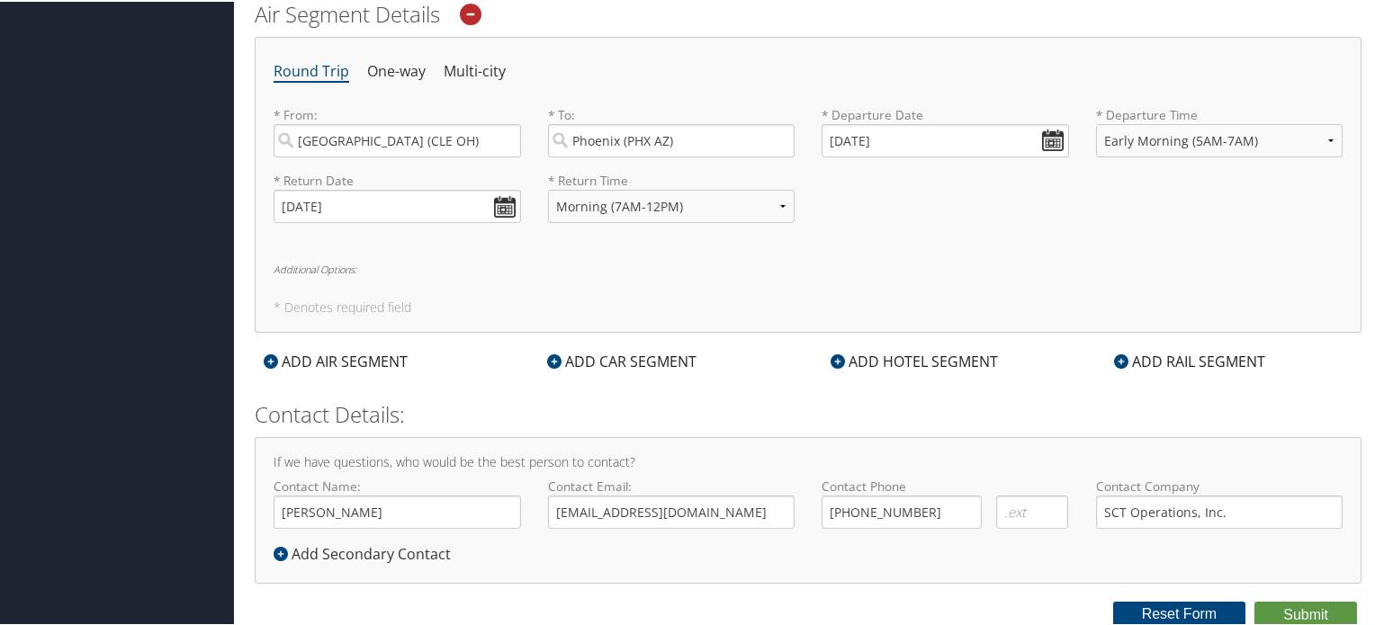
click at [347, 267] on h6 "Additional Options:" at bounding box center [808, 268] width 1069 height 10
select select "Southwest Airlines(WN)"
select select "Economy"
select select "Window"
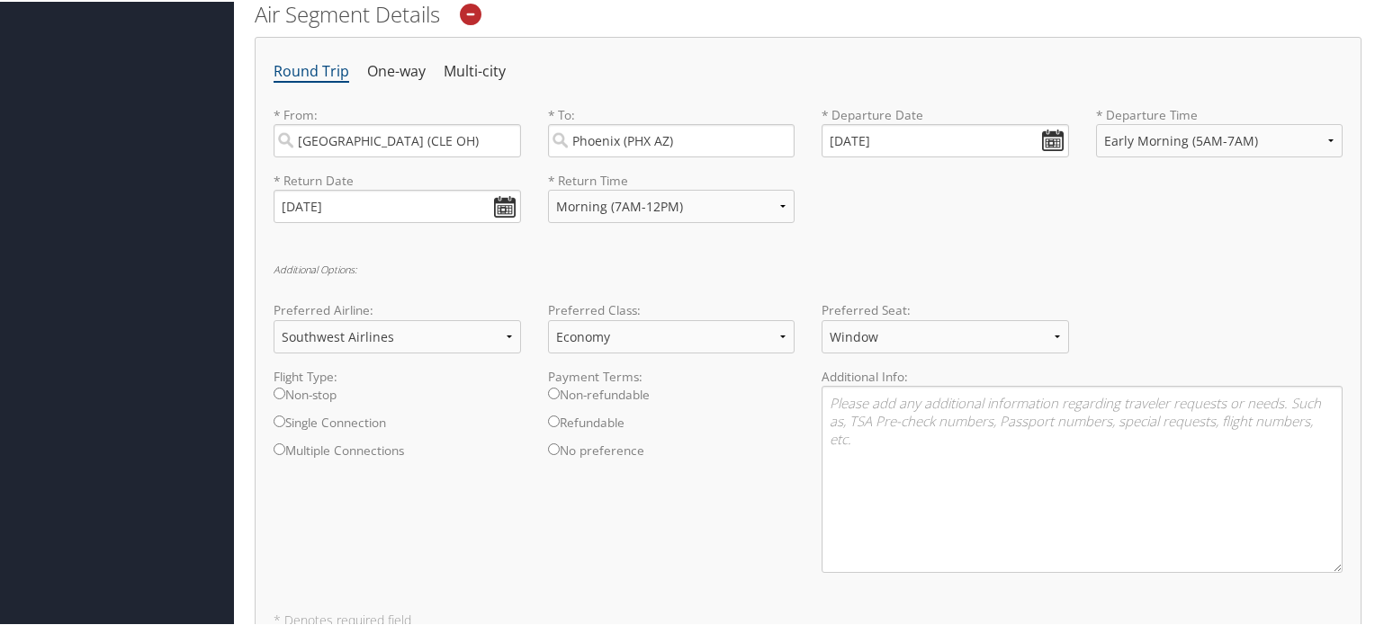
scroll to position [752, 0]
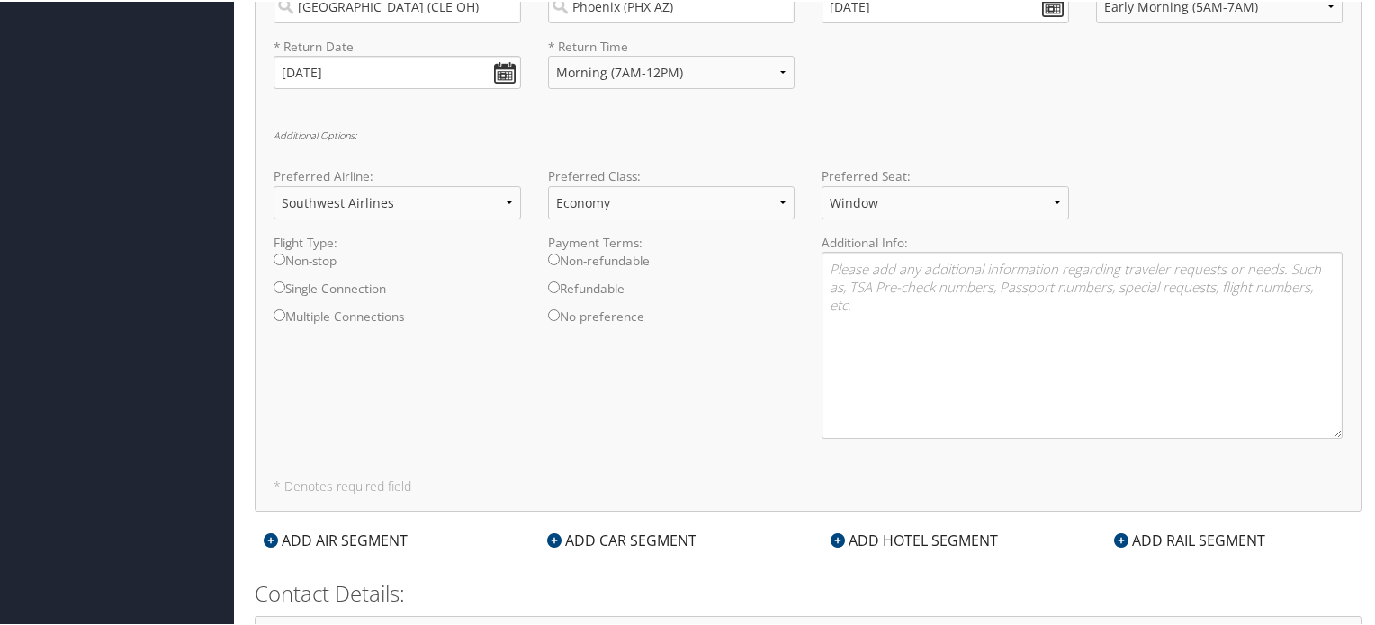
click at [279, 257] on input "Non-stop" at bounding box center [280, 258] width 12 height 12
radio input "true"
click at [549, 311] on input "No preference" at bounding box center [554, 314] width 12 height 12
radio input "true"
click at [515, 393] on div "Flight Type: Non-stop Single Connection Multiple Connections Payment Terms: Non…" at bounding box center [808, 342] width 1096 height 220
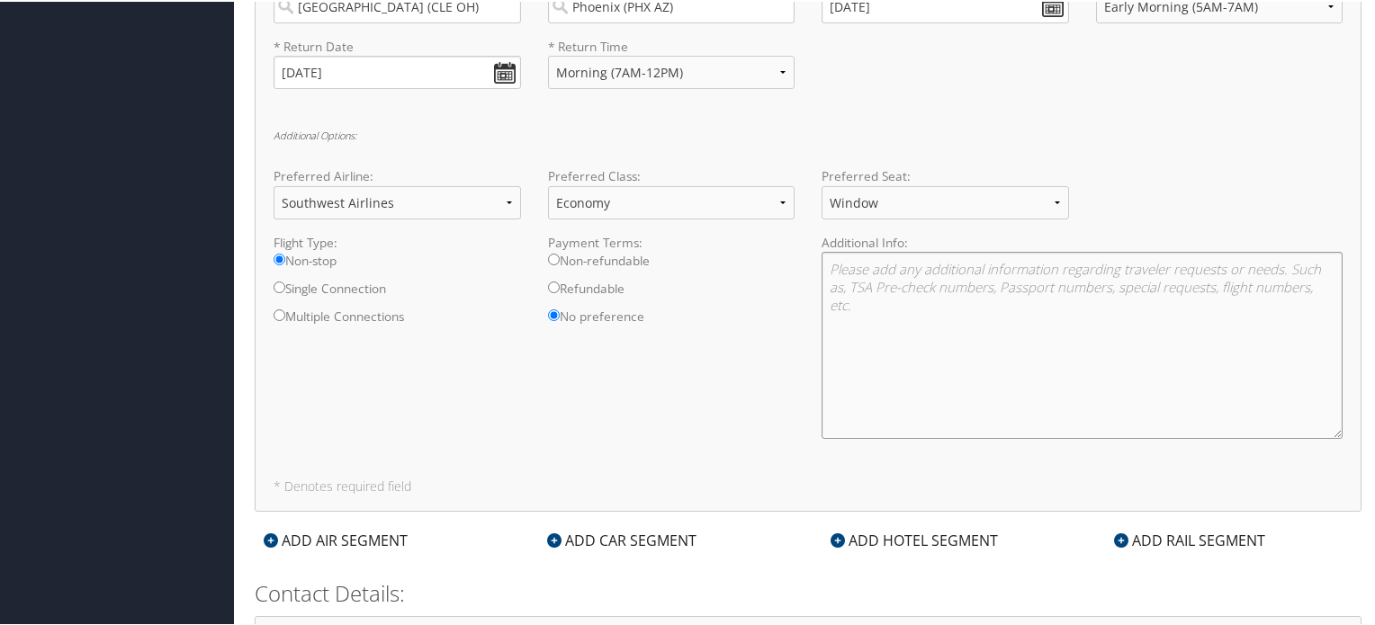
click at [897, 272] on textarea at bounding box center [1082, 343] width 521 height 187
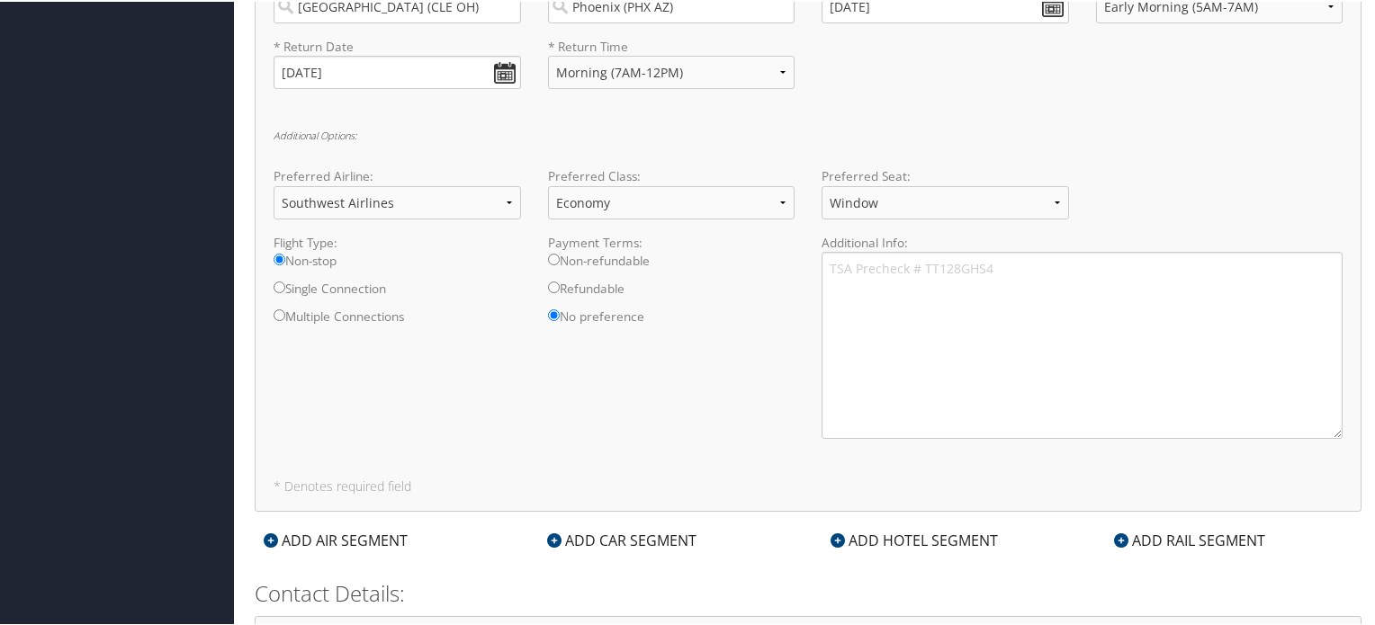
click at [694, 411] on div "Flight Type: Non-stop Single Connection Multiple Connections Payment Terms: Non…" at bounding box center [808, 342] width 1096 height 220
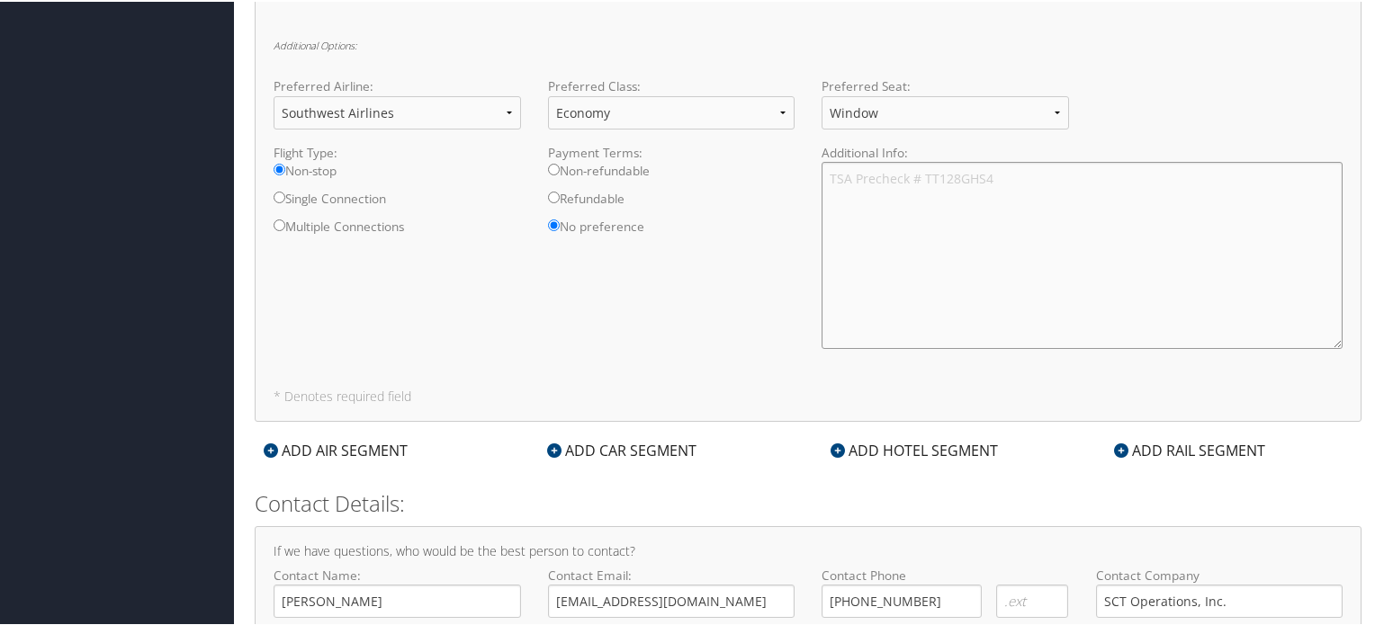
click at [1083, 179] on textarea "TSA Precheck # TT128GHS4" at bounding box center [1082, 253] width 521 height 187
click at [1237, 174] on textarea "TSA Precheck # TT128GHS4; Can fly a different airline as long as times are OK, …" at bounding box center [1082, 253] width 521 height 187
click at [914, 193] on textarea "TSA Precheck # TT128GHS4; Can fly a different airline as long as times/dates ar…" at bounding box center [1082, 253] width 521 height 187
type textarea "TSA Precheck # TT128GHS4; Can fly a different airline as long as times/dates ar…"
click at [752, 363] on div "Round Trip One-way Multi-city * From: [GEOGRAPHIC_DATA] ([GEOGRAPHIC_DATA]) Req…" at bounding box center [808, 115] width 1107 height 609
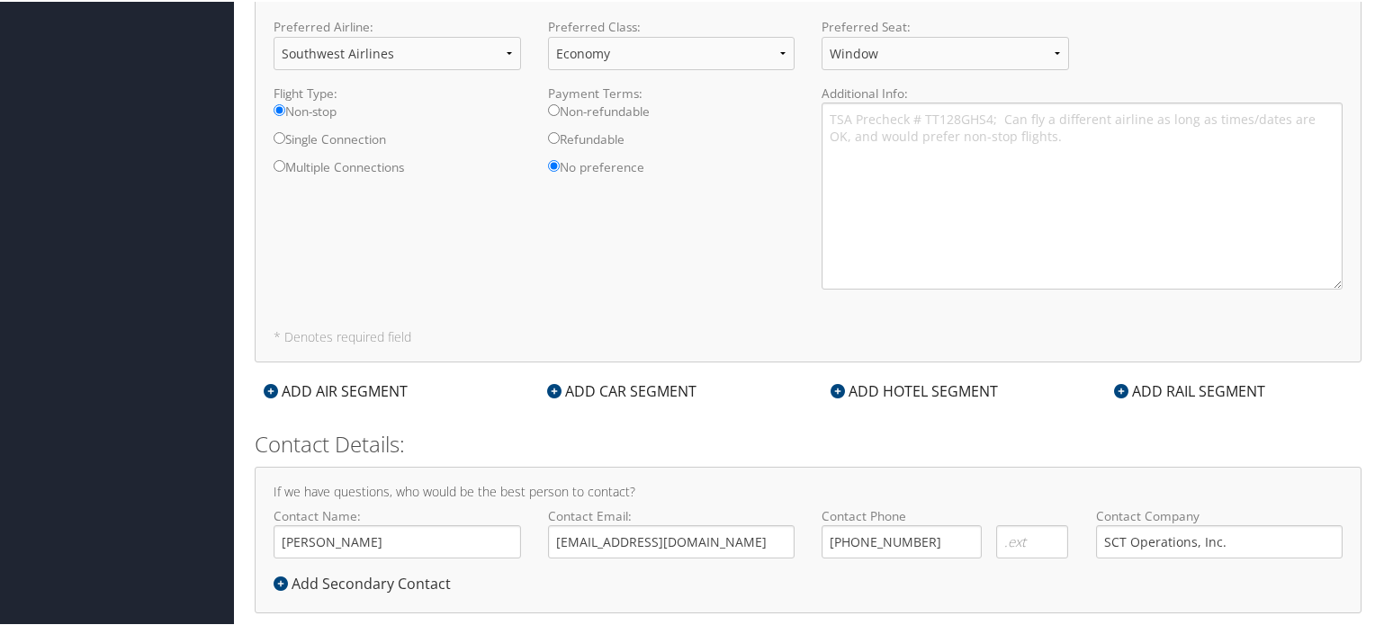
scroll to position [932, 0]
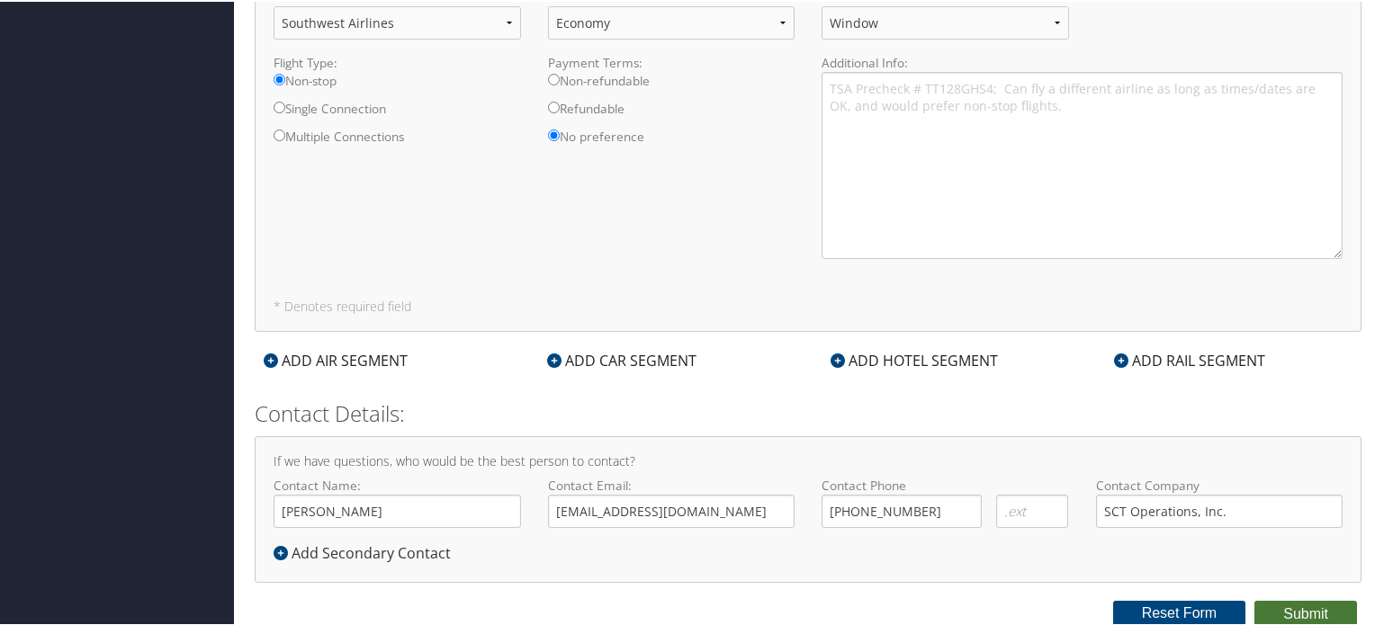
click at [1307, 607] on button "Submit" at bounding box center [1306, 612] width 103 height 27
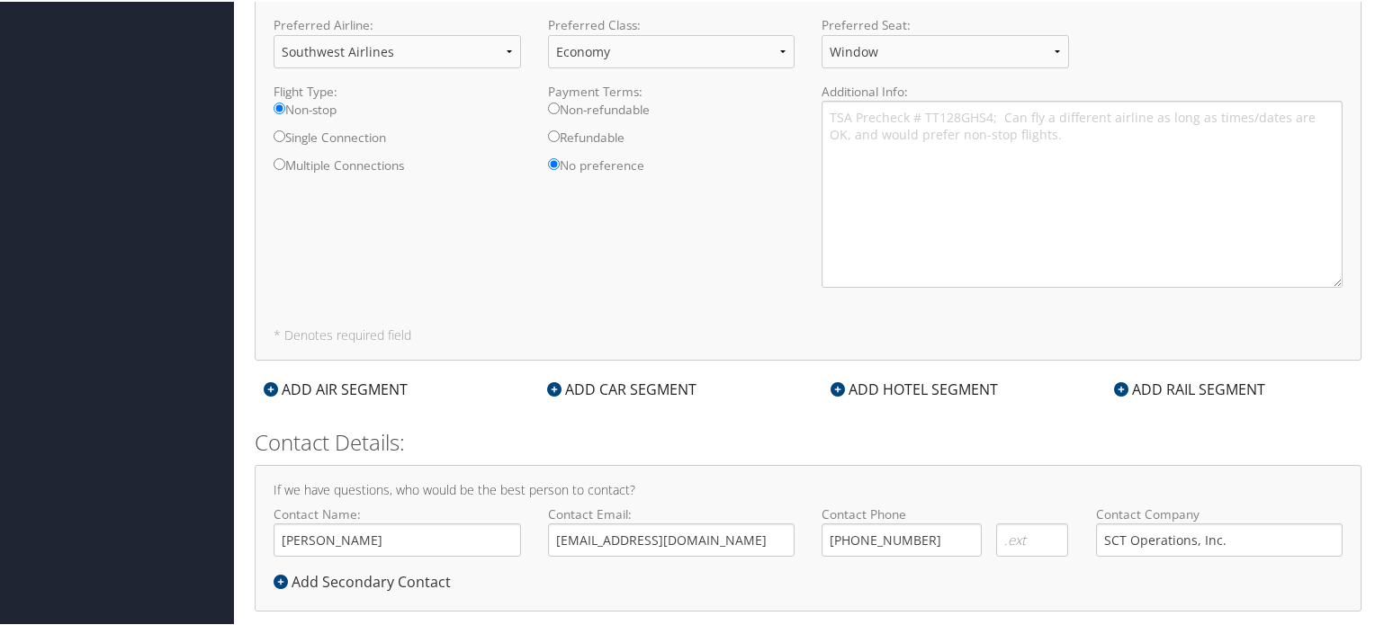
scroll to position [22, 0]
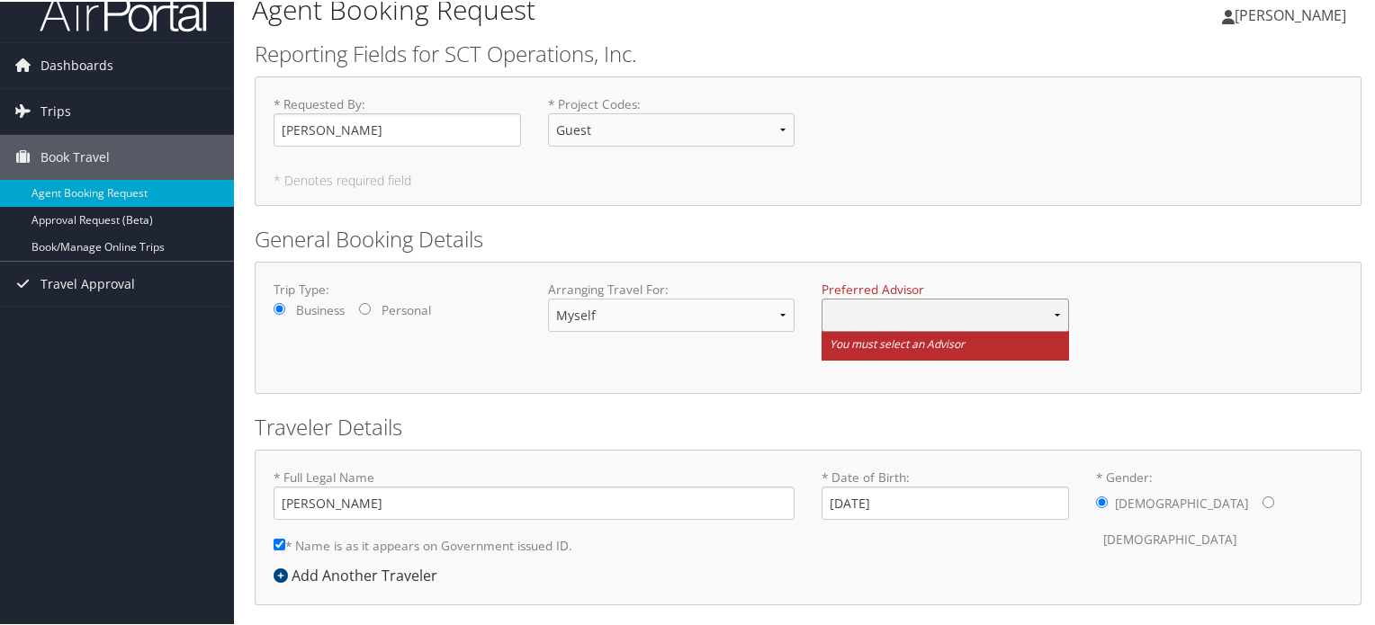
click at [915, 315] on select at bounding box center [945, 313] width 247 height 33
click at [1051, 313] on select at bounding box center [945, 313] width 247 height 33
click at [995, 314] on select at bounding box center [945, 313] width 247 height 33
click at [983, 316] on select at bounding box center [945, 313] width 247 height 33
click at [950, 319] on select at bounding box center [945, 313] width 247 height 33
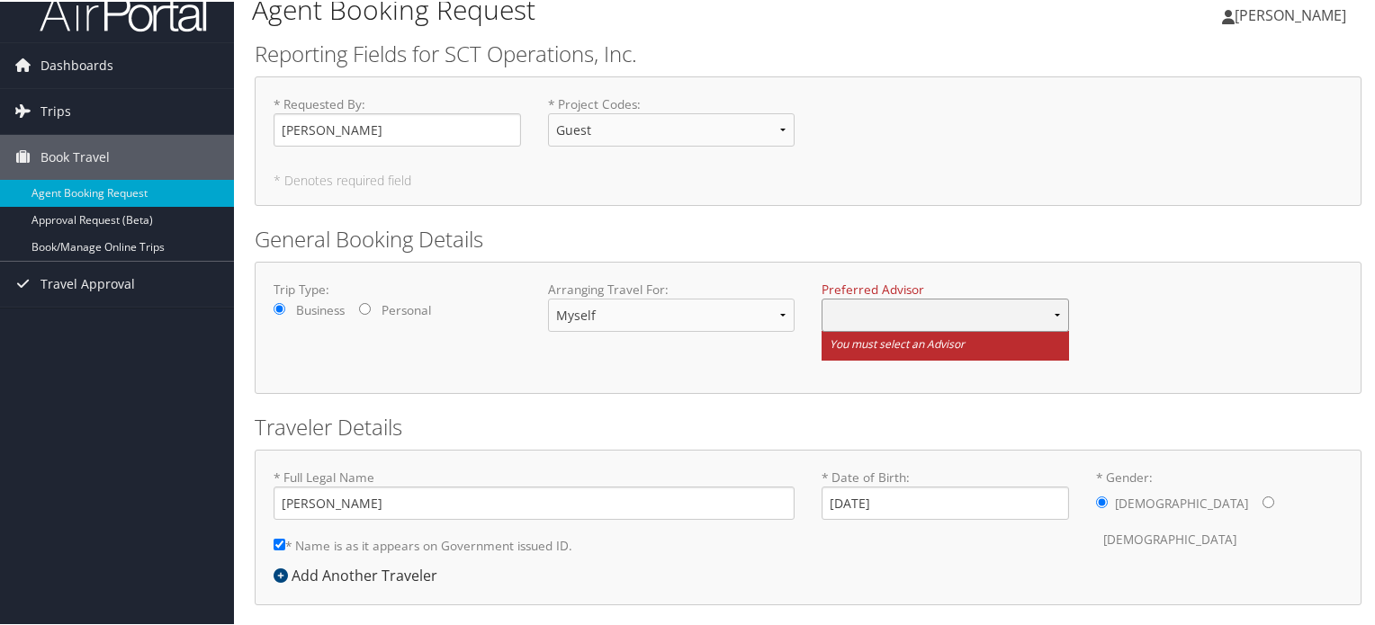
click at [875, 319] on select at bounding box center [945, 313] width 247 height 33
click at [865, 339] on small "You must select an Advisor" at bounding box center [945, 344] width 247 height 30
click at [863, 318] on select at bounding box center [945, 313] width 247 height 33
click at [587, 357] on div "Trip Type: Business Personal Arranging Travel For: Myself Another Traveler Gues…" at bounding box center [808, 326] width 1096 height 94
click at [1051, 308] on select at bounding box center [945, 313] width 247 height 33
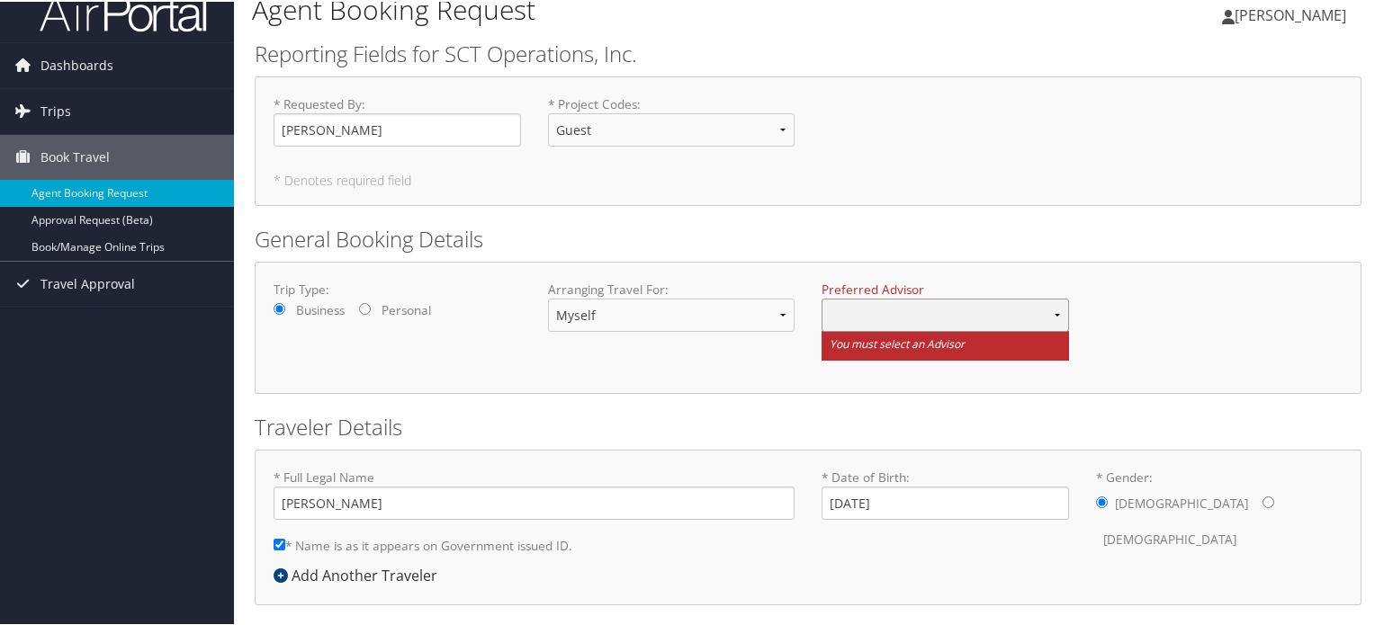
click at [1051, 306] on select at bounding box center [945, 313] width 247 height 33
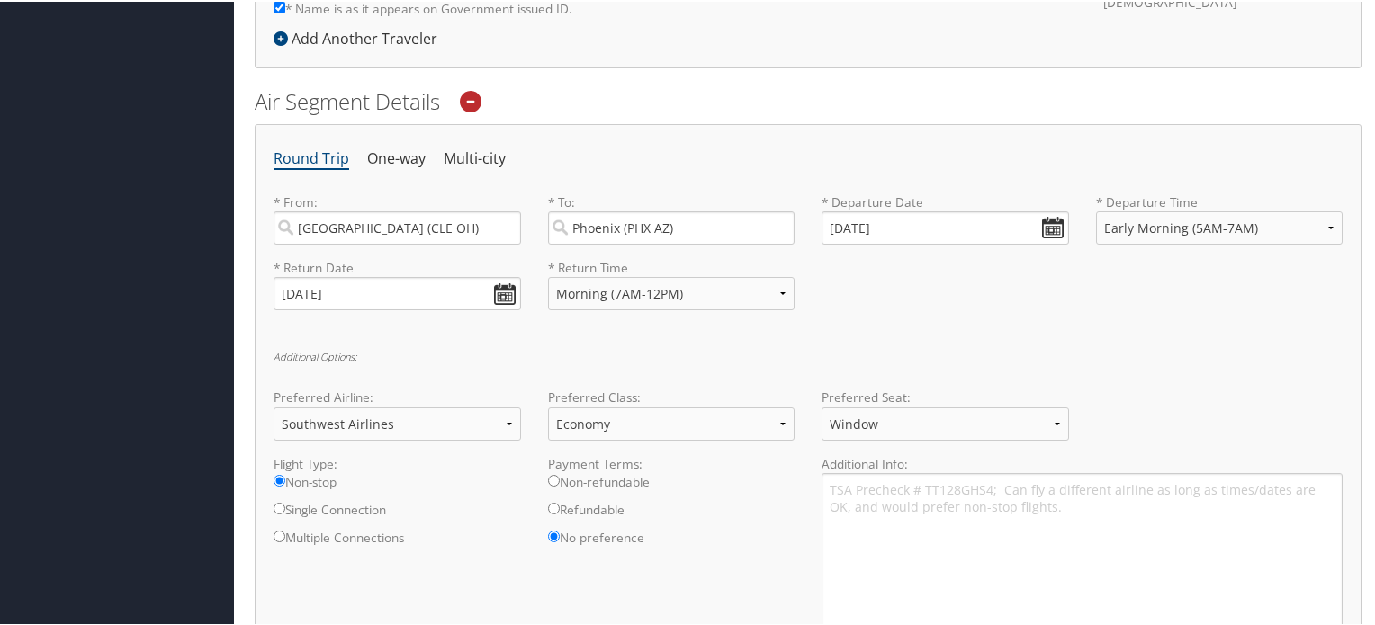
scroll to position [562, 0]
click at [979, 296] on div "* Return Date [DATE] Dates must be valid * Return Time Anytime Early Morning (5…" at bounding box center [808, 288] width 1096 height 66
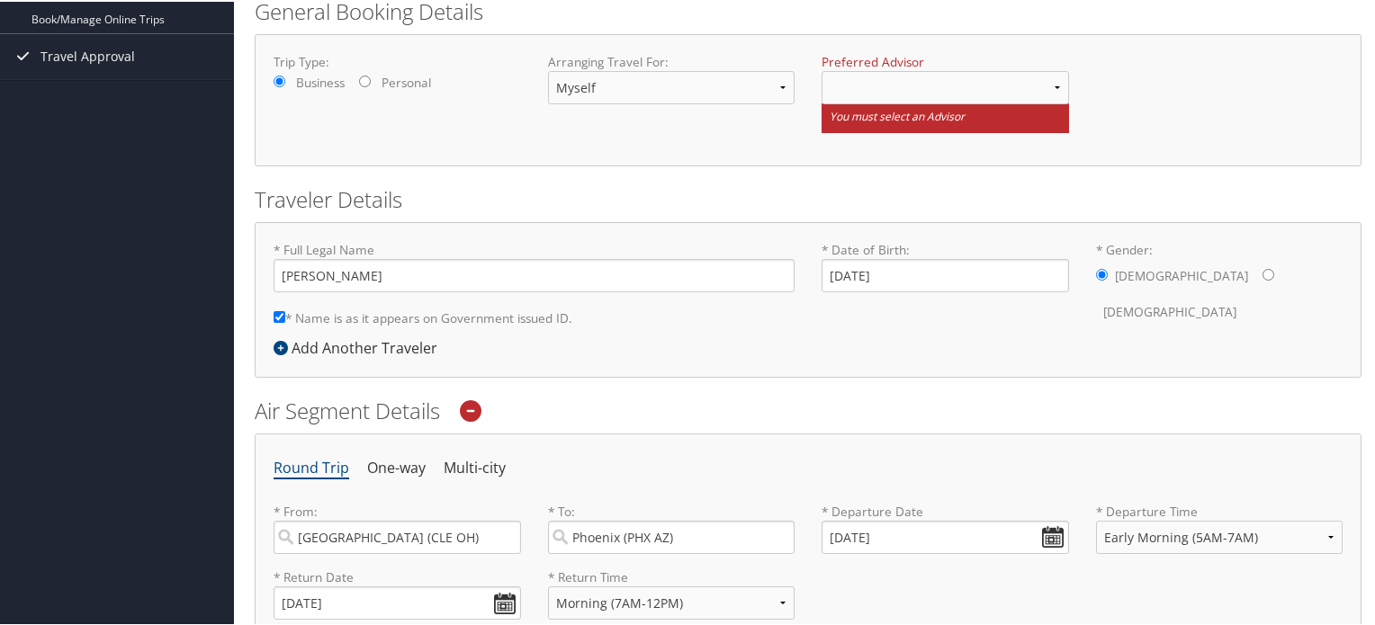
scroll to position [61, 0]
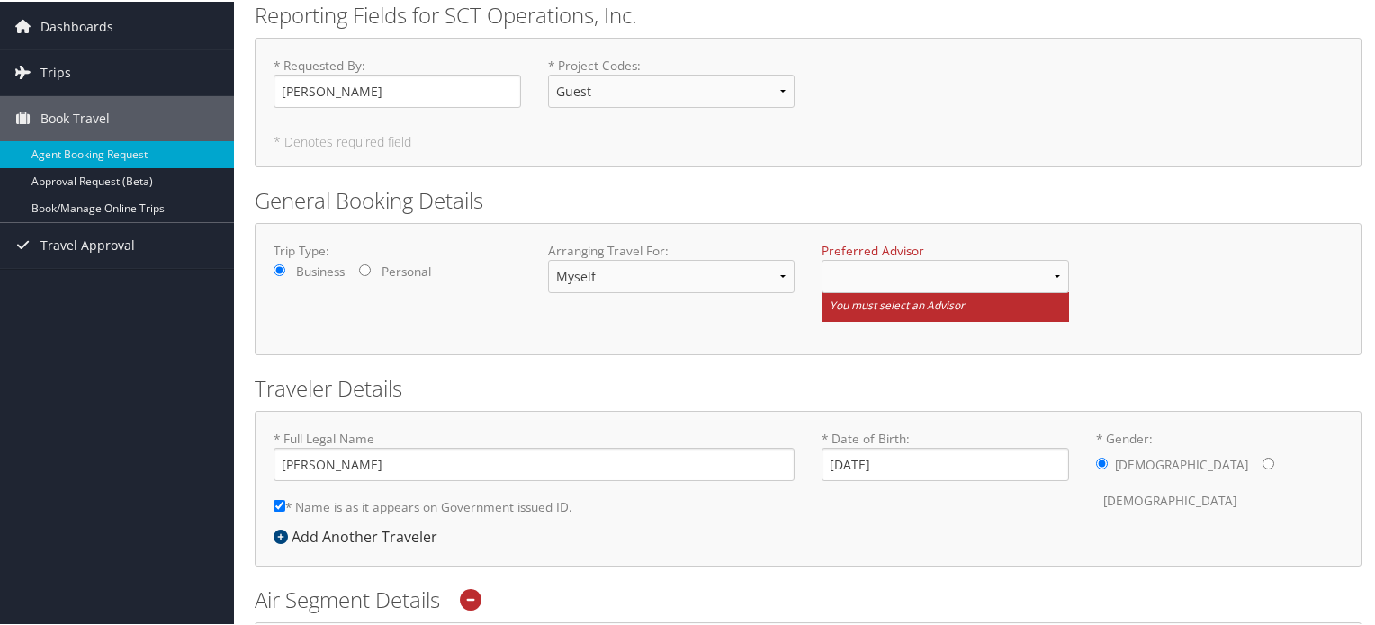
click at [787, 339] on div "Trip Type: Business Personal Arranging Travel For: Myself Another Traveler Gues…" at bounding box center [808, 287] width 1107 height 132
click at [686, 329] on div "Trip Type: Business Personal Arranging Travel For: Myself Another Traveler Gues…" at bounding box center [808, 287] width 1096 height 94
click at [698, 274] on select "Myself Another Traveler Guest Traveler" at bounding box center [671, 274] width 247 height 33
click at [533, 337] on div "Trip Type: Business Personal Arranging Travel For: Myself Another Traveler Gues…" at bounding box center [808, 287] width 1107 height 132
click at [553, 323] on div "Trip Type: Business Personal Arranging Travel For: Myself Another Traveler Gues…" at bounding box center [808, 287] width 1096 height 94
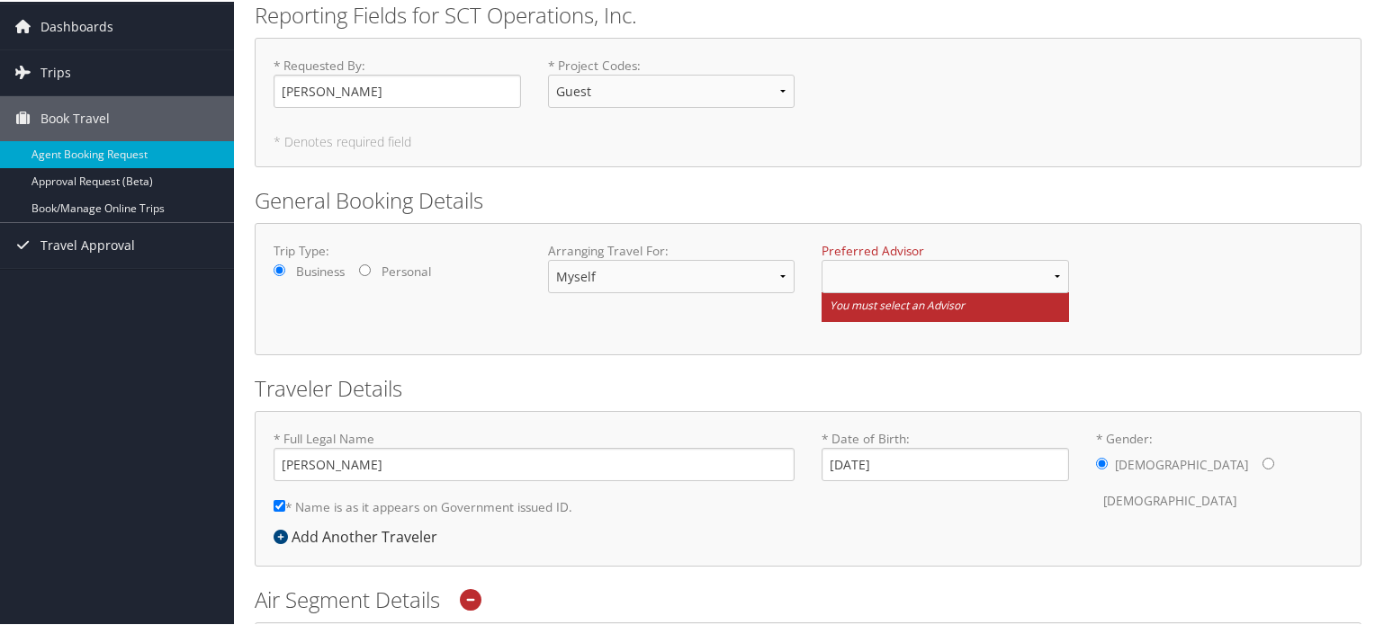
click at [553, 323] on div "Trip Type: Business Personal Arranging Travel For: Myself Another Traveler Gues…" at bounding box center [808, 287] width 1096 height 94
click at [716, 279] on select "Myself Another Traveler Guest Traveler" at bounding box center [671, 274] width 247 height 33
click at [548, 258] on select "Myself Another Traveler Guest Traveler" at bounding box center [671, 274] width 247 height 33
click at [850, 274] on select at bounding box center [945, 274] width 247 height 33
click at [857, 298] on small "You must select an Advisor" at bounding box center [945, 306] width 247 height 30
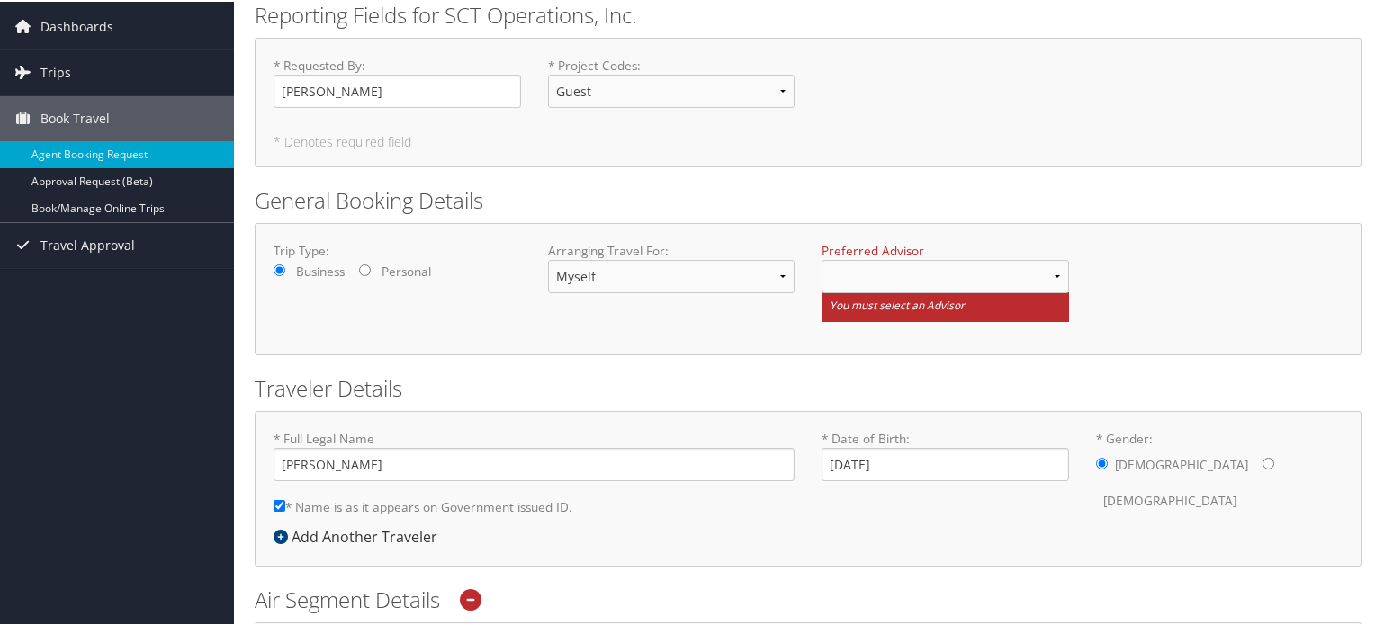
click at [854, 314] on small "You must select an Advisor" at bounding box center [945, 306] width 247 height 30
click at [947, 311] on small "You must select an Advisor" at bounding box center [945, 306] width 247 height 30
click at [951, 310] on small "You must select an Advisor" at bounding box center [945, 306] width 247 height 30
click at [971, 288] on select at bounding box center [945, 274] width 247 height 33
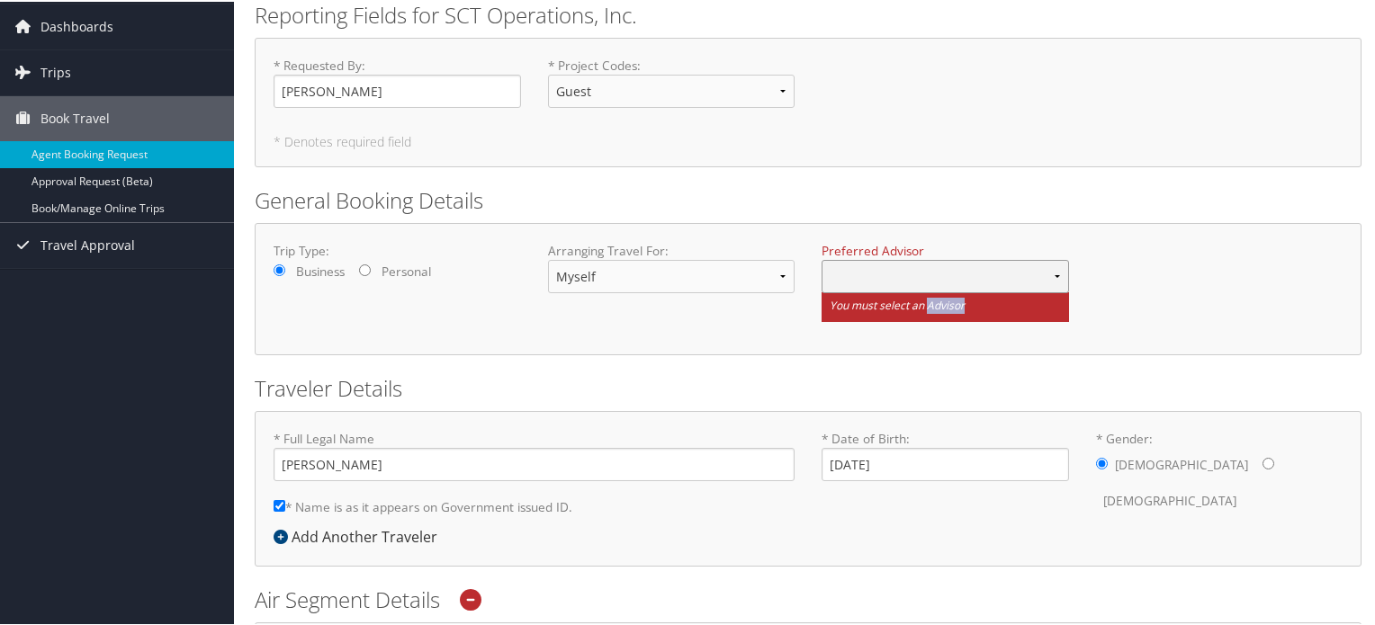
drag, startPoint x: 972, startPoint y: 279, endPoint x: 989, endPoint y: 274, distance: 17.7
click at [973, 278] on select at bounding box center [945, 274] width 247 height 33
click at [1050, 273] on select at bounding box center [945, 274] width 247 height 33
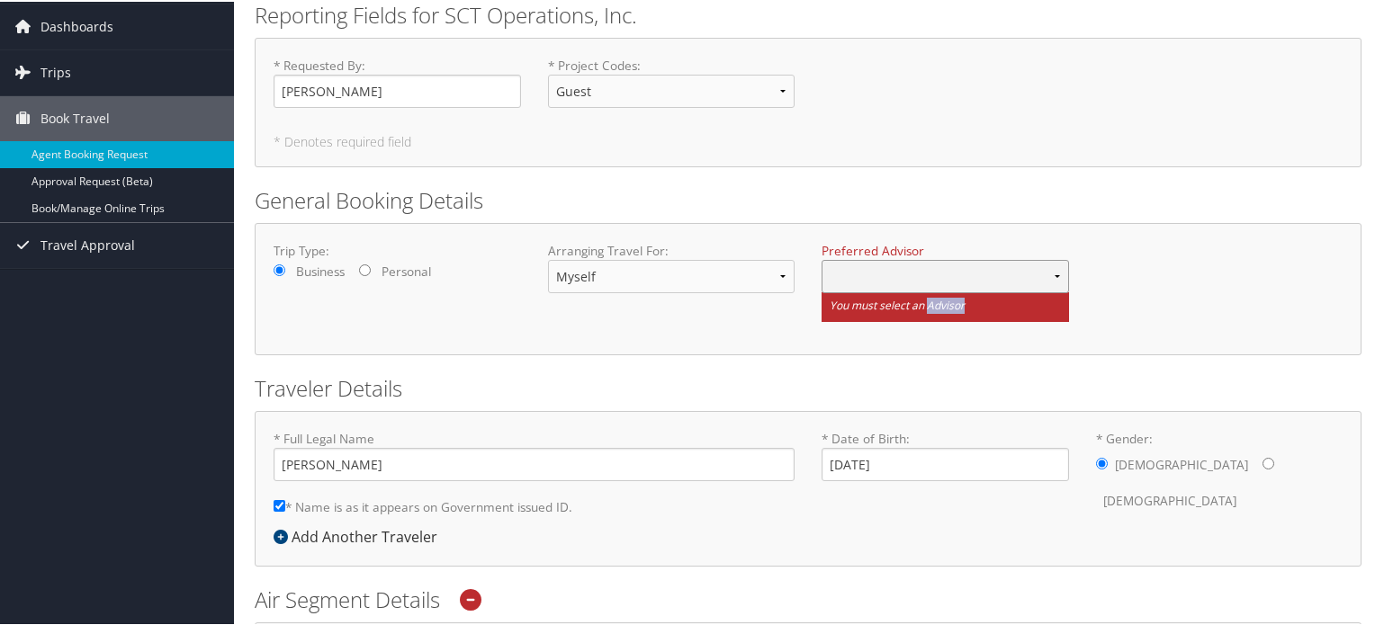
click at [1051, 280] on select at bounding box center [945, 274] width 247 height 33
click at [1053, 273] on select at bounding box center [945, 274] width 247 height 33
click at [1050, 283] on select at bounding box center [945, 274] width 247 height 33
click at [1051, 276] on select at bounding box center [945, 274] width 247 height 33
click at [1045, 289] on select at bounding box center [945, 274] width 247 height 33
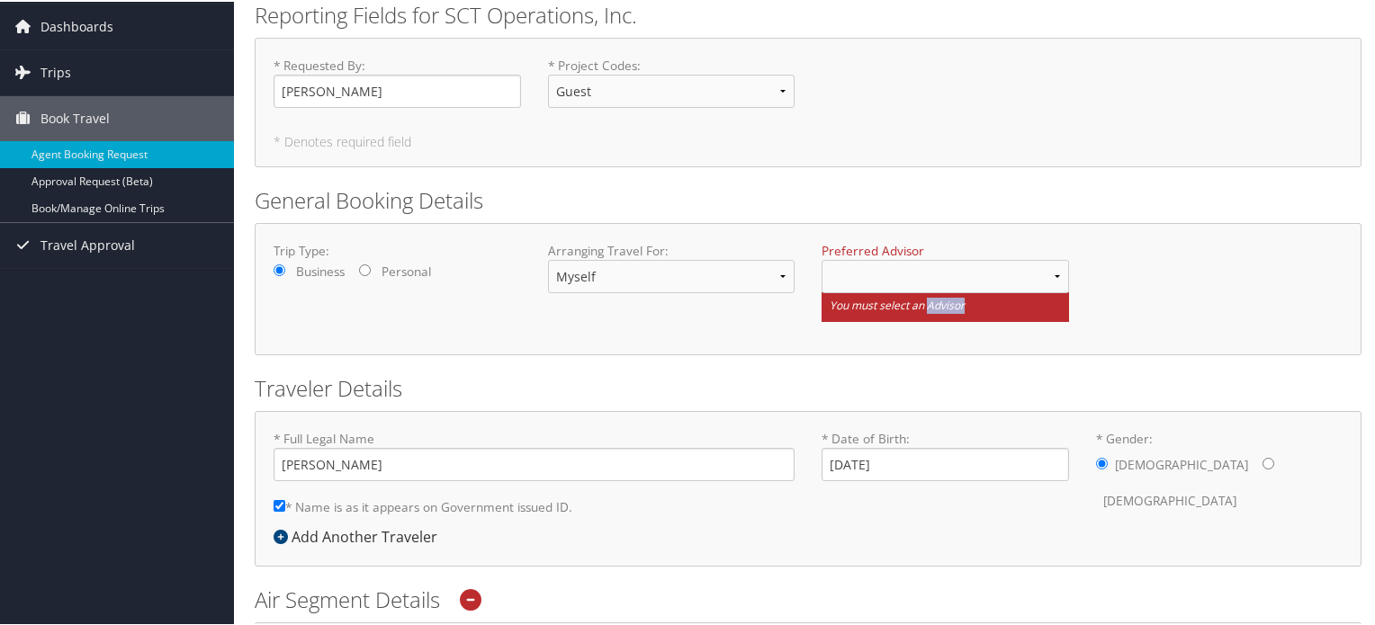
click at [1028, 308] on small "You must select an Advisor" at bounding box center [945, 306] width 247 height 30
click at [978, 347] on div "Trip Type: Business Personal Arranging Travel For: Myself Another Traveler Gues…" at bounding box center [808, 287] width 1107 height 132
click at [1084, 302] on div "Trip Type: Business Personal Arranging Travel For: Myself Another Traveler Gues…" at bounding box center [808, 287] width 1096 height 94
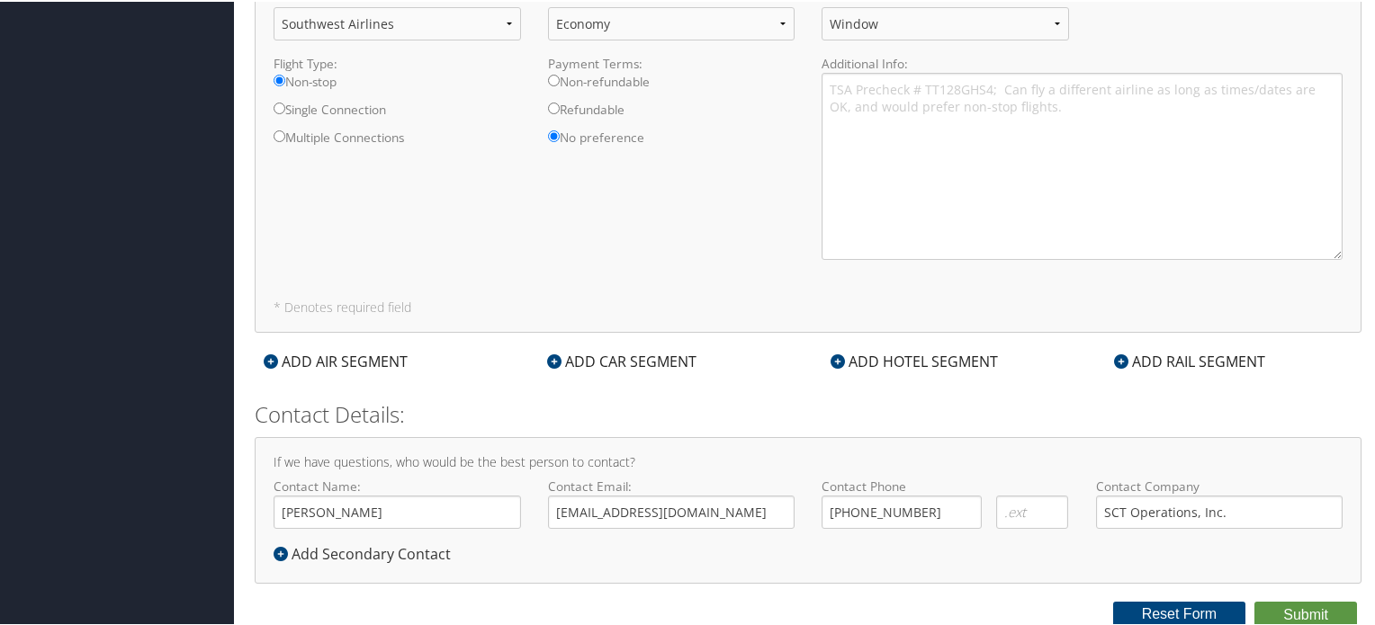
scroll to position [961, 0]
click at [808, 489] on div "Contact Phone [PHONE_NUMBER] Required Required Required Required" at bounding box center [945, 508] width 274 height 66
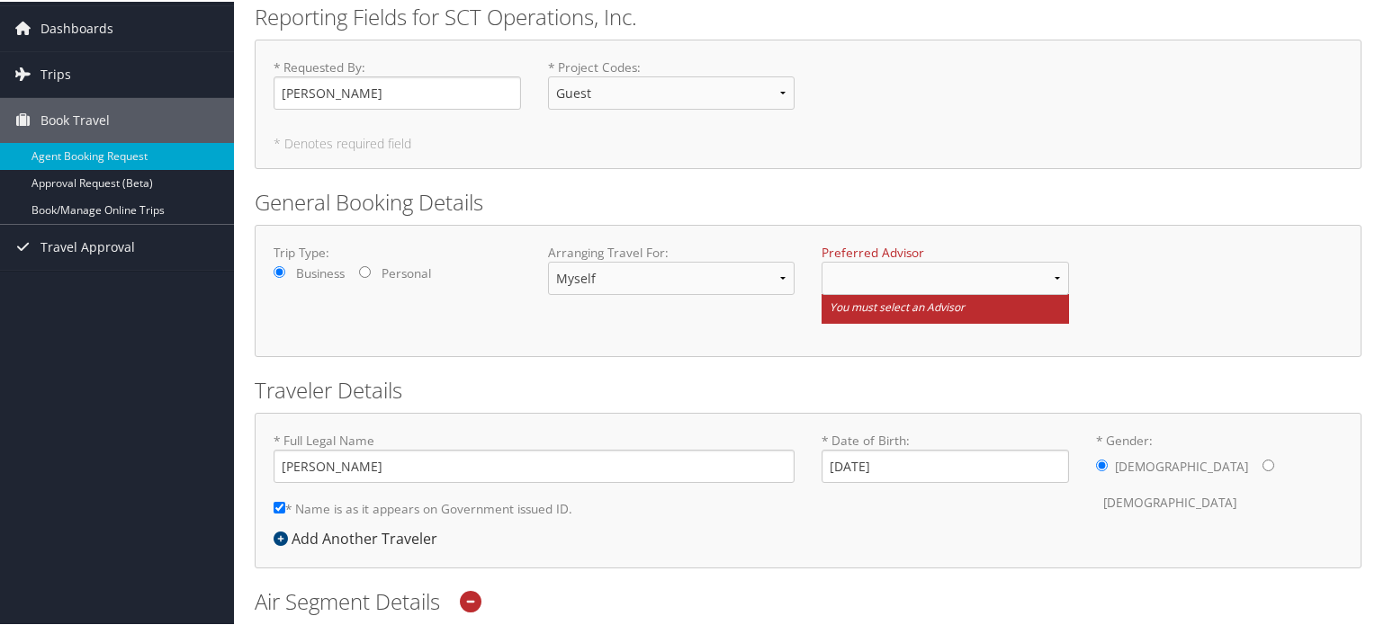
scroll to position [0, 0]
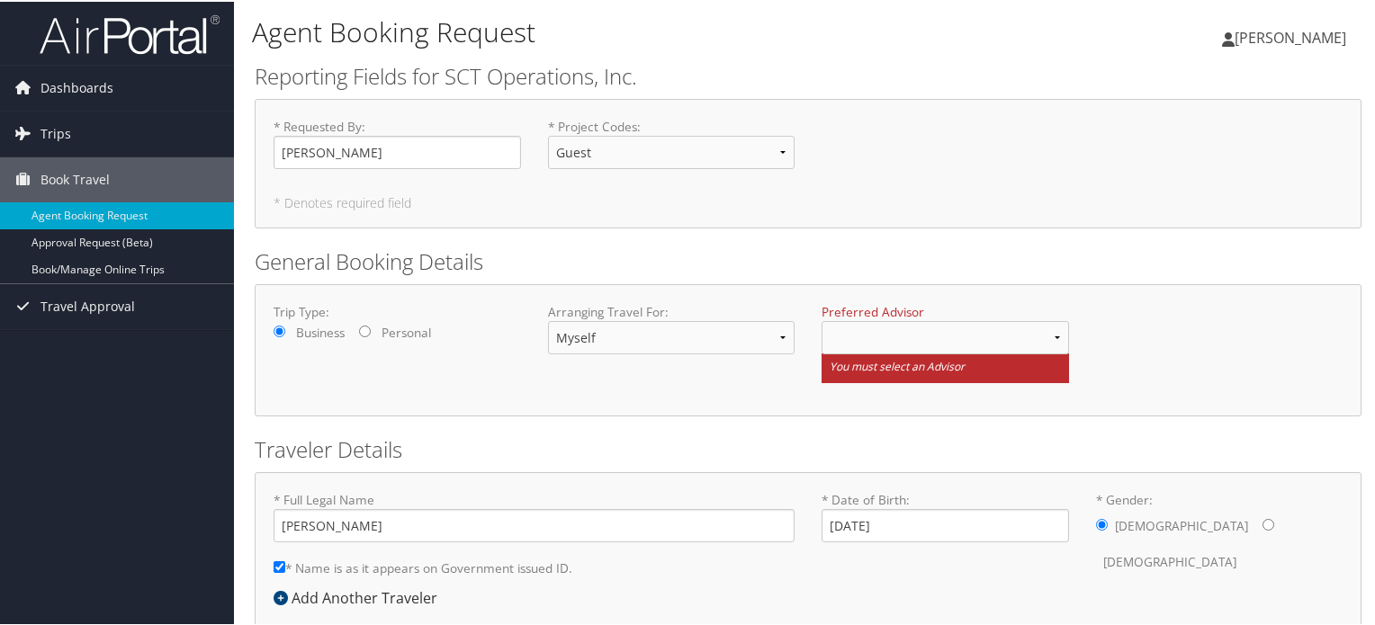
click at [536, 399] on div "Trip Type: Business Personal Arranging Travel For: Myself Another Traveler Gues…" at bounding box center [808, 349] width 1107 height 132
click at [1192, 401] on div "Trip Type: Business Personal Arranging Travel For: Myself Another Traveler Gues…" at bounding box center [808, 349] width 1107 height 132
click at [1058, 341] on select at bounding box center [945, 335] width 247 height 33
click at [1032, 337] on select at bounding box center [945, 335] width 247 height 33
click at [968, 341] on select at bounding box center [945, 335] width 247 height 33
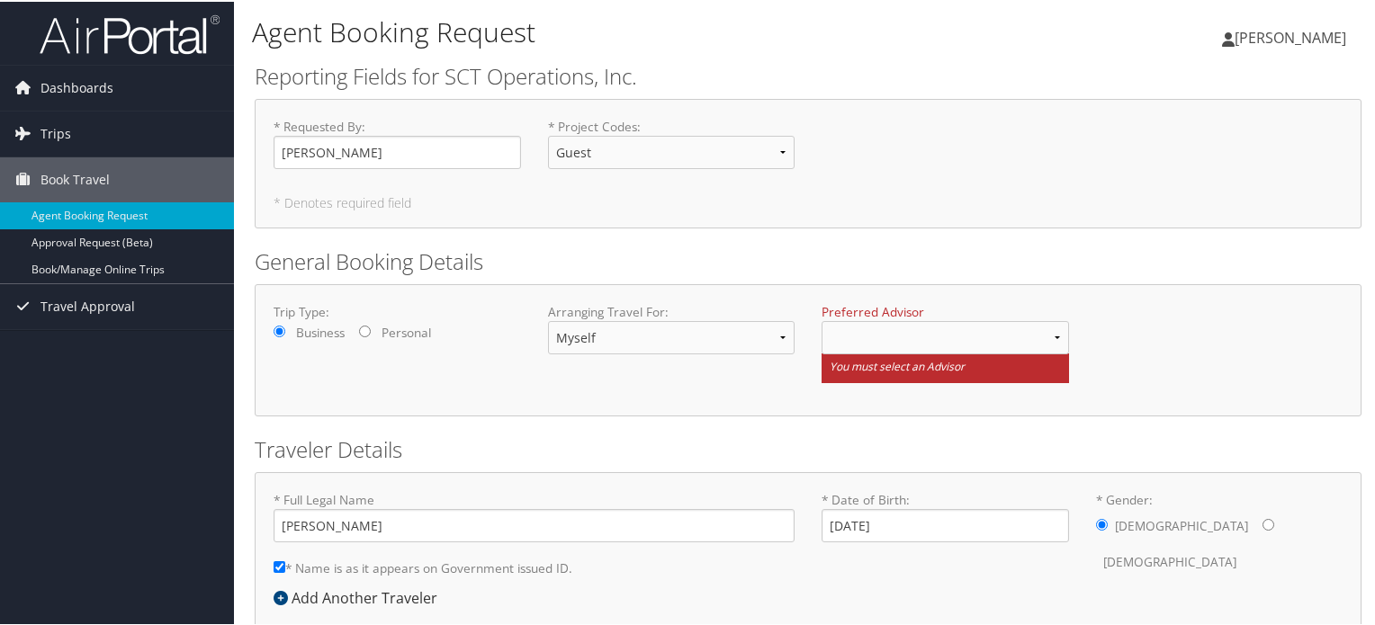
click at [964, 365] on small "You must select an Advisor" at bounding box center [945, 367] width 247 height 30
click at [940, 370] on small "You must select an Advisor" at bounding box center [945, 367] width 247 height 30
click at [883, 366] on small "You must select an Advisor" at bounding box center [945, 367] width 247 height 30
click at [868, 369] on small "You must select an Advisor" at bounding box center [945, 367] width 247 height 30
click at [833, 399] on div "Trip Type: Business Personal Arranging Travel For: Myself Another Traveler Gues…" at bounding box center [808, 349] width 1107 height 132
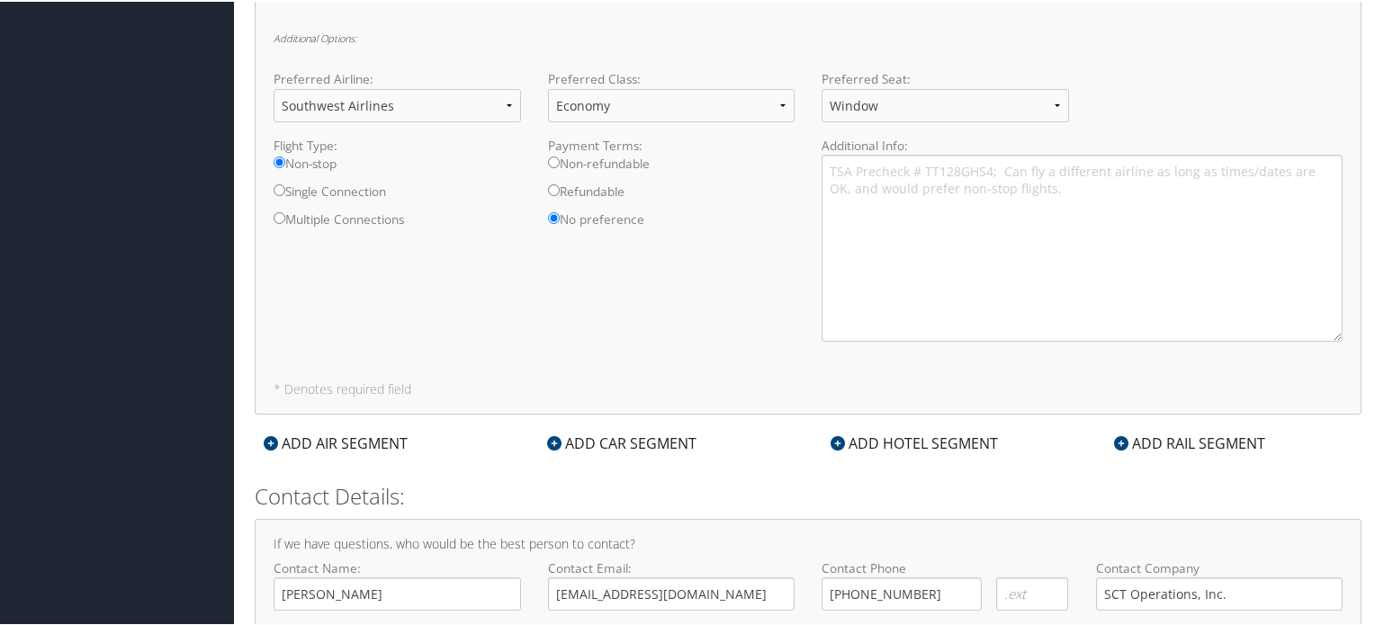
scroll to position [961, 0]
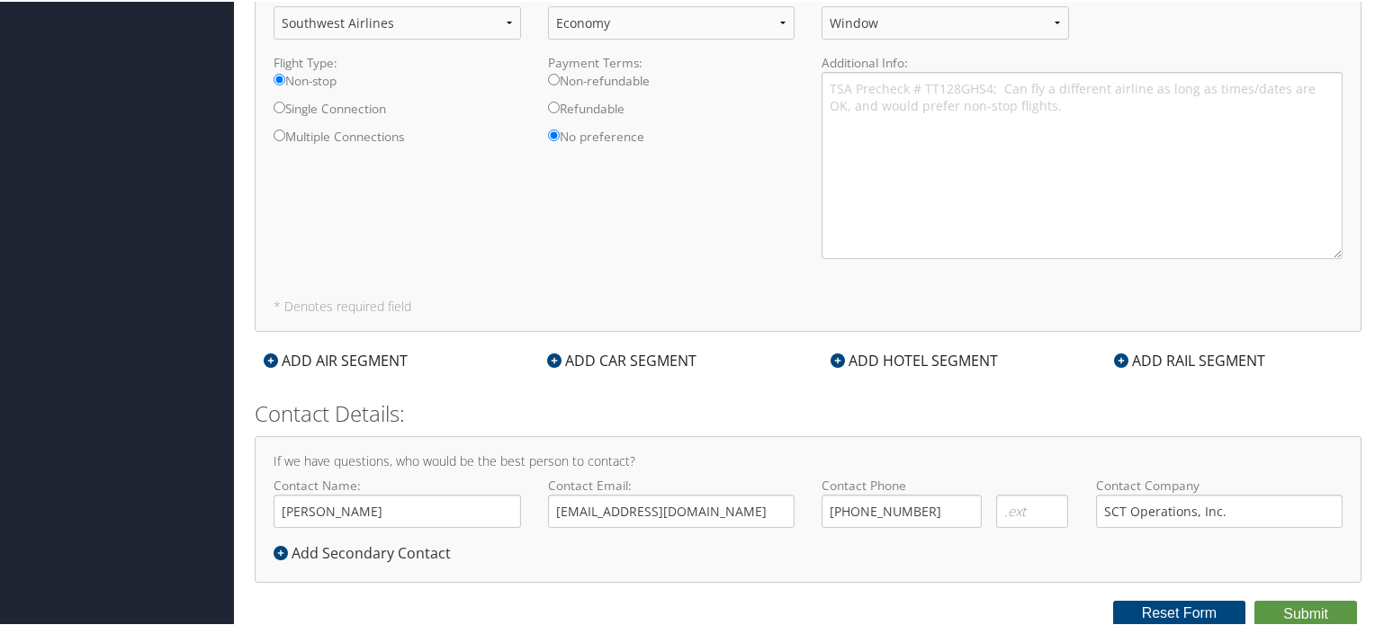
click at [760, 242] on div "Flight Type: Non-stop Single Connection Multiple Connections Payment Terms: Non…" at bounding box center [808, 162] width 1096 height 220
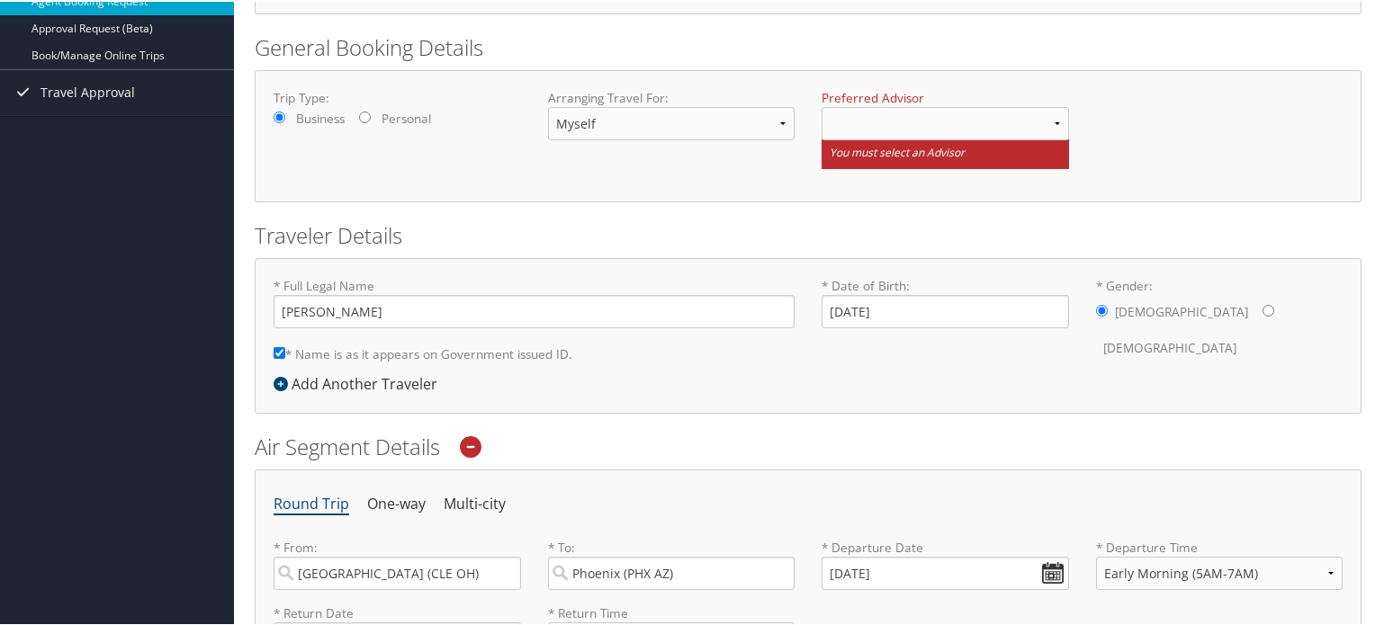
scroll to position [151, 0]
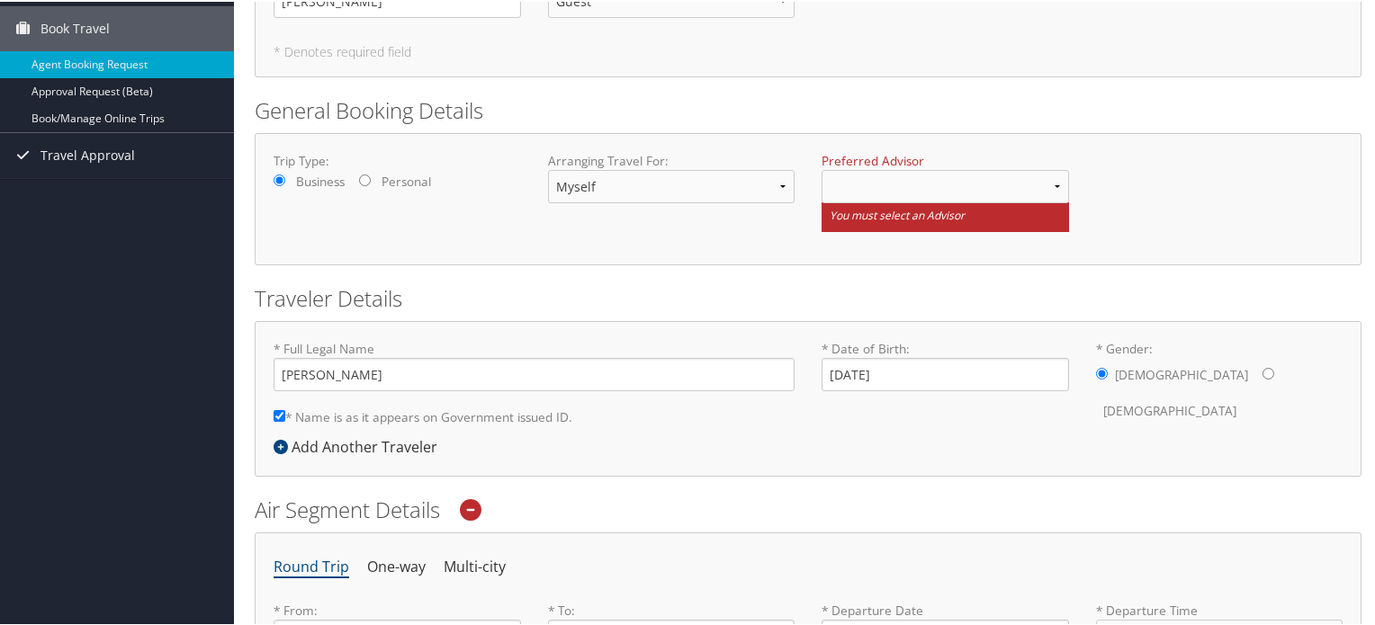
click at [1141, 216] on div "Trip Type: Business Personal Arranging Travel For: Myself Another Traveler Gues…" at bounding box center [808, 197] width 1096 height 94
click at [562, 227] on div "Trip Type: Business Personal Arranging Travel For: Myself Another Traveler Gues…" at bounding box center [808, 197] width 1096 height 94
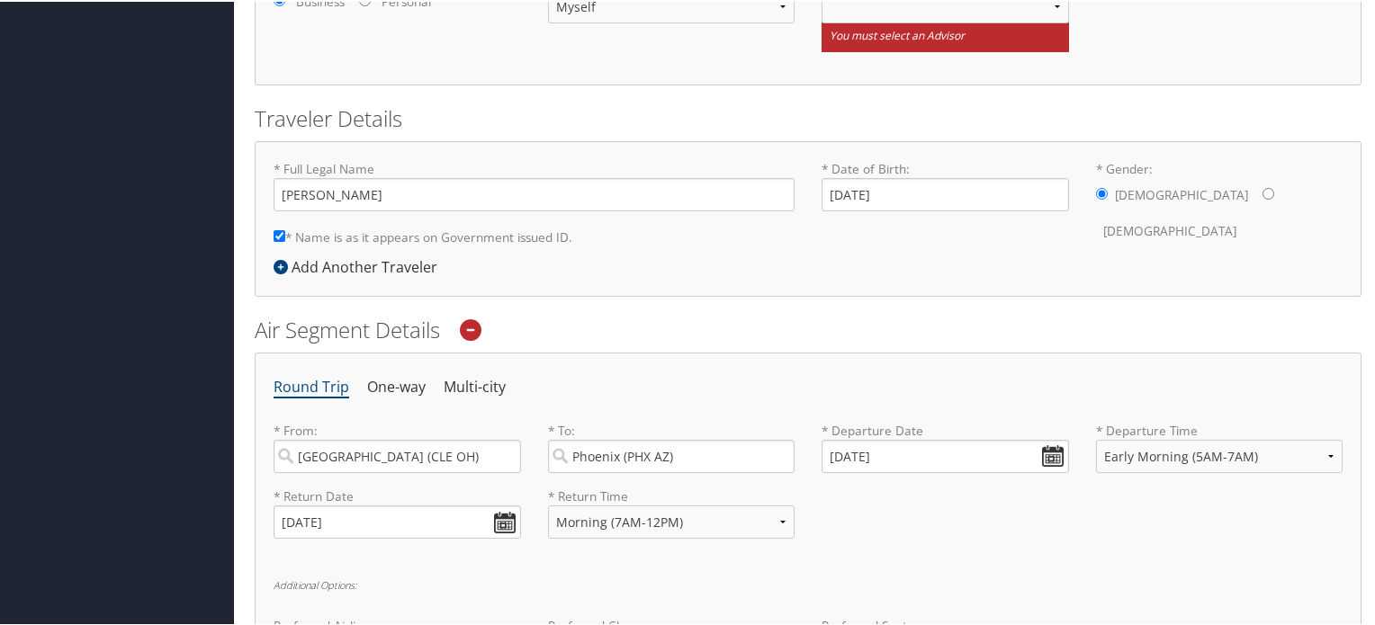
scroll to position [0, 0]
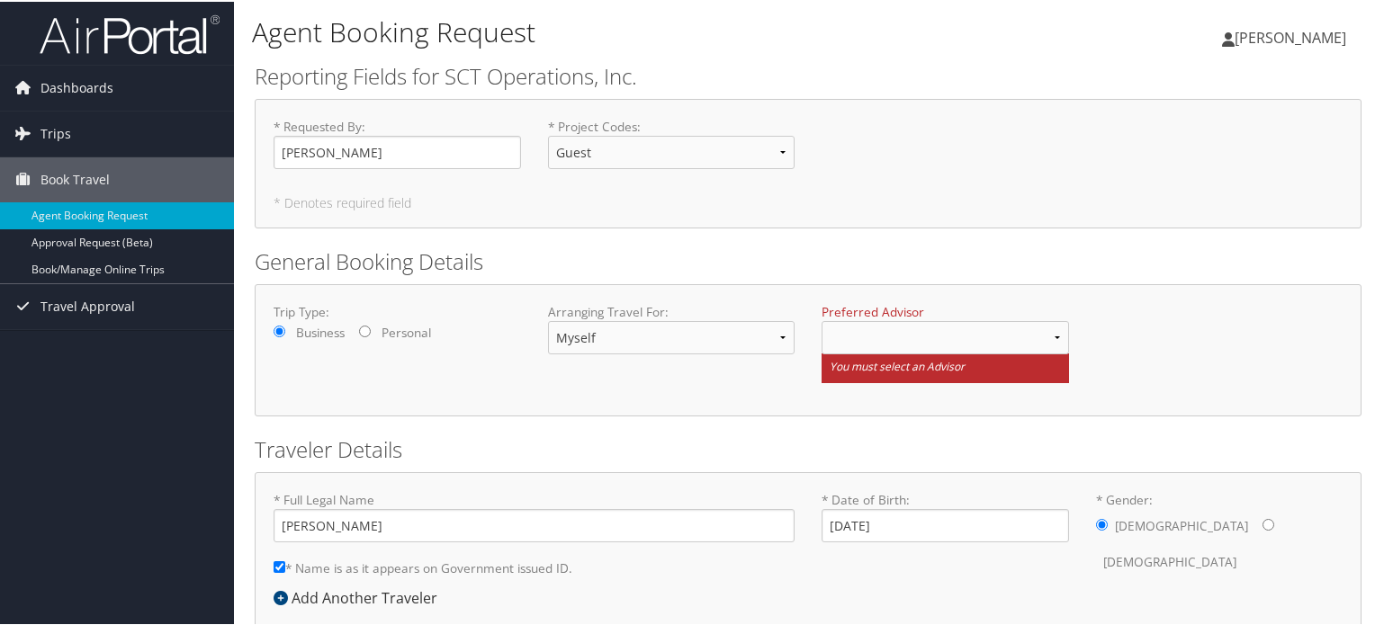
click at [1095, 202] on h5 "* Denotes required field" at bounding box center [808, 201] width 1069 height 13
click at [1013, 370] on small "You must select an Advisor" at bounding box center [945, 367] width 247 height 30
click at [930, 367] on small "You must select an Advisor" at bounding box center [945, 367] width 247 height 30
click at [1053, 333] on select at bounding box center [945, 335] width 247 height 33
click at [999, 334] on select at bounding box center [945, 335] width 247 height 33
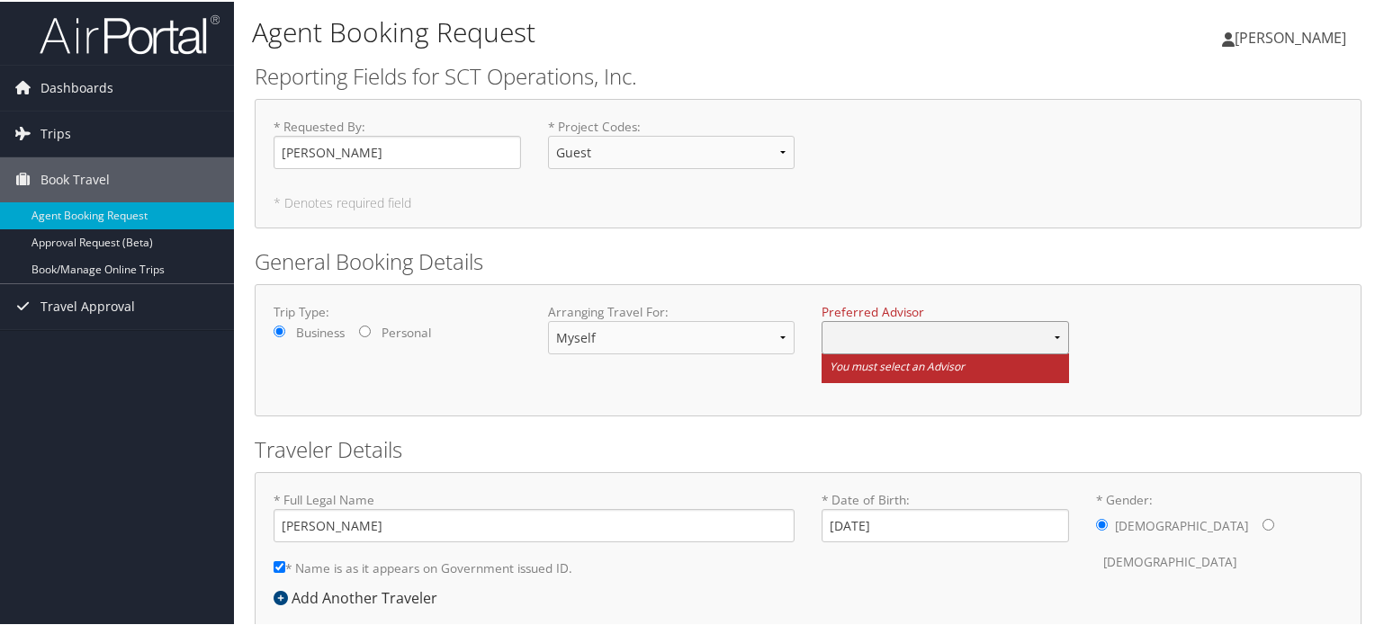
click at [974, 336] on select at bounding box center [945, 335] width 247 height 33
click at [964, 336] on select at bounding box center [945, 335] width 247 height 33
click at [932, 329] on select at bounding box center [945, 335] width 247 height 33
click at [901, 305] on label "Preferred Advisor" at bounding box center [945, 310] width 247 height 18
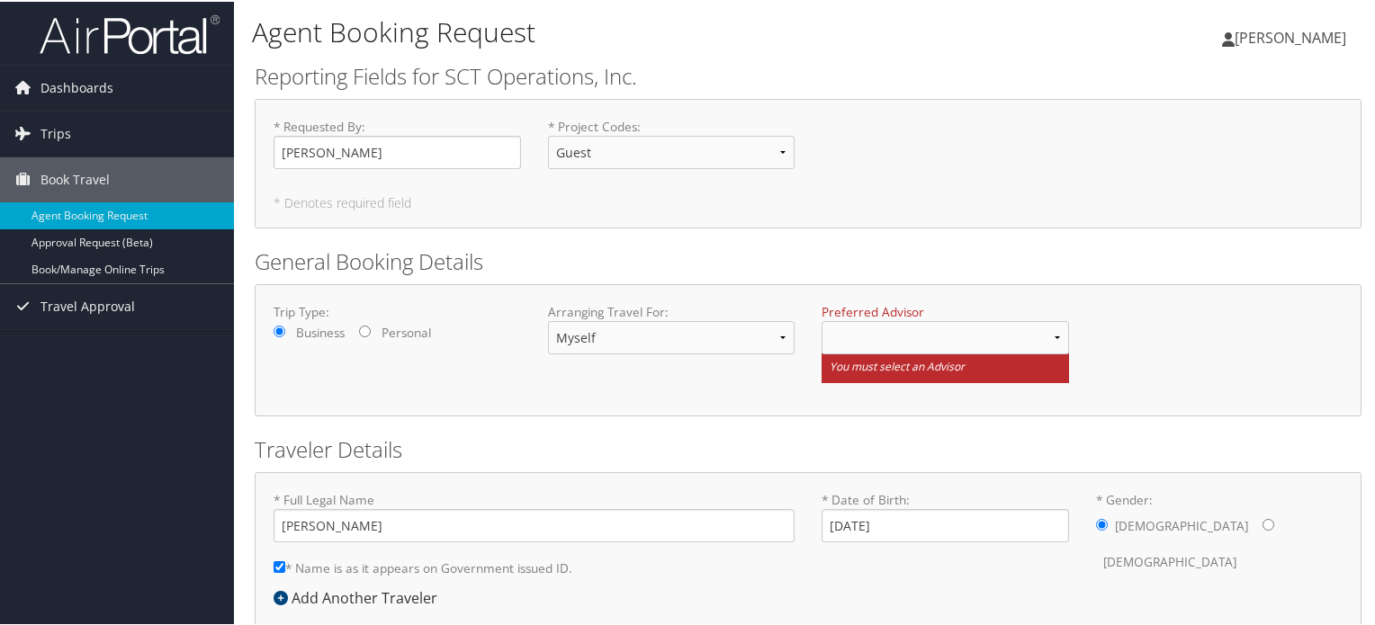
click at [901, 308] on label "Preferred Advisor" at bounding box center [945, 310] width 247 height 18
click at [1041, 300] on div "Trip Type: Business Personal Arranging Travel For: Myself Another Traveler Gues…" at bounding box center [808, 349] width 1107 height 132
click at [1003, 334] on select at bounding box center [945, 335] width 247 height 33
click at [1026, 291] on div "Trip Type: Business Personal Arranging Travel For: Myself Another Traveler Gues…" at bounding box center [808, 349] width 1107 height 132
